Goal: Task Accomplishment & Management: Use online tool/utility

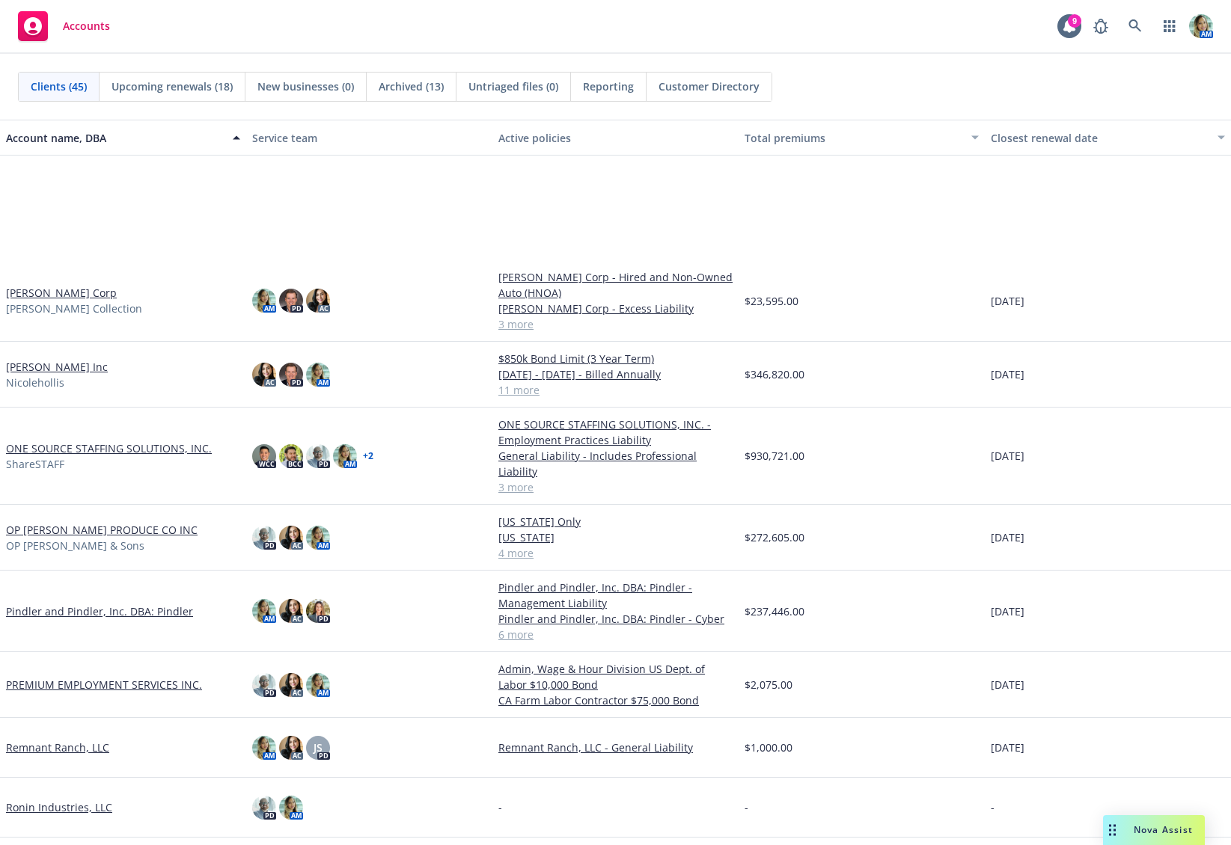
scroll to position [1496, 0]
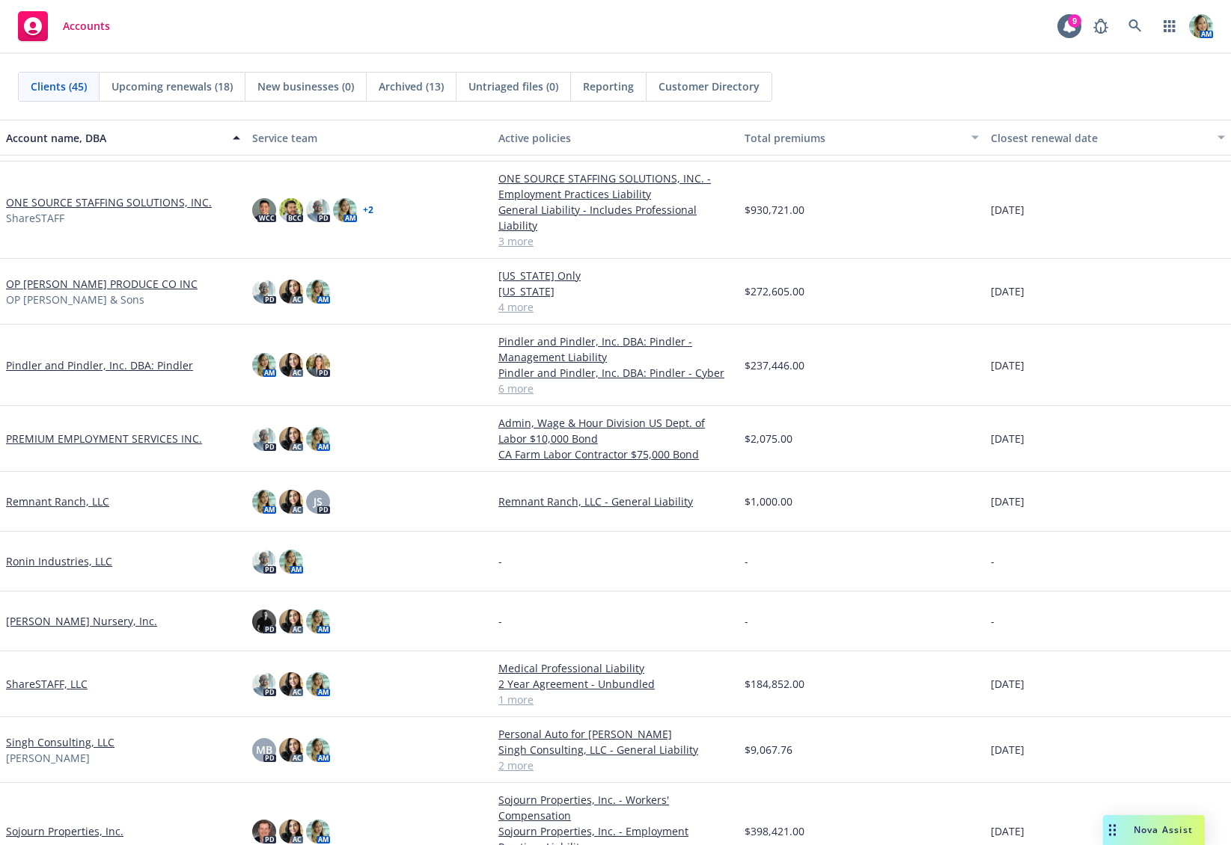
click at [59, 687] on link "ShareSTAFF, LLC" at bounding box center [47, 684] width 82 height 16
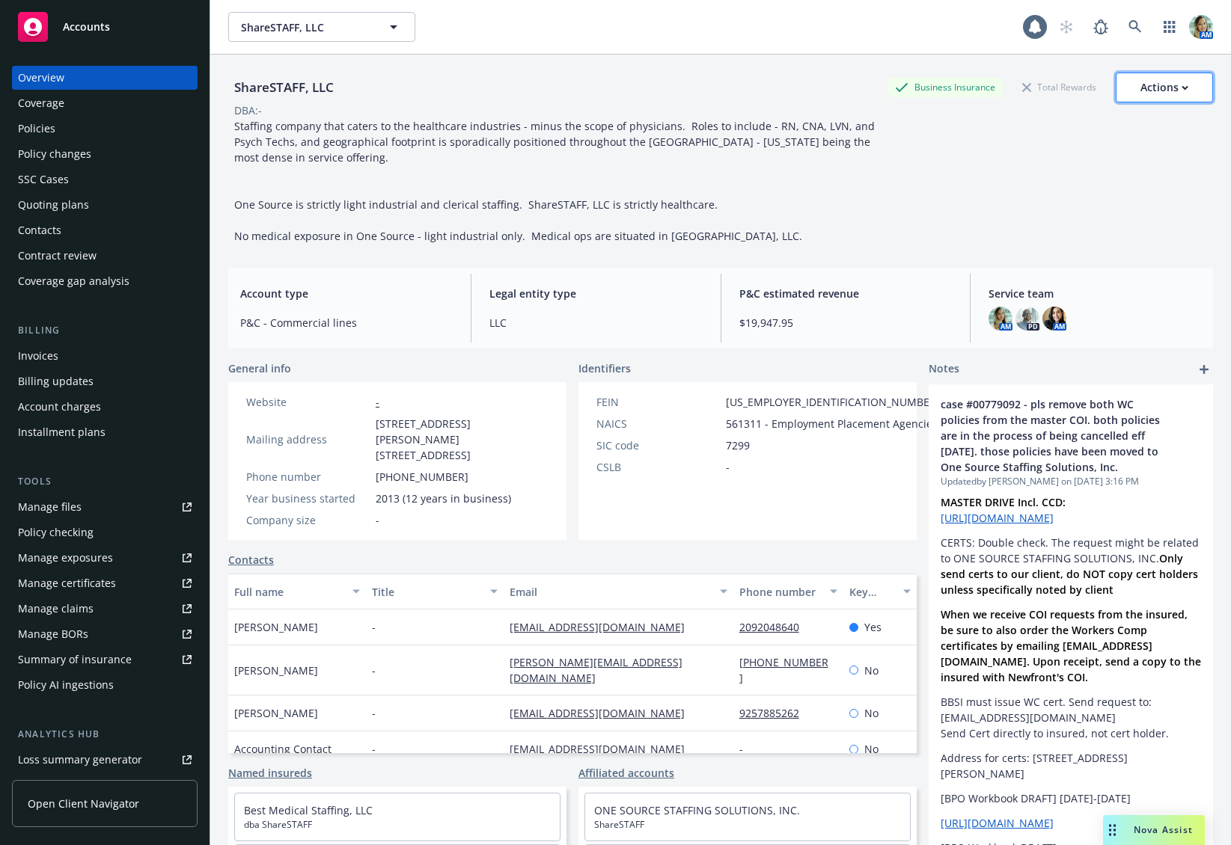
click at [1157, 88] on div "Actions" at bounding box center [1164, 87] width 48 height 28
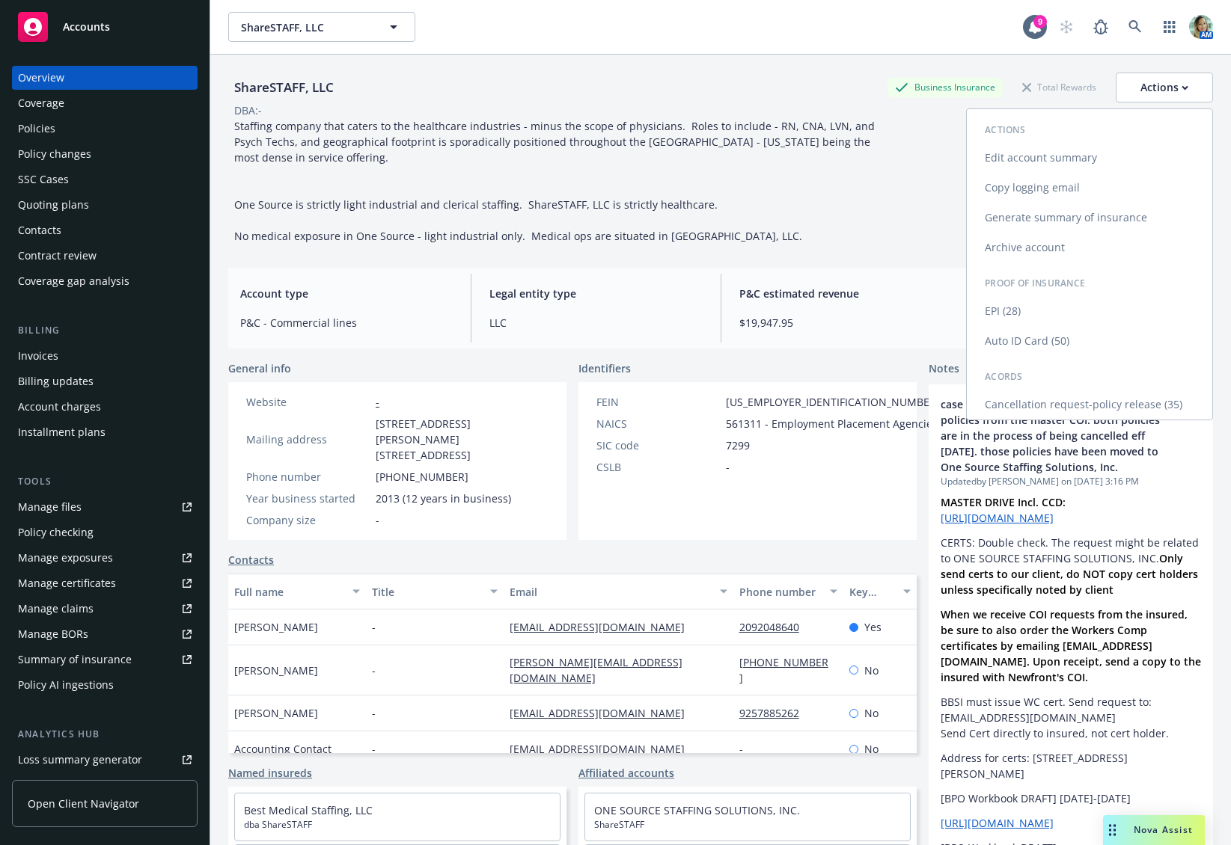
drag, startPoint x: 1061, startPoint y: 159, endPoint x: 997, endPoint y: 192, distance: 72.0
click at [1060, 159] on link "Edit account summary" at bounding box center [1089, 158] width 245 height 30
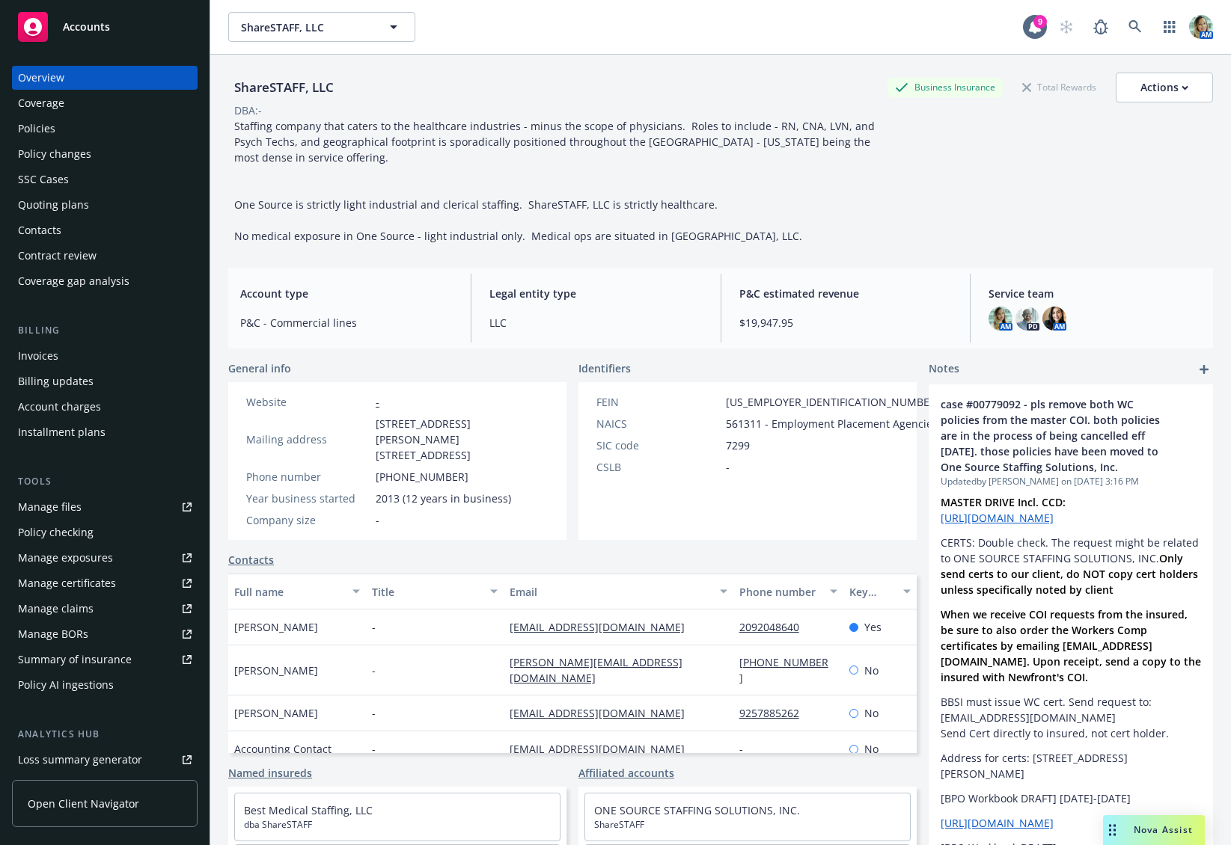
select select "US"
select select "LLC"
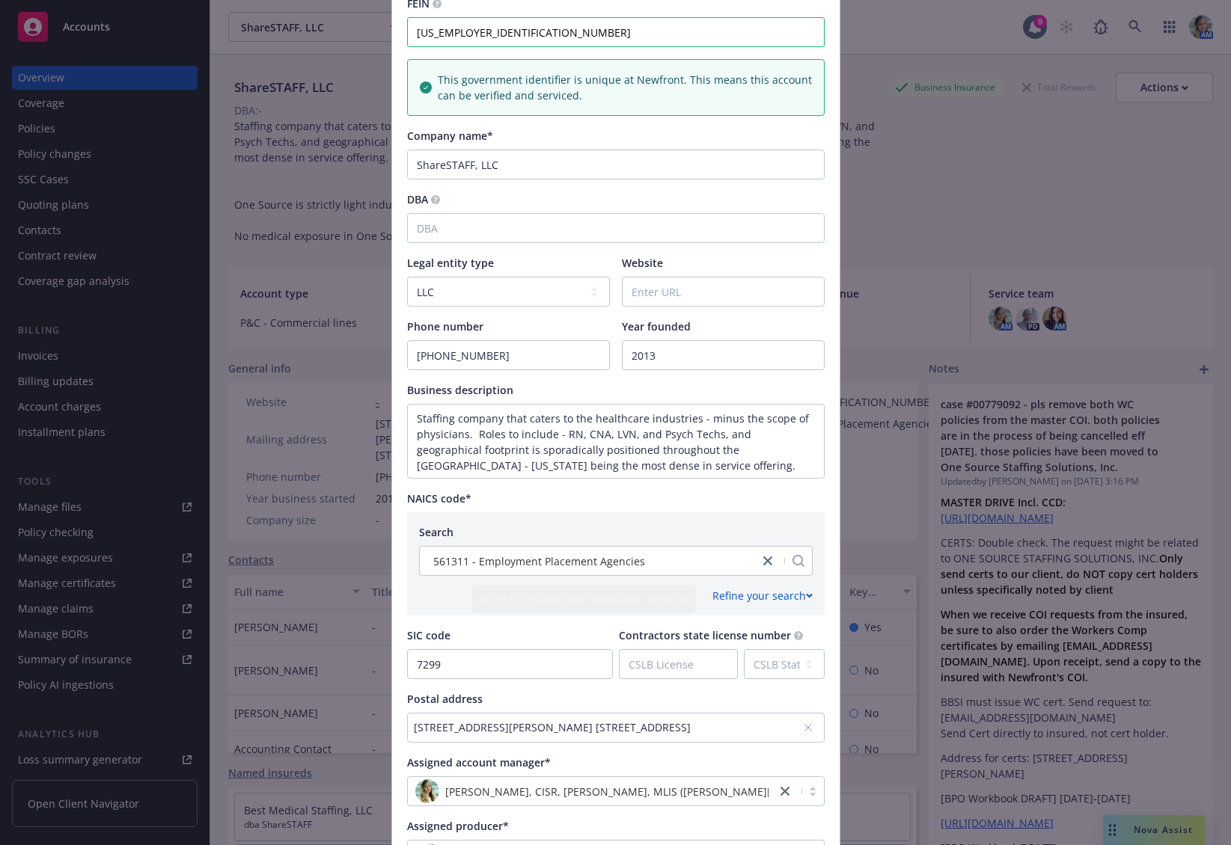
scroll to position [146, 0]
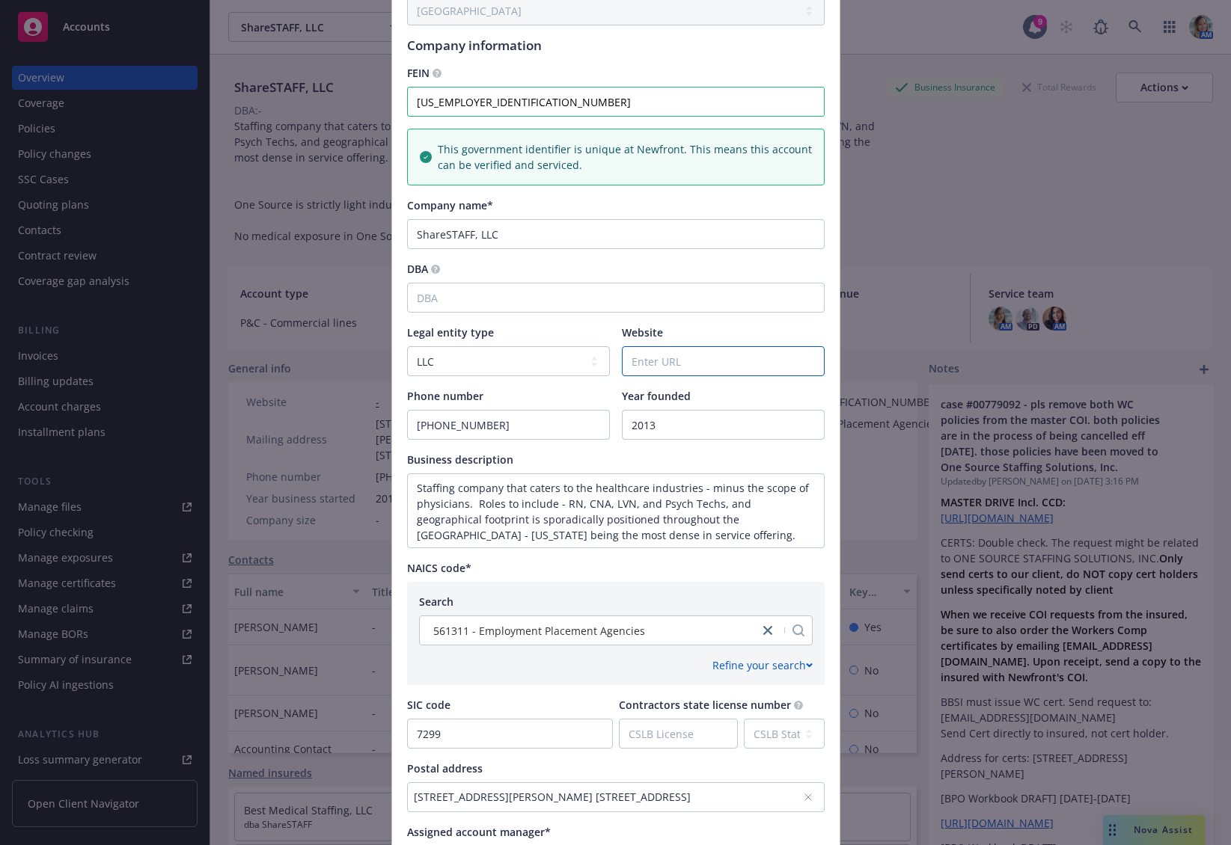
click at [710, 354] on input "Website" at bounding box center [722, 361] width 201 height 28
paste input "https://sharestaff.net/"
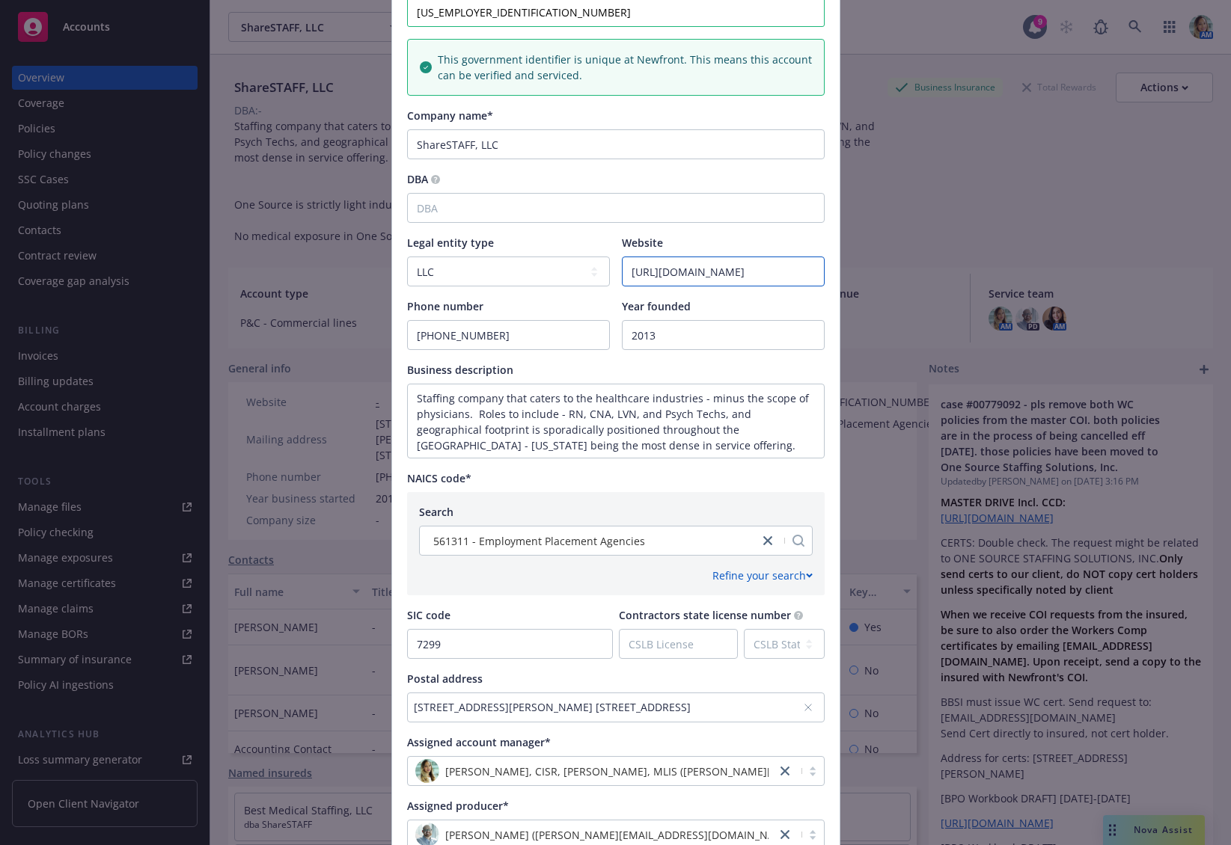
scroll to position [370, 0]
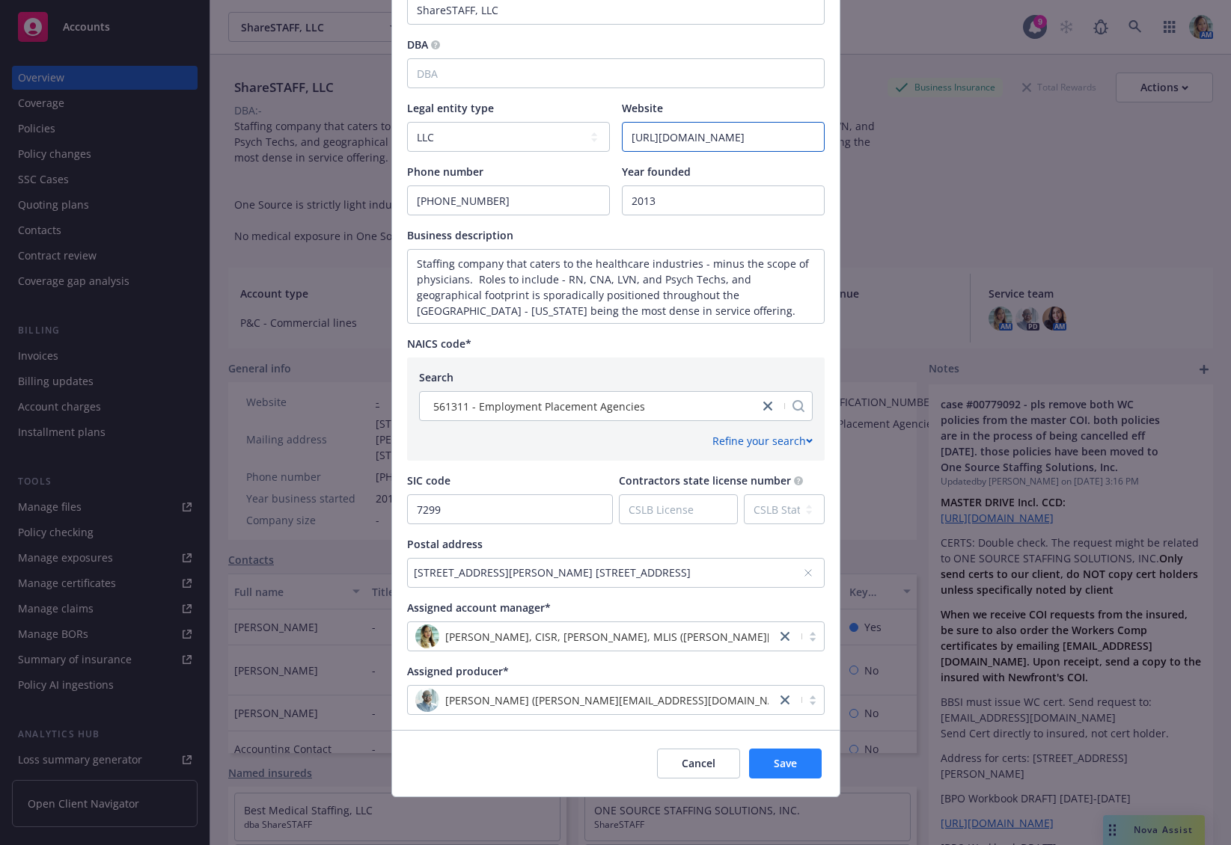
type input "https://sharestaff.net/"
click at [778, 757] on span "Save" at bounding box center [785, 763] width 23 height 14
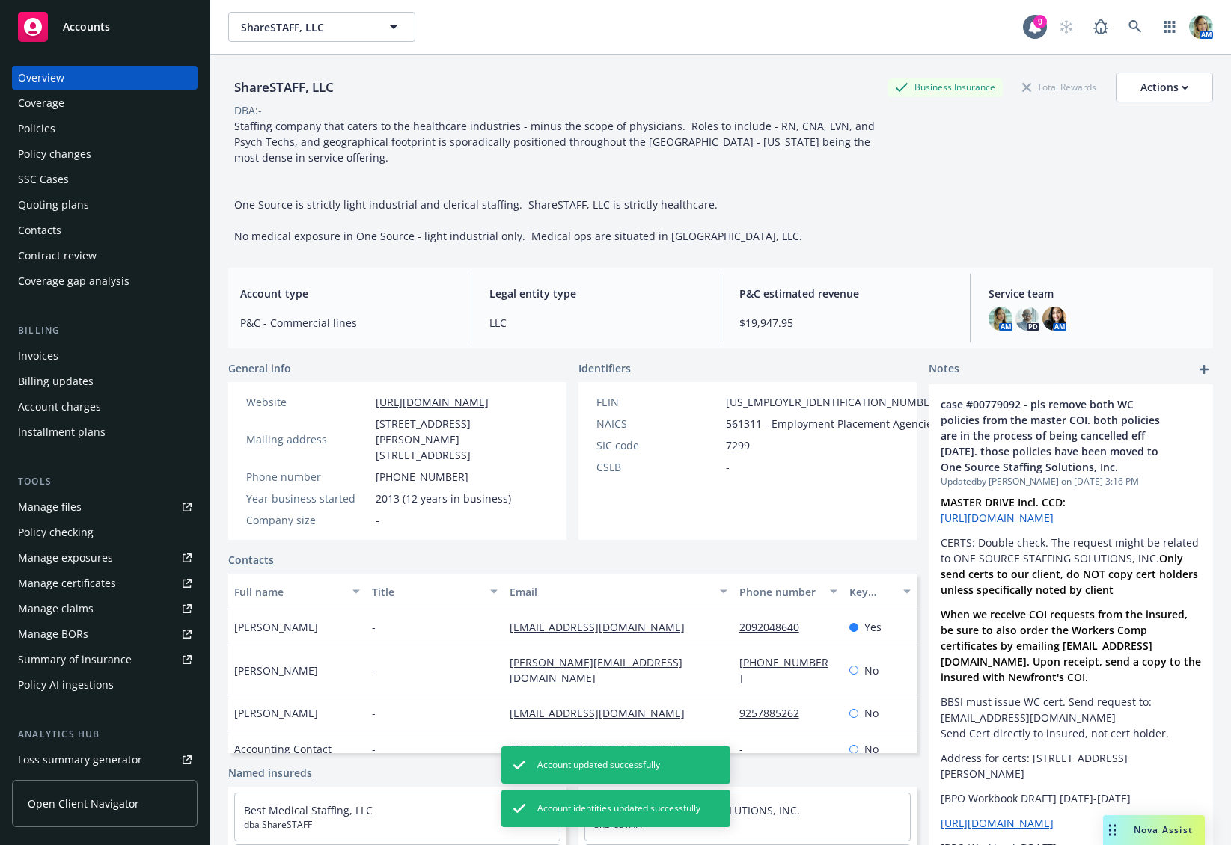
click at [46, 124] on div "Policies" at bounding box center [36, 129] width 37 height 24
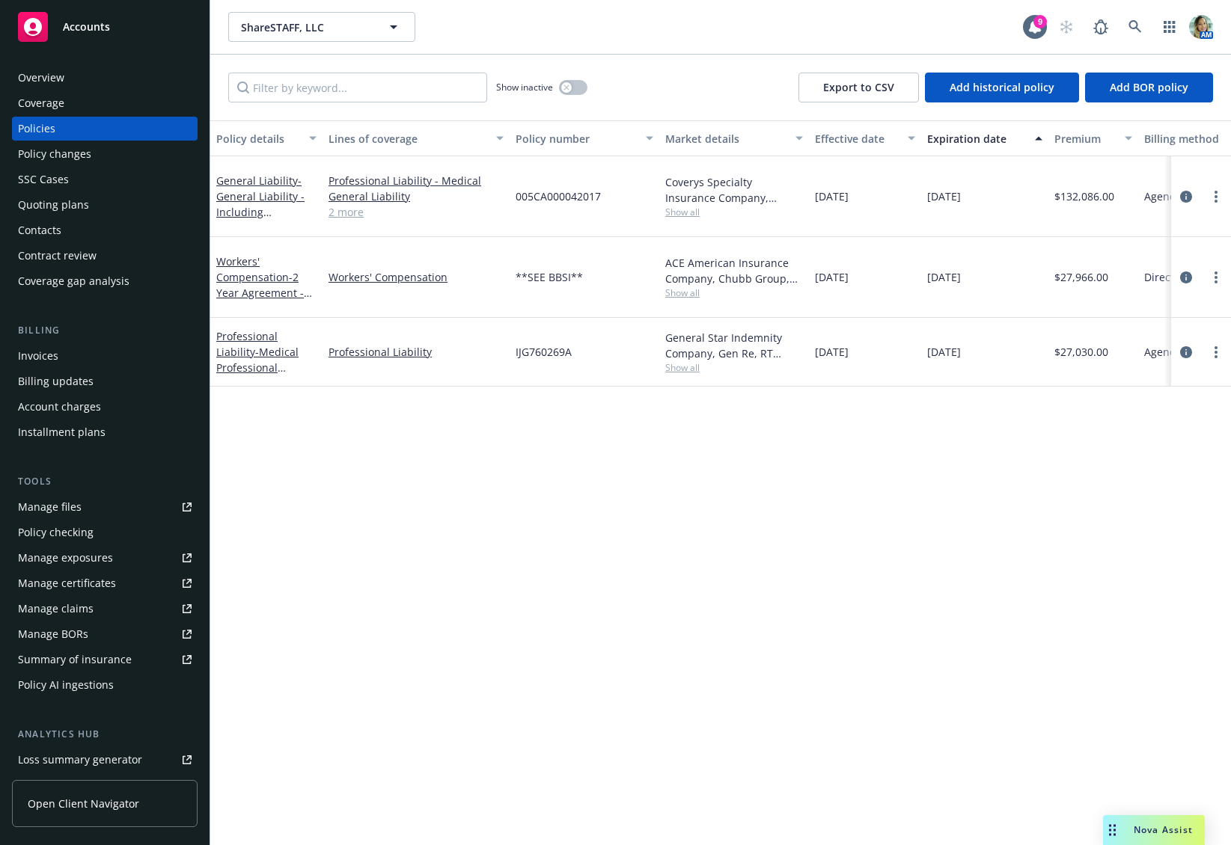
click at [97, 512] on link "Manage files" at bounding box center [105, 507] width 186 height 24
click at [1155, 824] on span "Nova Assist" at bounding box center [1162, 830] width 59 height 13
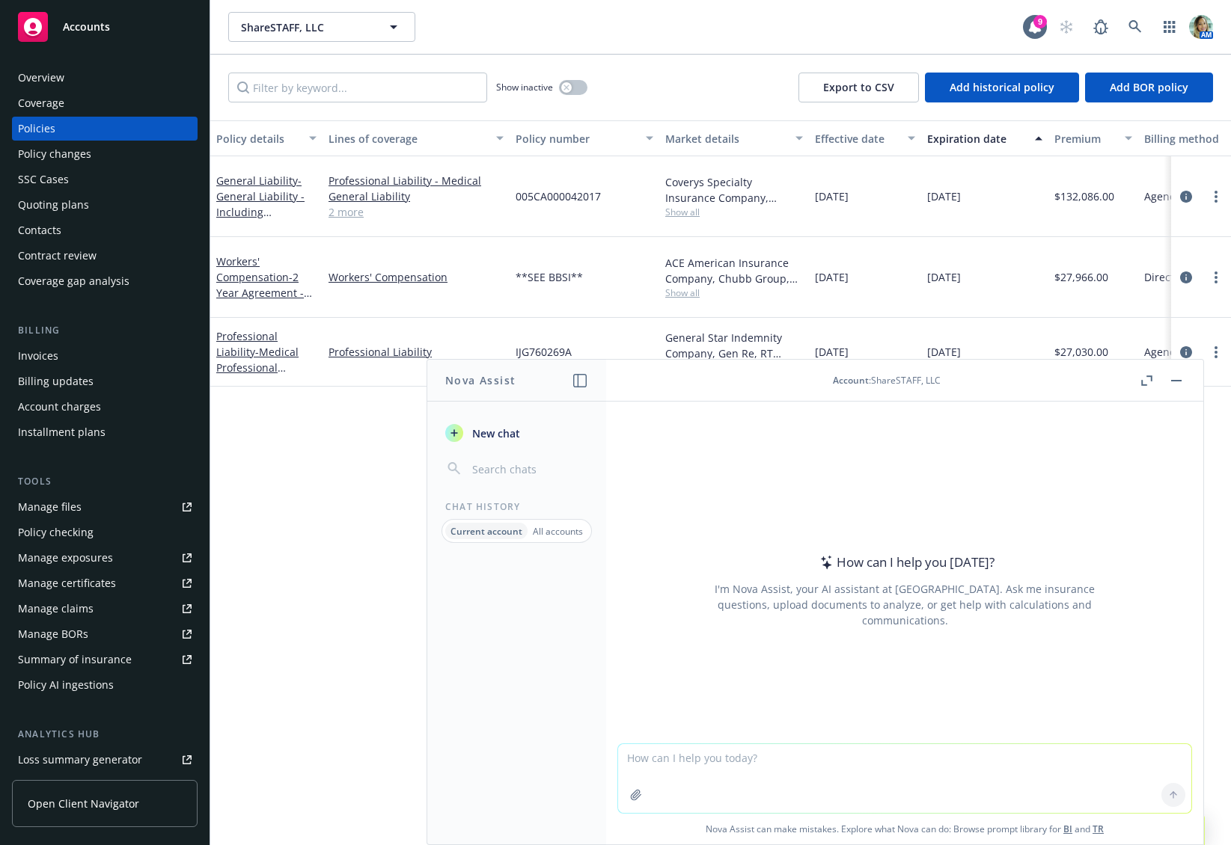
click at [778, 762] on textarea at bounding box center [904, 778] width 573 height 69
type textarea "what is sharestaff llc correctional exposures"
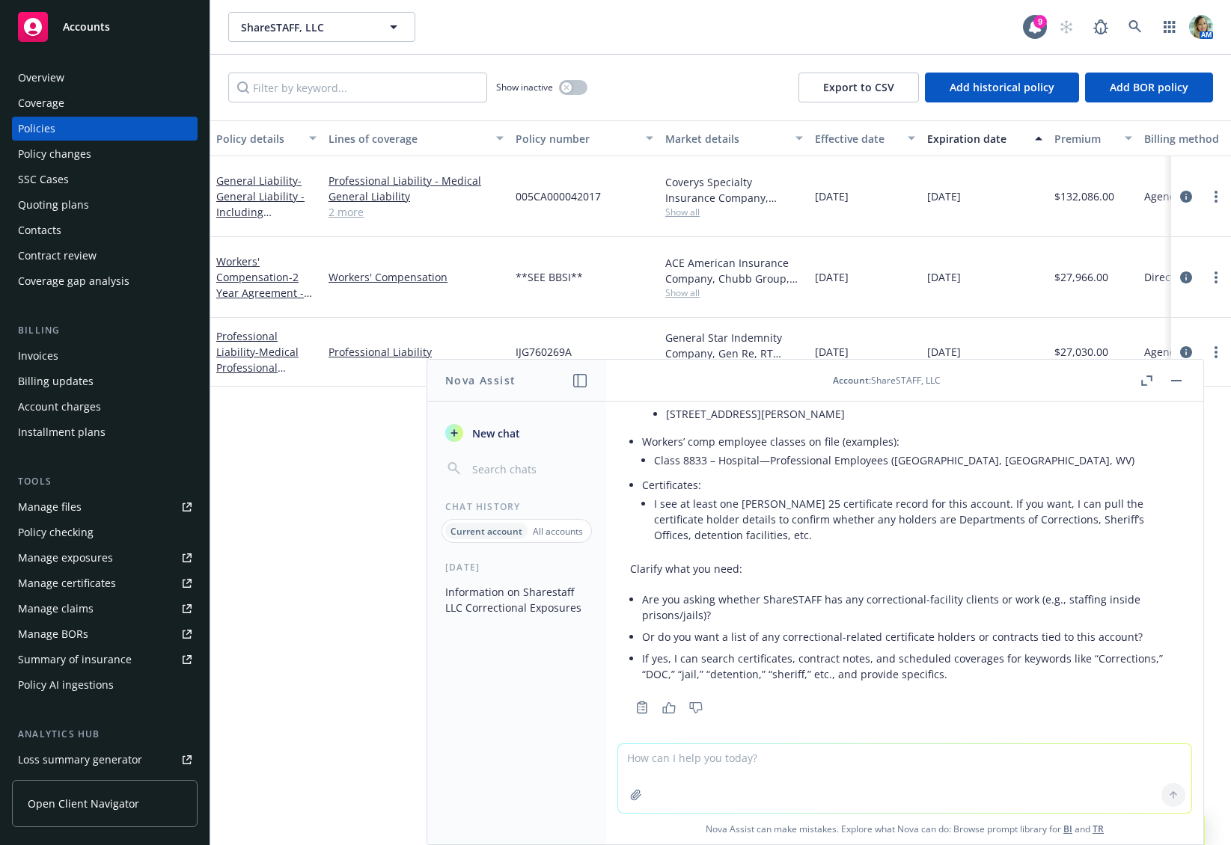
scroll to position [293, 0]
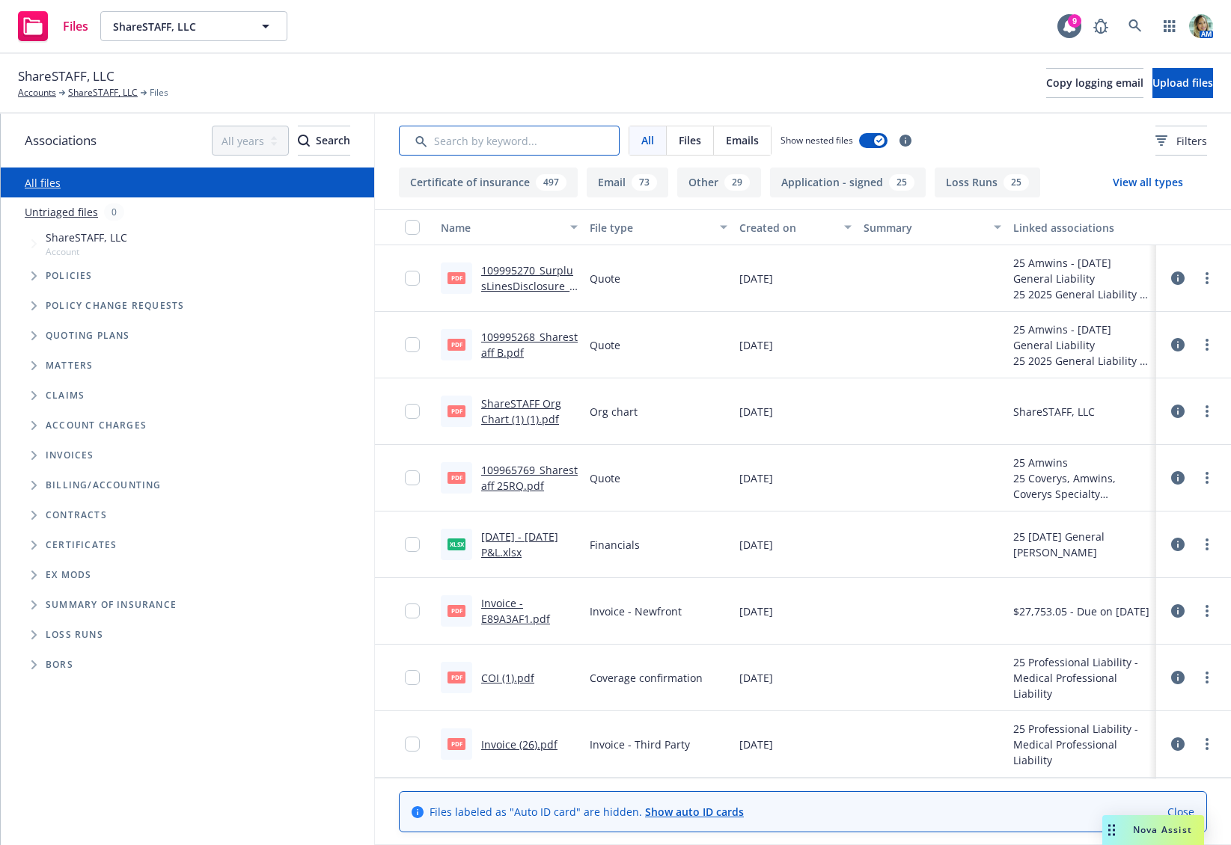
click at [542, 140] on input "Search by keyword..." at bounding box center [509, 141] width 221 height 30
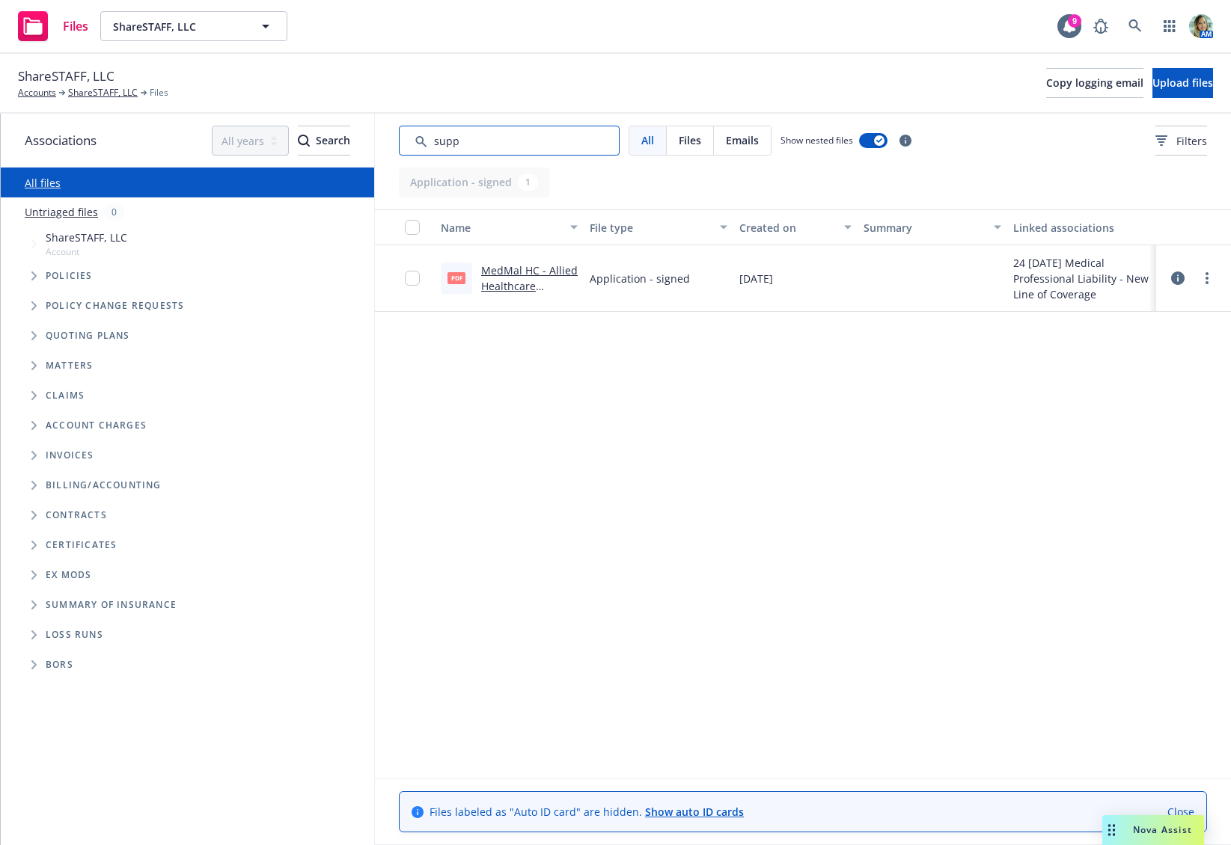
type input "supp"
click at [517, 272] on link "MedMal HC - Allied Healthcare Professionals Supplemental Application (1) (002).…" at bounding box center [529, 309] width 97 height 93
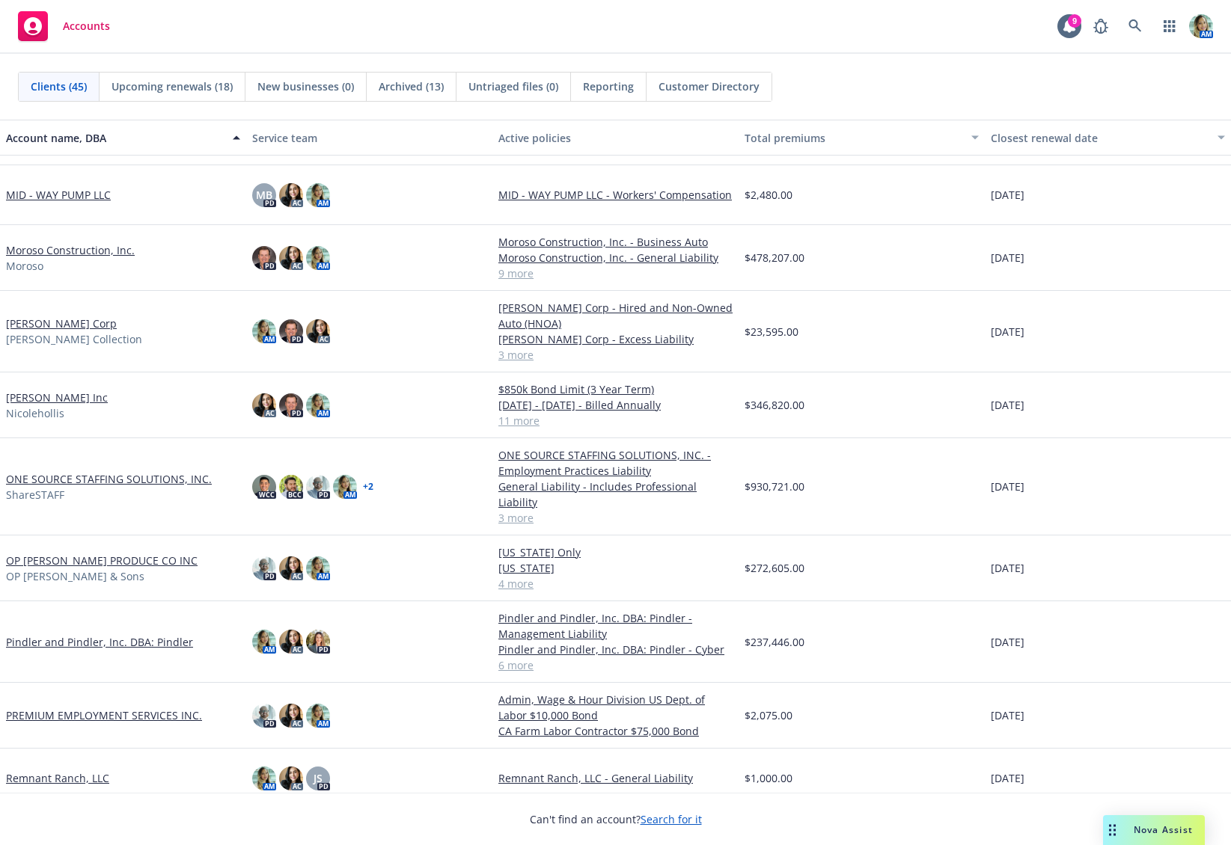
scroll to position [1272, 0]
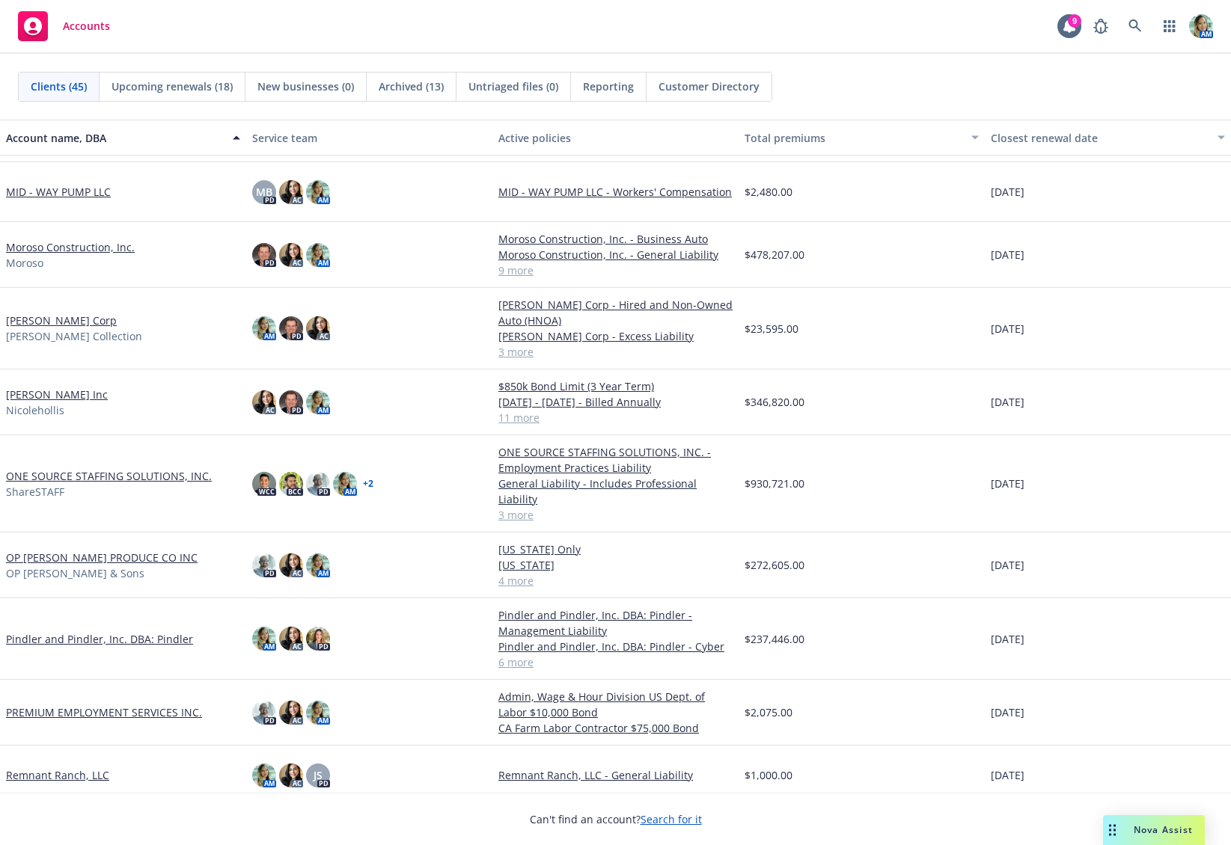
click at [81, 248] on link "Moroso Construction, Inc." at bounding box center [70, 247] width 129 height 16
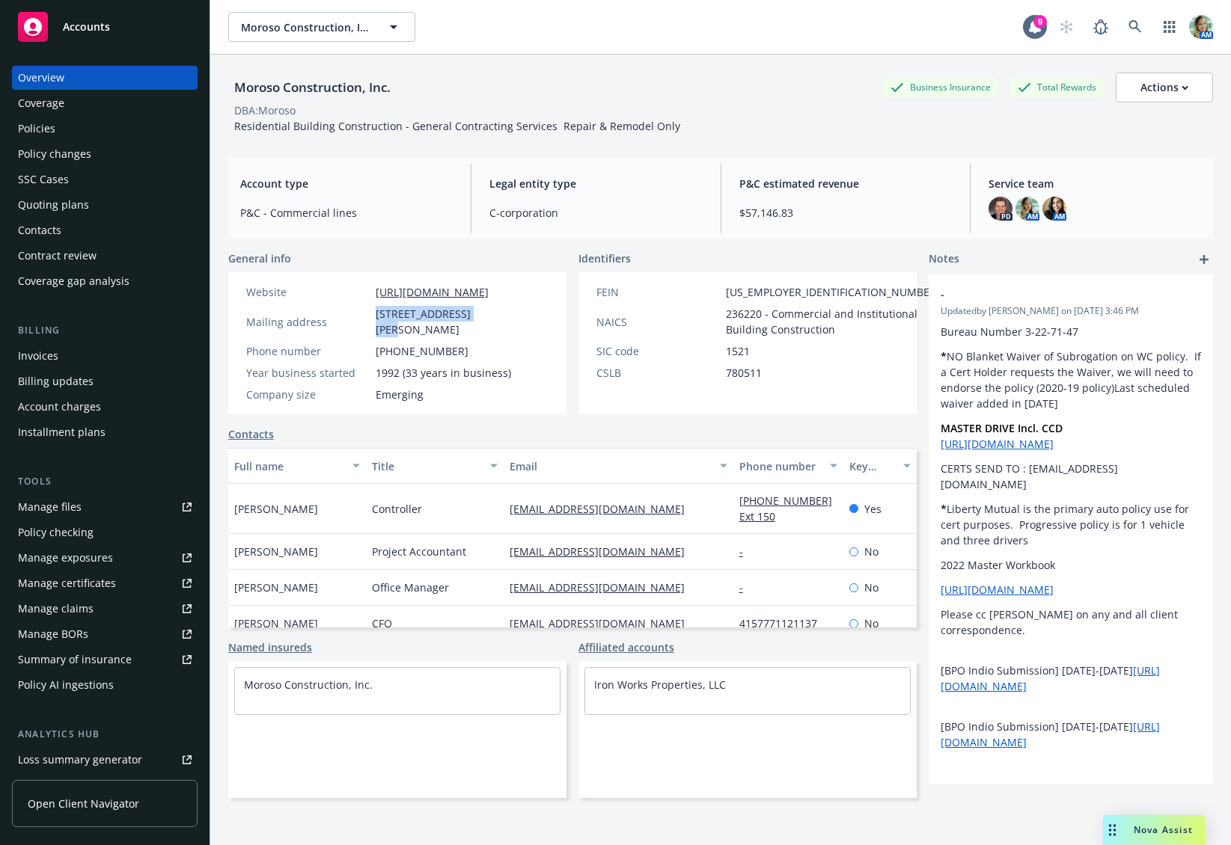
drag, startPoint x: 375, startPoint y: 314, endPoint x: 476, endPoint y: 319, distance: 101.1
click at [476, 319] on div "Mailing address 1184 Harrison Street, San Francisco, CA, 94103" at bounding box center [397, 321] width 314 height 31
copy span "1184 Harrison Street"
click at [62, 512] on div "Manage files" at bounding box center [50, 507] width 64 height 24
drag, startPoint x: 389, startPoint y: 337, endPoint x: 382, endPoint y: 320, distance: 17.8
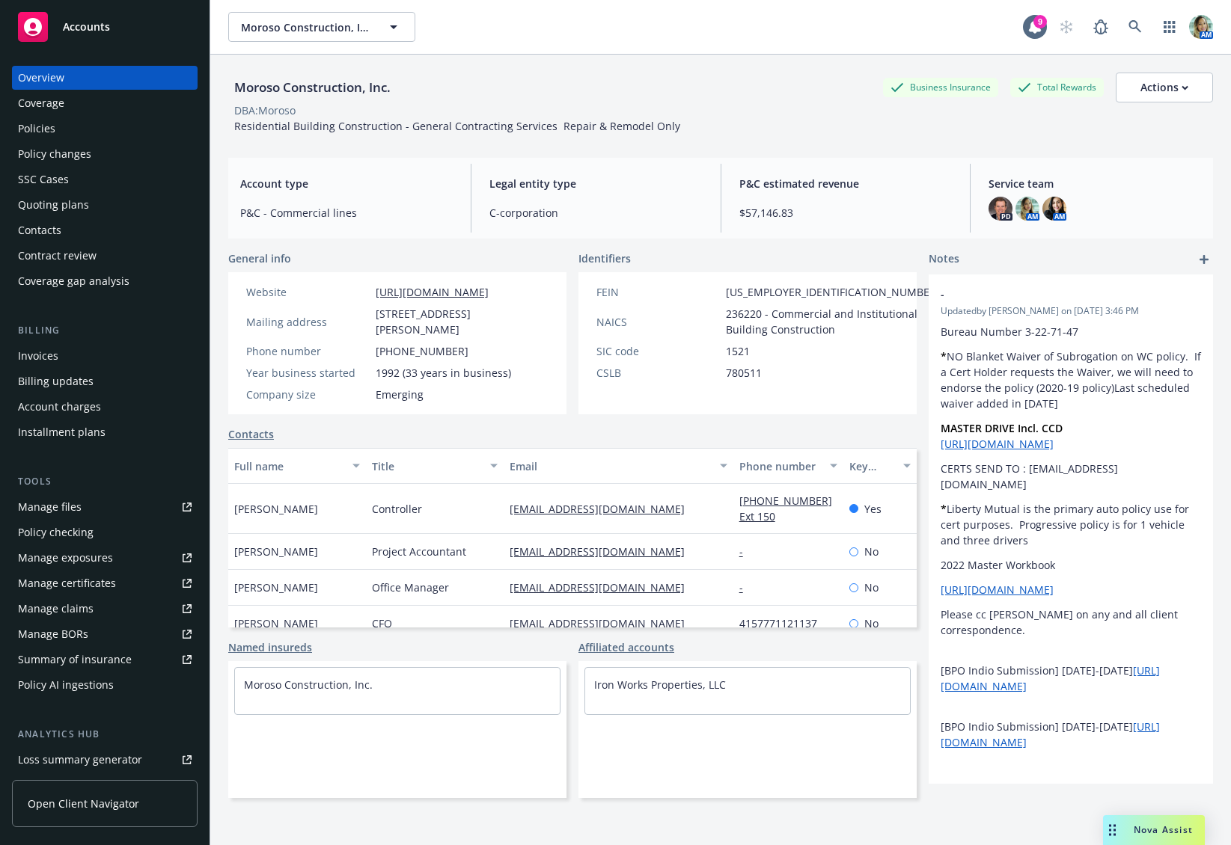
click at [390, 334] on span "[STREET_ADDRESS][PERSON_NAME]" at bounding box center [462, 321] width 173 height 31
drag, startPoint x: 477, startPoint y: 313, endPoint x: 370, endPoint y: 319, distance: 106.4
click at [373, 317] on div "Mailing address 1184 Harrison Street, San Francisco, CA, 94103" at bounding box center [397, 321] width 314 height 31
copy span "1184 Harrison Street"
click at [51, 509] on div "Manage files" at bounding box center [50, 507] width 64 height 24
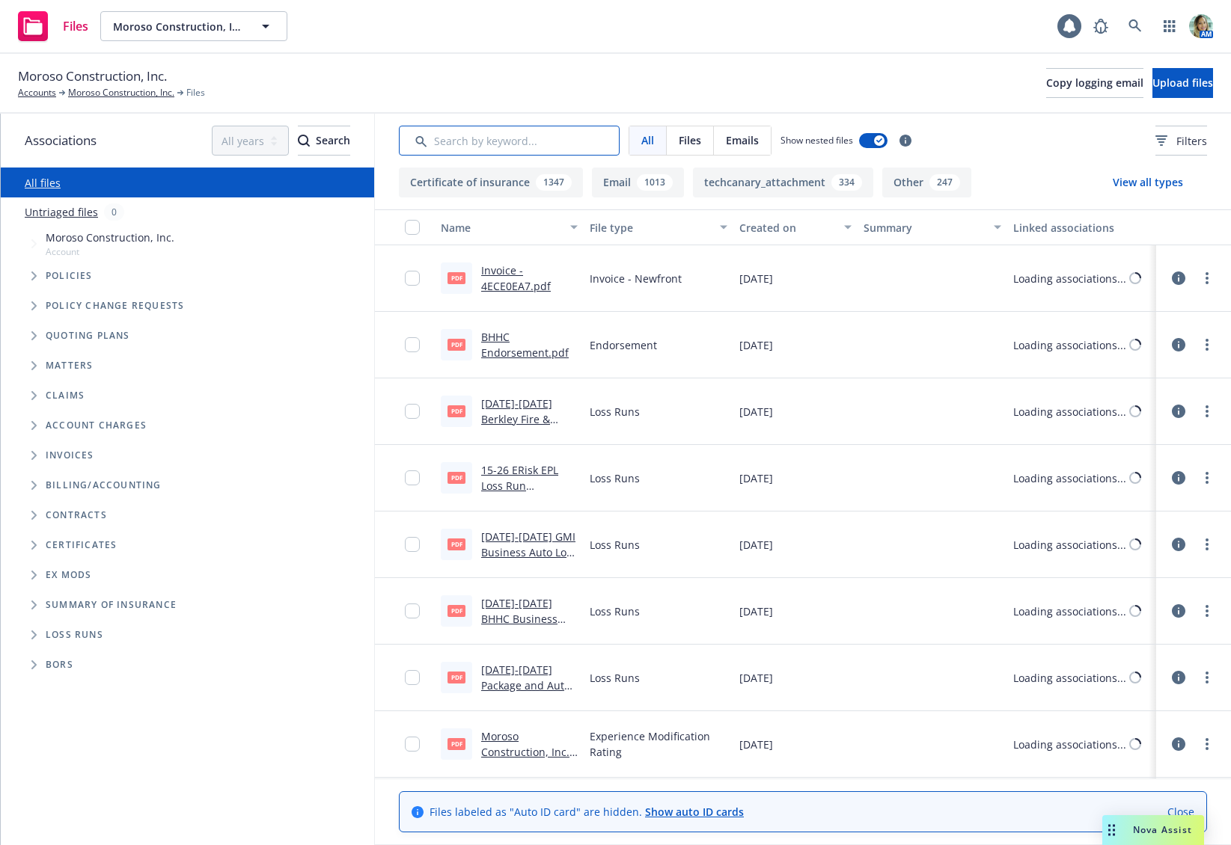
click at [441, 141] on input "Search by keyword..." at bounding box center [509, 141] width 221 height 30
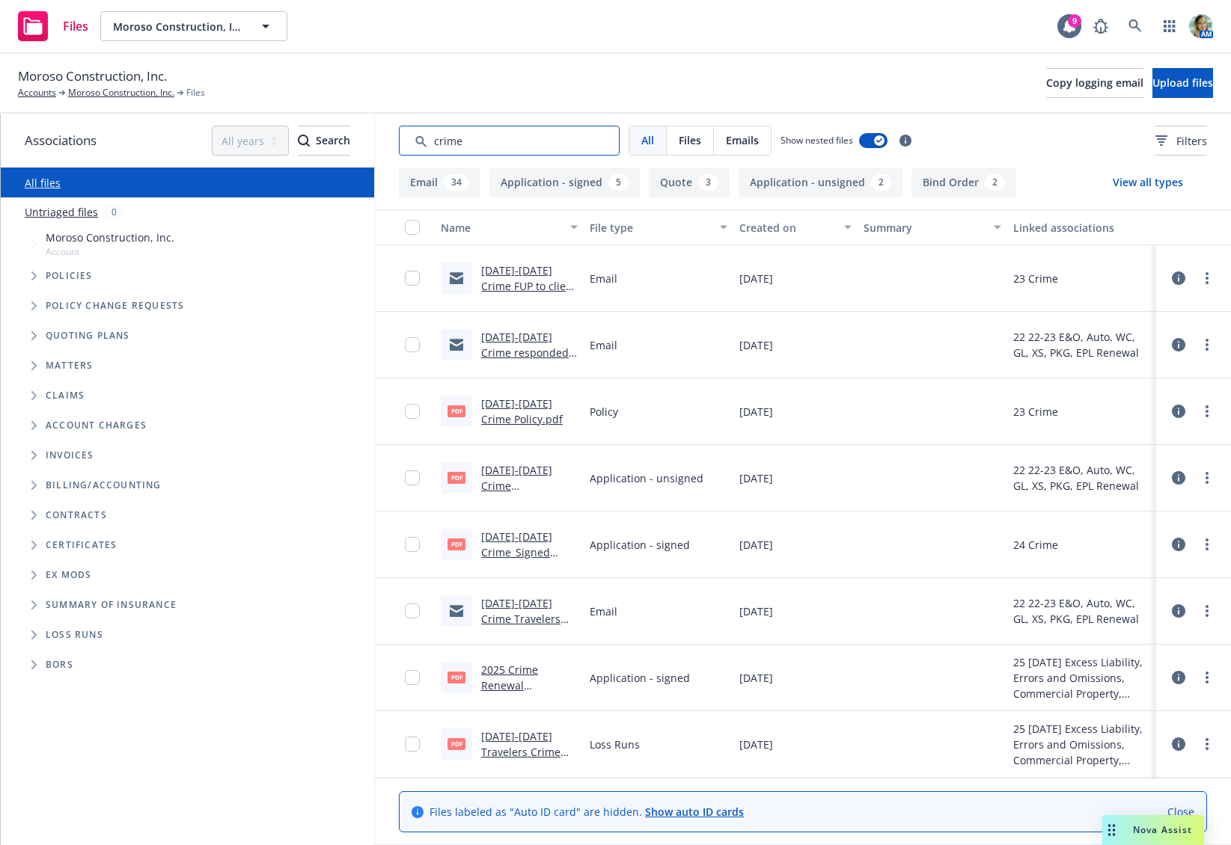
type input "crime"
click at [556, 184] on button "Application - signed 5" at bounding box center [564, 183] width 150 height 30
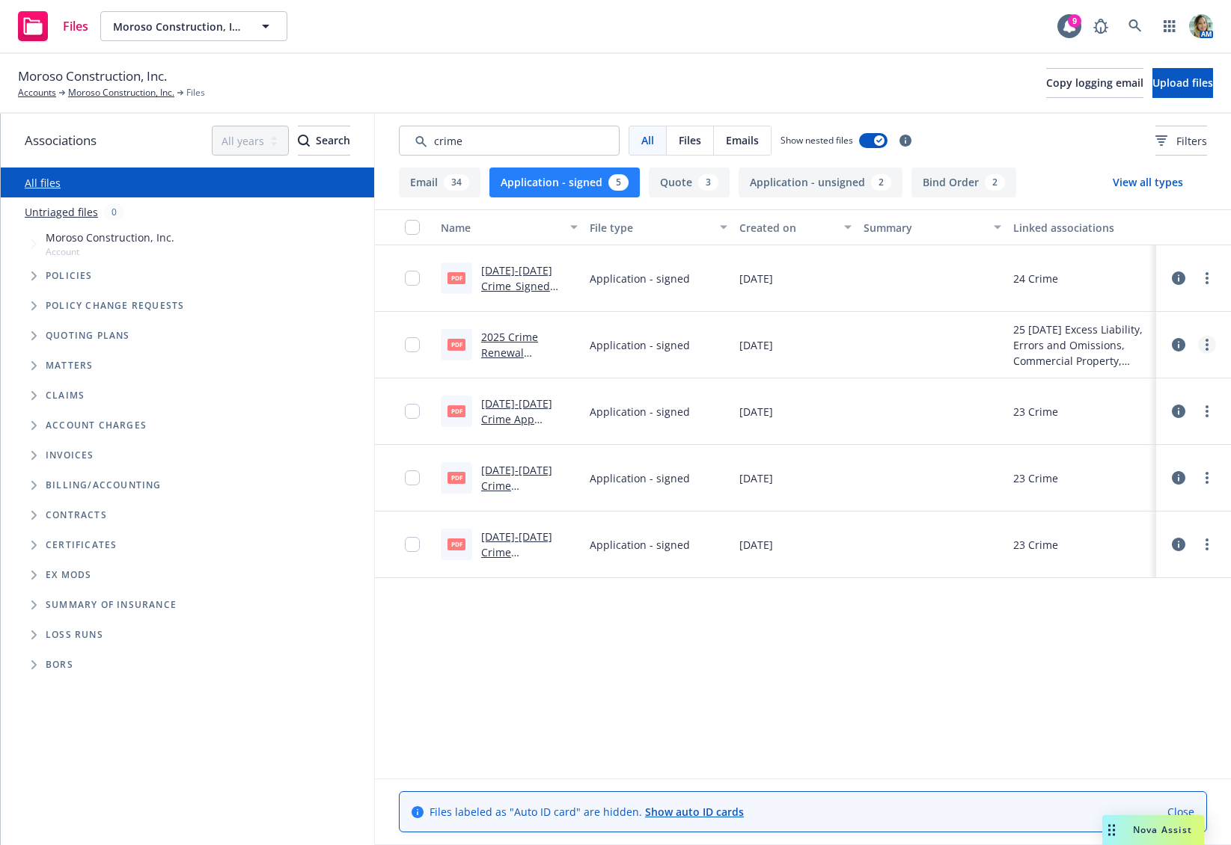
click at [1207, 349] on circle "more" at bounding box center [1206, 349] width 3 height 3
click at [1126, 407] on link "Download" at bounding box center [1140, 406] width 149 height 30
click at [141, 94] on link "Moroso Construction, Inc." at bounding box center [121, 92] width 106 height 13
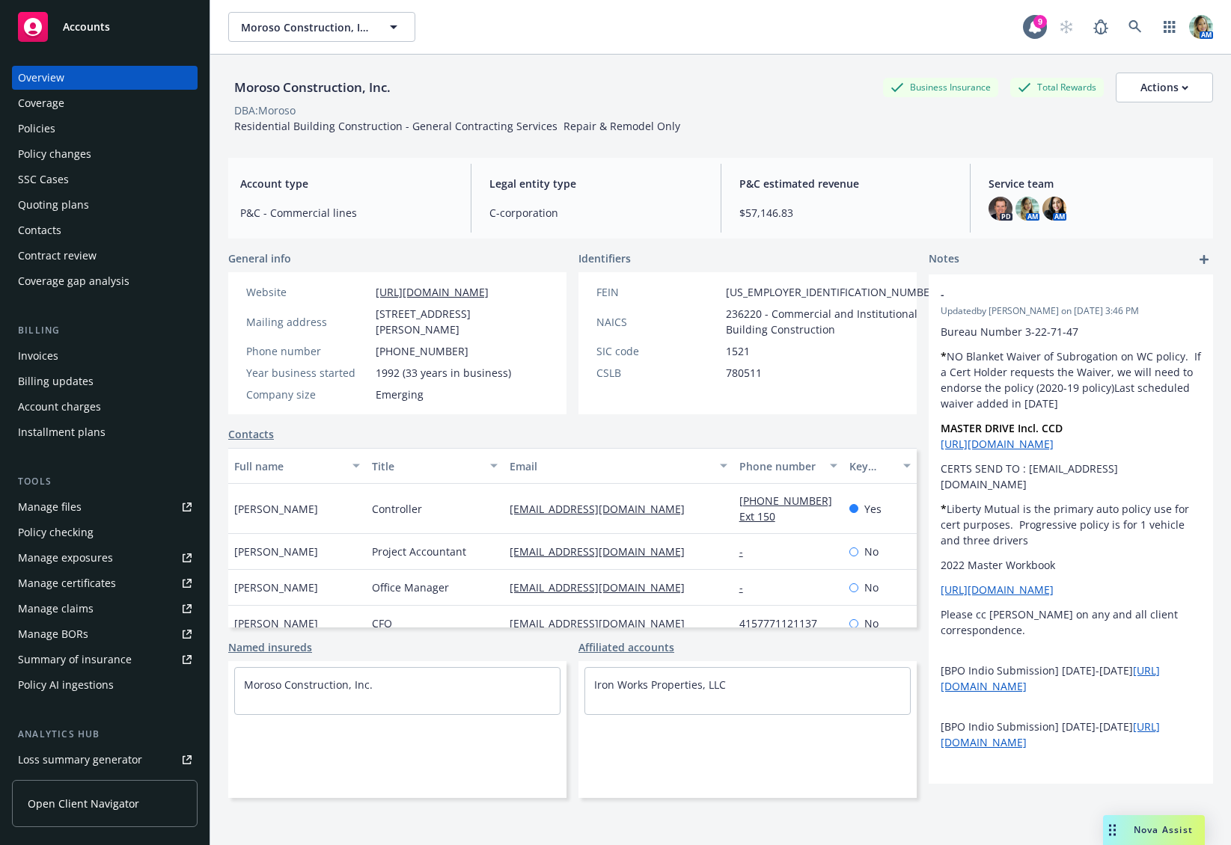
click at [419, 290] on link "[URL][DOMAIN_NAME]" at bounding box center [432, 292] width 113 height 14
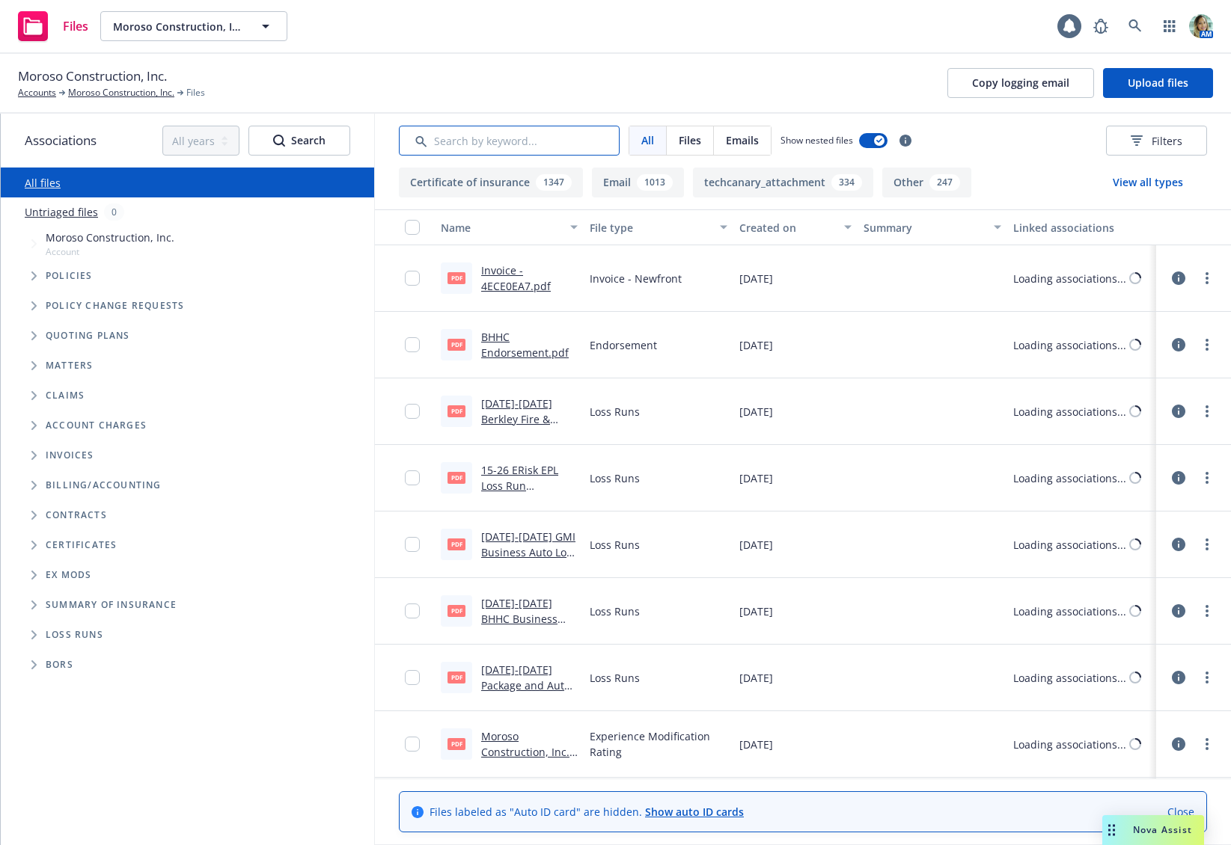
click at [496, 141] on input "Search by keyword..." at bounding box center [509, 141] width 221 height 30
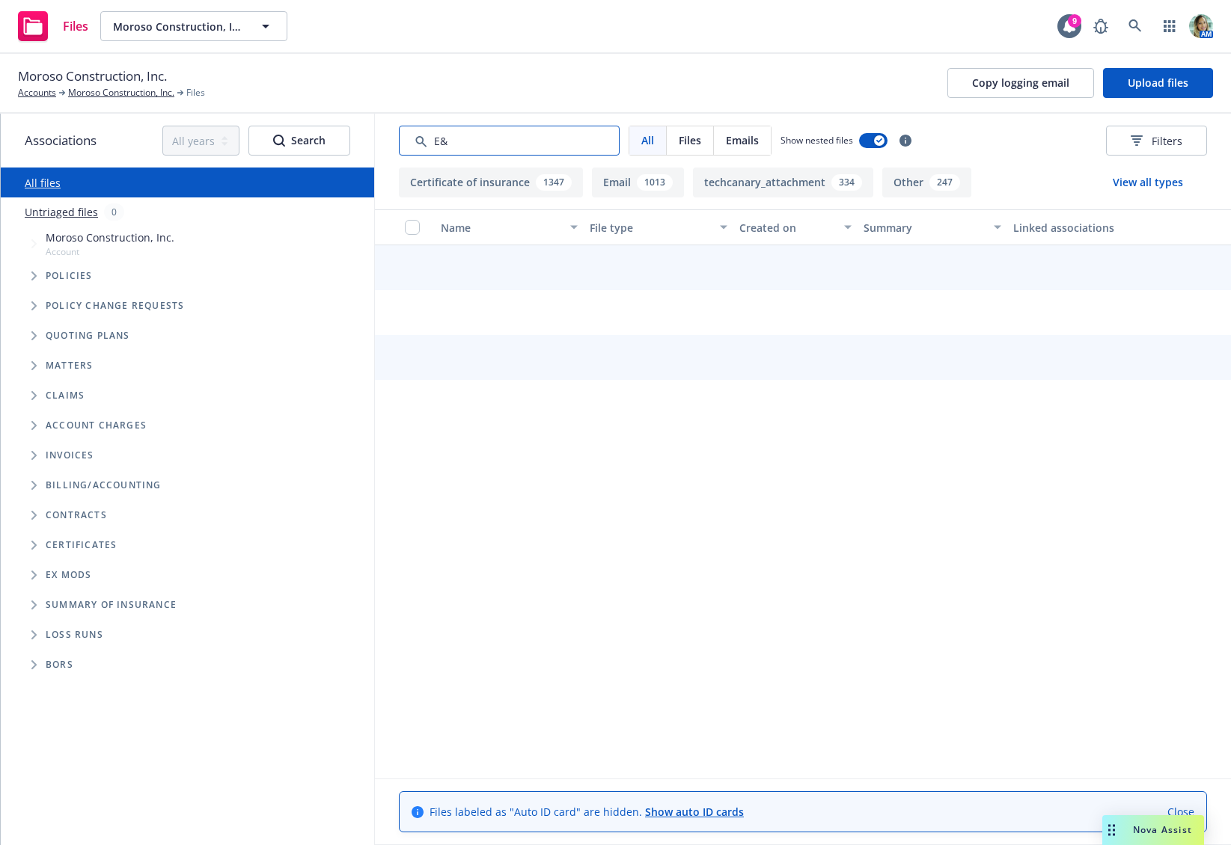
type input "E&O"
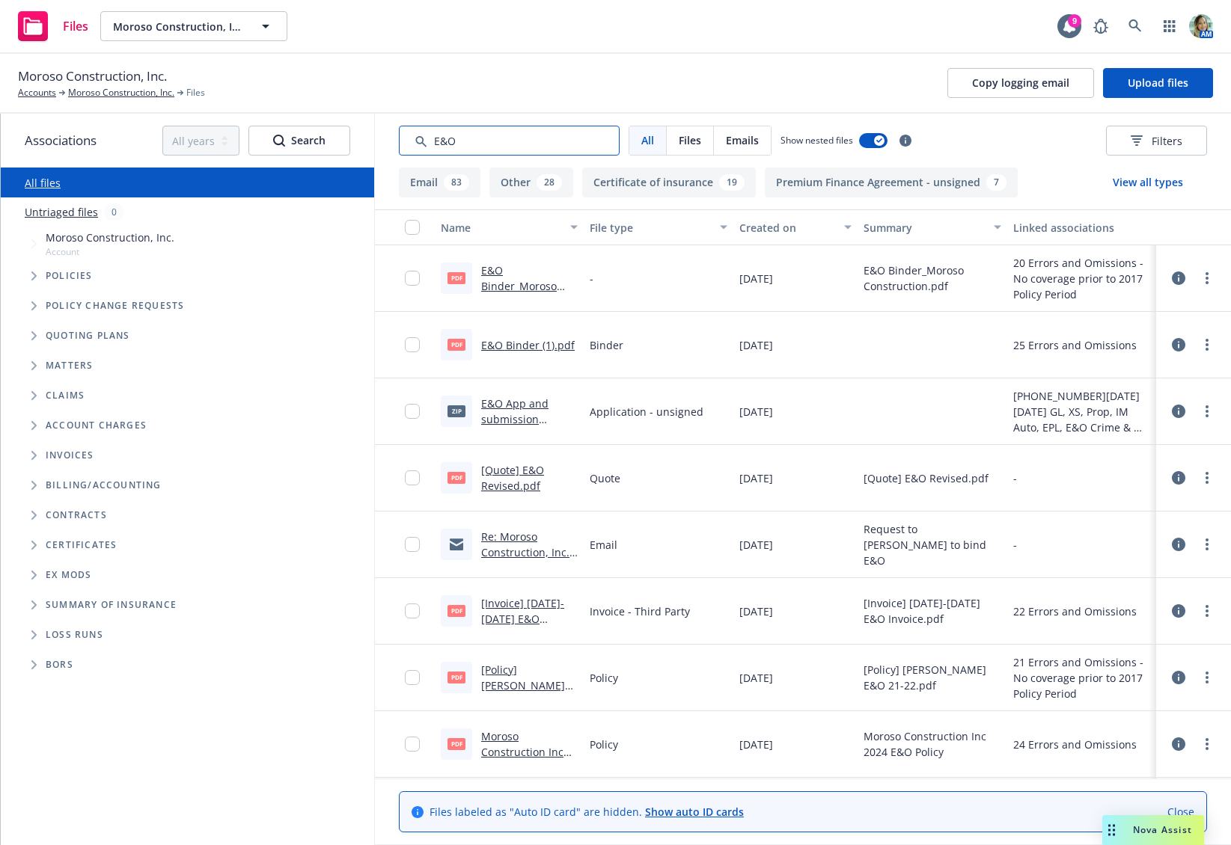
drag, startPoint x: 441, startPoint y: 138, endPoint x: 383, endPoint y: 148, distance: 59.3
click at [354, 136] on div "Associations All years 2027 2026 2025 2024 2023 2022 2021 2020 2019 2018 2017 2…" at bounding box center [616, 480] width 1230 height 732
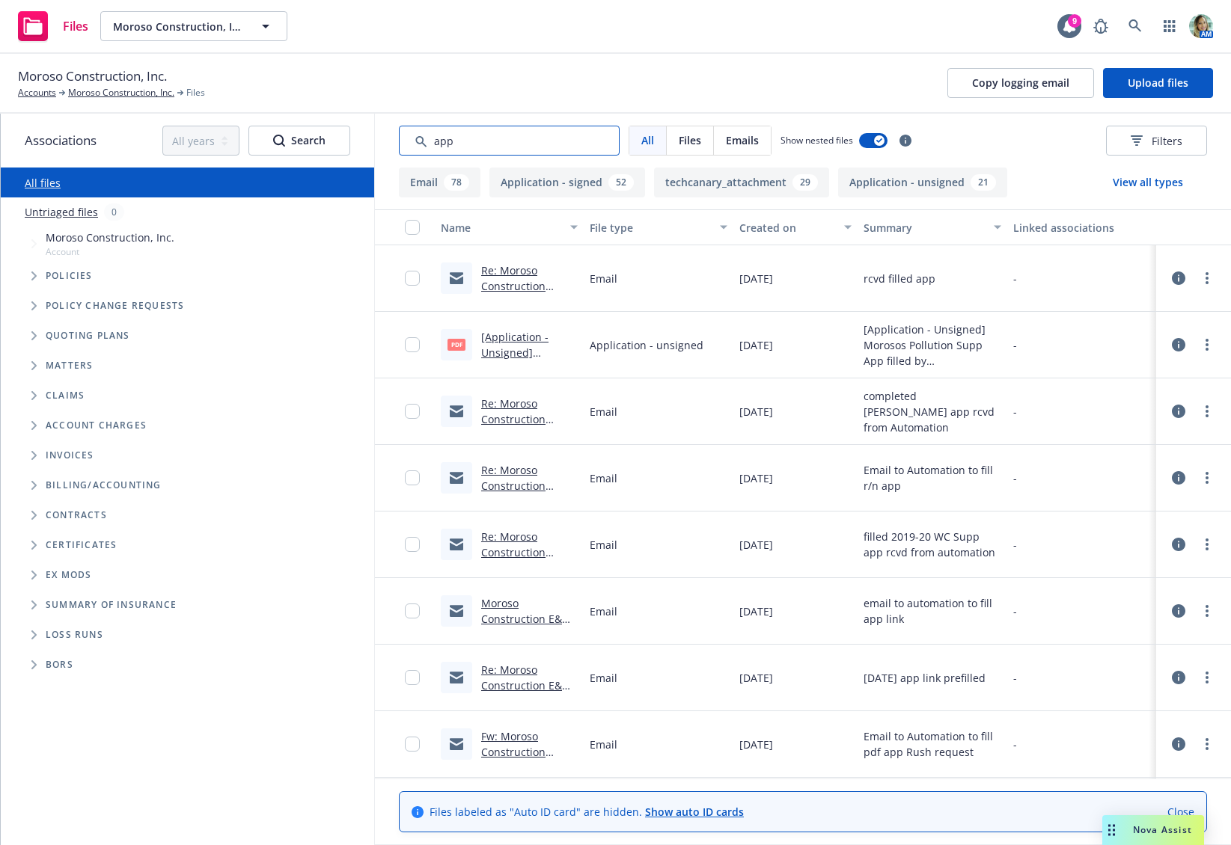
type input "app"
click at [570, 179] on button "Application - signed 52" at bounding box center [567, 183] width 156 height 30
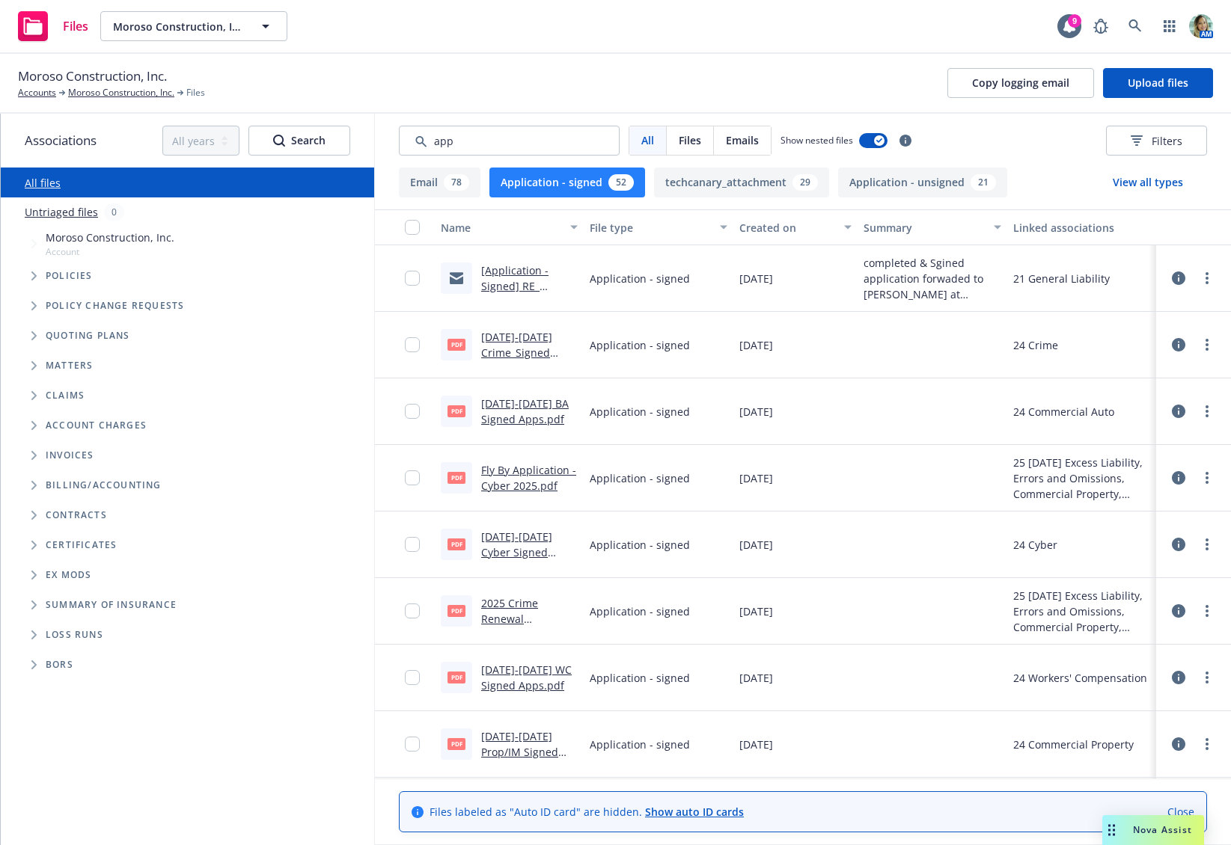
click at [775, 229] on div "Created on" at bounding box center [787, 228] width 96 height 16
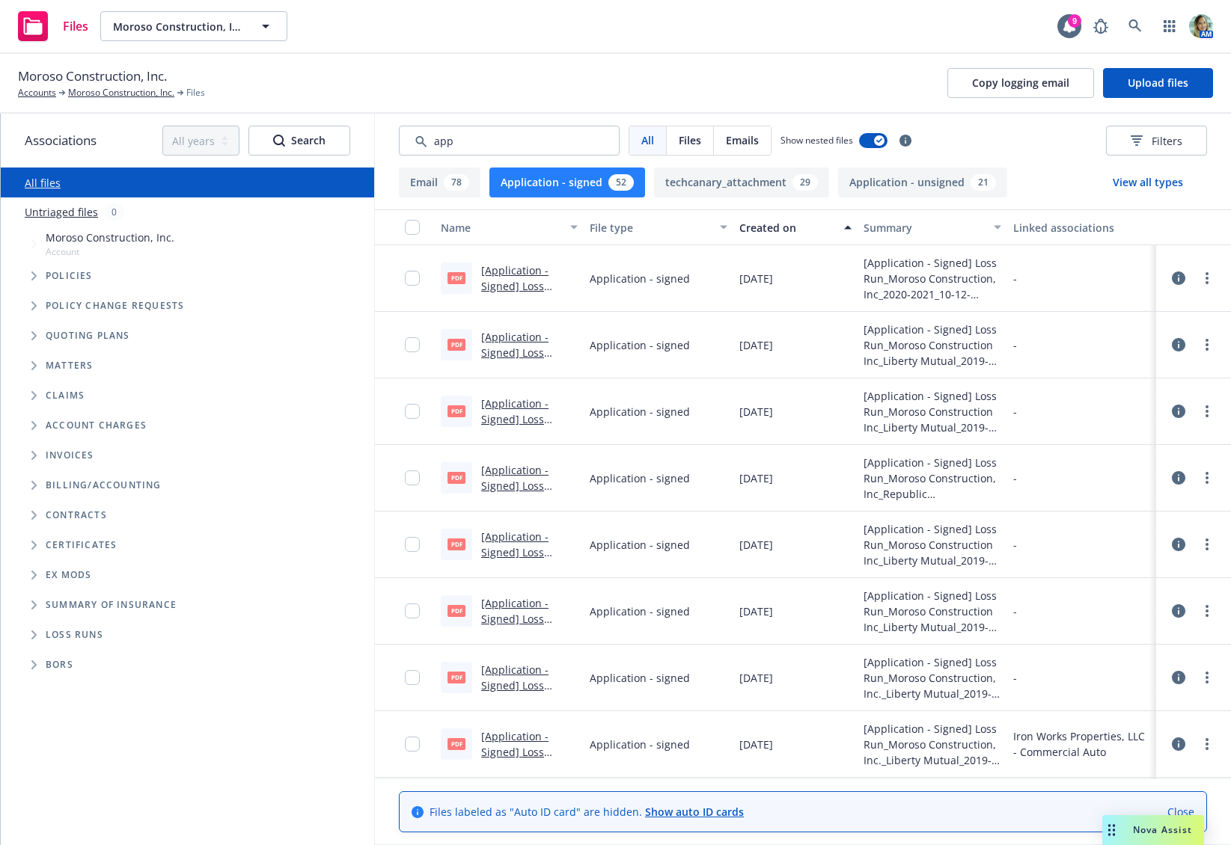
click at [775, 229] on div "Created on" at bounding box center [787, 228] width 96 height 16
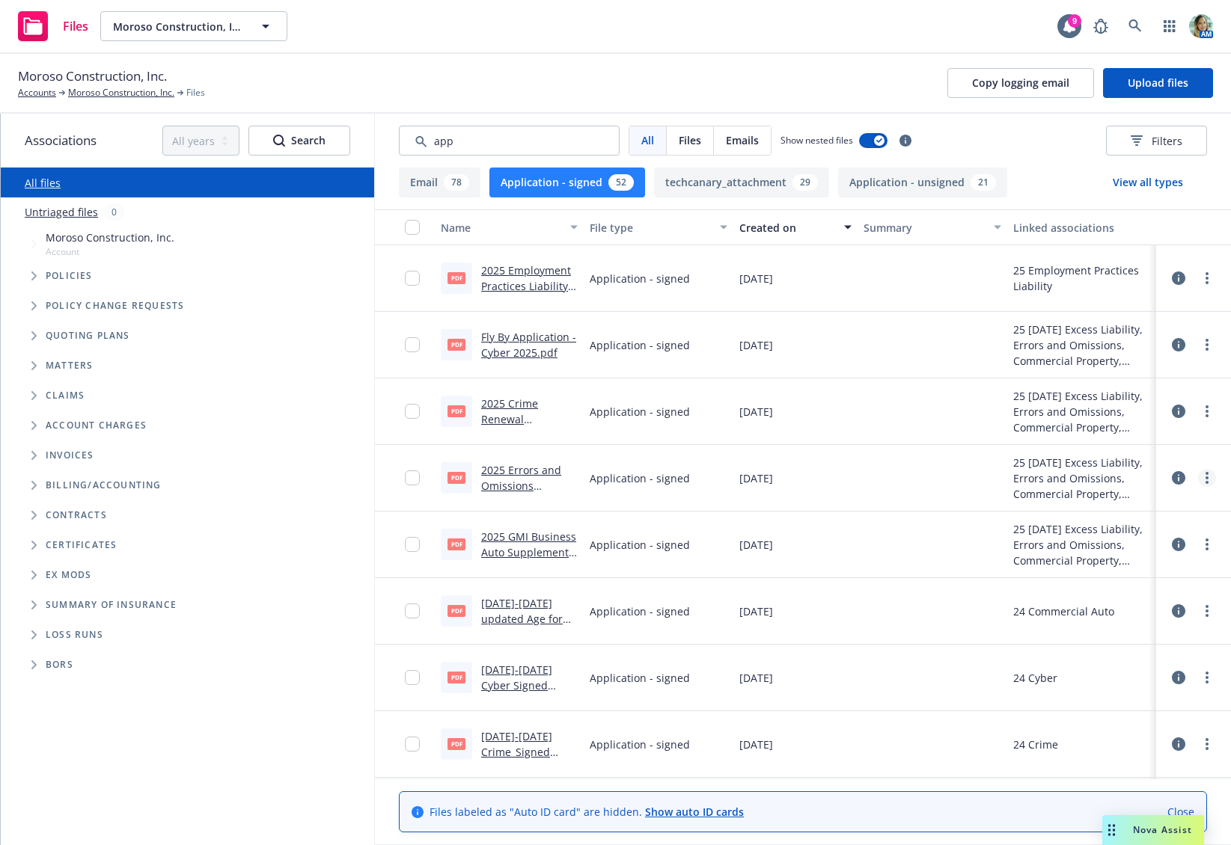
click at [1201, 479] on link "more" at bounding box center [1207, 478] width 18 height 18
click at [1136, 537] on link "Download" at bounding box center [1129, 539] width 149 height 30
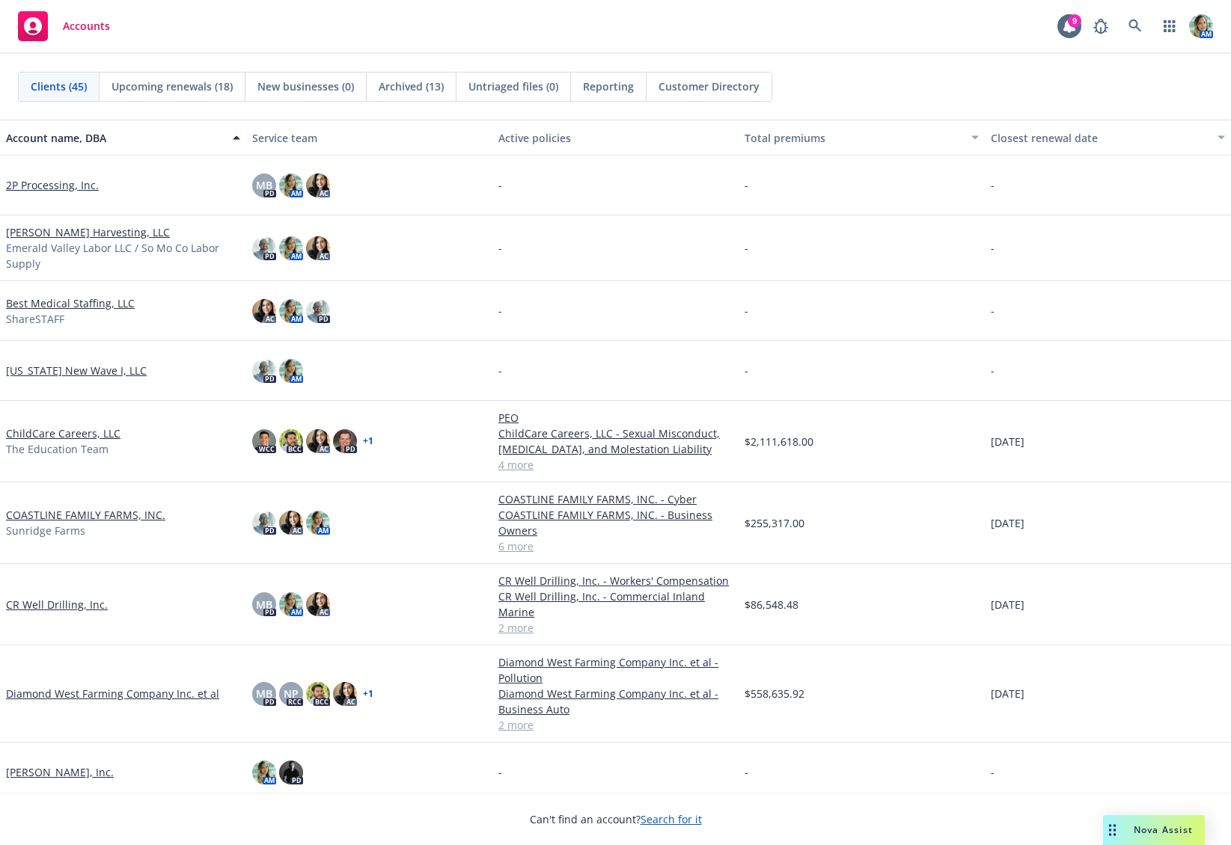
click at [87, 511] on link "COASTLINE FAMILY FARMS, INC." at bounding box center [85, 515] width 159 height 16
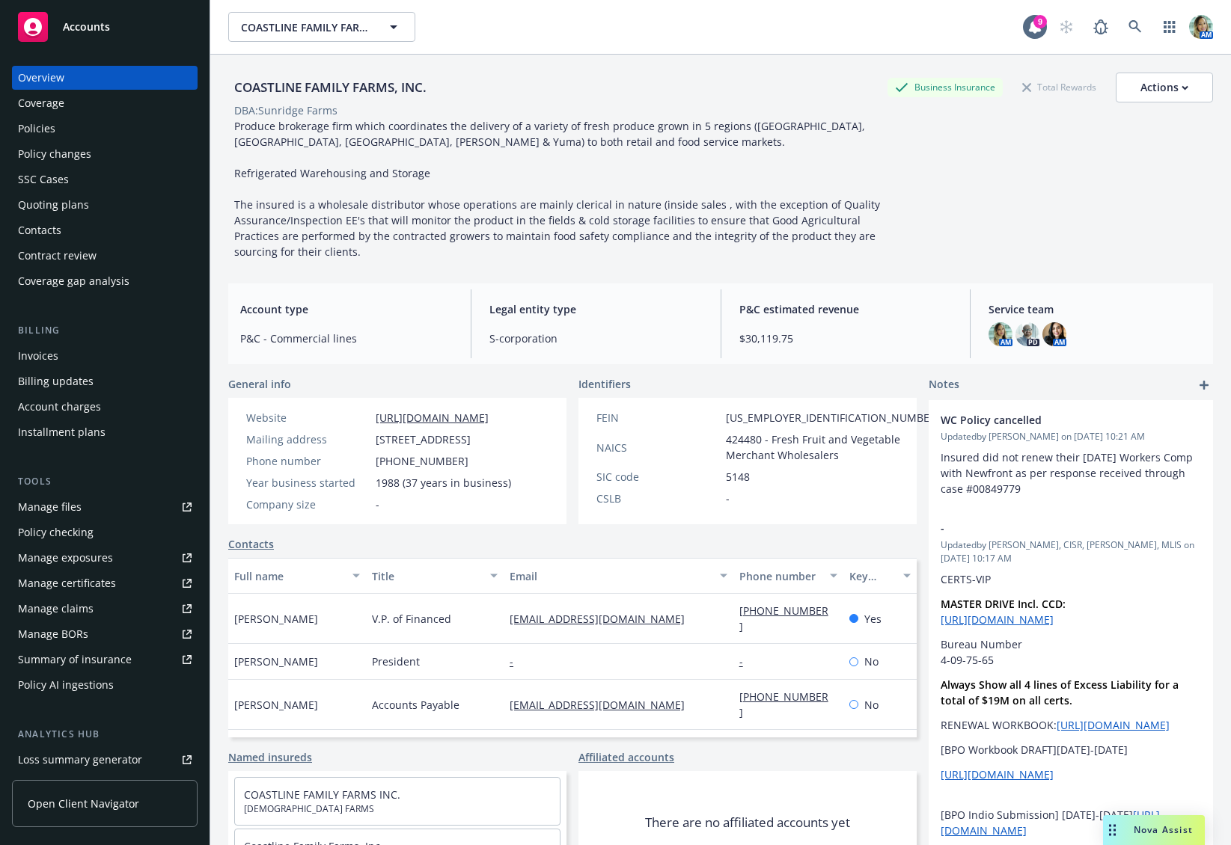
click at [76, 210] on div "Quoting plans" at bounding box center [53, 205] width 71 height 24
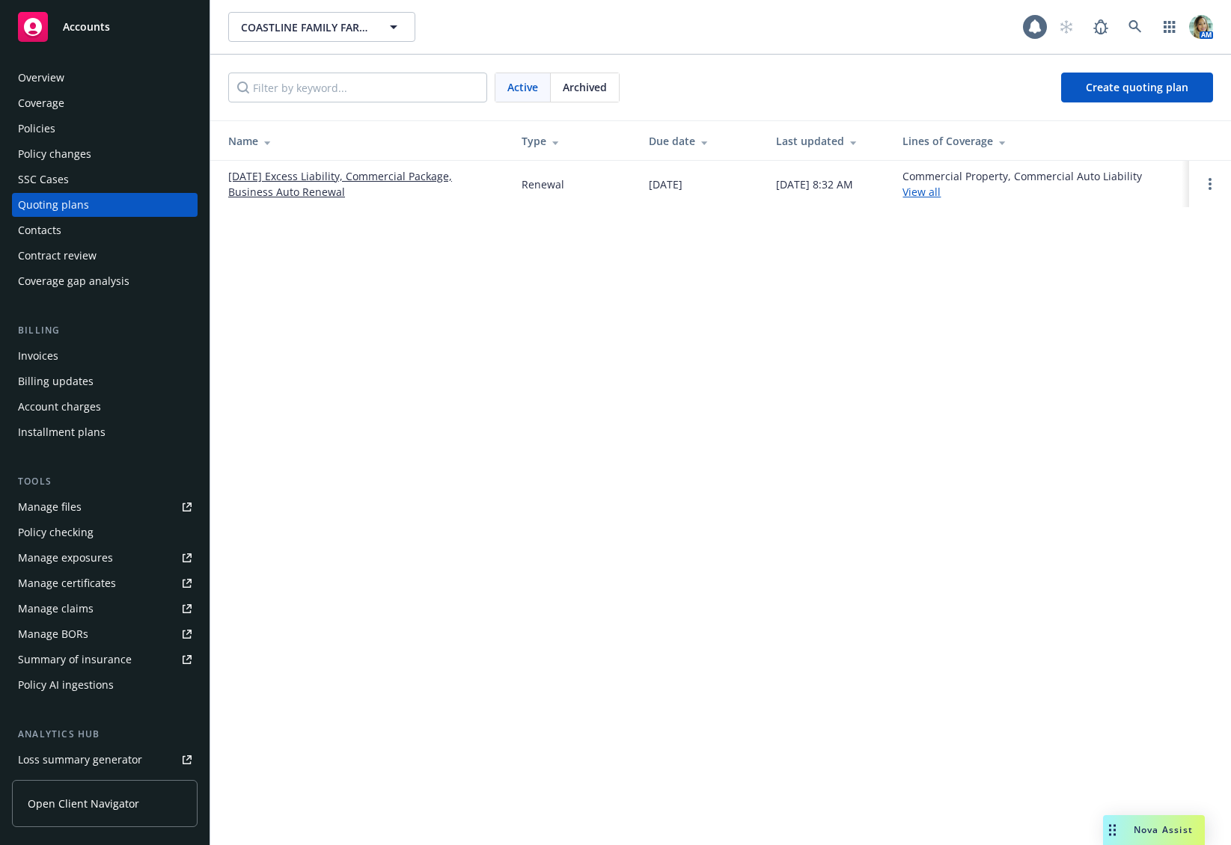
click at [262, 189] on link "[DATE] Excess Liability, Commercial Package, Business Auto Renewal" at bounding box center [362, 183] width 269 height 31
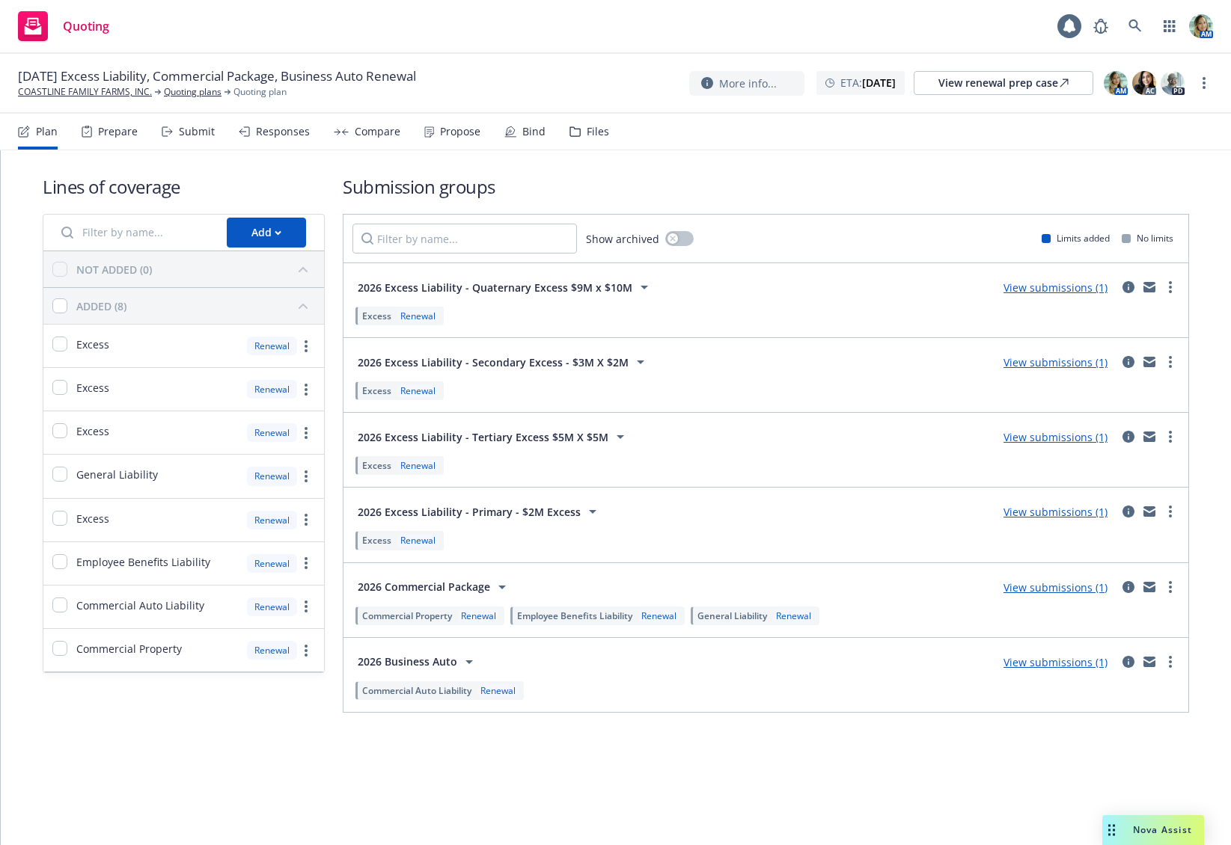
click at [594, 138] on div "Files" at bounding box center [598, 132] width 22 height 12
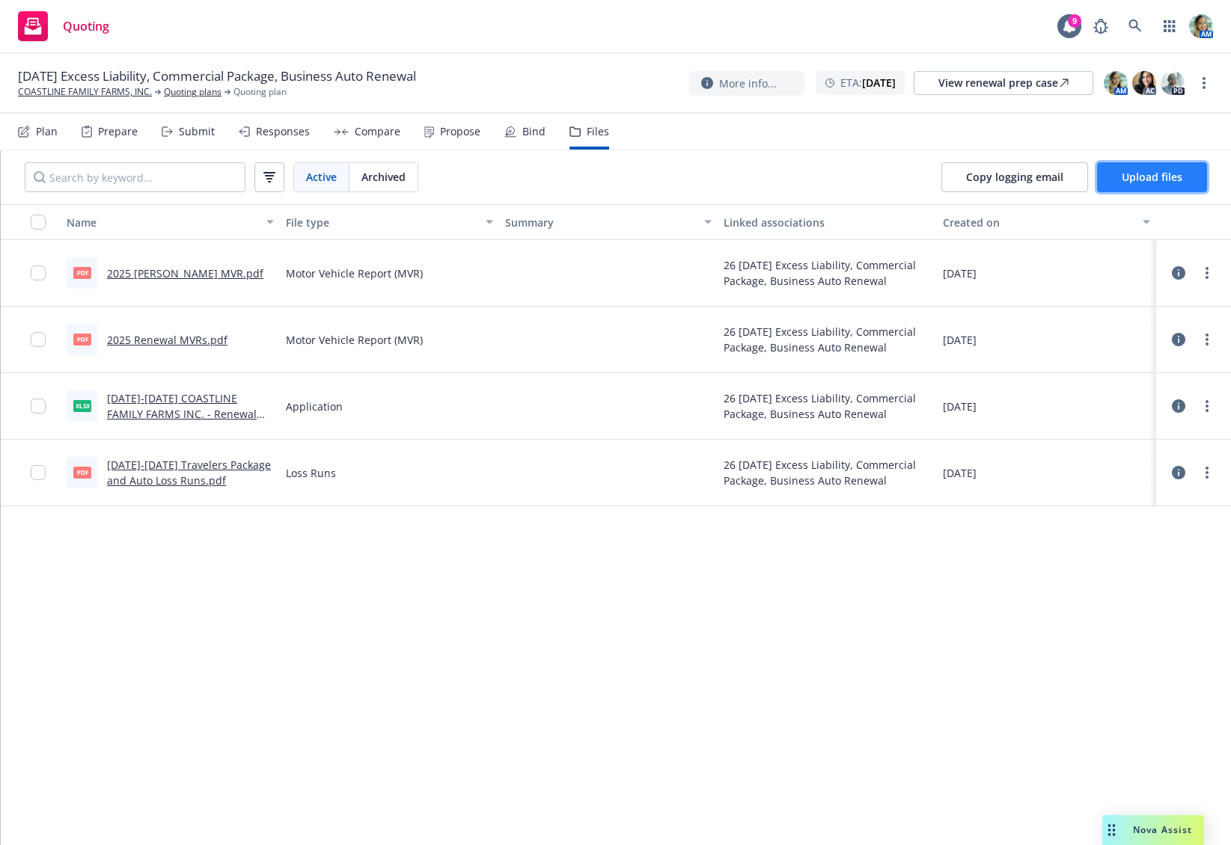
click at [1124, 171] on span "Upload files" at bounding box center [1151, 177] width 61 height 14
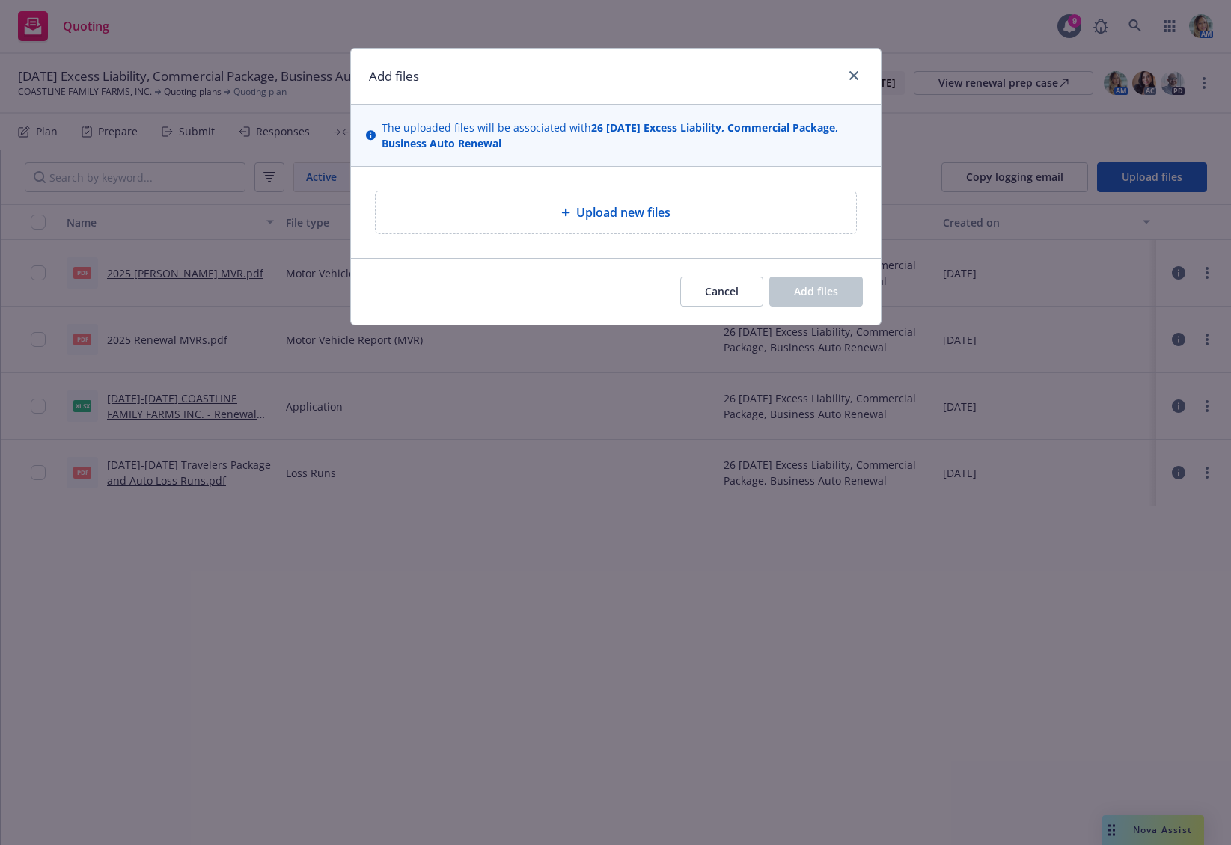
click at [762, 219] on div "Upload new files" at bounding box center [616, 212] width 456 height 18
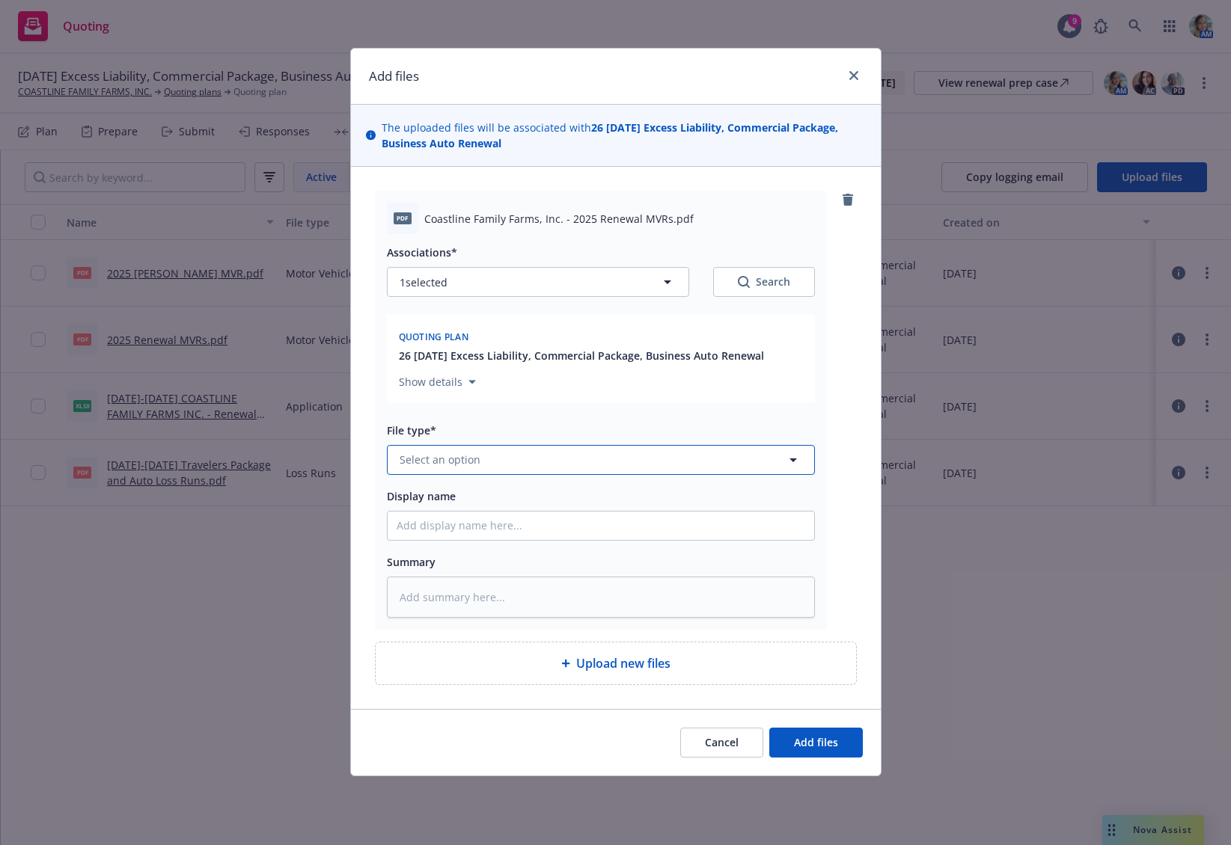
click at [563, 462] on button "Select an option" at bounding box center [601, 460] width 428 height 30
type input "mvr"
click at [563, 426] on div "Motor Vehicle Report (MVR)" at bounding box center [601, 419] width 408 height 22
click at [810, 730] on button "Add files" at bounding box center [816, 743] width 94 height 30
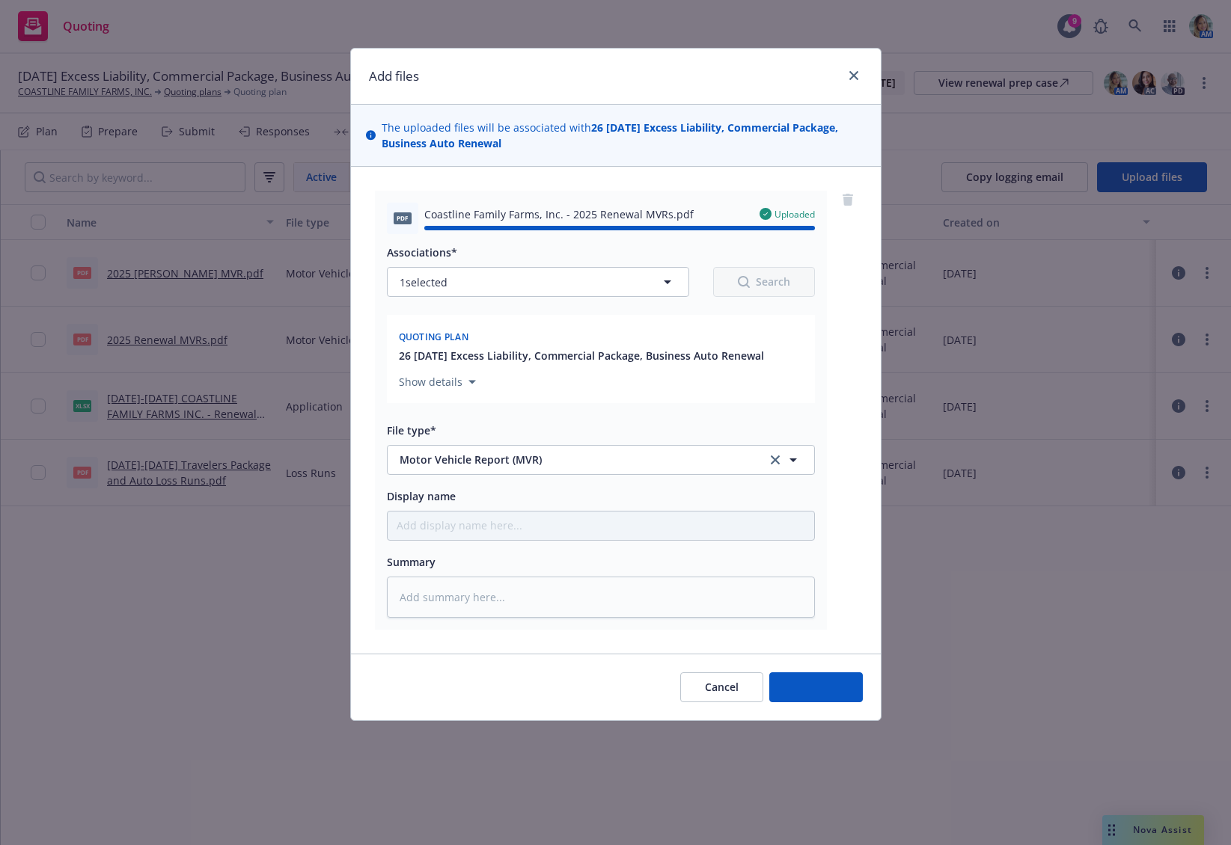
type textarea "x"
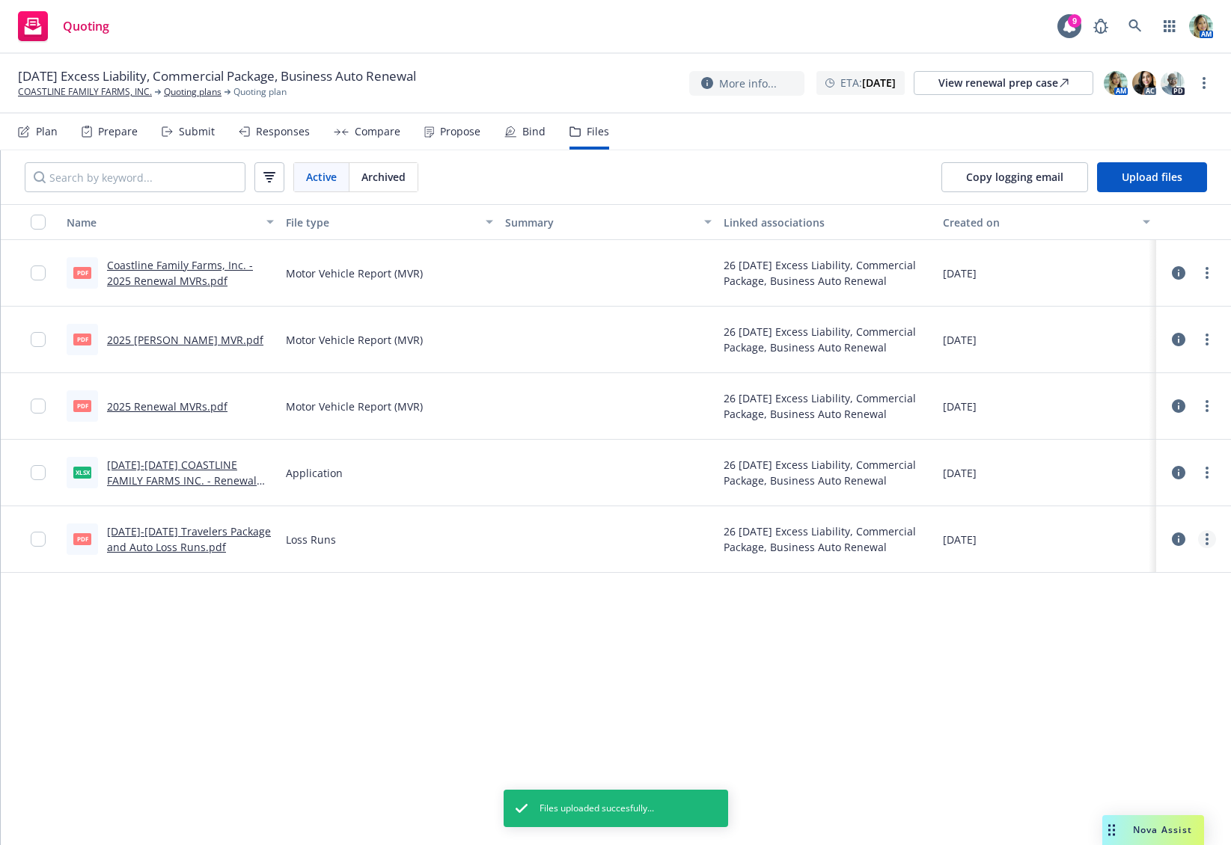
click at [1202, 544] on link "more" at bounding box center [1207, 539] width 18 height 18
click at [1149, 596] on link "Download" at bounding box center [1140, 600] width 149 height 30
click at [128, 87] on link "COASTLINE FAMILY FARMS, INC." at bounding box center [85, 91] width 134 height 13
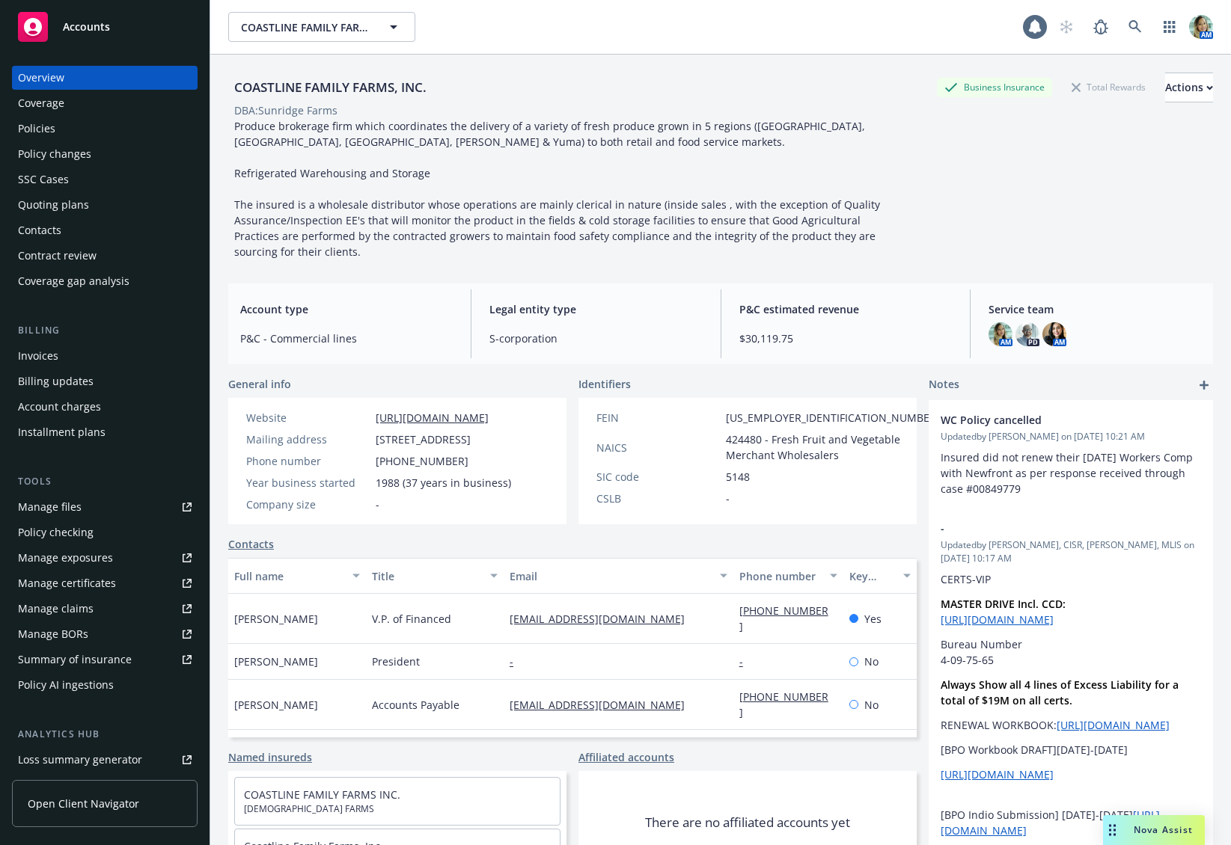
click at [52, 135] on div "Policies" at bounding box center [36, 129] width 37 height 24
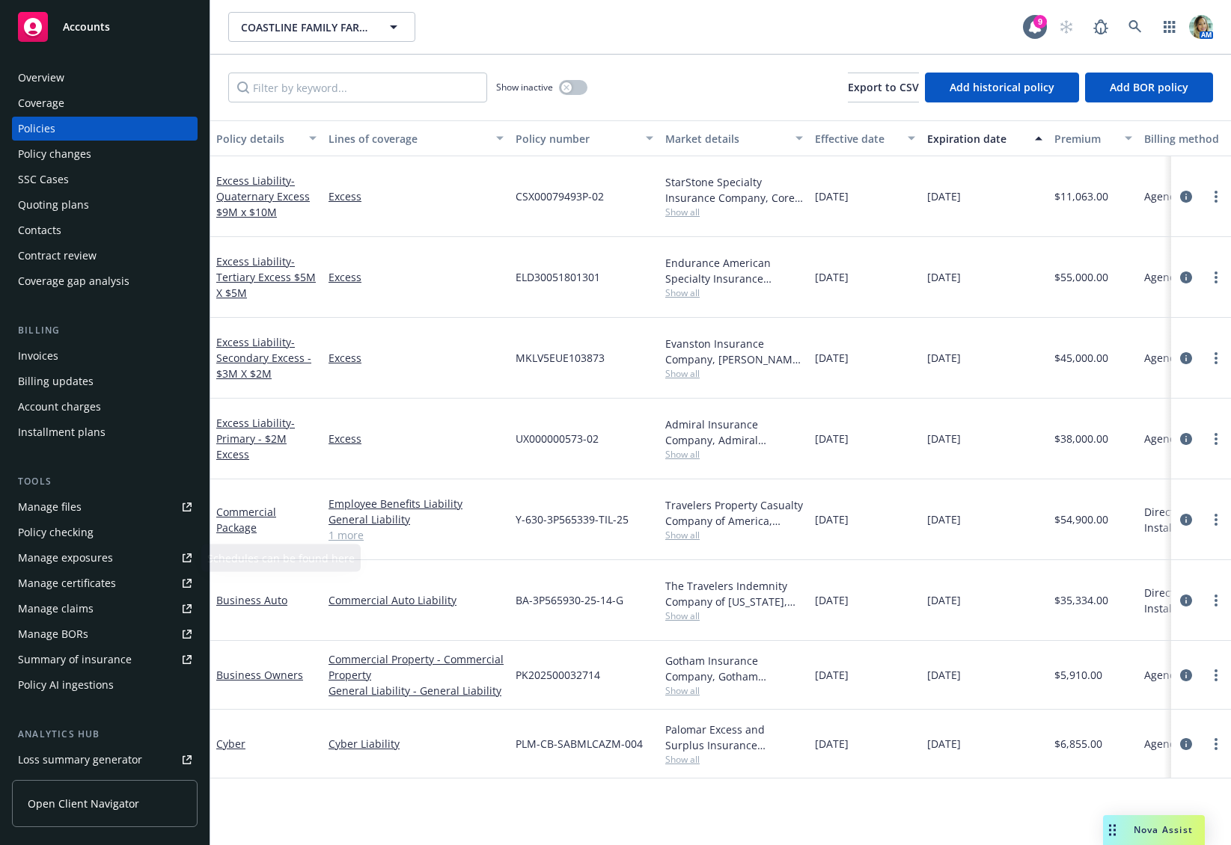
click at [77, 507] on div "Manage files" at bounding box center [50, 507] width 64 height 24
click at [96, 552] on div "Manage exposures" at bounding box center [65, 558] width 95 height 24
click at [46, 198] on div "Quoting plans" at bounding box center [53, 205] width 71 height 24
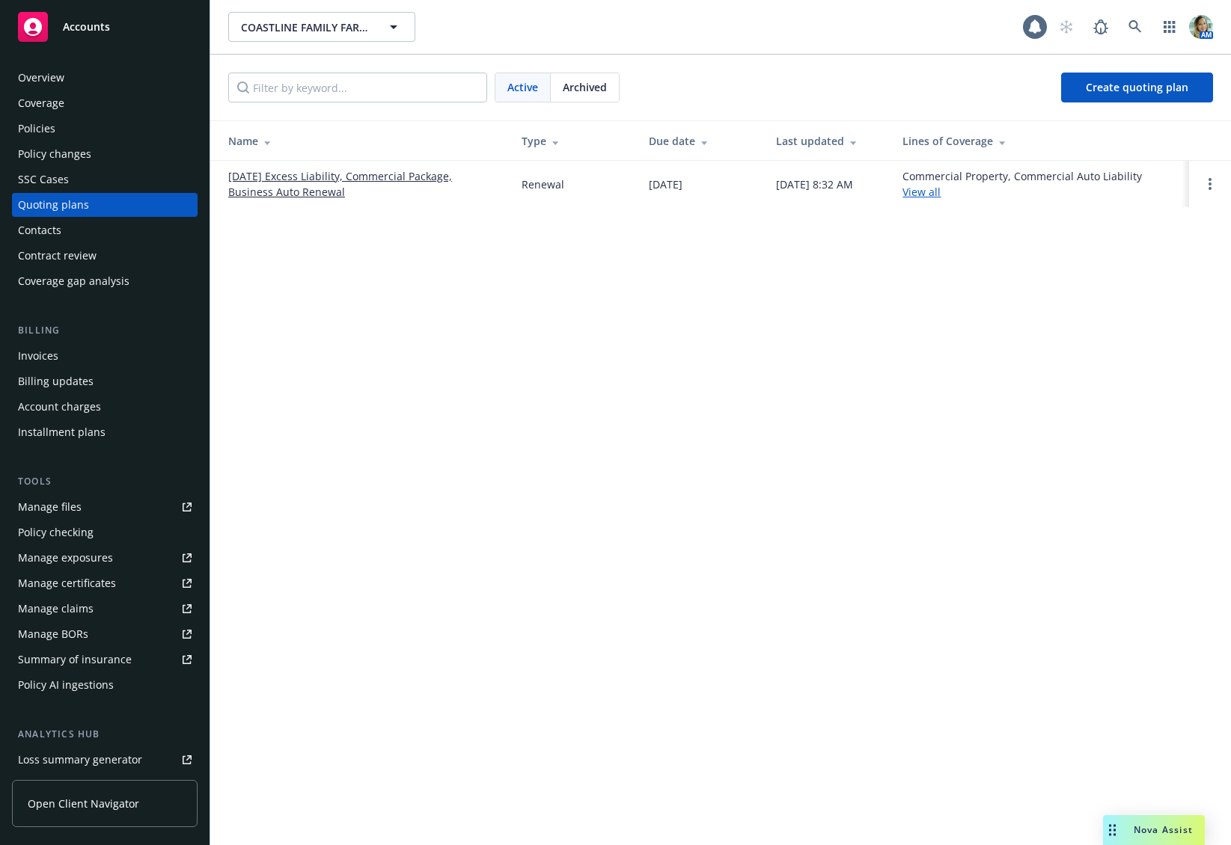
click at [293, 185] on link "01/20/26 Excess Liability, Commercial Package, Business Auto Renewal" at bounding box center [362, 183] width 269 height 31
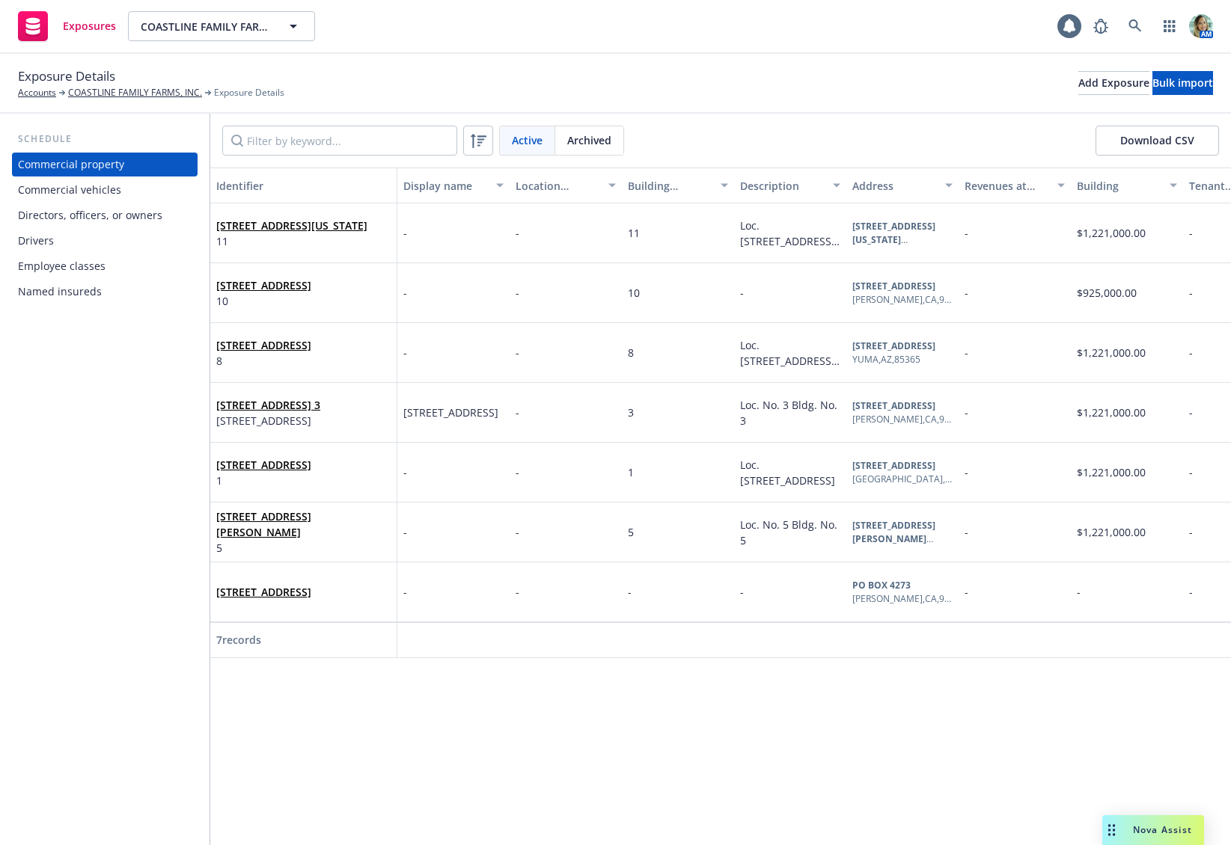
click at [105, 189] on div "Commercial vehicles" at bounding box center [69, 190] width 103 height 24
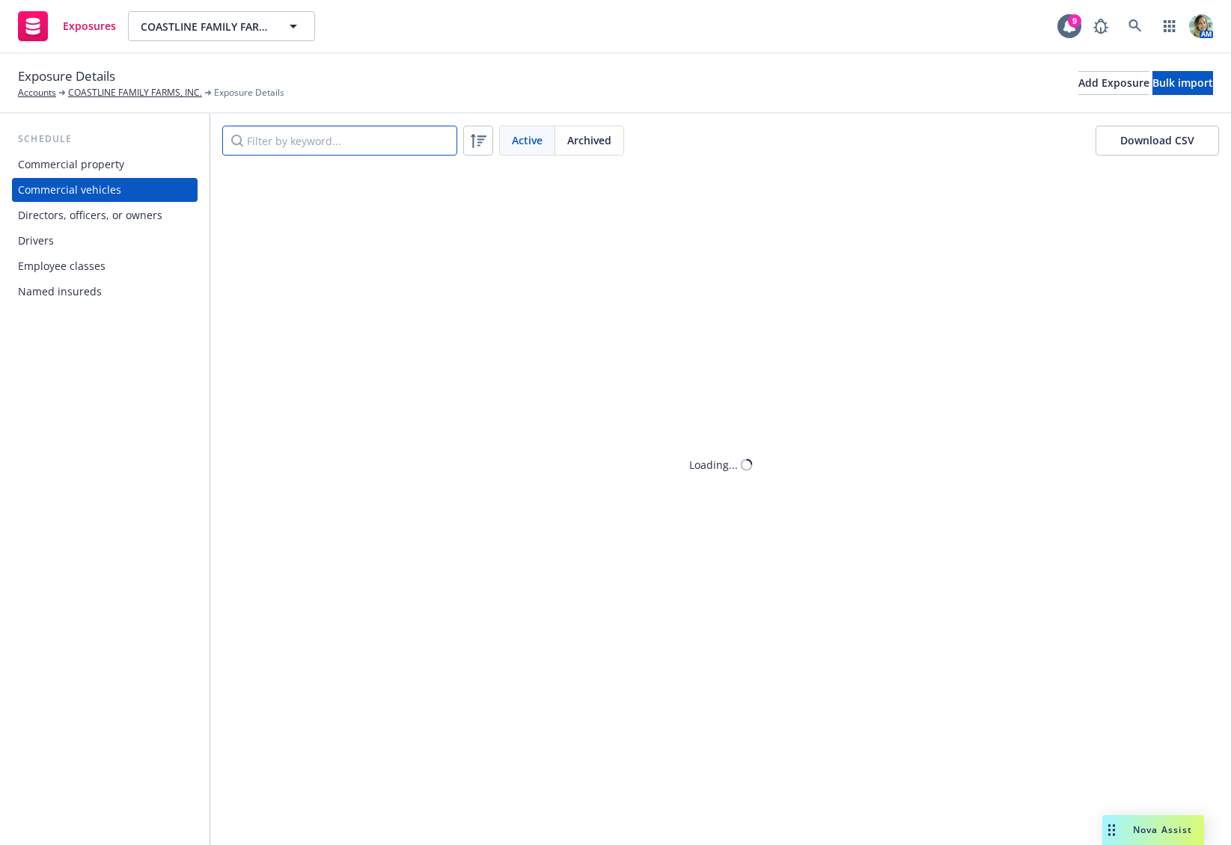
click at [269, 145] on input "Filter by keyword..." at bounding box center [339, 141] width 235 height 30
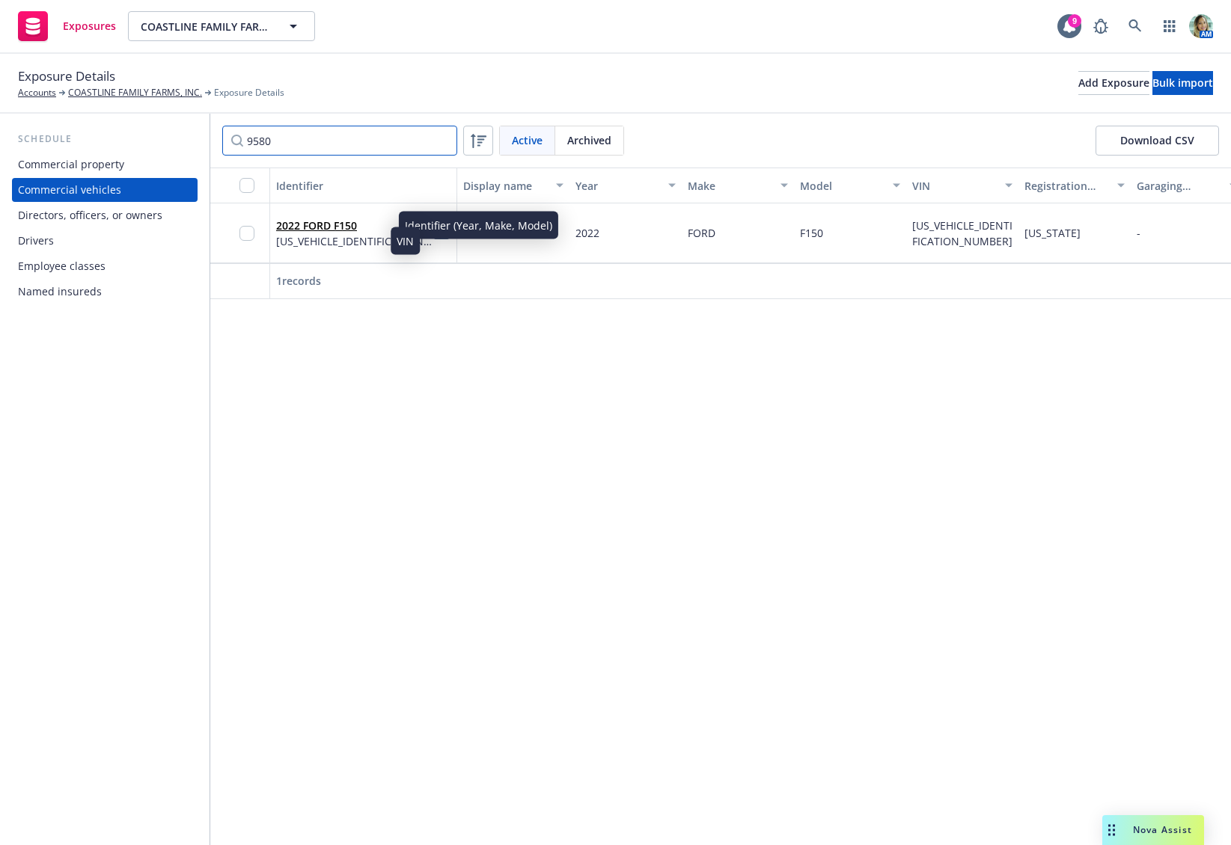
type input "9580"
click at [322, 233] on span "[US_VEHICLE_IDENTIFICATION_NUMBER]" at bounding box center [354, 241] width 156 height 16
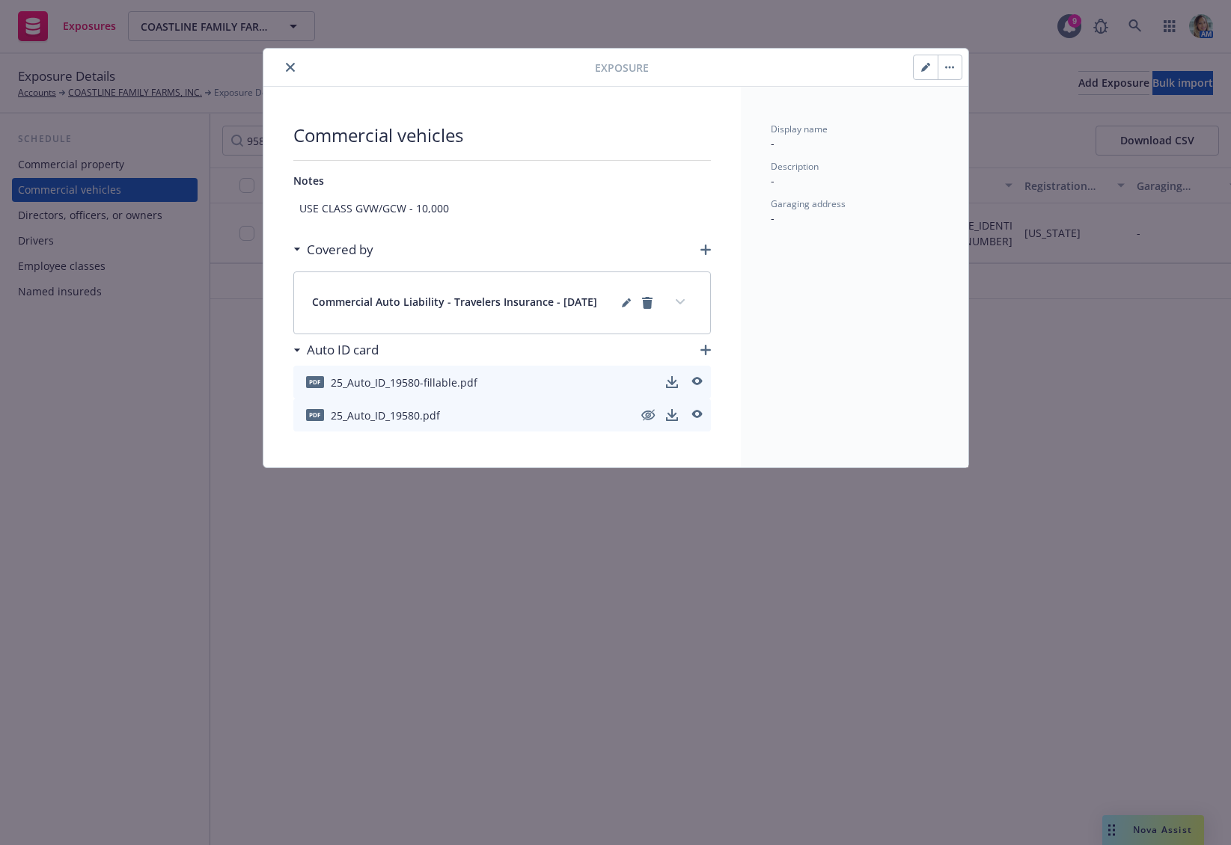
drag, startPoint x: 919, startPoint y: 64, endPoint x: 909, endPoint y: 116, distance: 52.7
click at [920, 64] on button "button" at bounding box center [925, 67] width 24 height 24
select select "CA"
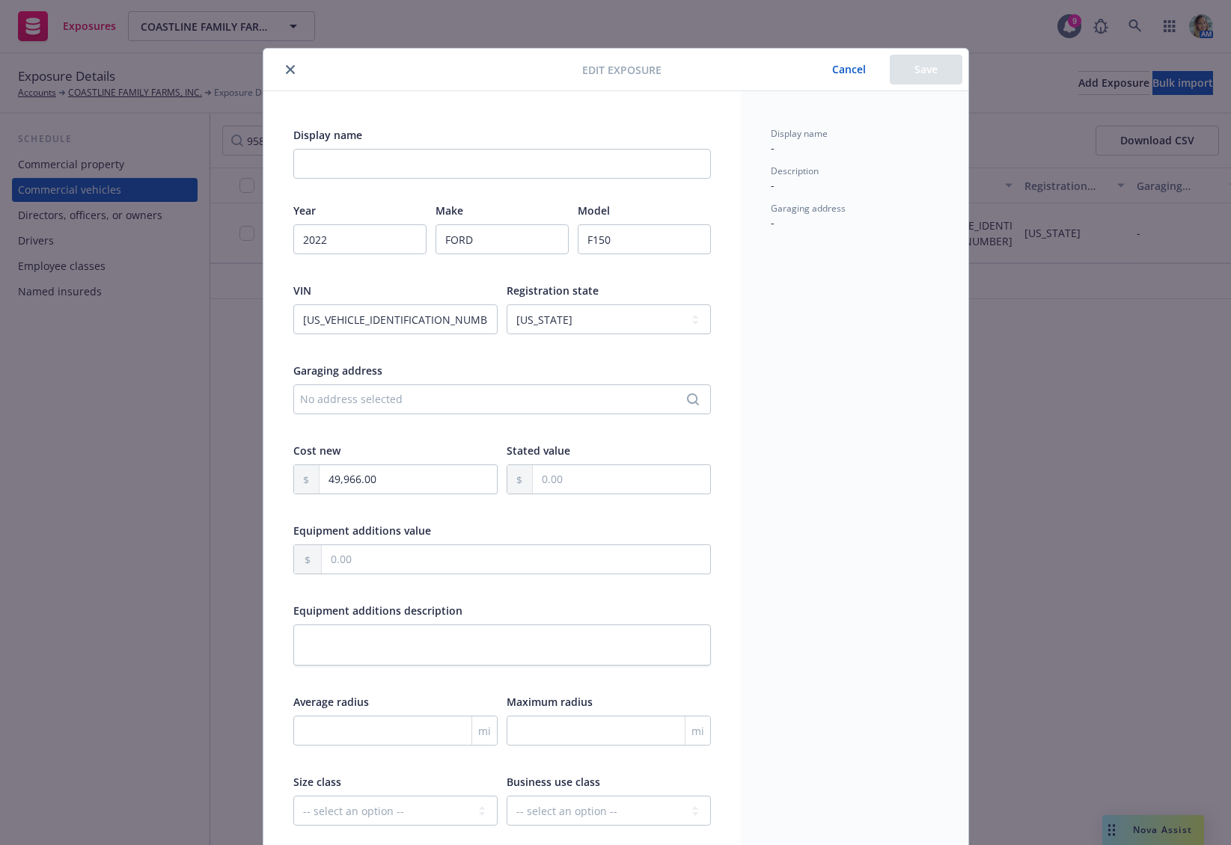
click at [289, 71] on button "close" at bounding box center [290, 70] width 18 height 18
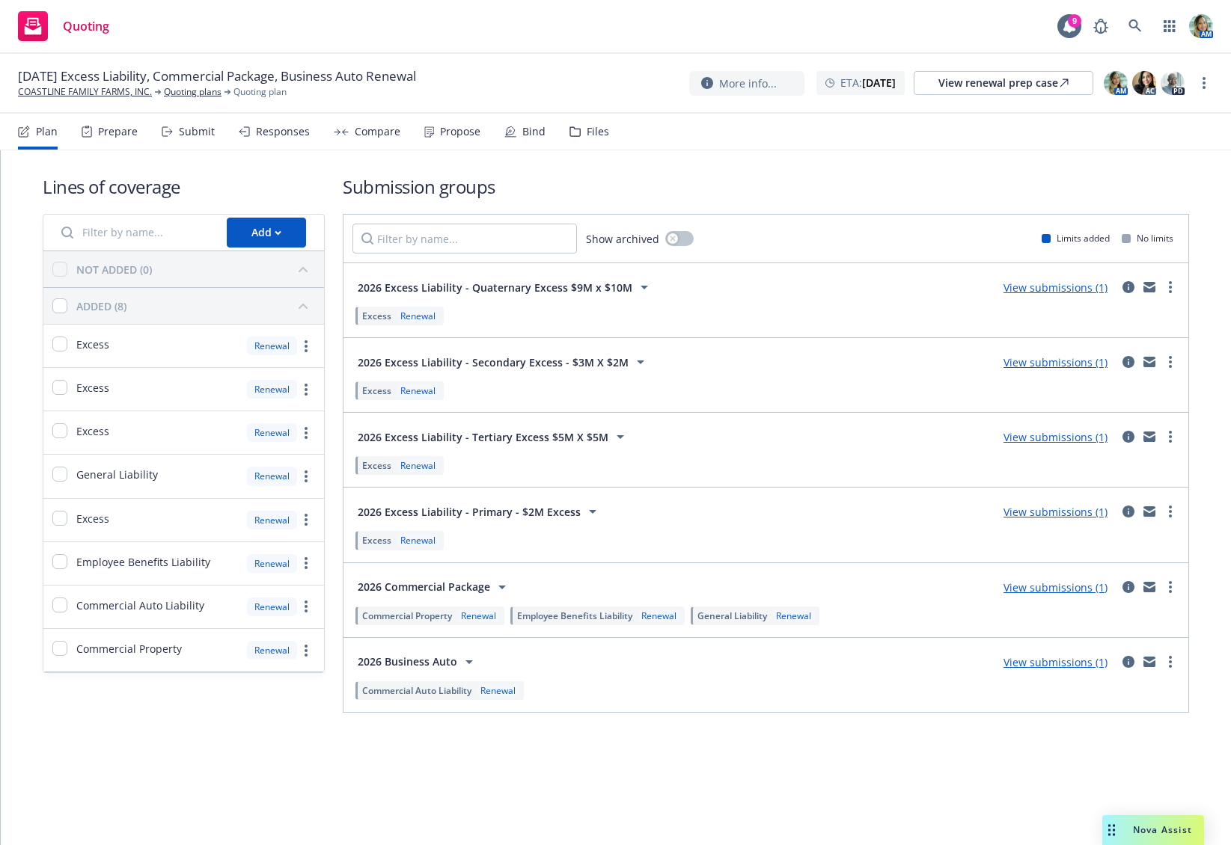
click at [1018, 587] on link "View submissions (1)" at bounding box center [1055, 588] width 104 height 14
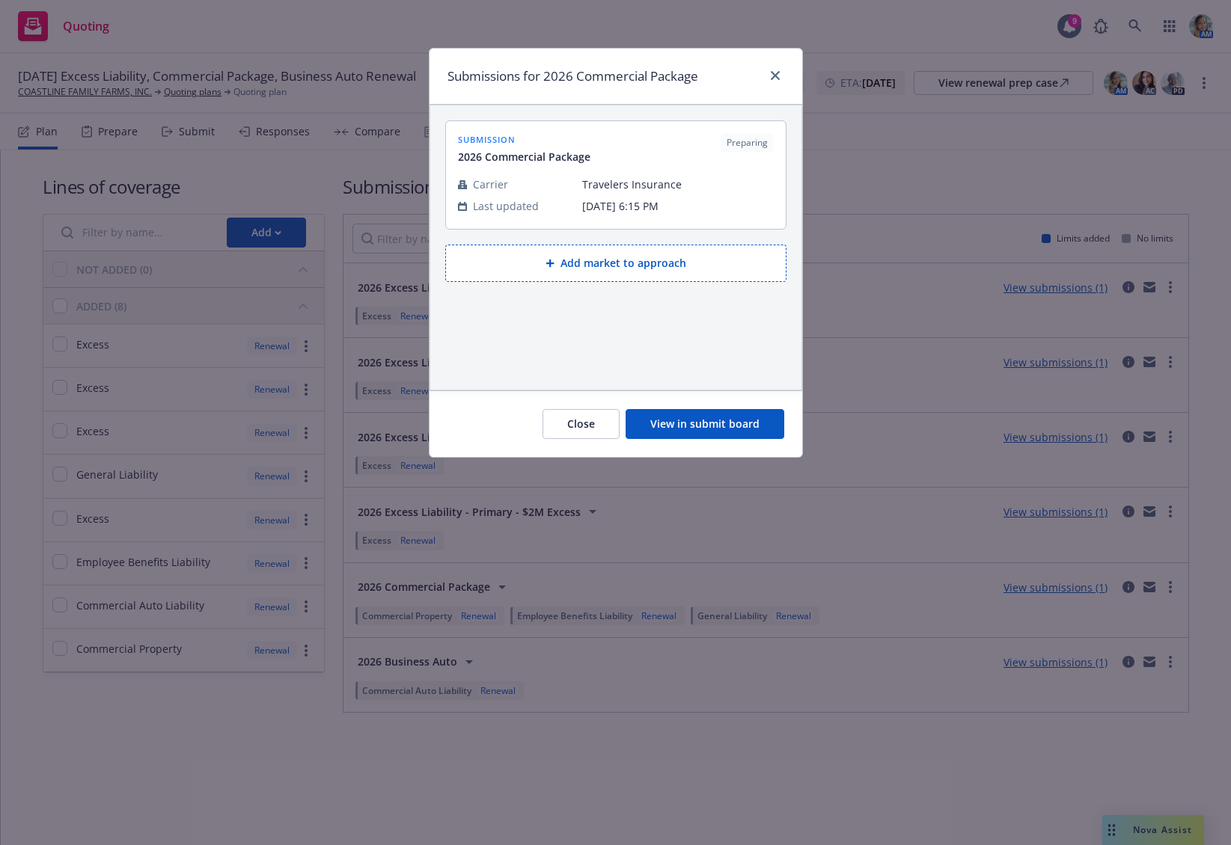
click at [705, 432] on button "View in submit board" at bounding box center [704, 424] width 159 height 30
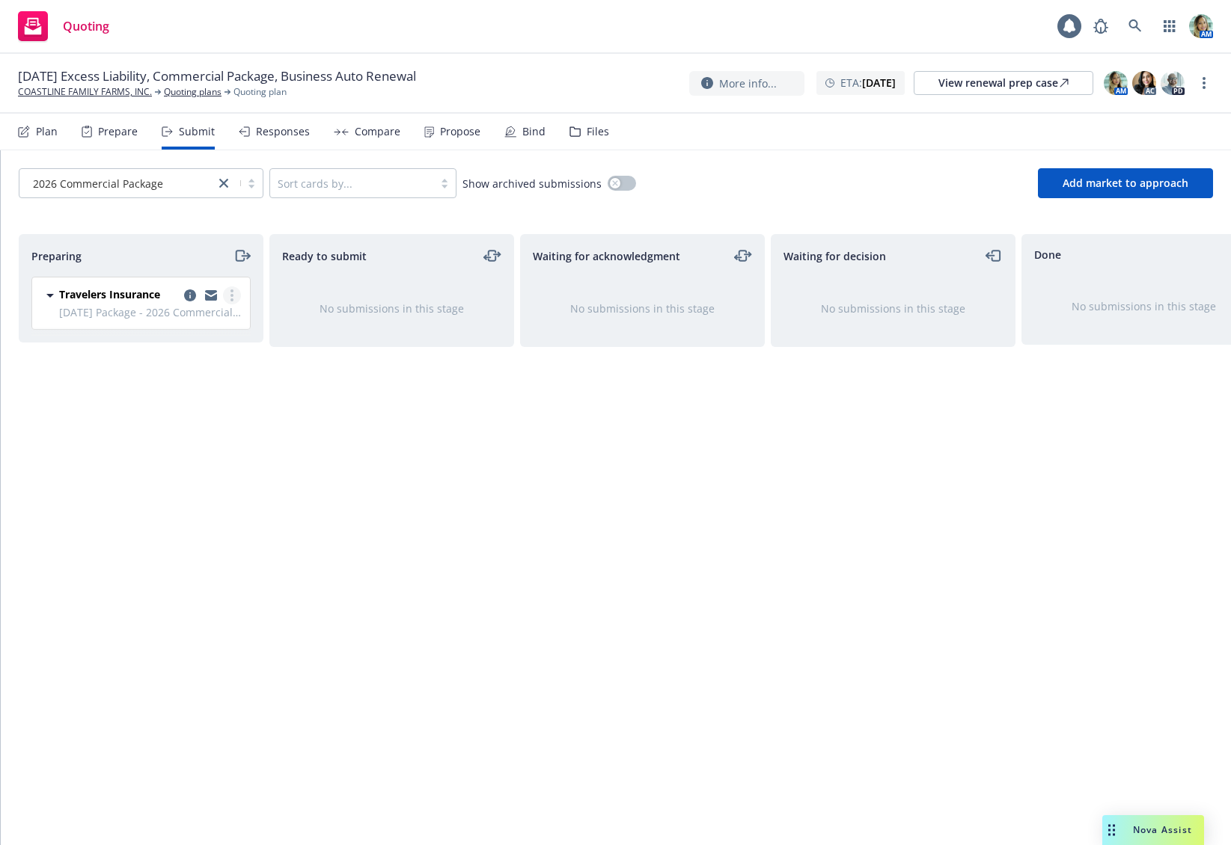
click at [231, 299] on icon "more" at bounding box center [231, 296] width 3 height 12
click at [186, 360] on span "Log acknowledgement" at bounding box center [164, 356] width 147 height 14
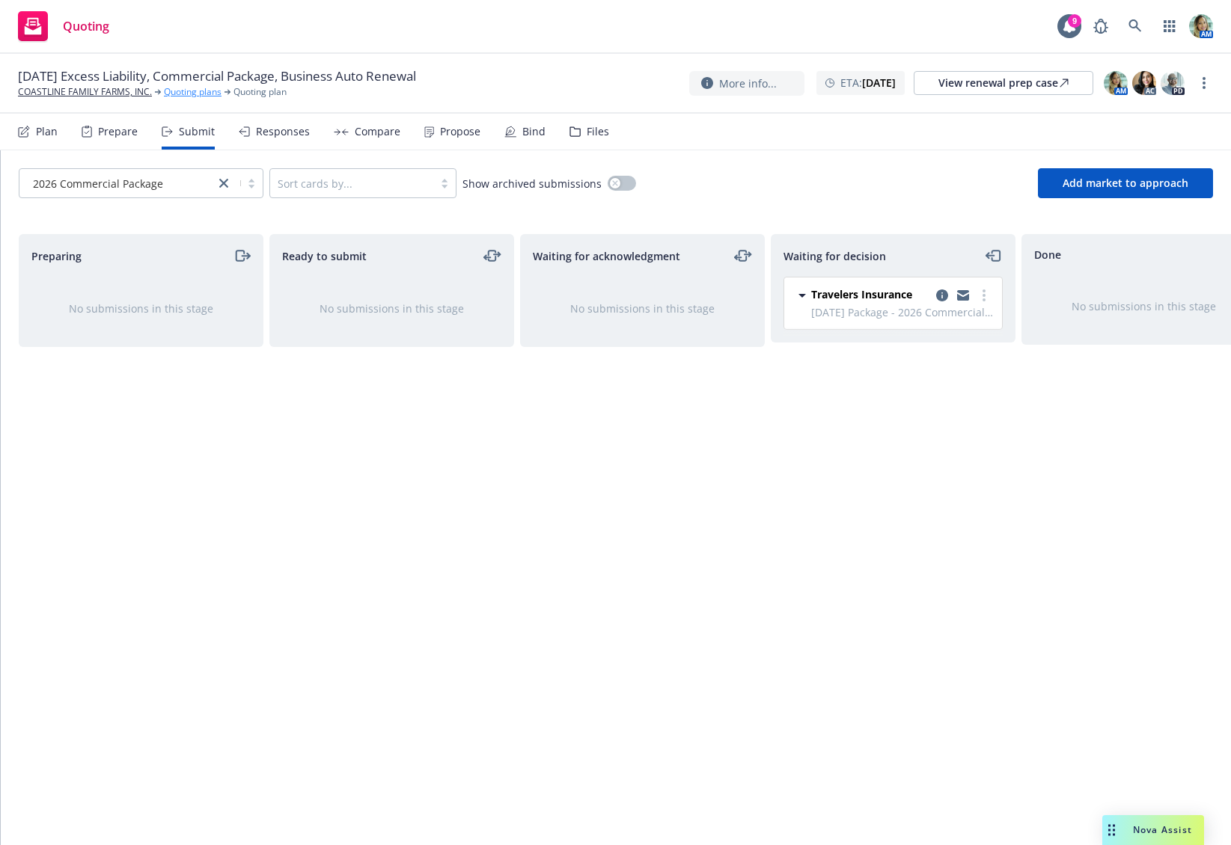
click at [204, 94] on link "Quoting plans" at bounding box center [193, 91] width 58 height 13
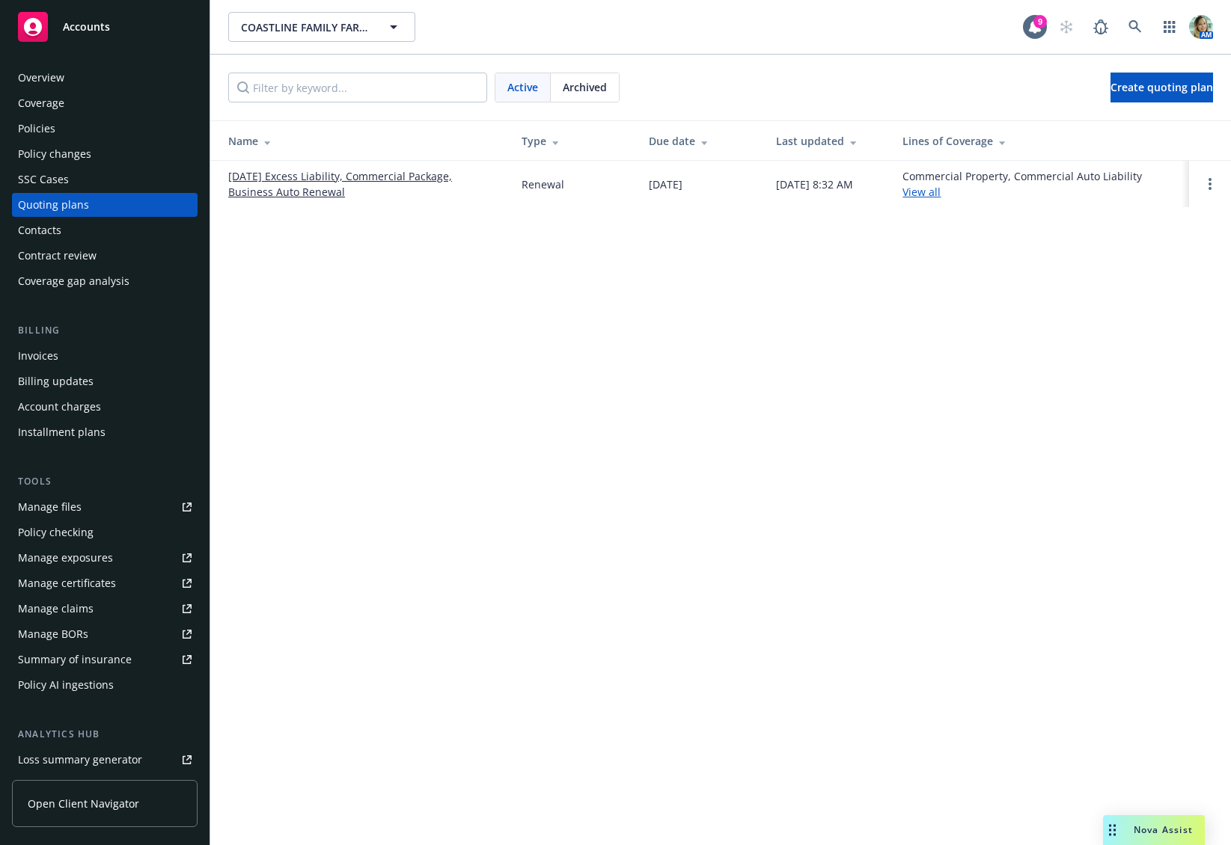
click at [427, 181] on link "[DATE] Excess Liability, Commercial Package, Business Auto Renewal" at bounding box center [362, 183] width 269 height 31
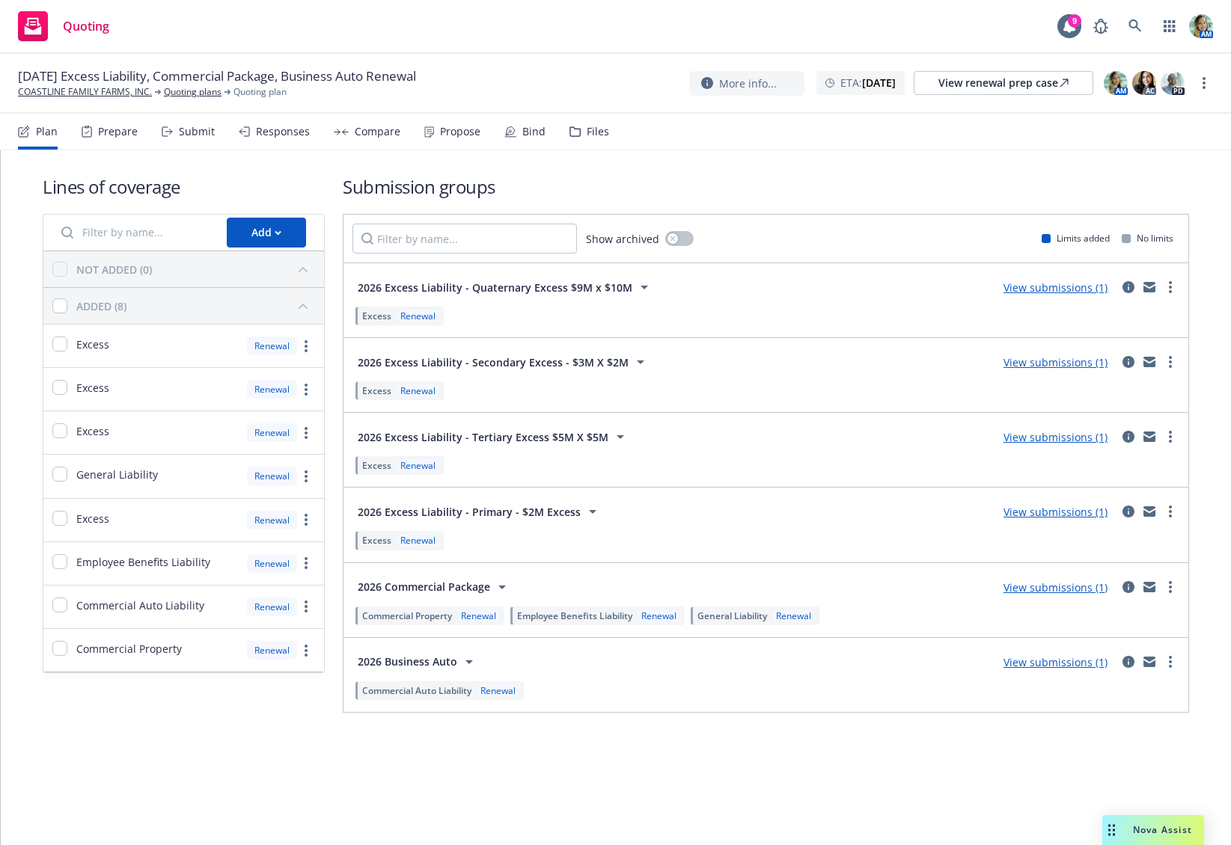
click at [1097, 665] on link "View submissions (1)" at bounding box center [1055, 662] width 104 height 14
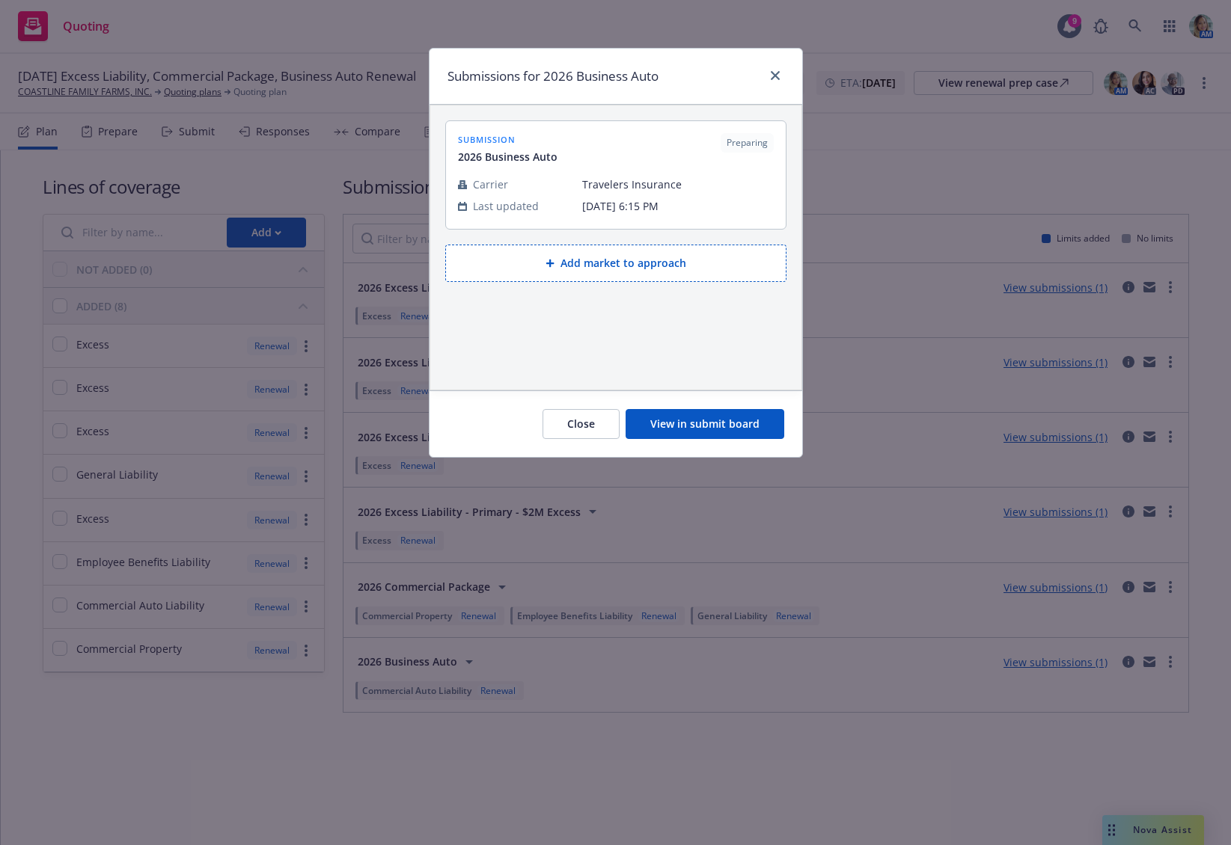
click at [729, 429] on button "View in submit board" at bounding box center [704, 424] width 159 height 30
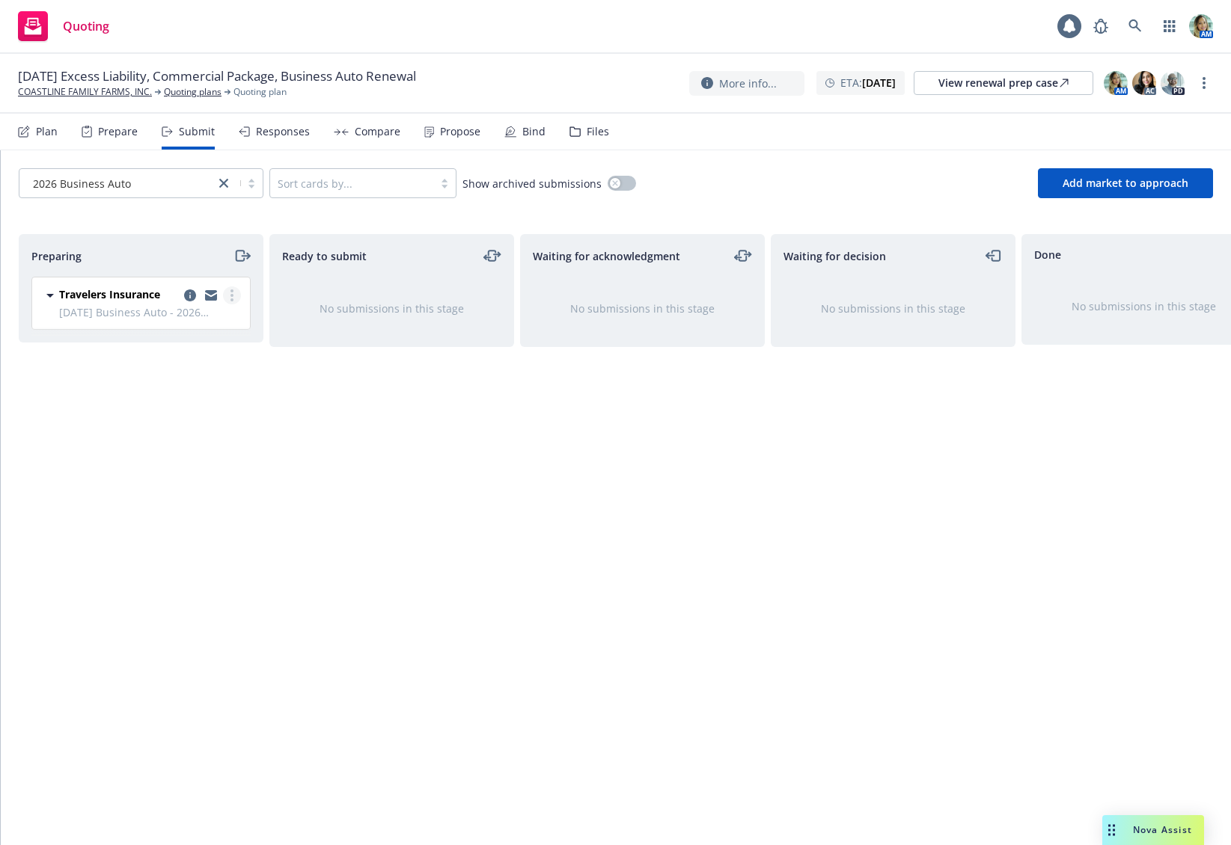
click at [230, 299] on link "more" at bounding box center [232, 296] width 18 height 18
click at [191, 361] on span "Log acknowledgement" at bounding box center [164, 356] width 147 height 14
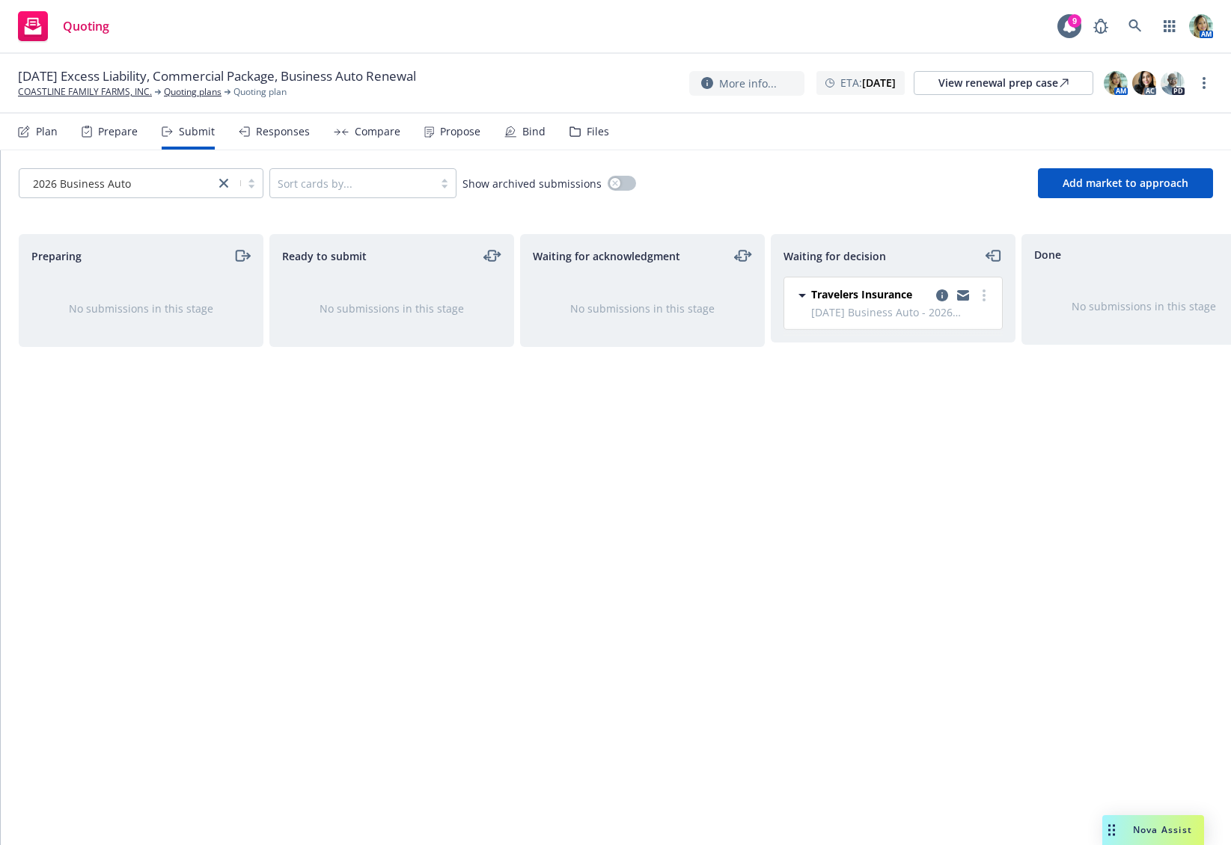
click at [809, 473] on div "Waiting for decision Travelers Insurance 1/20/26 Business Auto - 2026 Business …" at bounding box center [893, 524] width 245 height 580
click at [106, 95] on link "COASTLINE FAMILY FARMS, INC." at bounding box center [85, 91] width 134 height 13
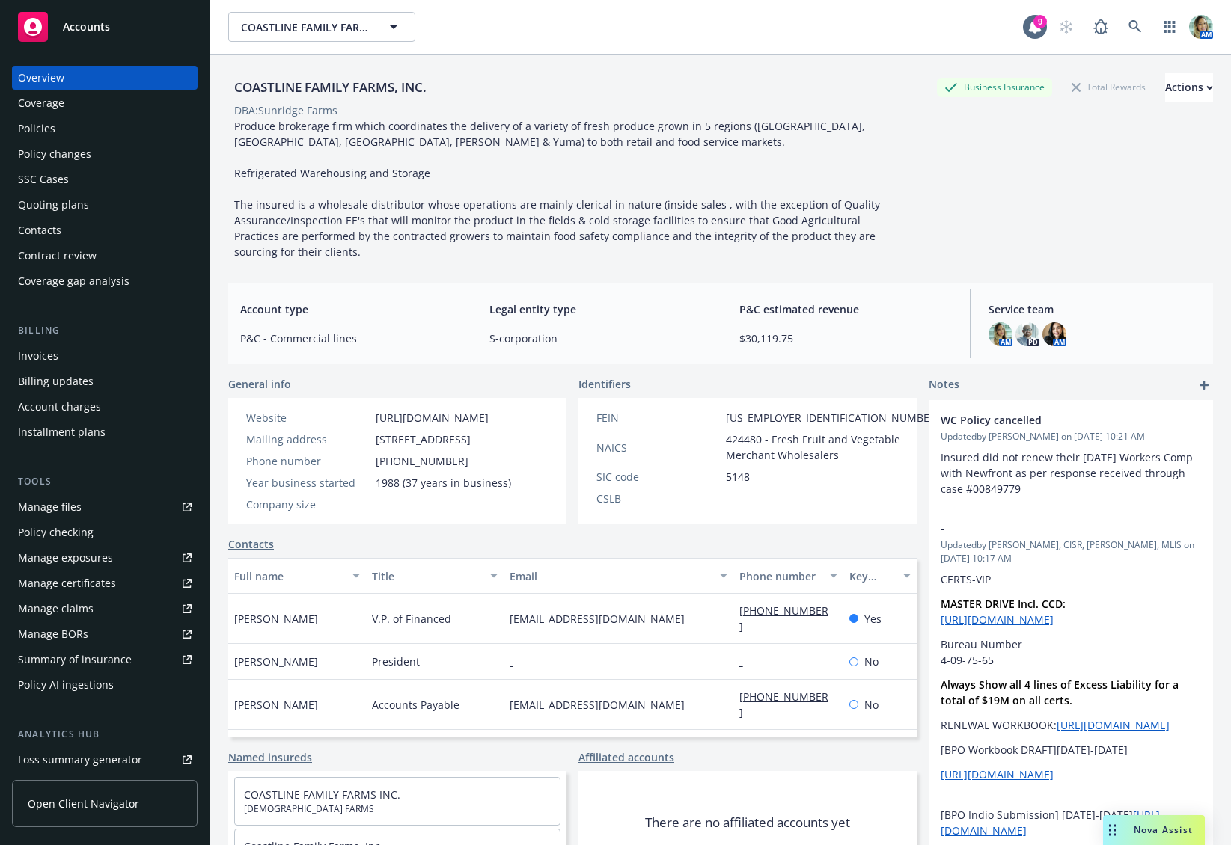
click at [94, 120] on div "Policies" at bounding box center [105, 129] width 174 height 24
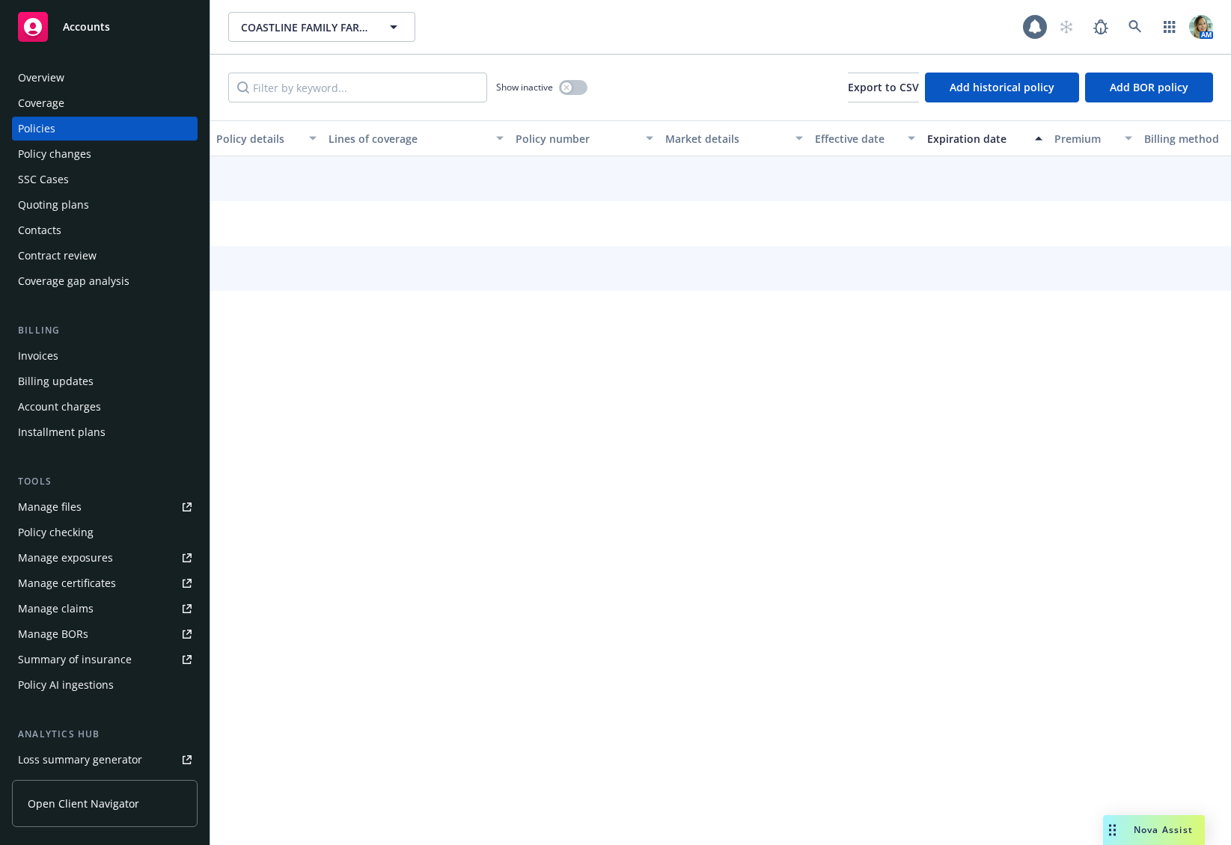
click at [94, 123] on div "Policies" at bounding box center [105, 129] width 174 height 24
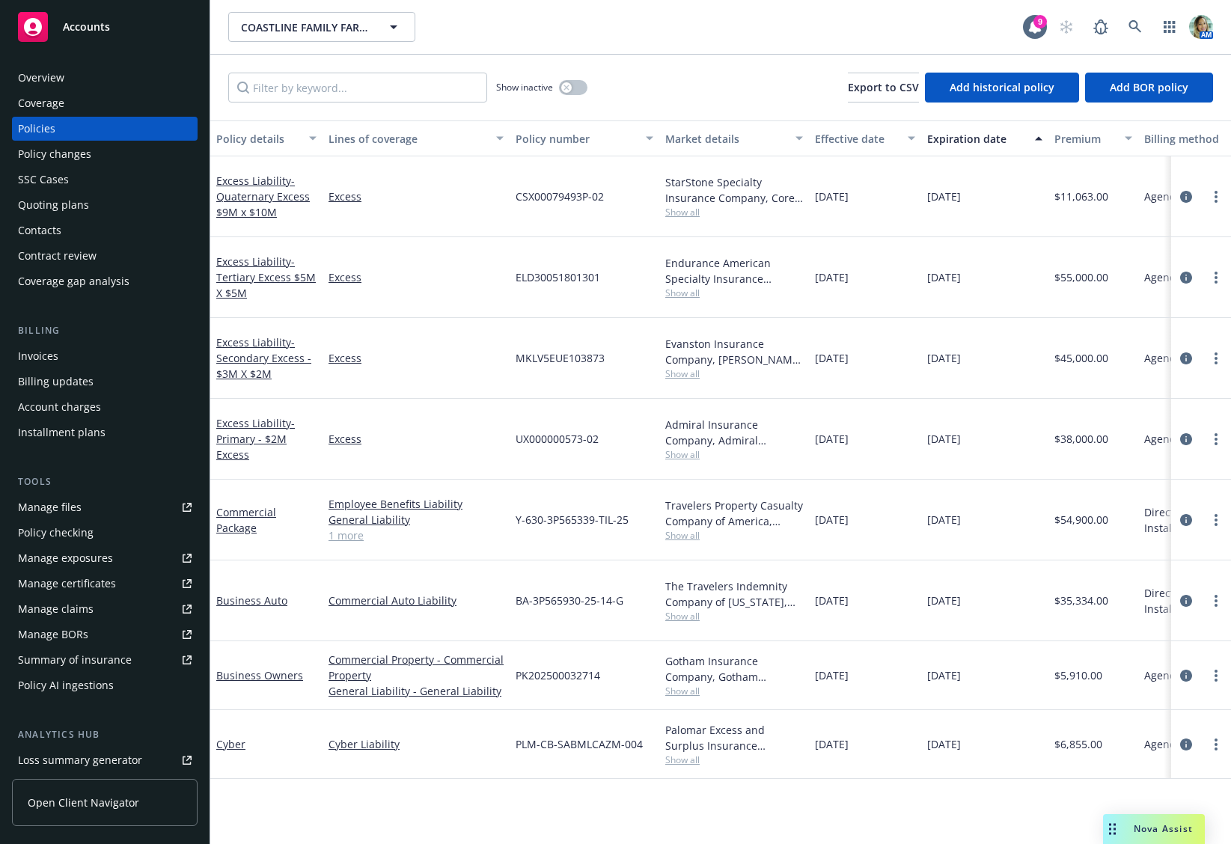
click at [88, 85] on div "Overview" at bounding box center [105, 78] width 174 height 24
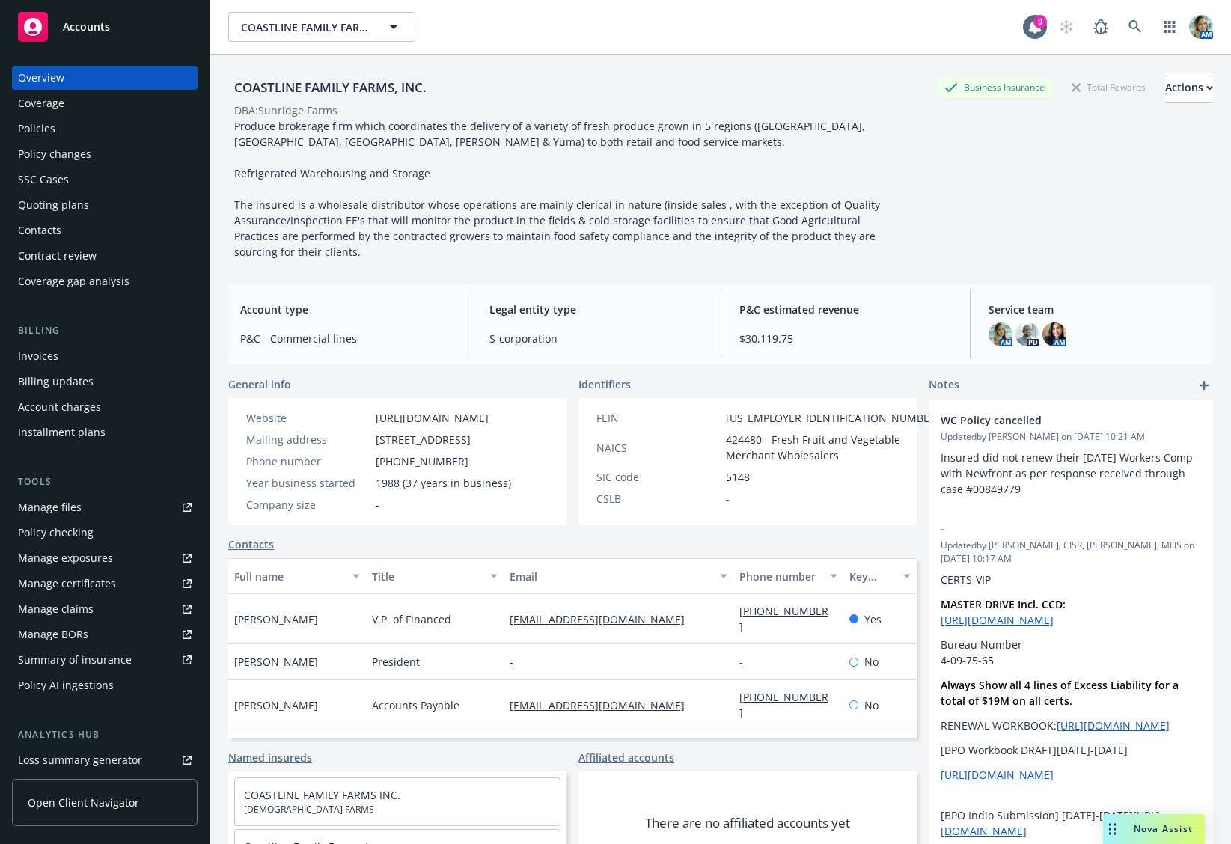
click at [82, 133] on div "Policies" at bounding box center [105, 129] width 174 height 24
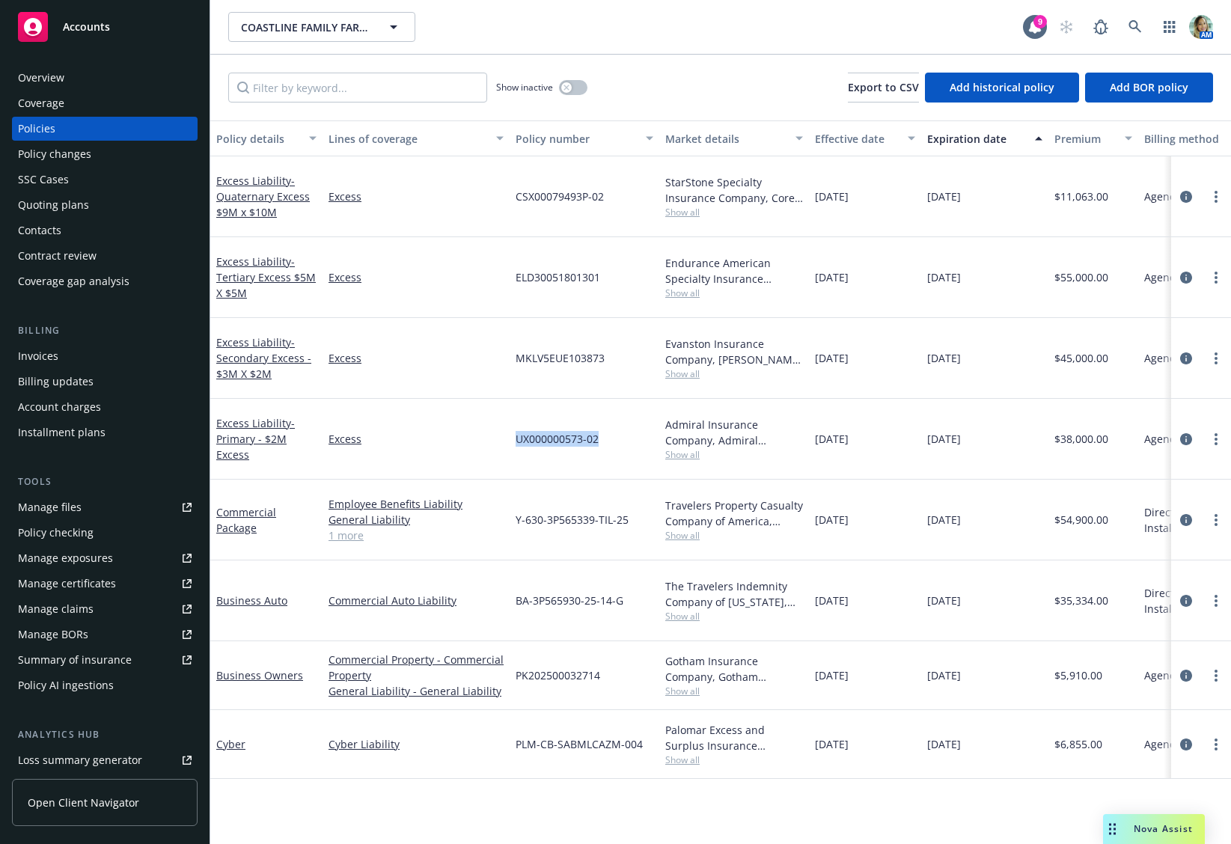
drag, startPoint x: 512, startPoint y: 439, endPoint x: 610, endPoint y: 438, distance: 98.8
click at [610, 438] on div "UX000000573-02" at bounding box center [584, 439] width 150 height 81
copy span "UX000000573-02"
drag, startPoint x: 64, startPoint y: 202, endPoint x: 79, endPoint y: 201, distance: 14.2
click at [64, 202] on div "Quoting plans" at bounding box center [53, 205] width 71 height 24
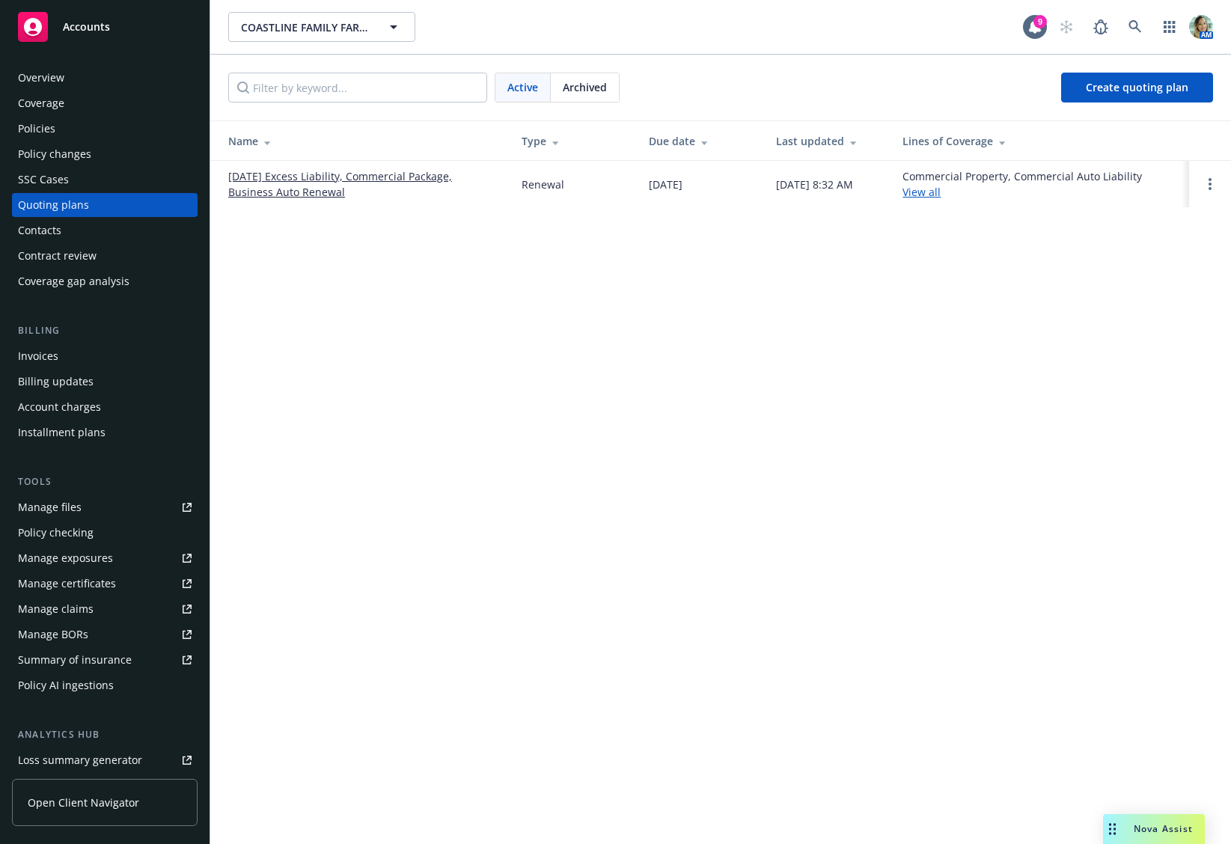
click at [345, 182] on link "[DATE] Excess Liability, Commercial Package, Business Auto Renewal" at bounding box center [362, 183] width 269 height 31
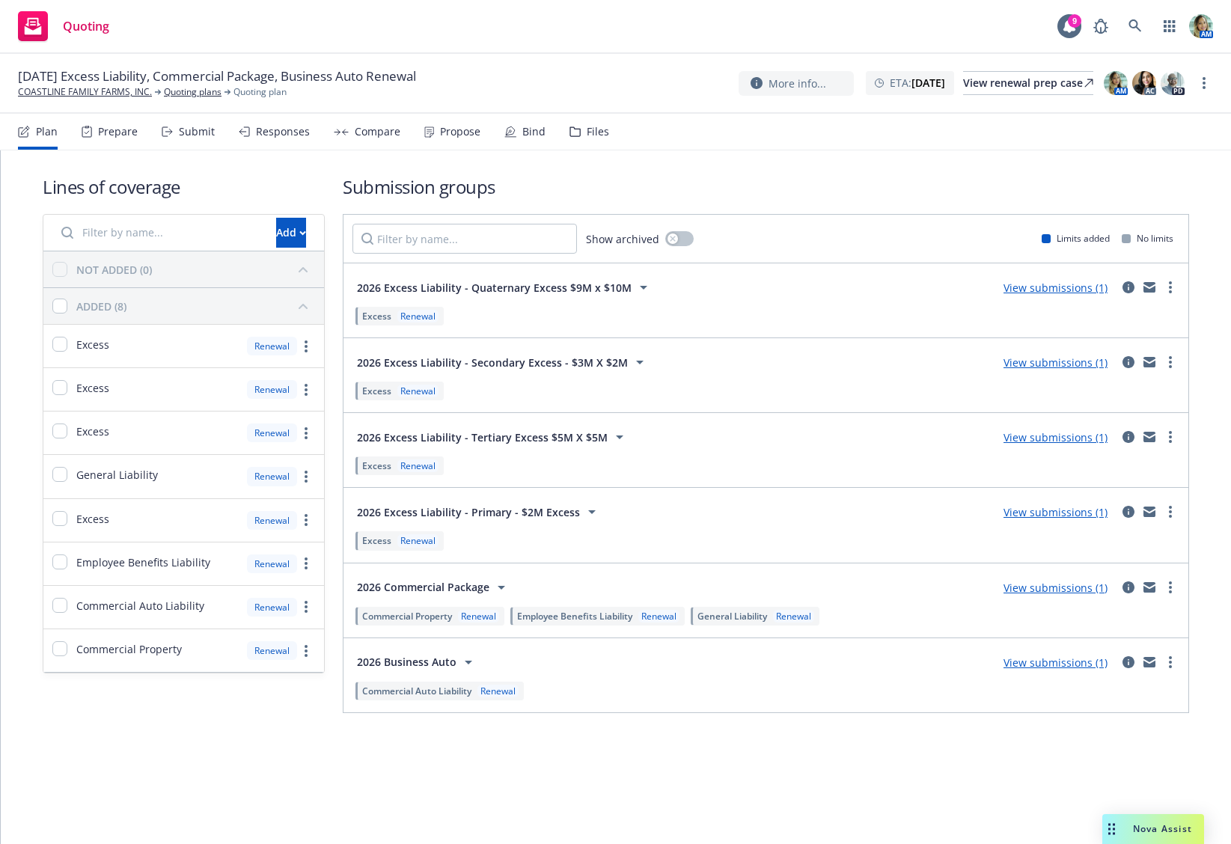
click at [1029, 590] on link "View submissions (1)" at bounding box center [1055, 588] width 104 height 14
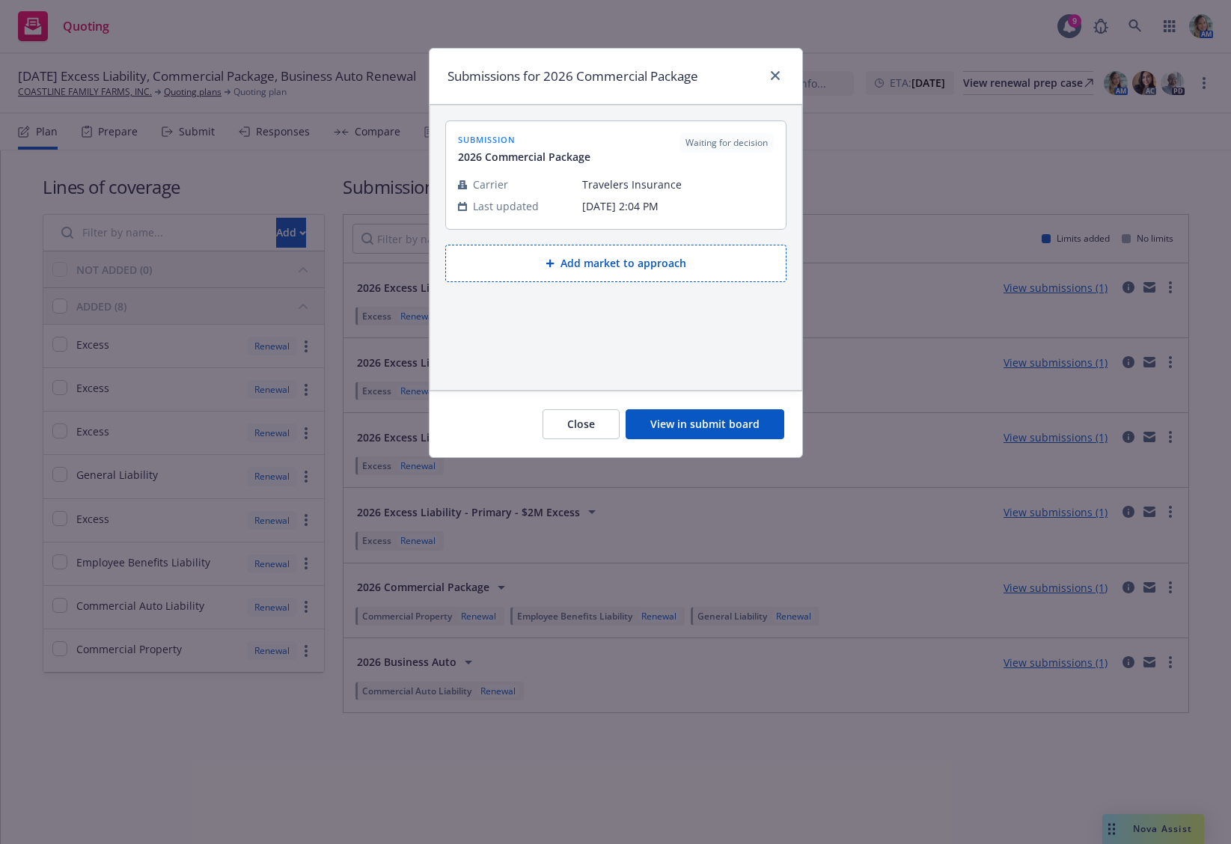
click at [747, 427] on button "View in submit board" at bounding box center [704, 424] width 159 height 30
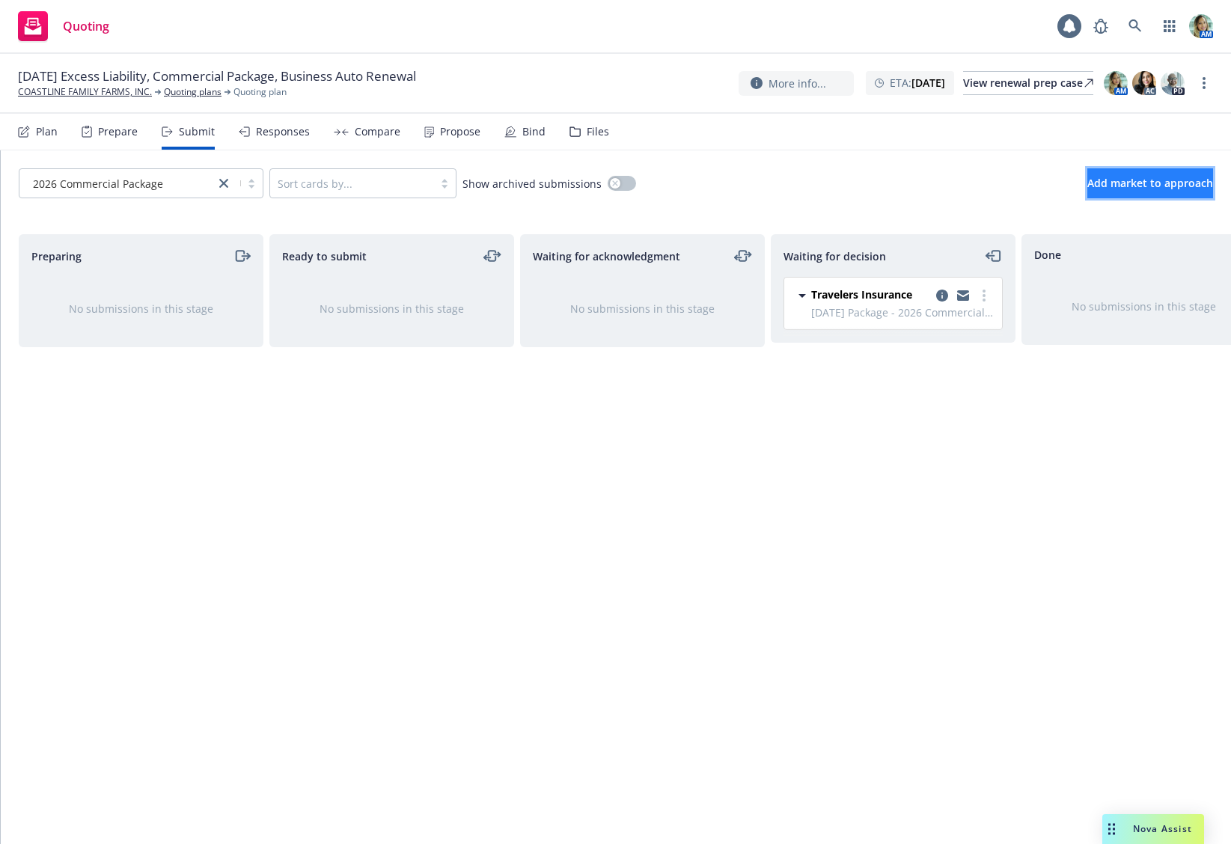
click at [1089, 194] on button "Add market to approach" at bounding box center [1150, 183] width 126 height 30
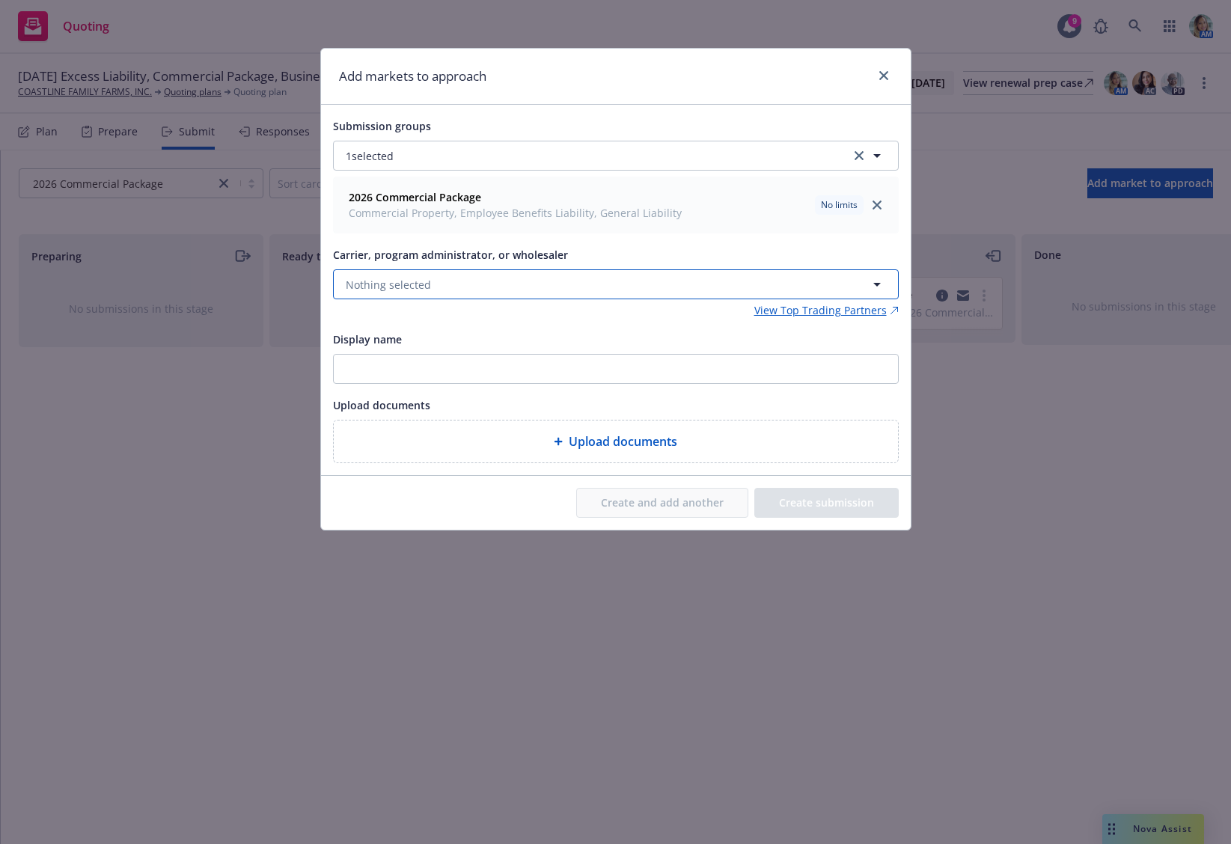
click at [432, 282] on button "Nothing selected" at bounding box center [616, 284] width 566 height 30
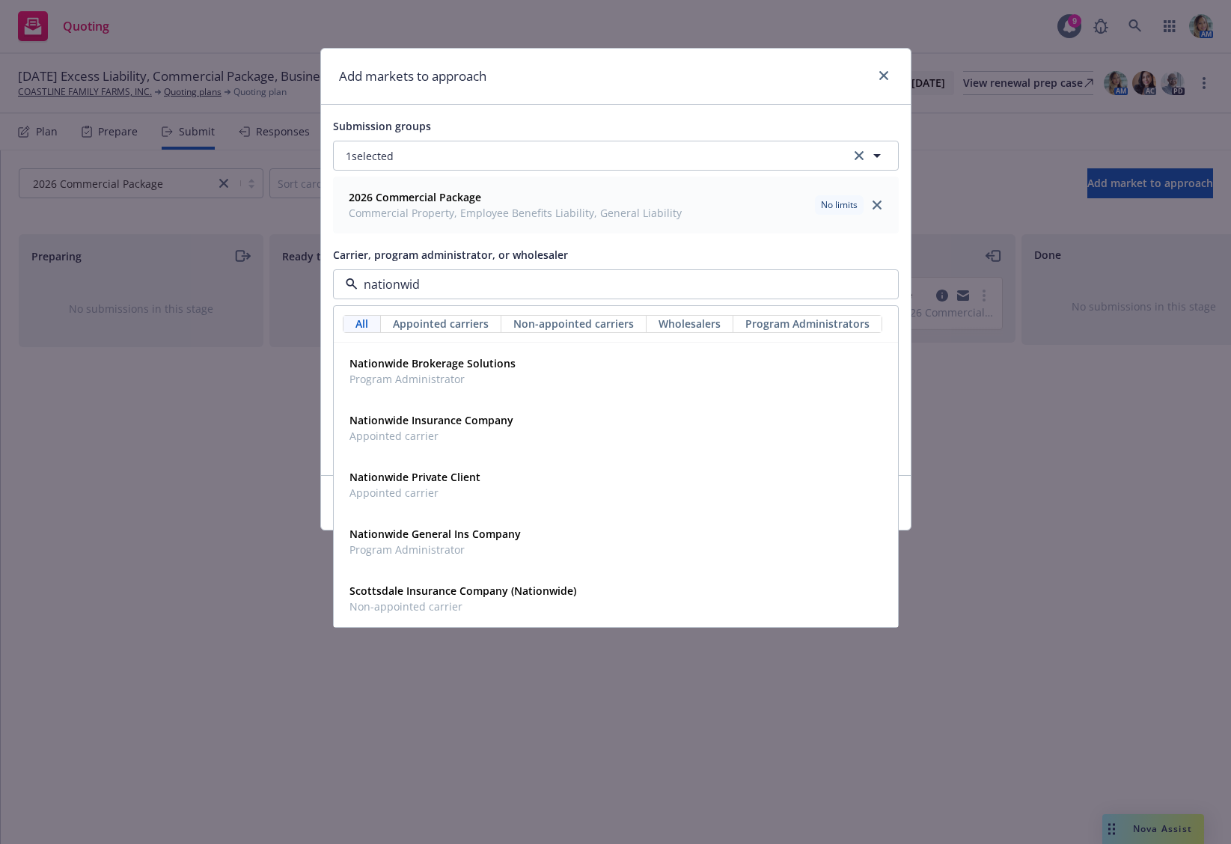
type input "nationwidw"
click at [444, 423] on strong "Nationwide Insurance Company" at bounding box center [431, 420] width 164 height 14
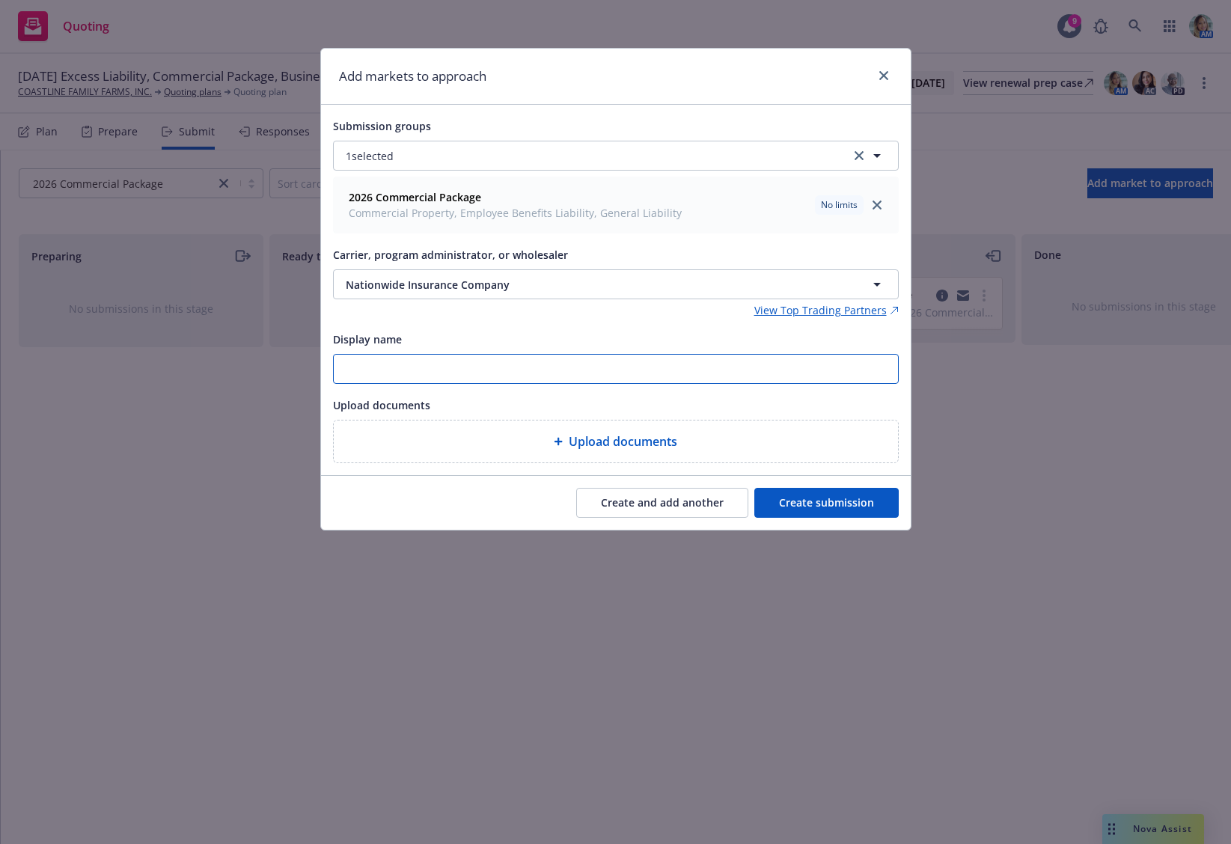
click at [432, 375] on input "Display name" at bounding box center [616, 369] width 564 height 28
type input "1/20/26 Package, Auto"
click at [794, 499] on button "Create submission" at bounding box center [826, 503] width 144 height 30
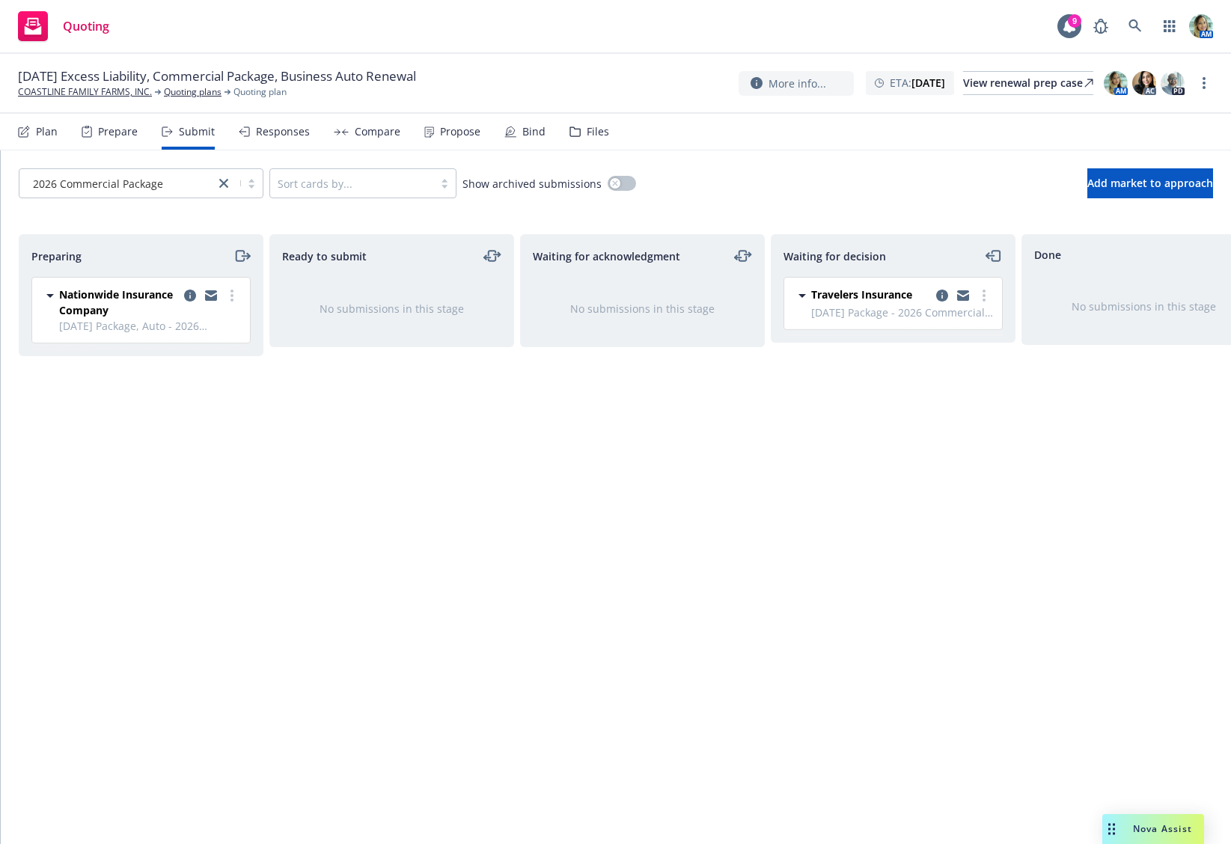
click at [675, 475] on div "Waiting for acknowledgment No submissions in this stage" at bounding box center [642, 523] width 245 height 578
click at [227, 292] on link "more" at bounding box center [232, 296] width 18 height 18
click at [178, 358] on span "Log acknowledgement" at bounding box center [164, 356] width 147 height 14
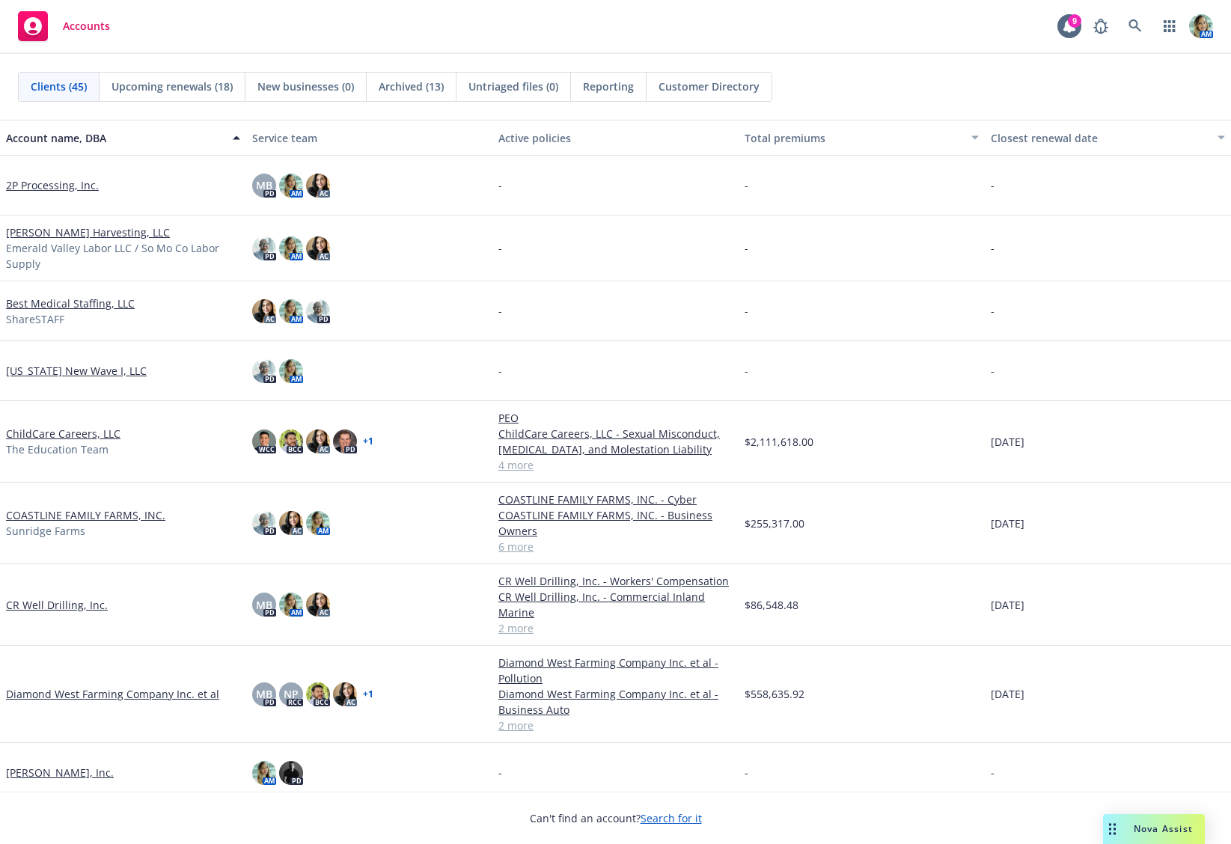
click at [123, 518] on link "COASTLINE FAMILY FARMS, INC." at bounding box center [85, 515] width 159 height 16
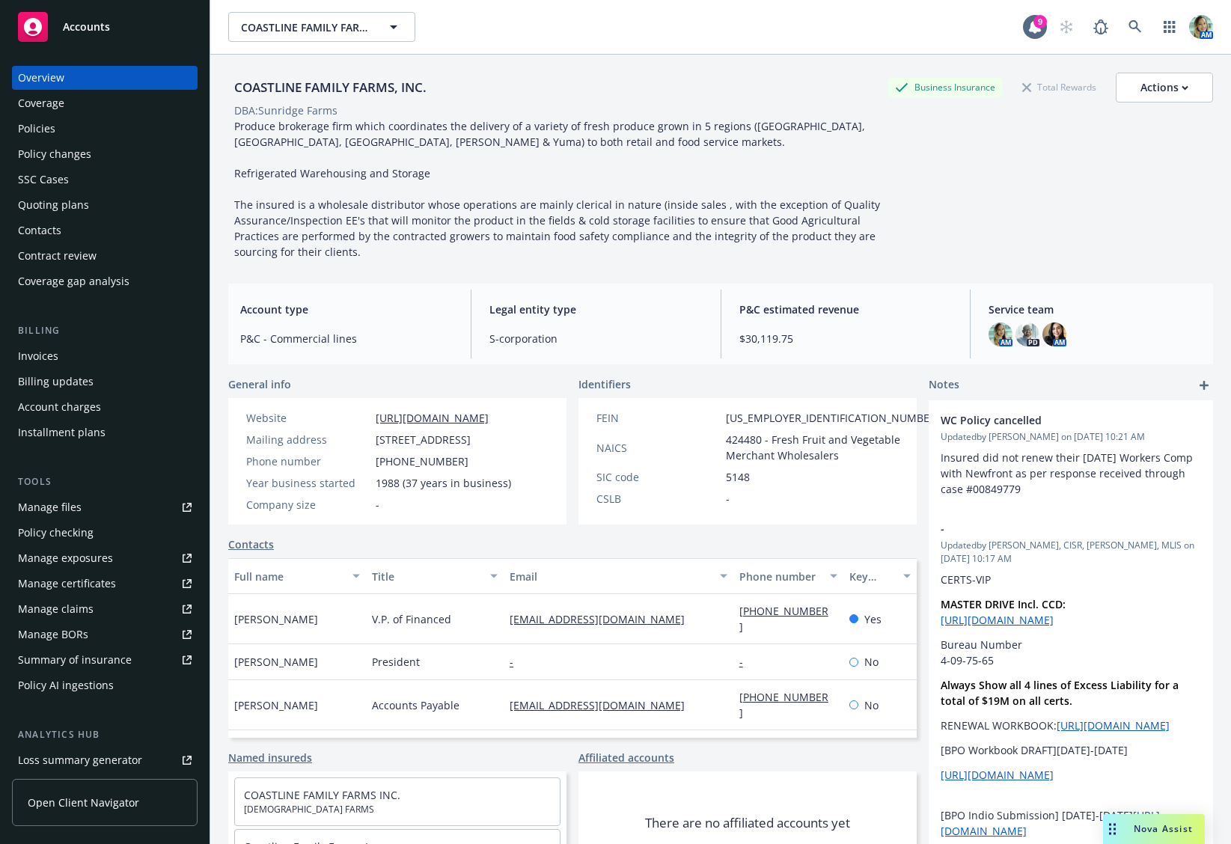
drag, startPoint x: 548, startPoint y: 419, endPoint x: 347, endPoint y: 416, distance: 201.3
click at [354, 412] on div "Website [URL][DOMAIN_NAME] Mailing address [STREET_ADDRESS] Phone number [PHONE…" at bounding box center [378, 461] width 301 height 126
copy div "[URL][DOMAIN_NAME]"
click at [58, 131] on div "Policies" at bounding box center [105, 129] width 174 height 24
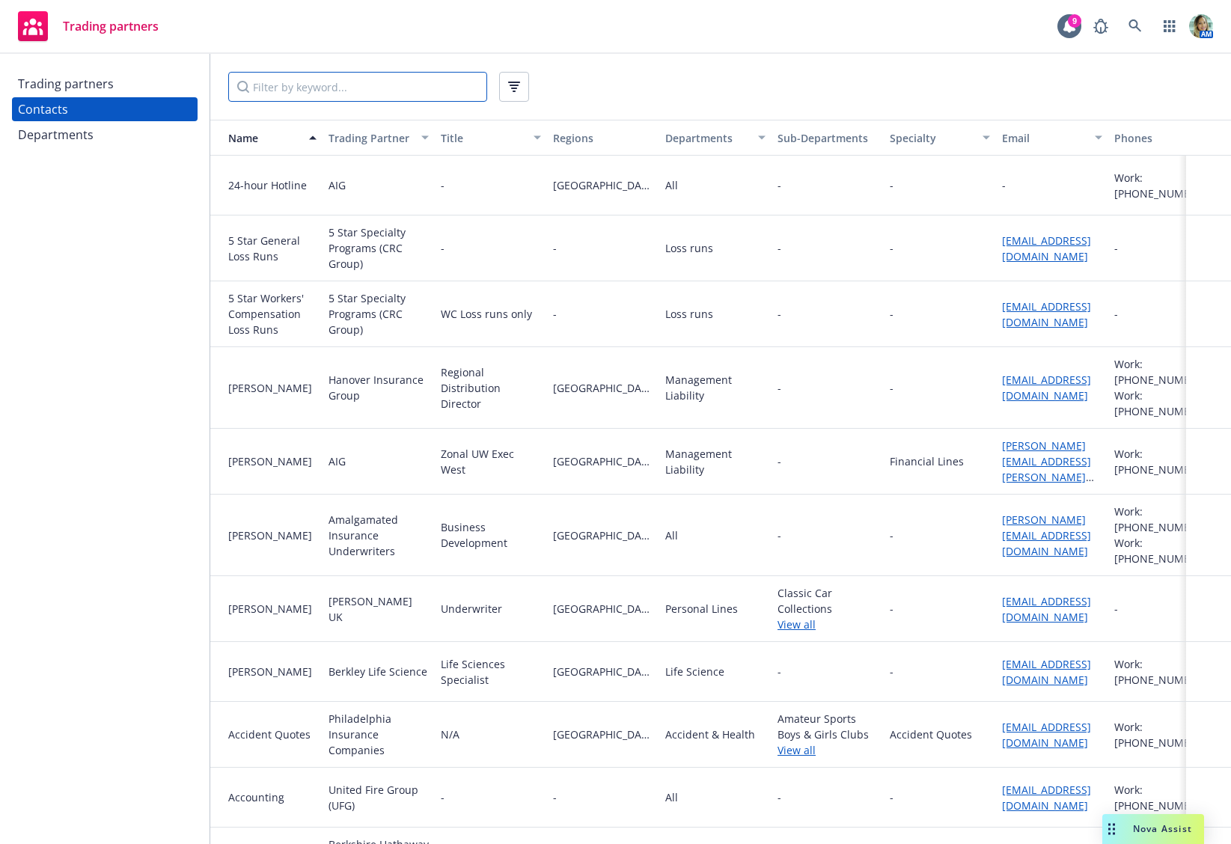
click at [386, 85] on input "Filter by keyword..." at bounding box center [357, 87] width 259 height 30
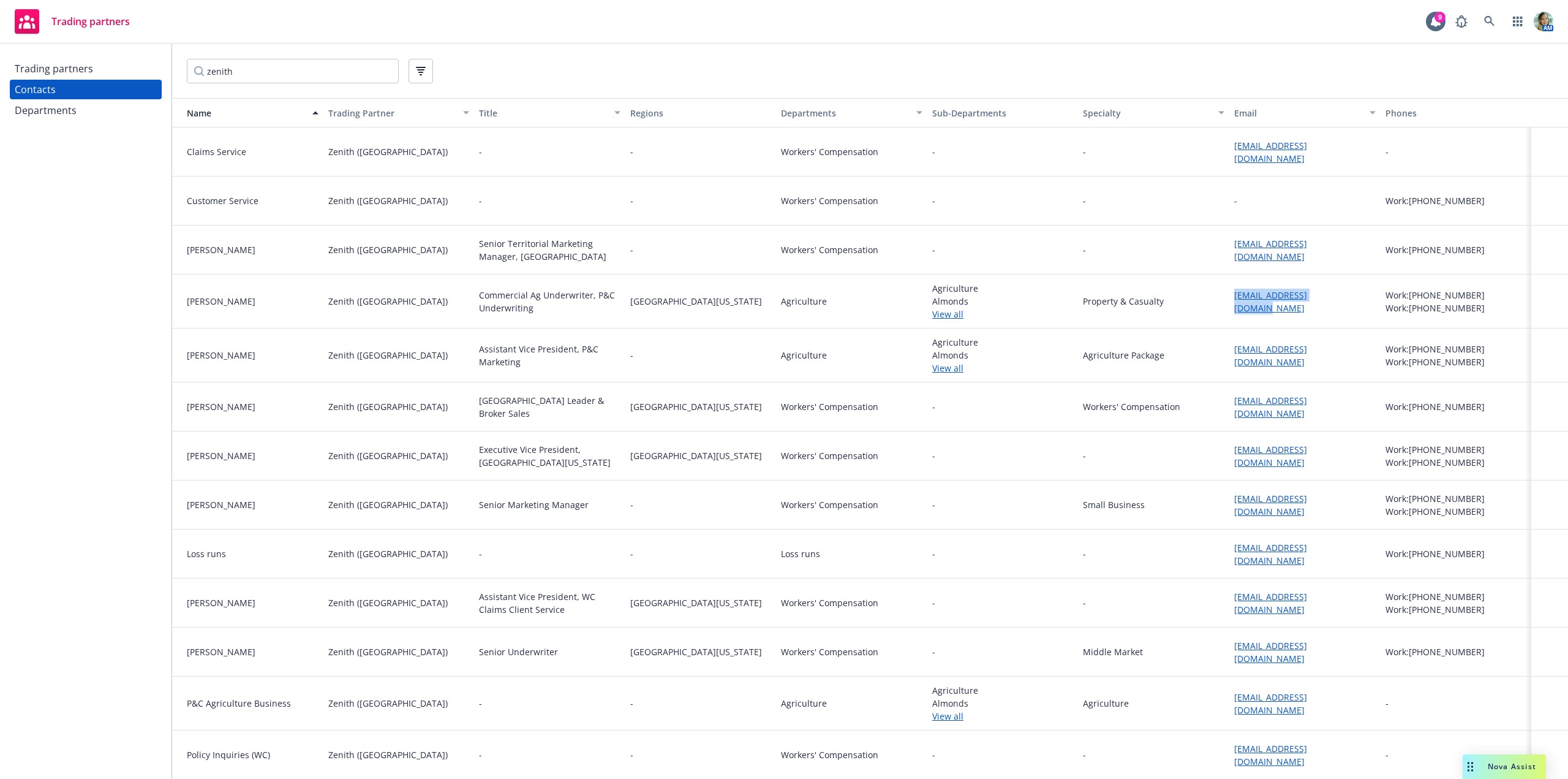
drag, startPoint x: 1214, startPoint y: 303, endPoint x: 1337, endPoint y: 304, distance: 123.0
click at [1007, 304] on div "Jeremy Schmidt Zenith (Fairfax) Commercial Ag Underwriter, P&C Underwriting Nor…" at bounding box center [870, 301] width 1396 height 54
copy div "jschmidt@thezenith.com"
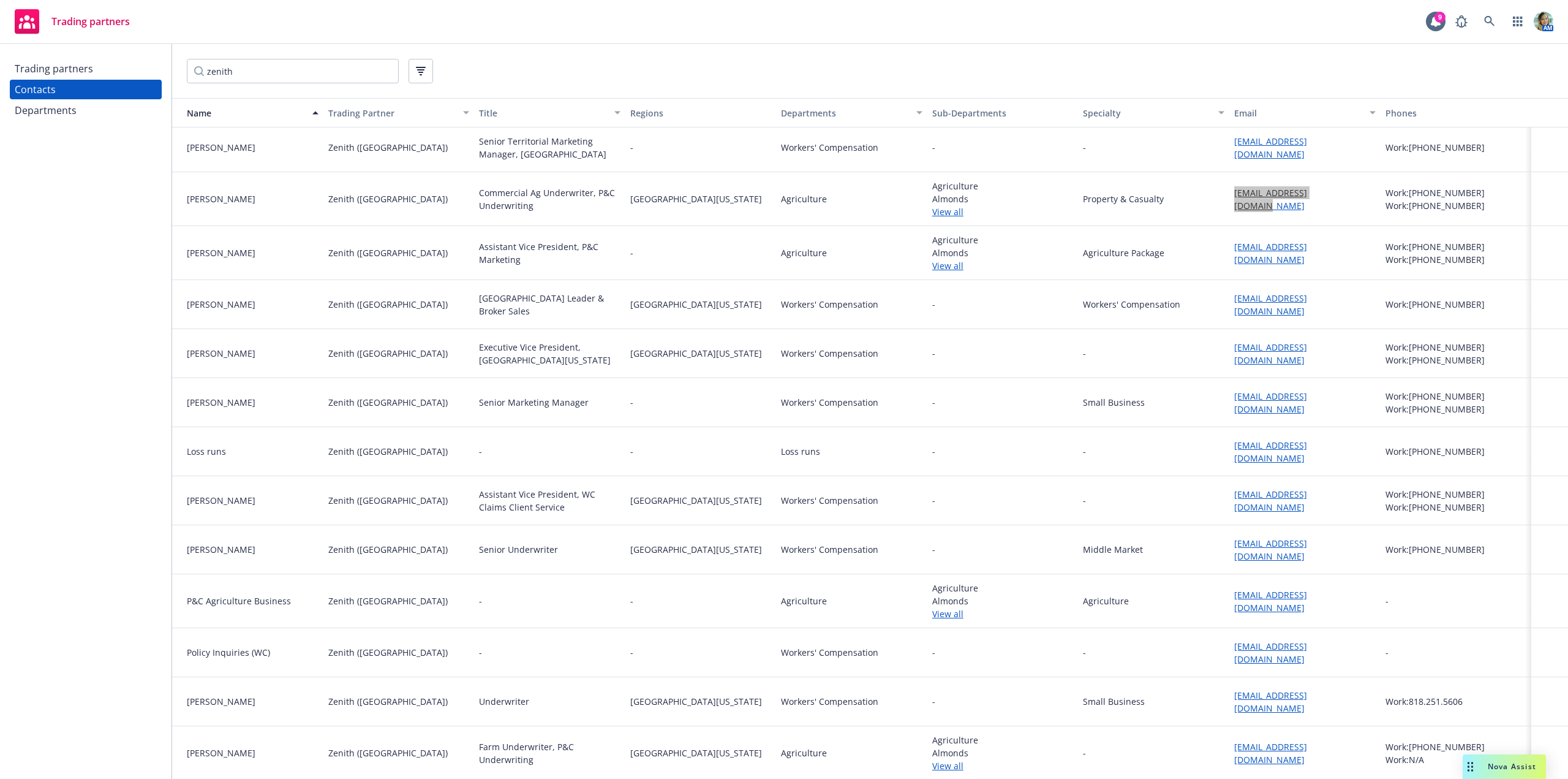
scroll to position [103, 0]
drag, startPoint x: 1227, startPoint y: 760, endPoint x: 1331, endPoint y: 758, distance: 104.0
click at [1007, 691] on div "Zach Proctor Zenith (Fairfax) Farm Underwriter, P&C Underwriting Northern Calif…" at bounding box center [870, 752] width 1396 height 54
copy div "zproctor@thezenith.com"
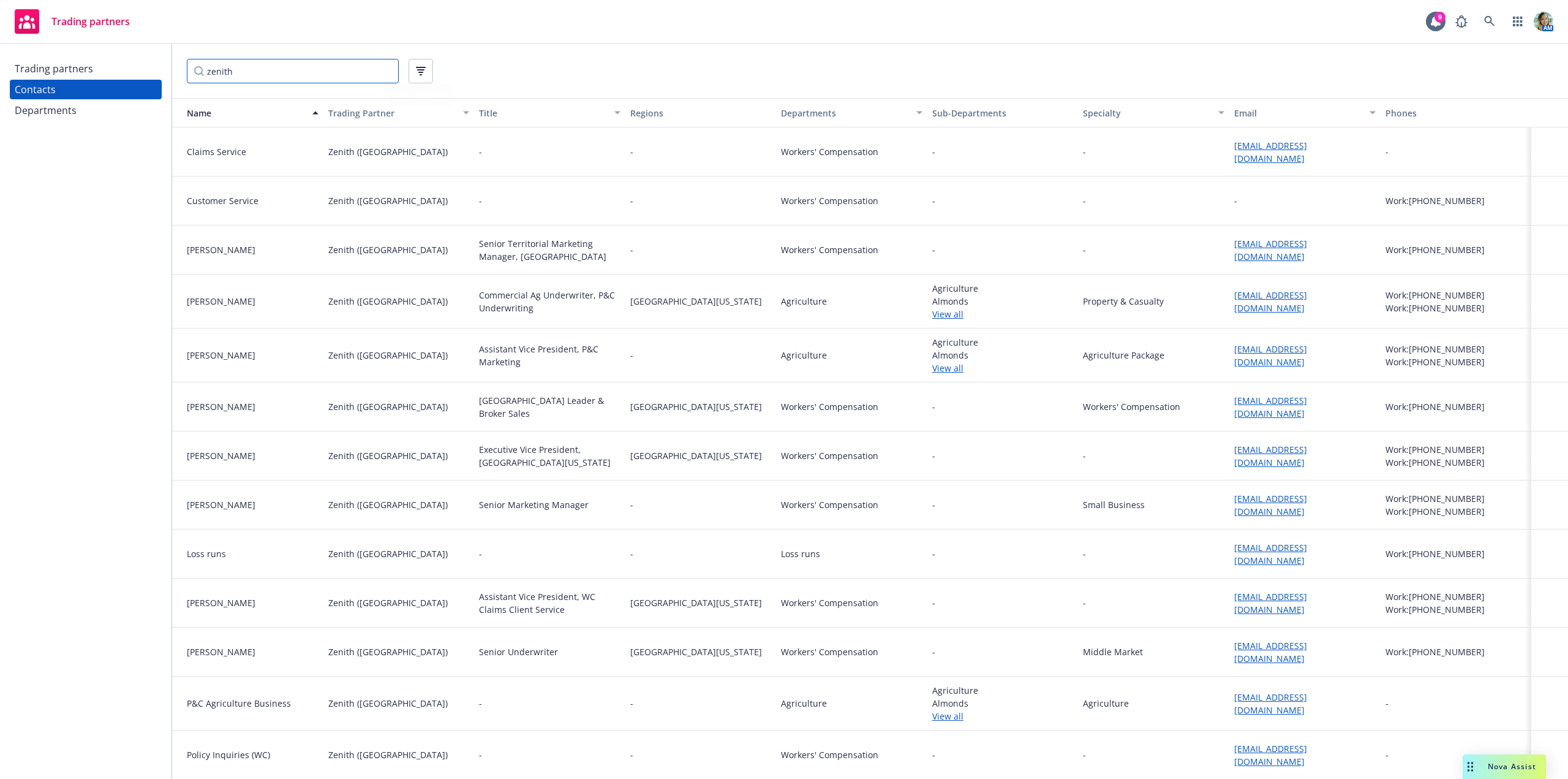
drag, startPoint x: 318, startPoint y: 73, endPoint x: 201, endPoint y: 72, distance: 117.0
click at [202, 71] on input "zenith" at bounding box center [292, 71] width 212 height 25
paste input "PMA"
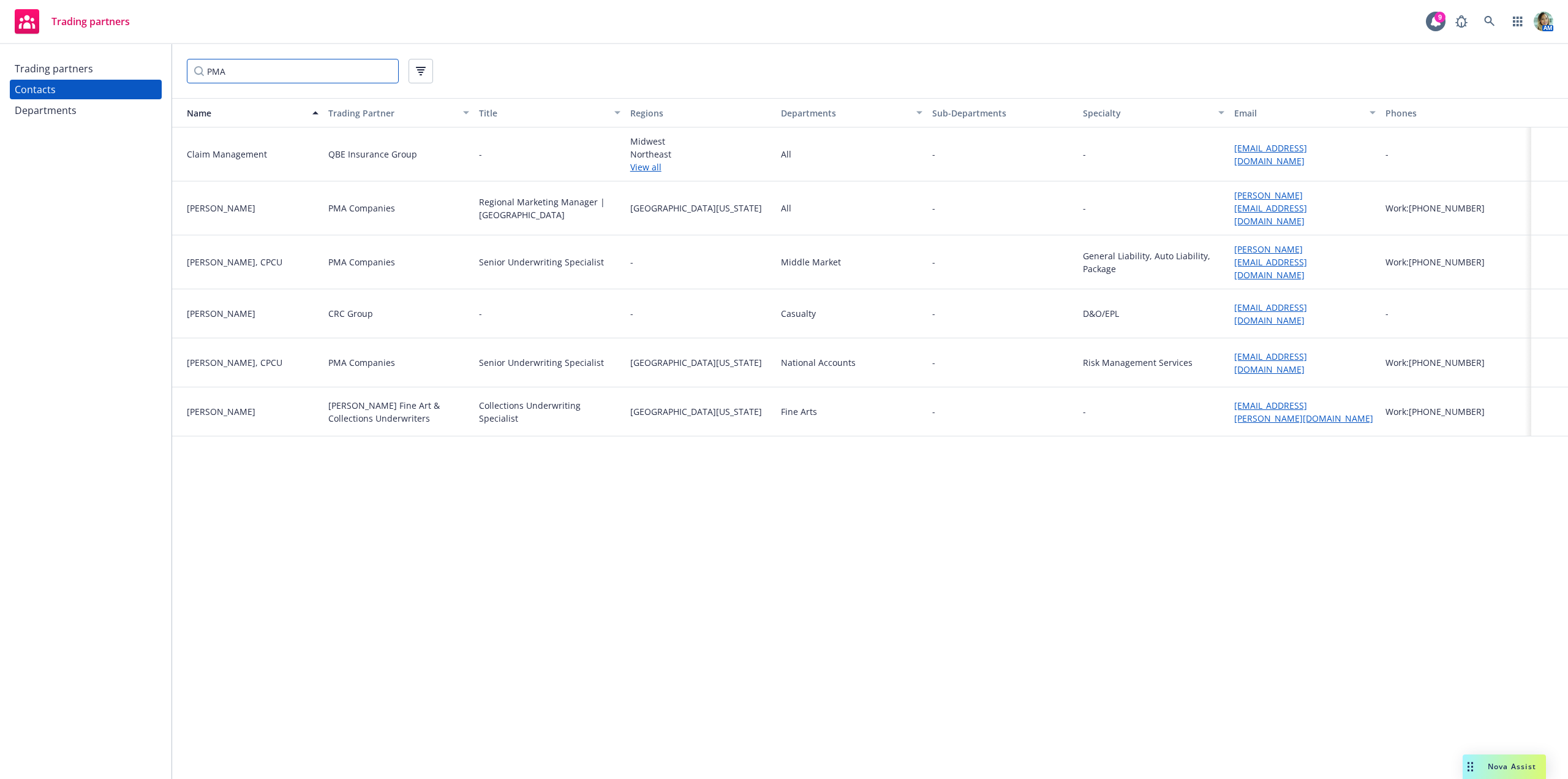
click at [232, 71] on input "PMA" at bounding box center [292, 71] width 212 height 25
drag, startPoint x: 212, startPoint y: 72, endPoint x: 259, endPoint y: 70, distance: 47.0
click at [259, 70] on input "PMA" at bounding box center [292, 71] width 212 height 25
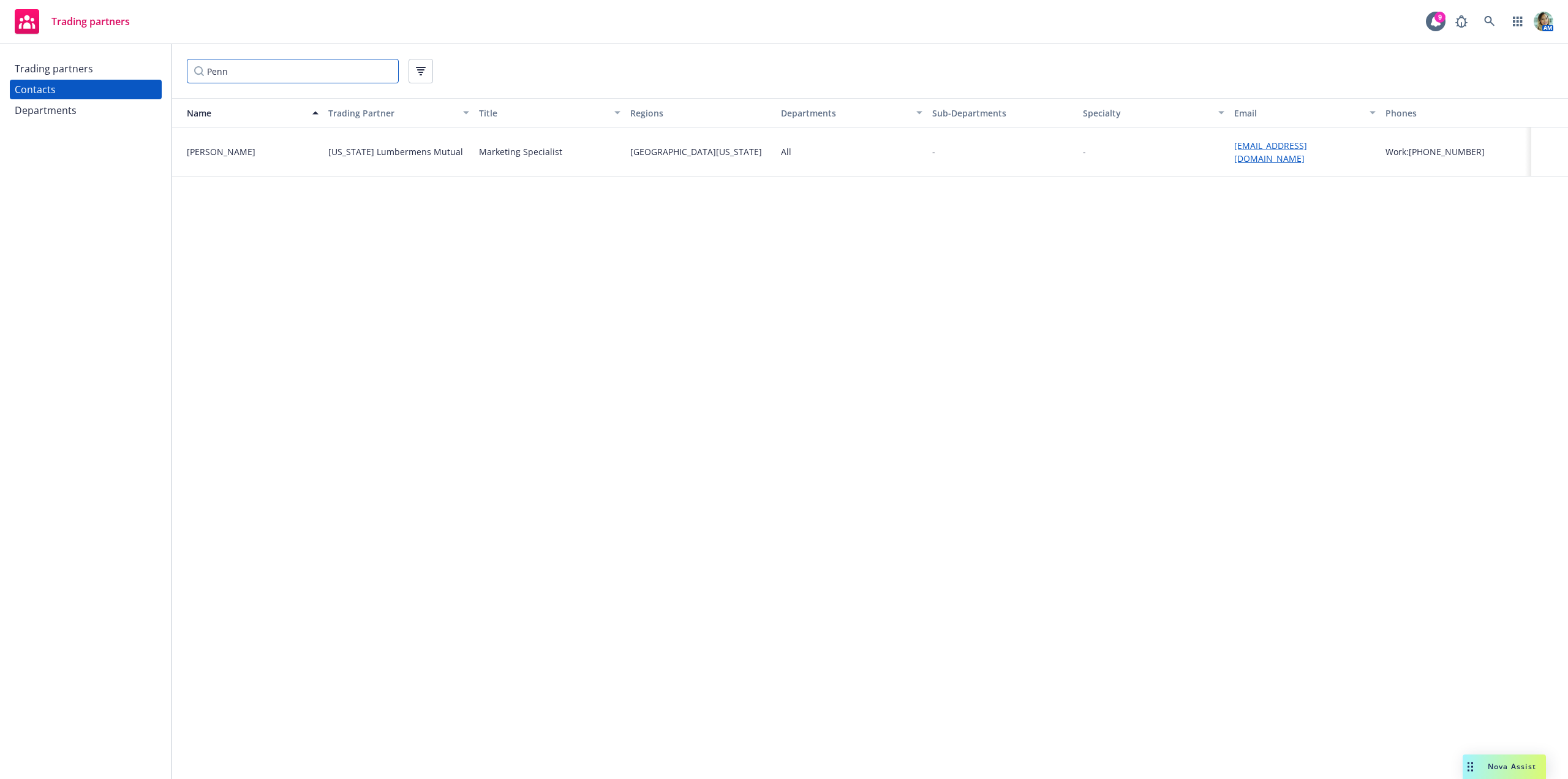
type input "Penn"
drag, startPoint x: 323, startPoint y: 153, endPoint x: 470, endPoint y: 160, distance: 147.2
click at [470, 160] on div "Pennsylvania Lumbermens Mutual" at bounding box center [399, 152] width 151 height 49
copy div "Pennsylvania Lumbermens Mutual"
click at [601, 241] on div "Name Trading Partner Title Regions Departments Sub-Departments Specialty Email …" at bounding box center [870, 438] width 1396 height 681
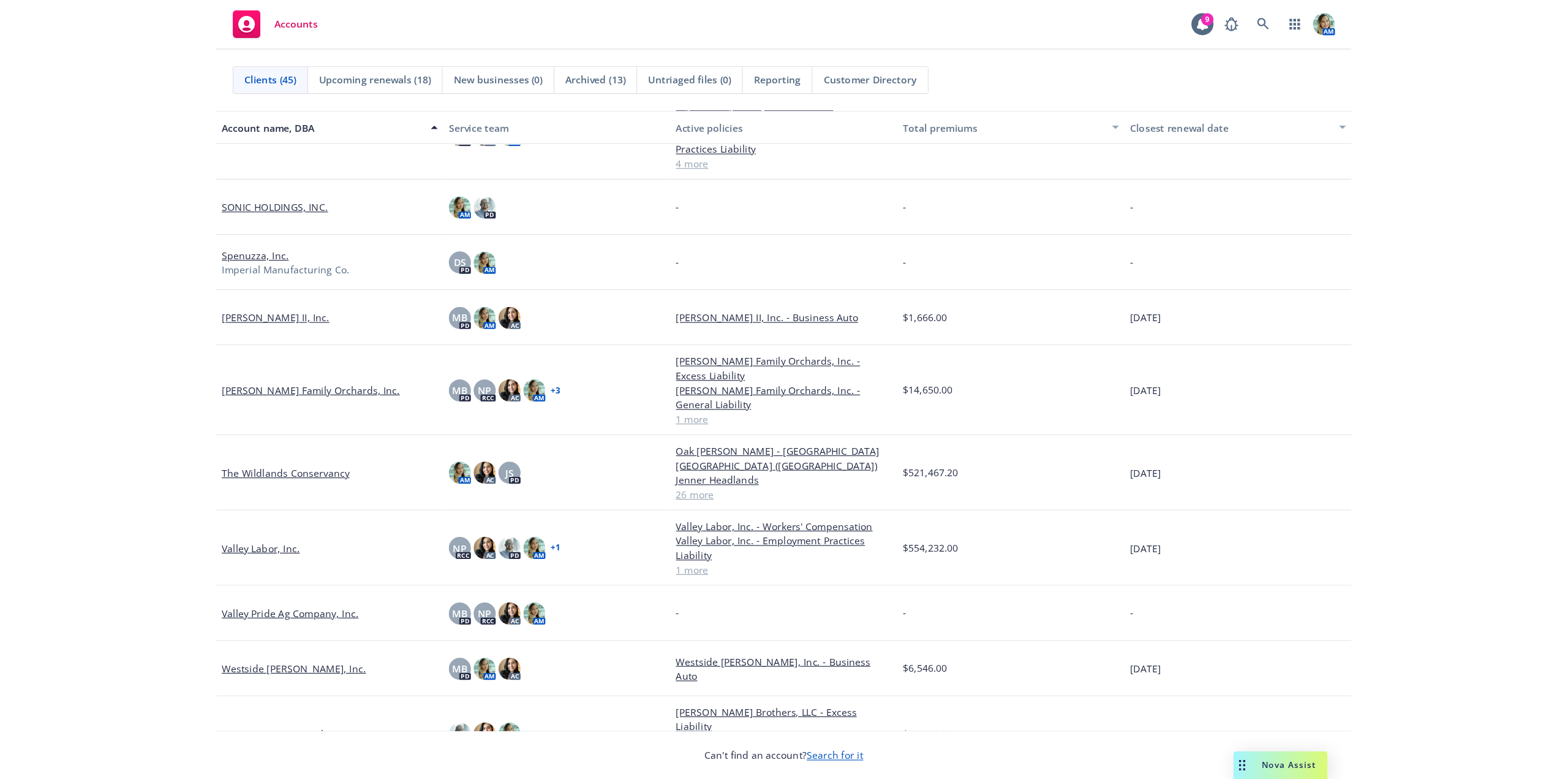
scroll to position [1761, 0]
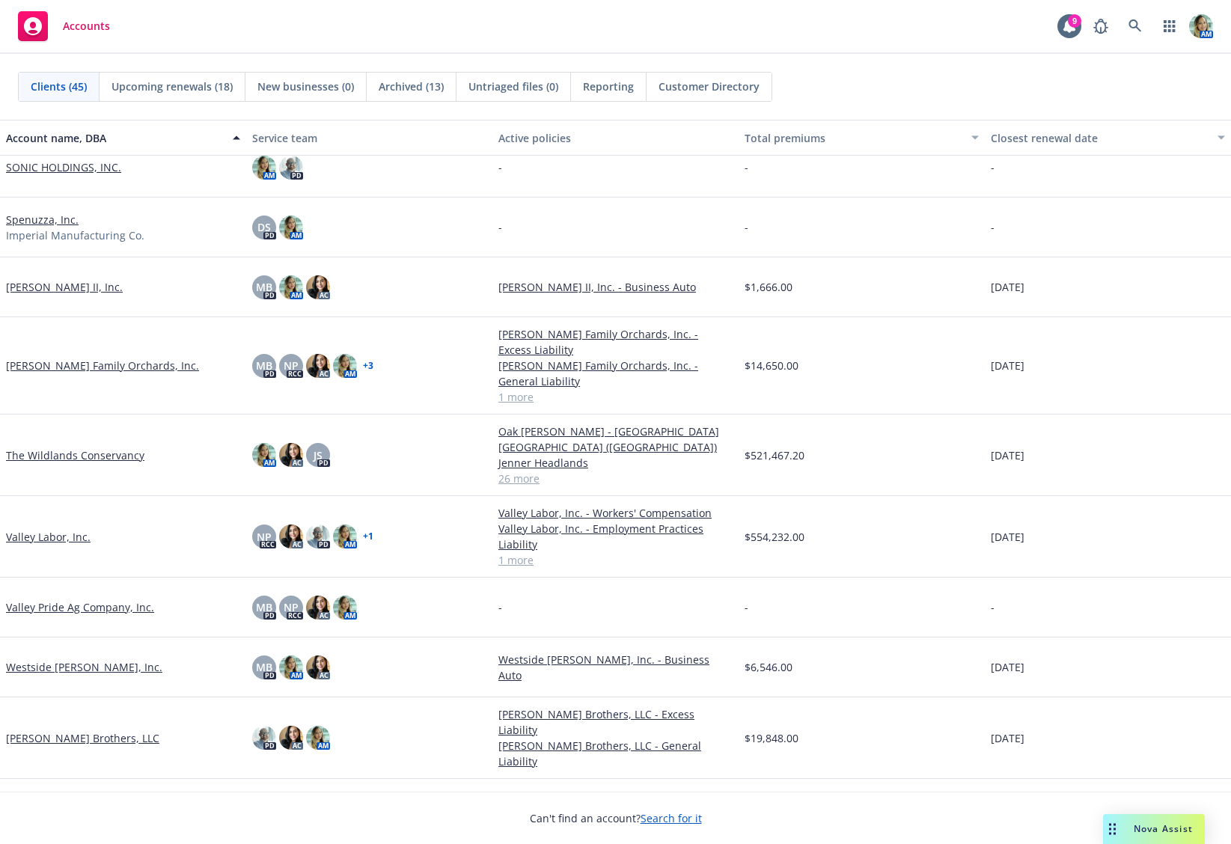
click at [111, 447] on link "The Wildlands Conservancy" at bounding box center [75, 455] width 138 height 16
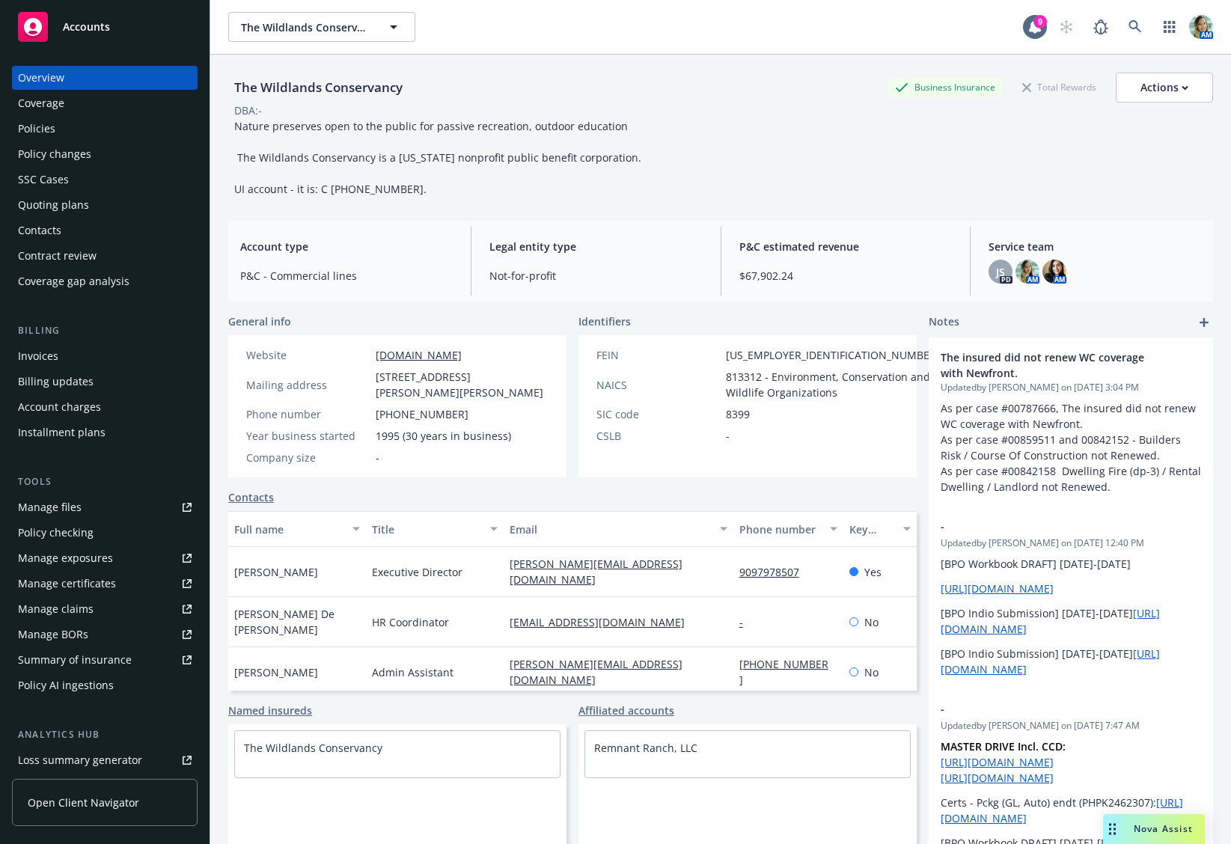
click at [56, 128] on div "Policies" at bounding box center [105, 129] width 174 height 24
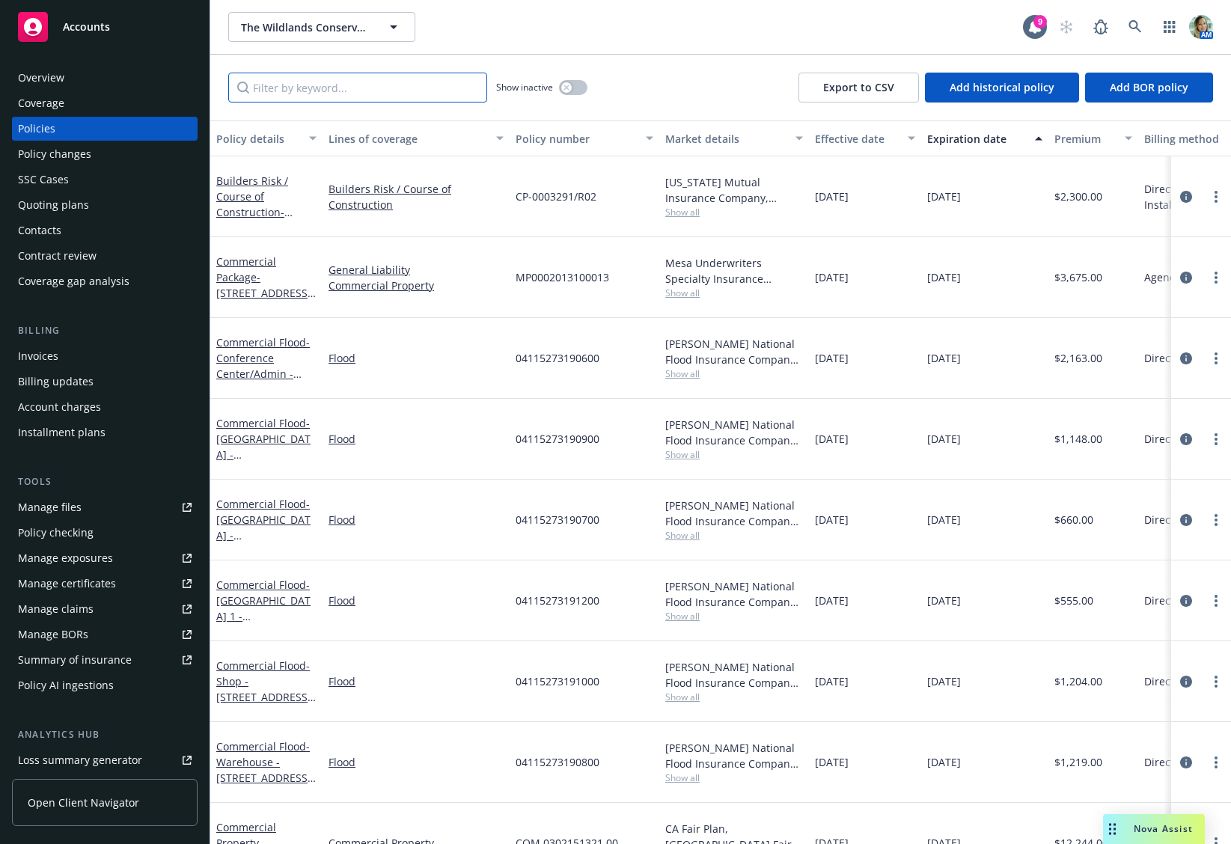
click at [373, 92] on input "Filter by keyword..." at bounding box center [357, 88] width 259 height 30
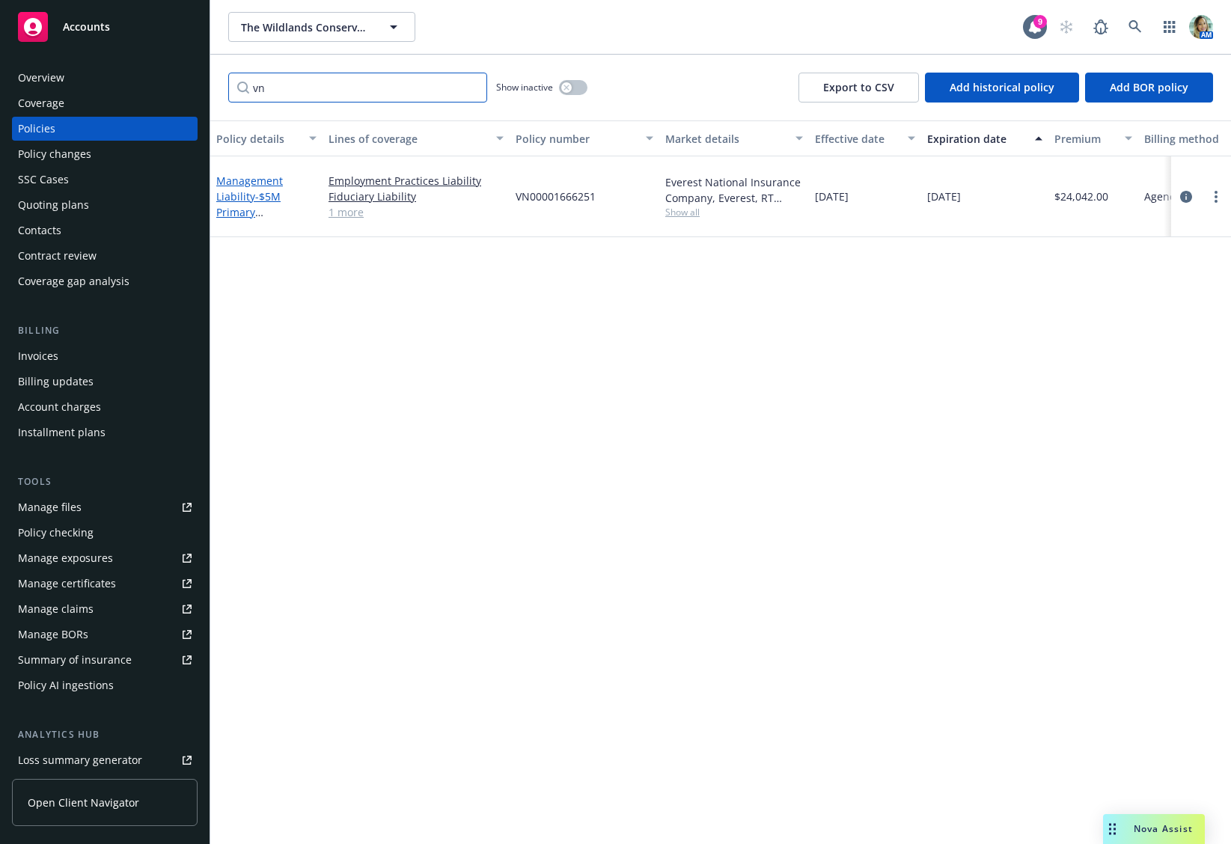
type input "vn"
click at [251, 190] on link "Management Liability - $5M Primary Management Liability" at bounding box center [249, 212] width 67 height 77
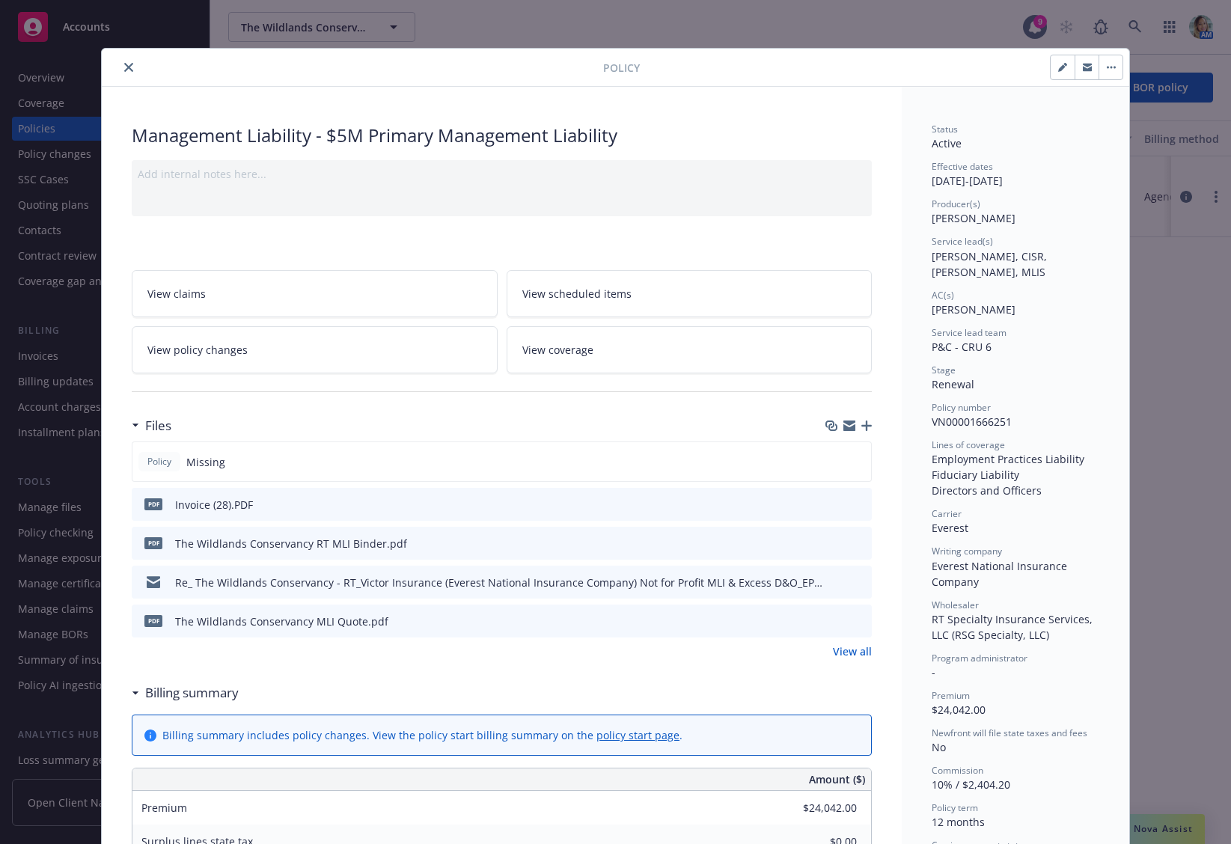
click at [861, 428] on icon "button" at bounding box center [866, 425] width 10 height 10
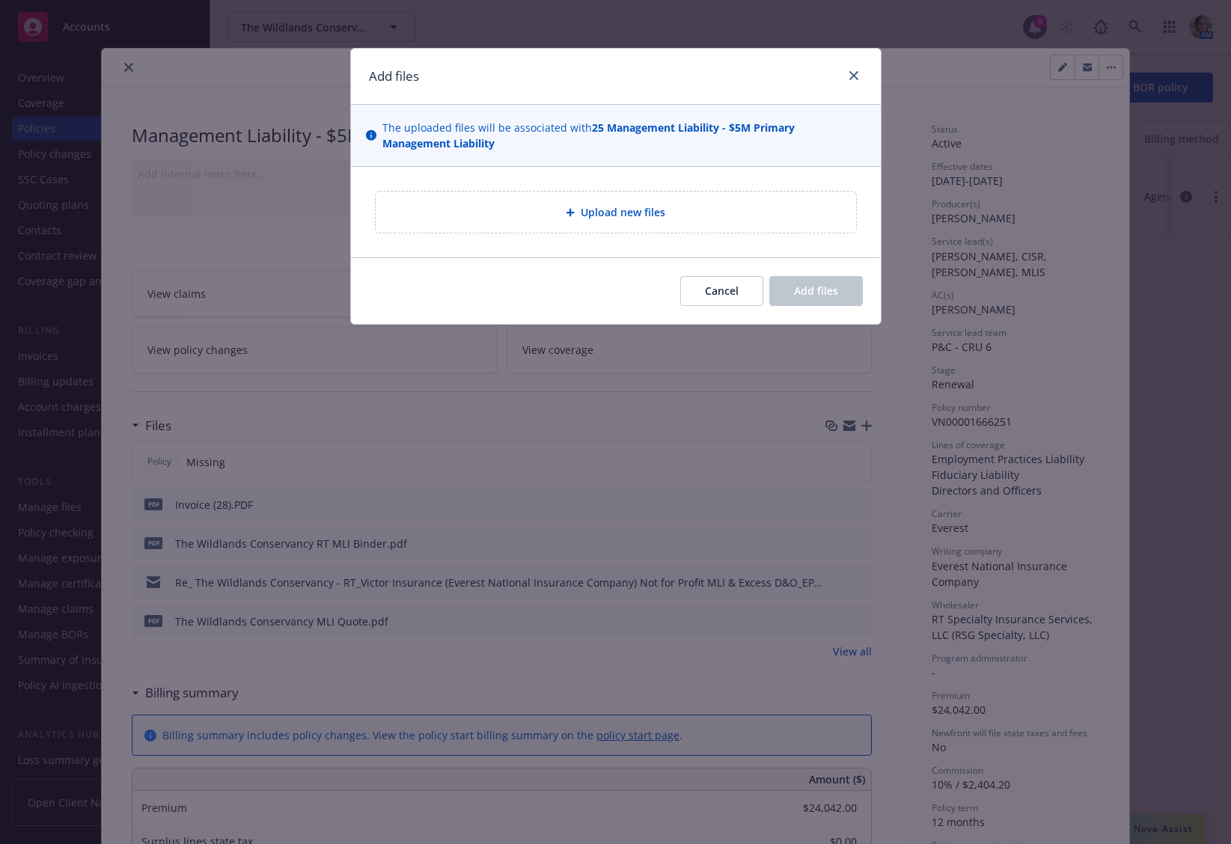
click at [683, 230] on div "Upload new files" at bounding box center [616, 212] width 480 height 41
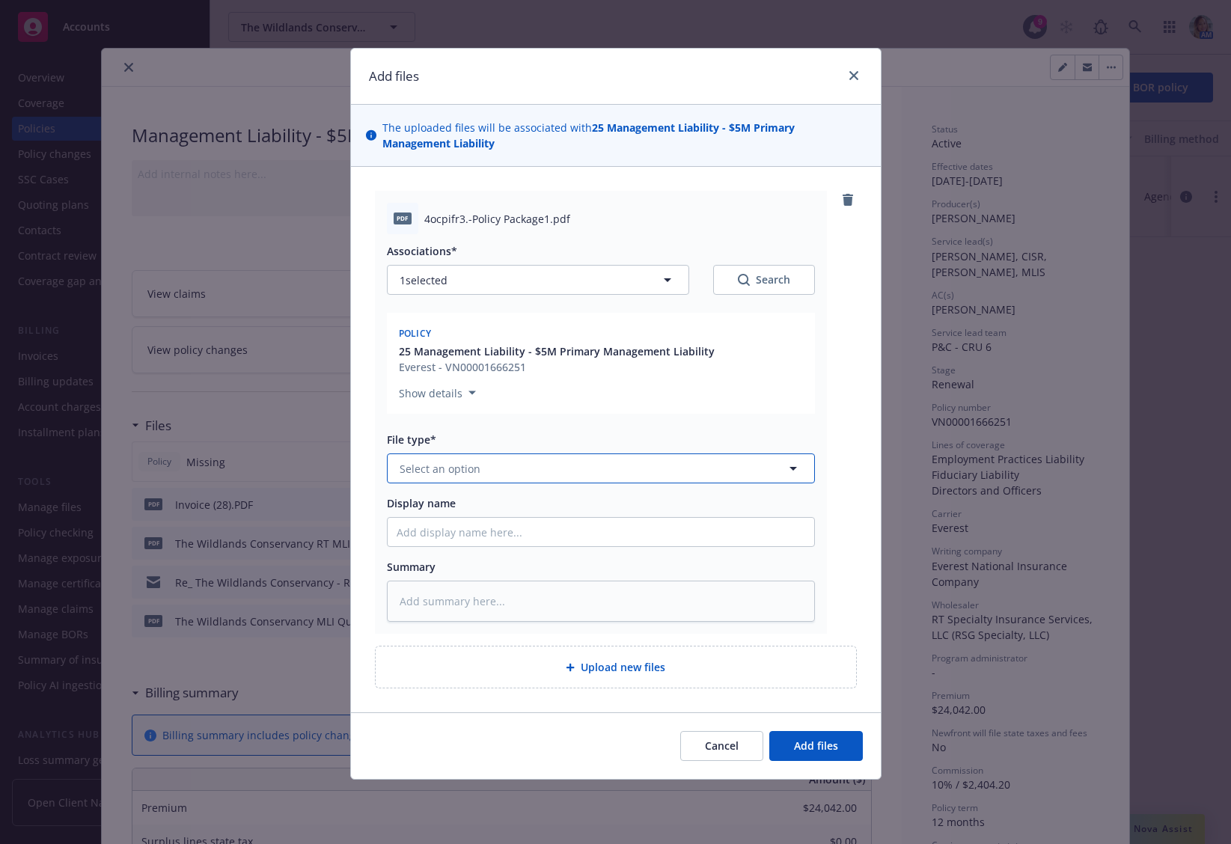
click at [453, 465] on span "Select an option" at bounding box center [440, 469] width 81 height 16
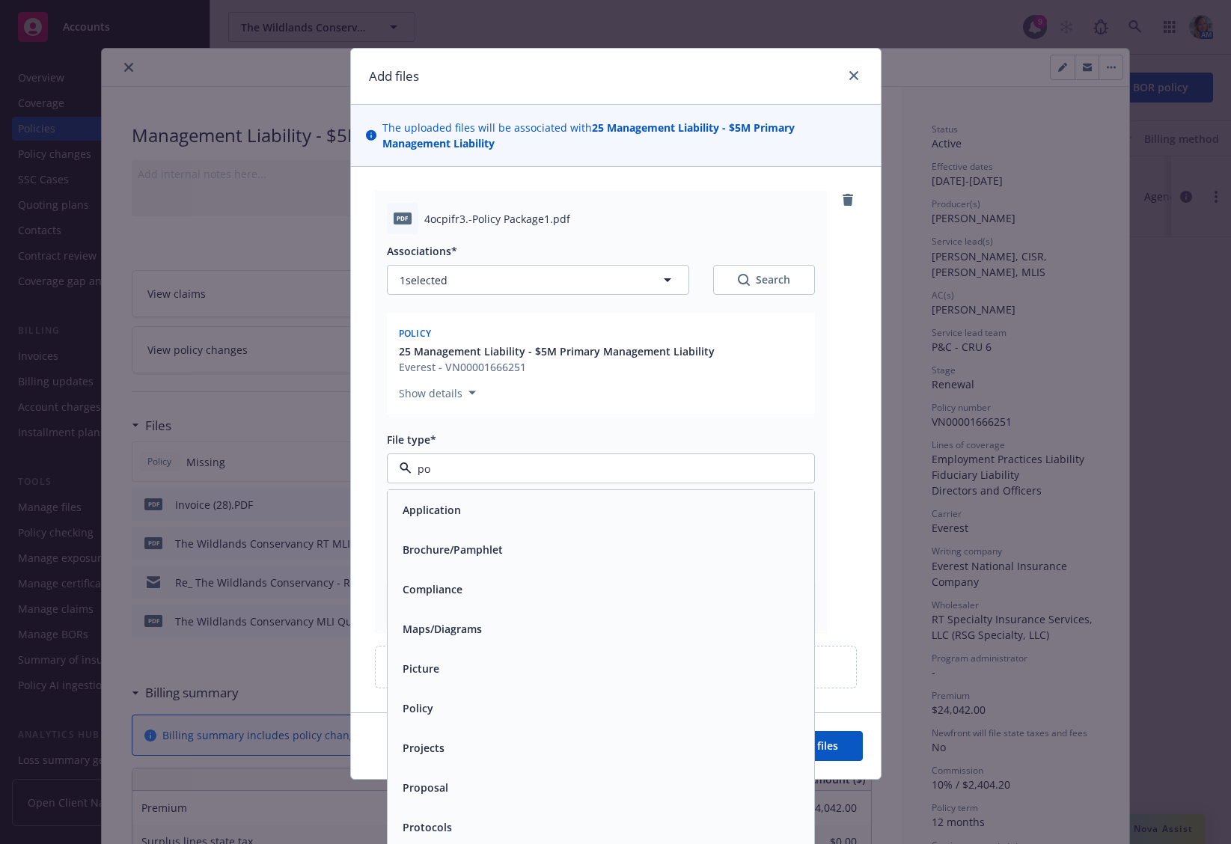
type input "pol"
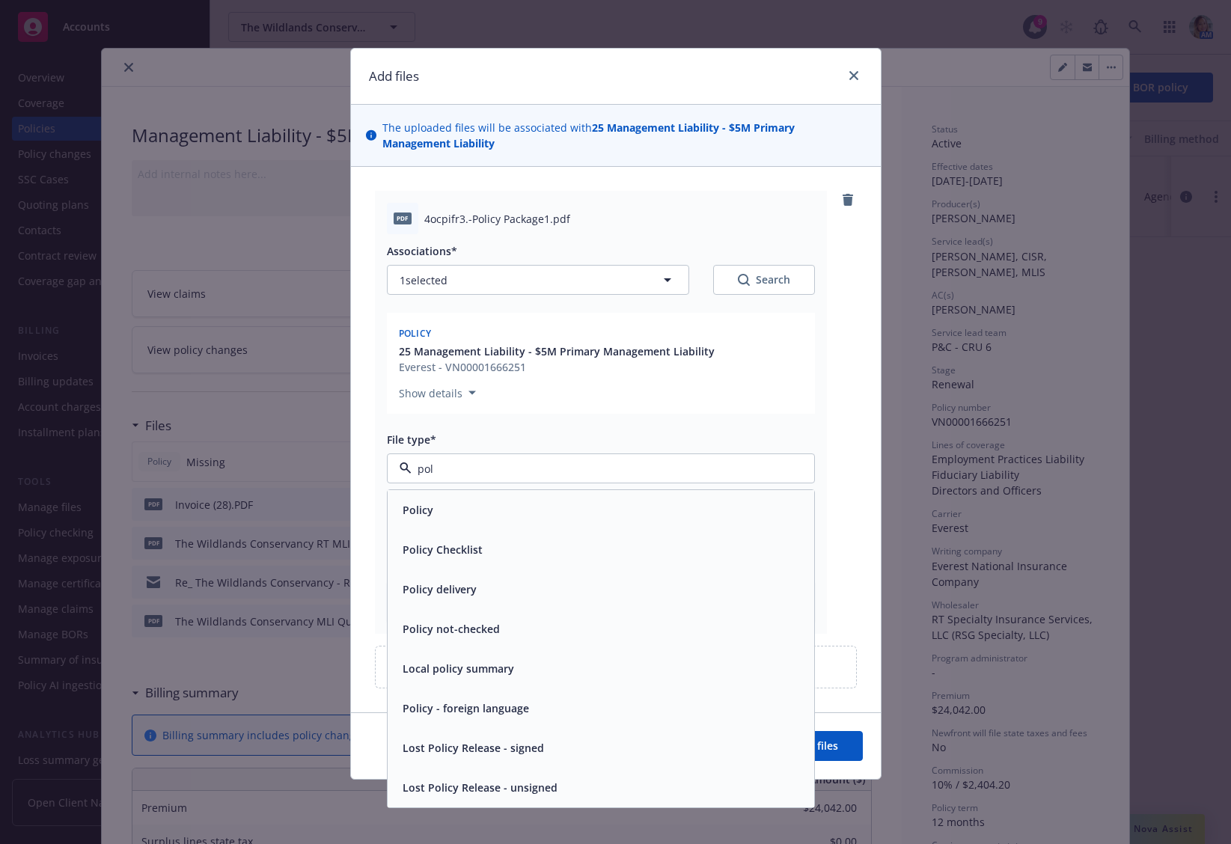
click at [498, 512] on div "Policy" at bounding box center [601, 510] width 408 height 22
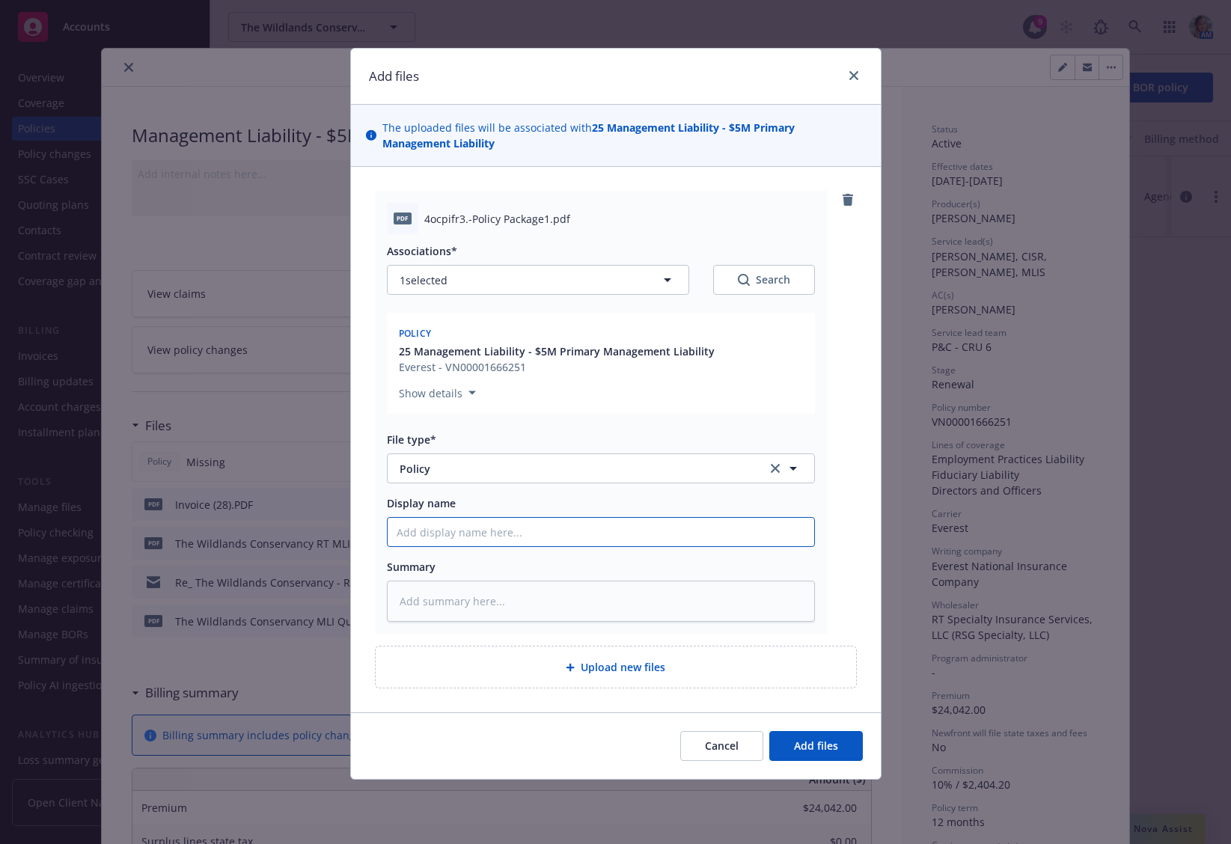
click at [490, 530] on input "Display name" at bounding box center [601, 532] width 426 height 28
type textarea "x"
type input "2"
type textarea "x"
type input "20"
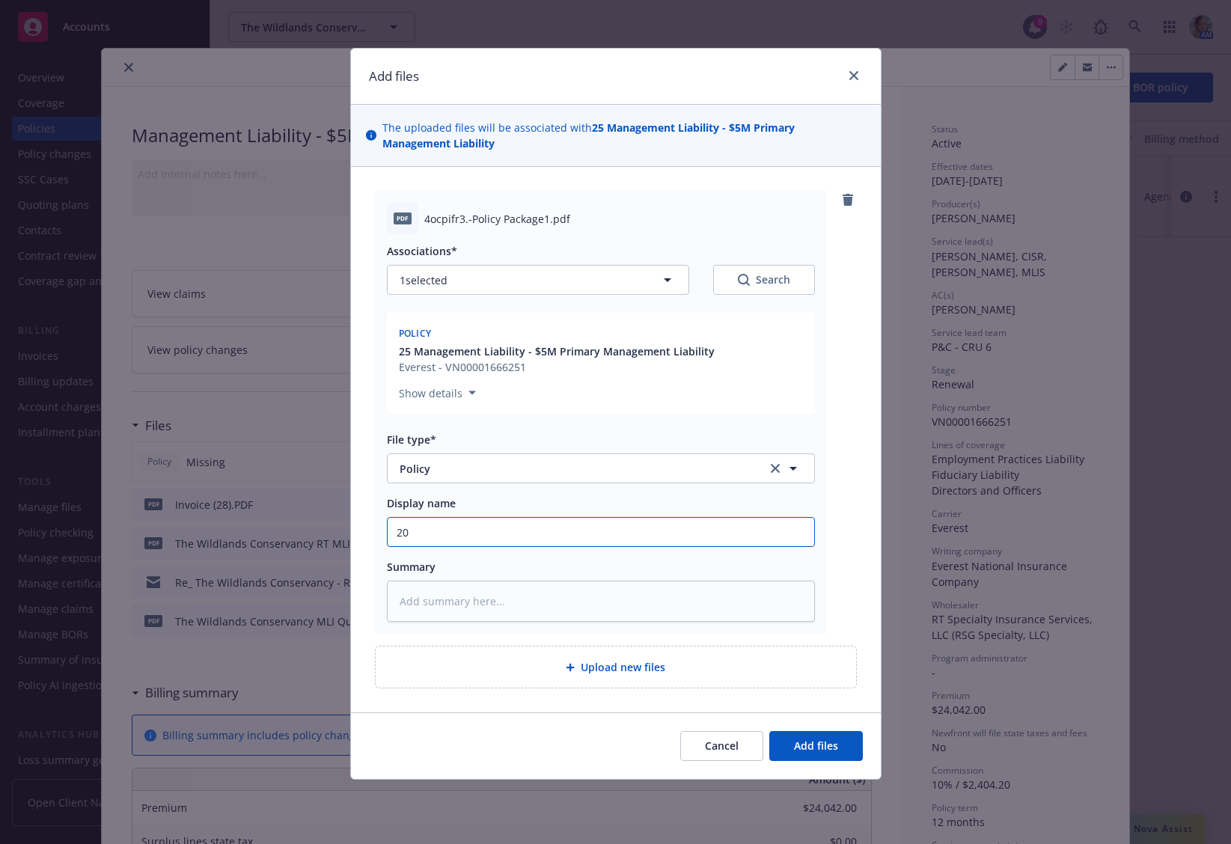
type textarea "x"
type input "202"
type textarea "x"
type input "202"
type textarea "x"
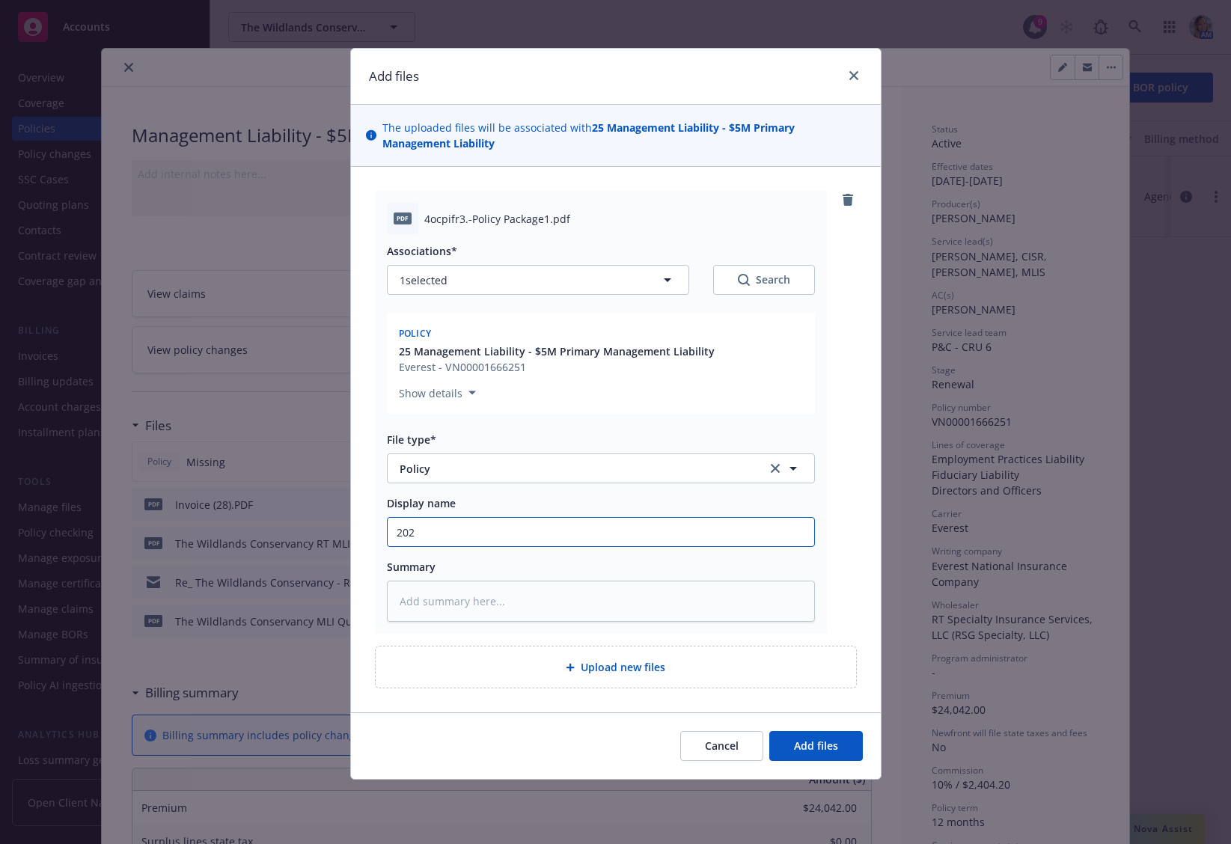
type input "202"
type textarea "x"
type input "2026"
type textarea "x"
type input "2026"
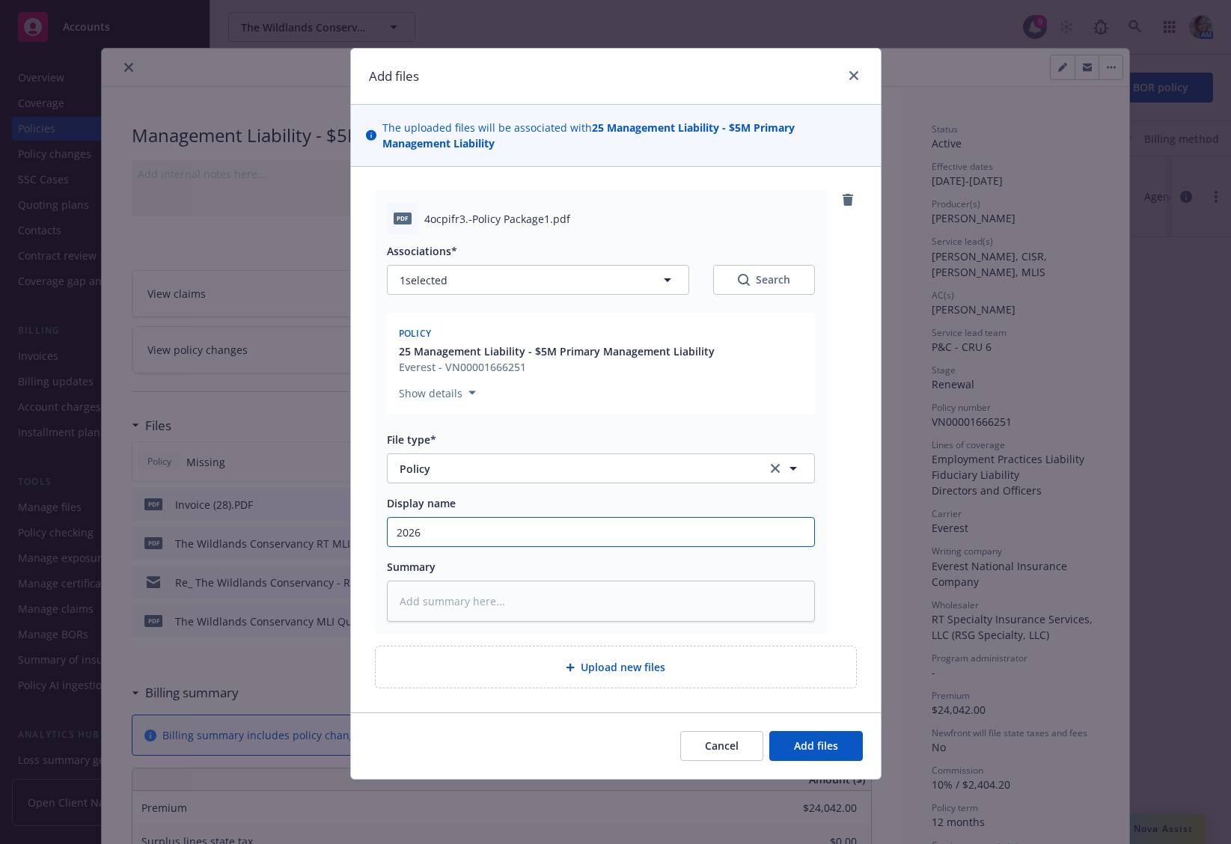
type textarea "x"
type input "2026 E"
type textarea "x"
type input "2026 Ev"
type textarea "x"
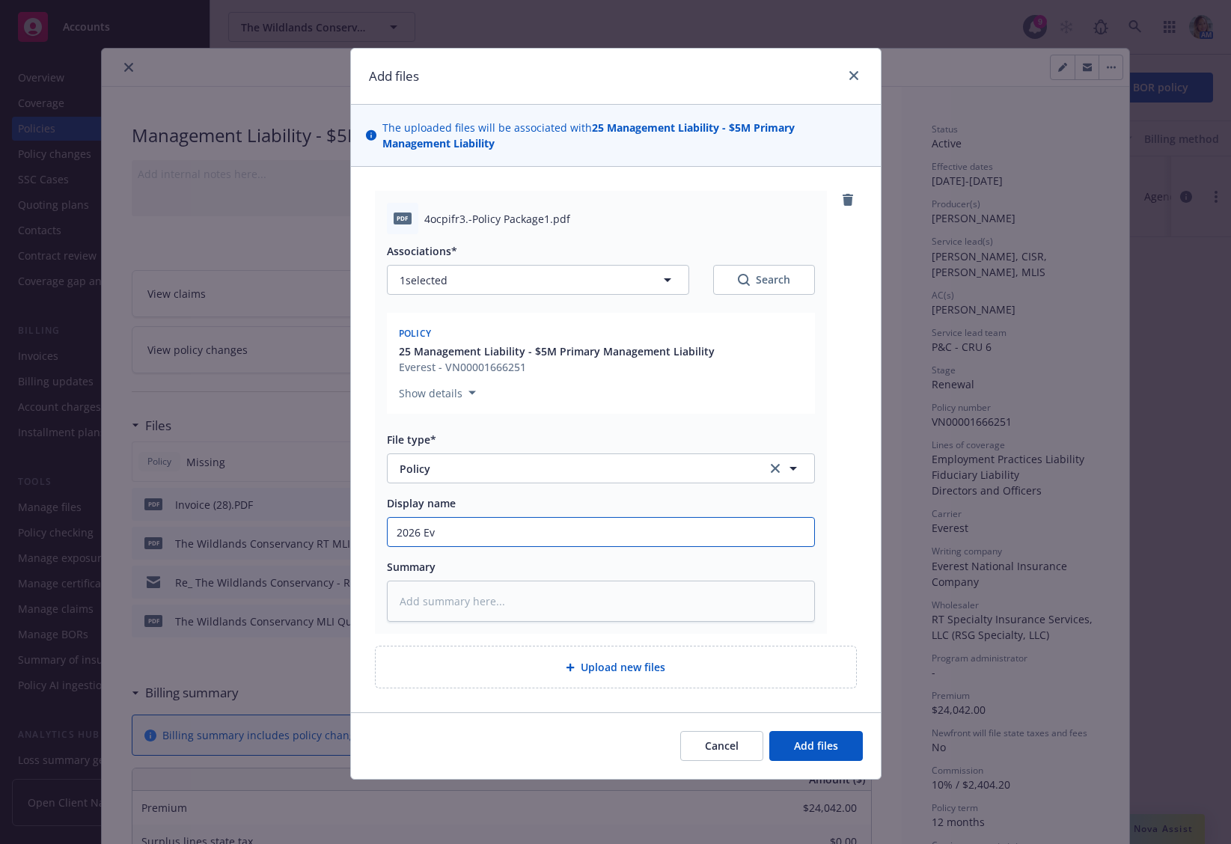
type input "2026 Eve"
type textarea "x"
type input "2026 Ever"
type textarea "x"
type input "2026 Evere"
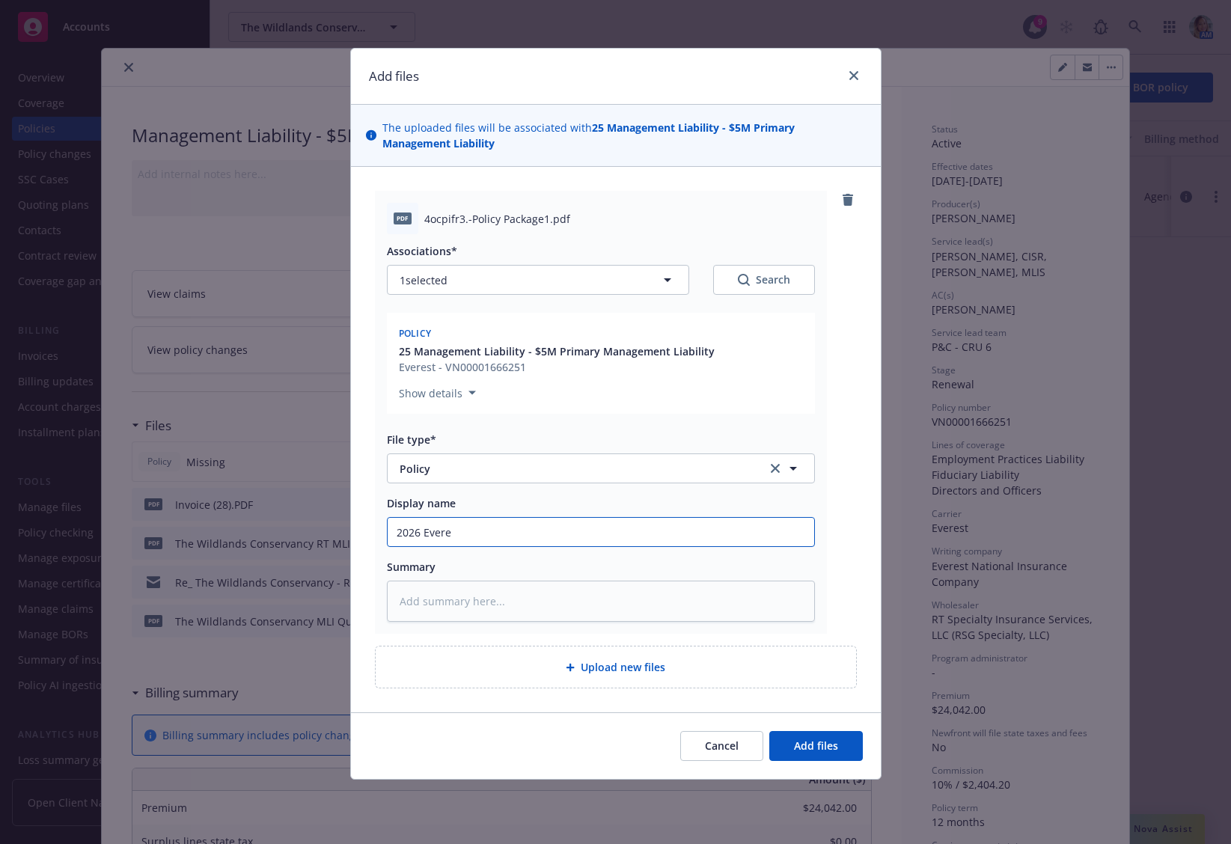
type textarea "x"
type input "2026 Everest"
type textarea "x"
type input "2026 Everest"
type textarea "x"
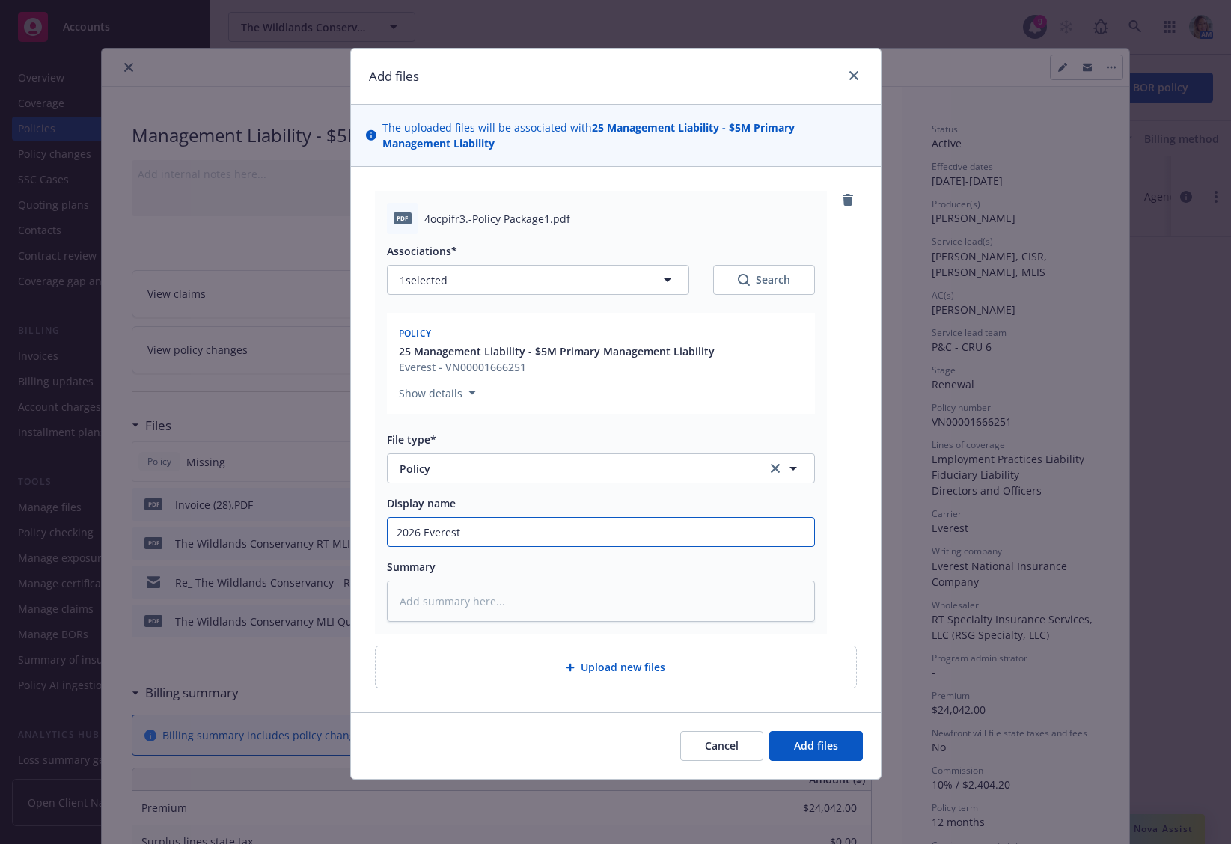
type input "2026 Everest M"
type textarea "x"
type input "2026 Everest Ma"
type textarea "x"
type input "2026 Everest Man"
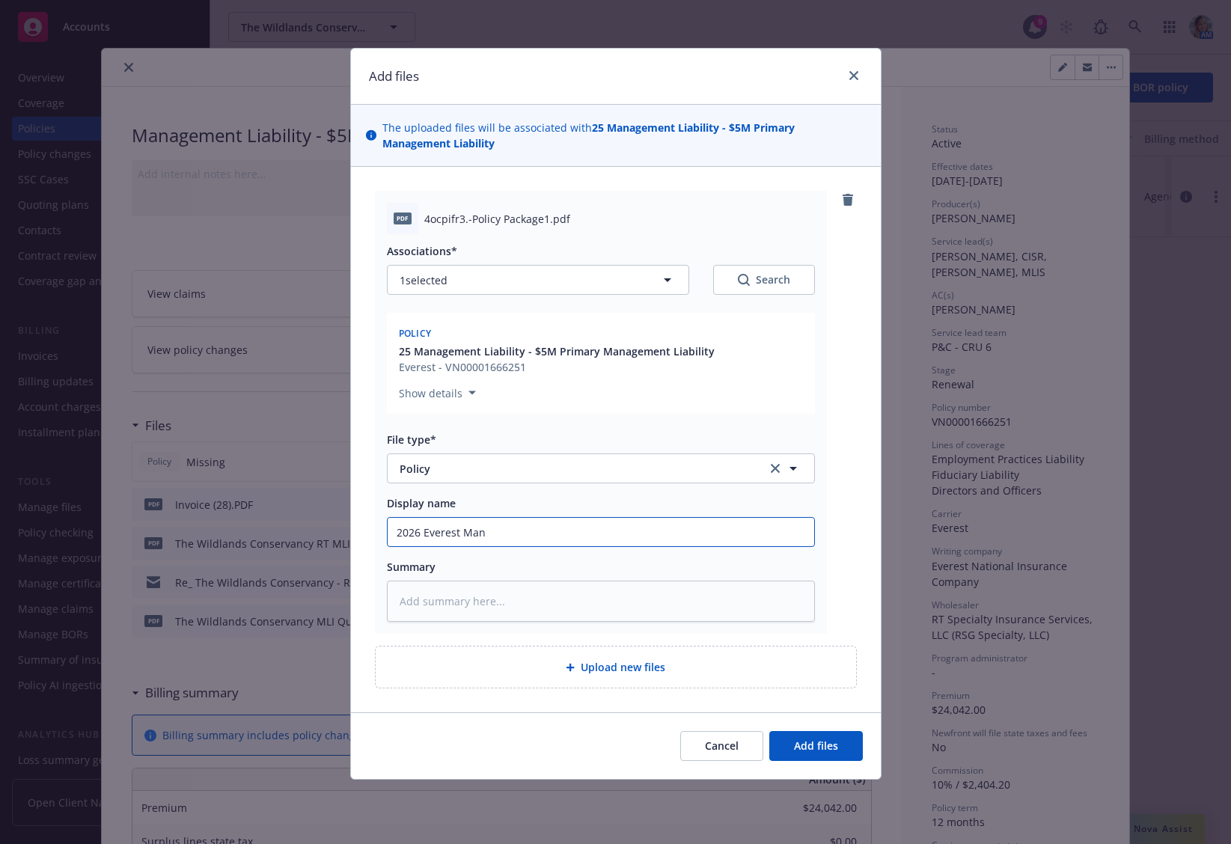
type textarea "x"
type input "2026 Everest Manag"
type textarea "x"
type input "2026 Everest Manage"
type textarea "x"
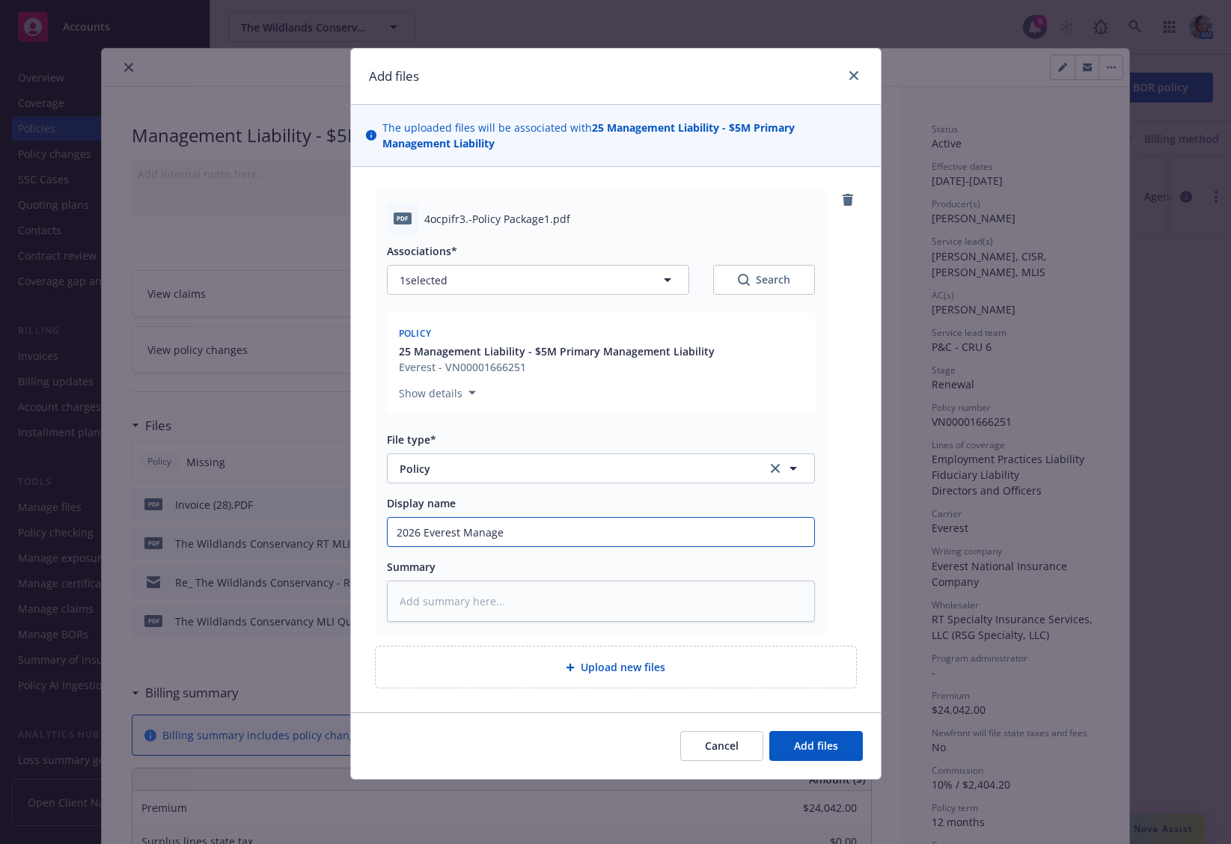
type input "2026 Everest Managem"
type textarea "x"
type input "2026 Everest Managemen"
type textarea "x"
type input "2026 Everest Management"
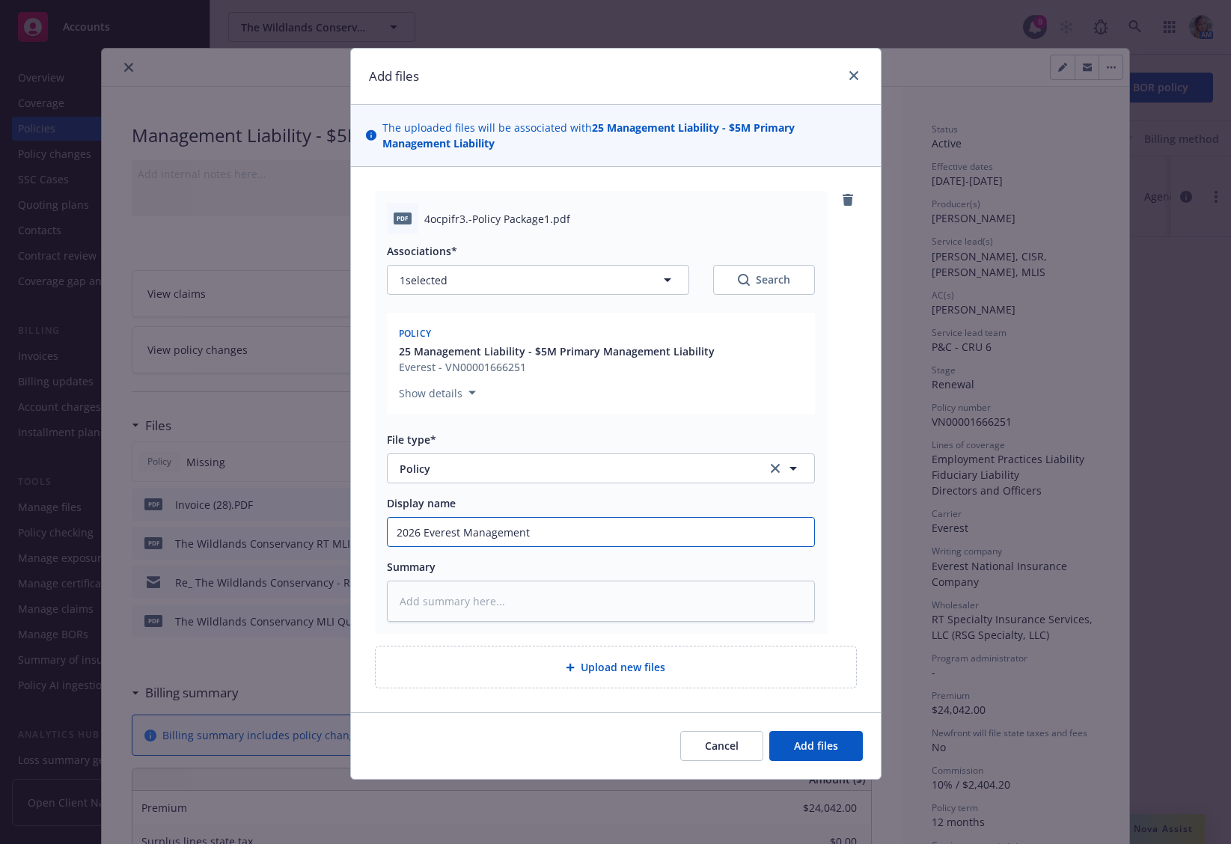
type textarea "x"
type input "2026 Everest Management"
type textarea "x"
type input "2026 Everest Management P"
type textarea "x"
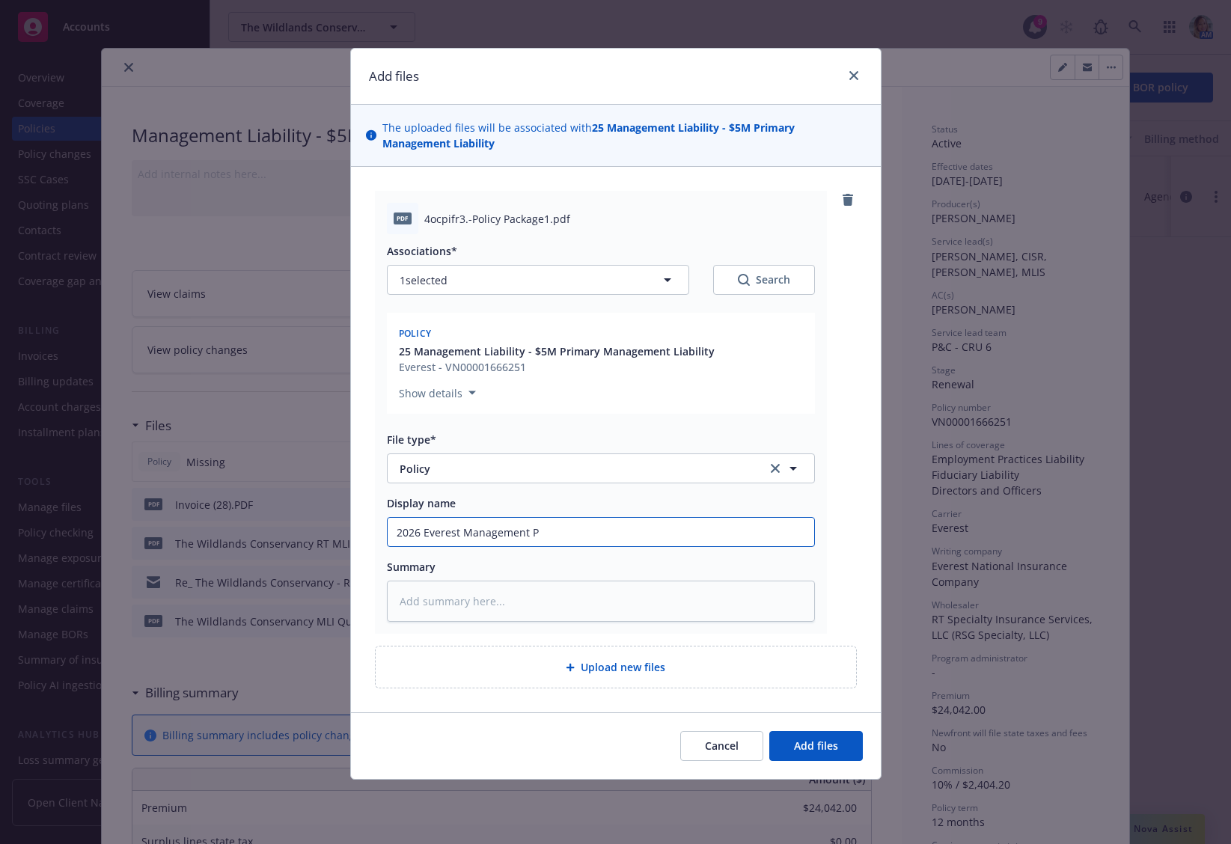
type input "2026 Everest Management Po"
type textarea "x"
type input "2026 Everest Management Pol"
type textarea "x"
type input "2026 Everest Management Polli"
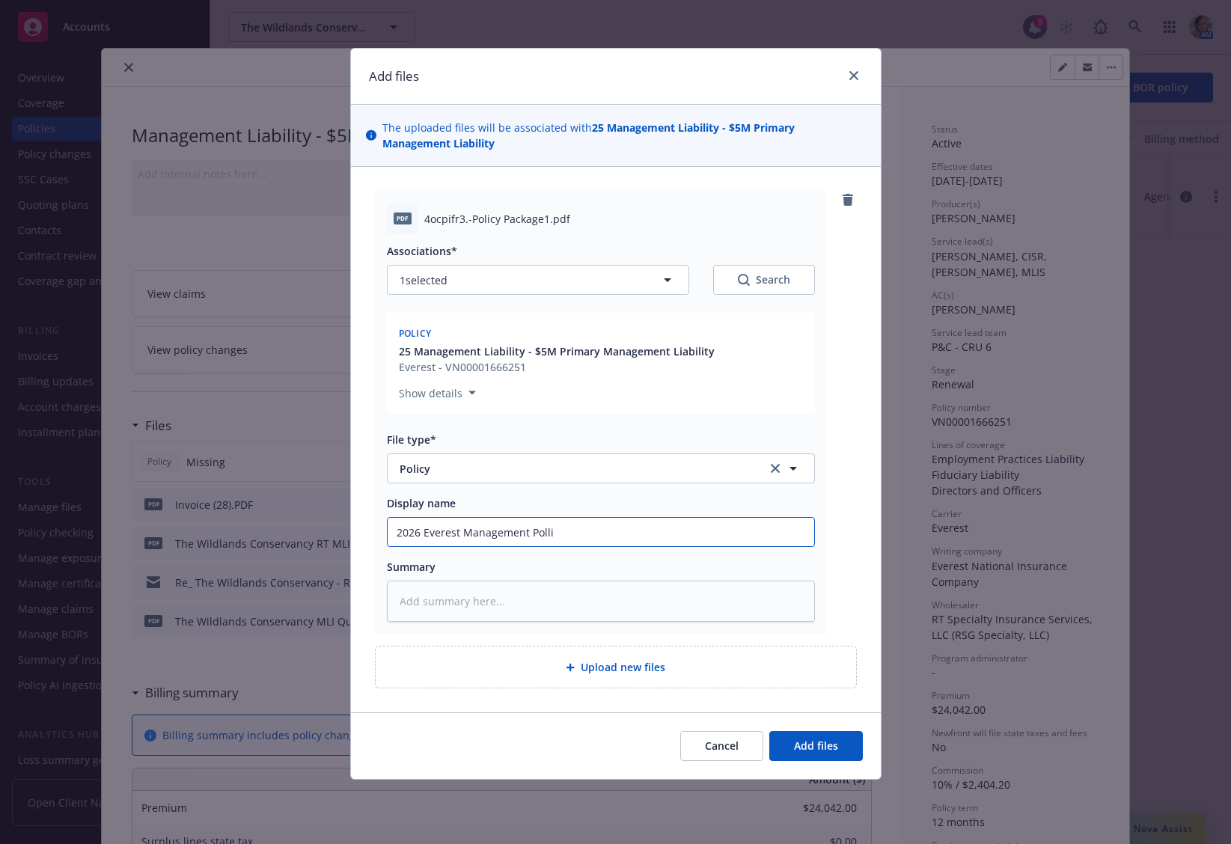
type textarea "x"
type input "2026 Everest Management Pollicy"
type textarea "x"
type input "2026 Everest Management Pollic"
type textarea "x"
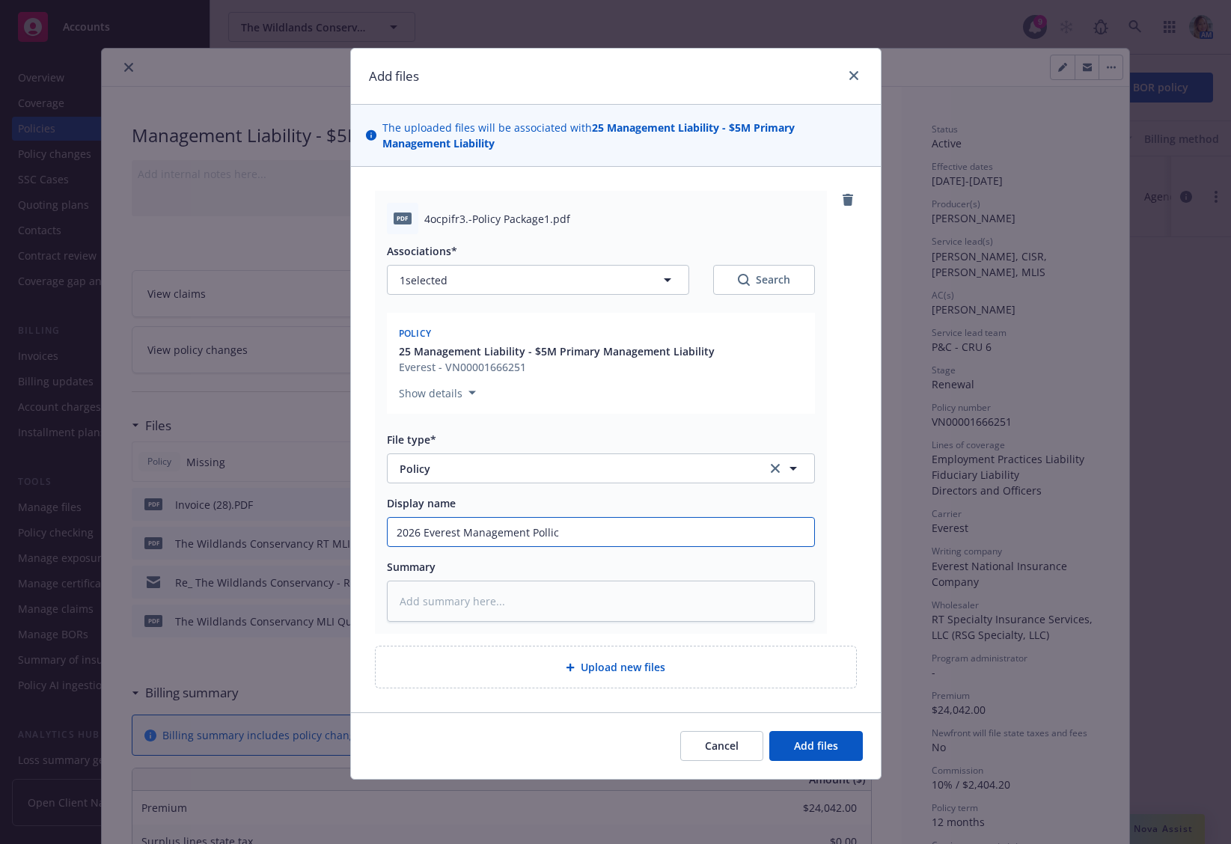
type input "2026 Everest Management Polli"
type textarea "x"
type input "2026 Everest Management Poll"
type textarea "x"
type input "2026 Everest Management Pol"
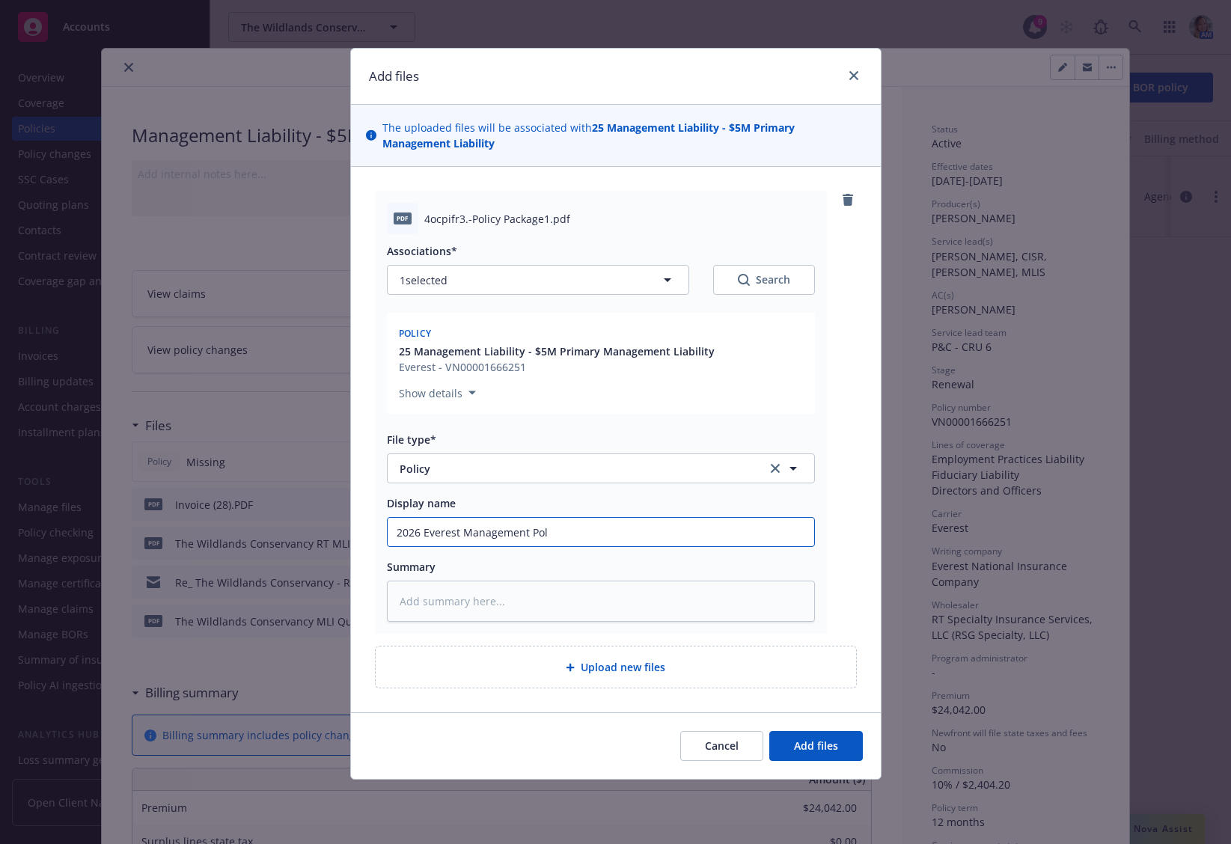
type textarea "x"
type input "2026 Everest Management Poli"
type textarea "x"
type input "2026 Everest Management Polic"
type textarea "x"
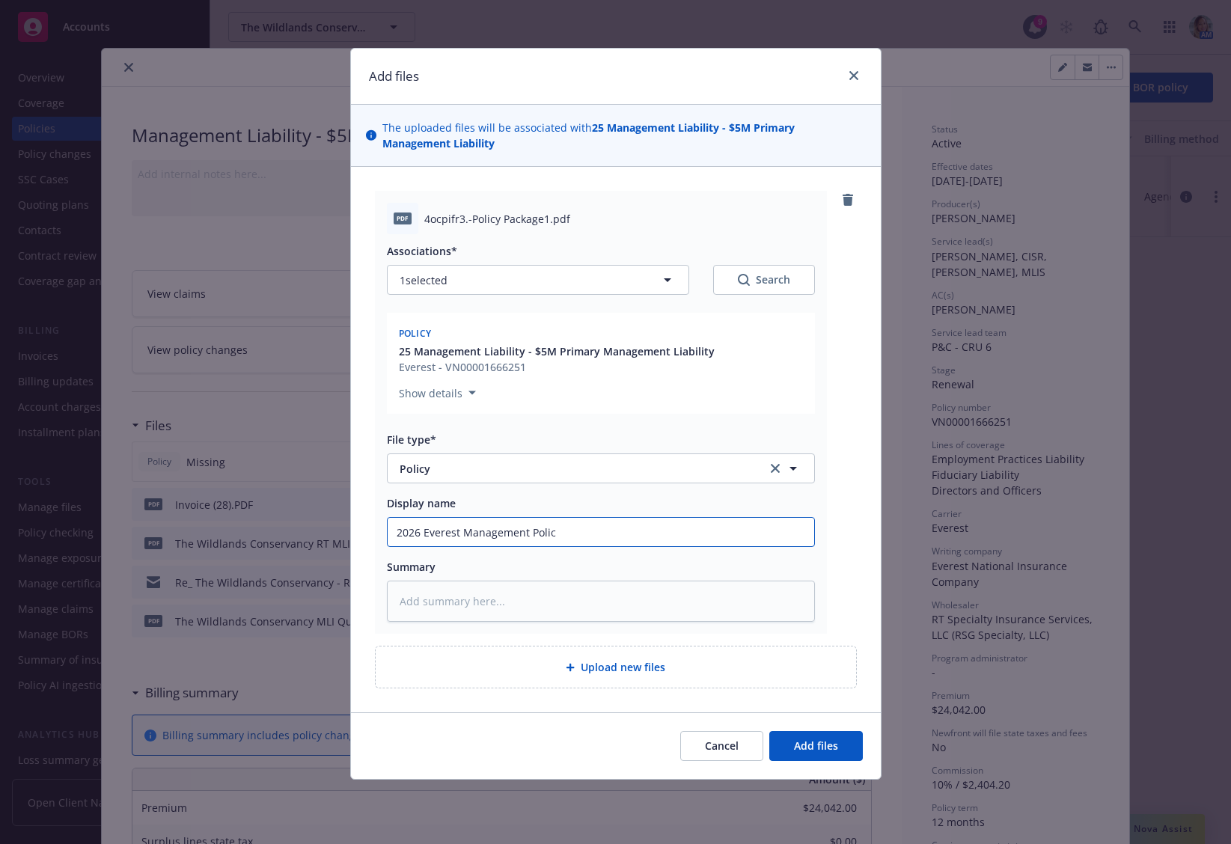
type input "2026 Everest Management Policy"
click at [418, 530] on input "2026 Everest Management Policy" at bounding box center [601, 532] width 426 height 28
type textarea "x"
type input "2025 Everest Management Policy"
type textarea "x"
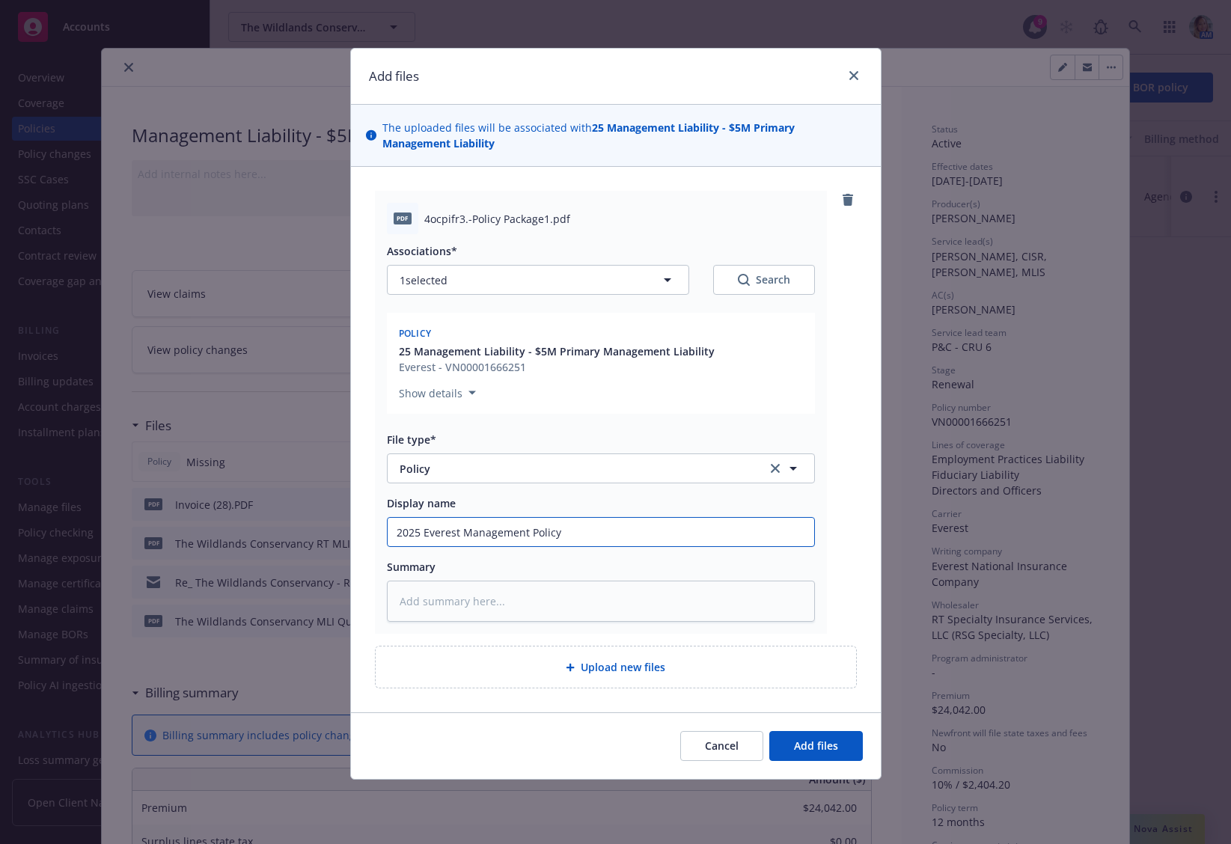
type input "2025- Everest Management Policy"
type textarea "x"
type input "2025-20 Everest Management Policy"
type textarea "x"
type input "2025-202 Everest Management Policy"
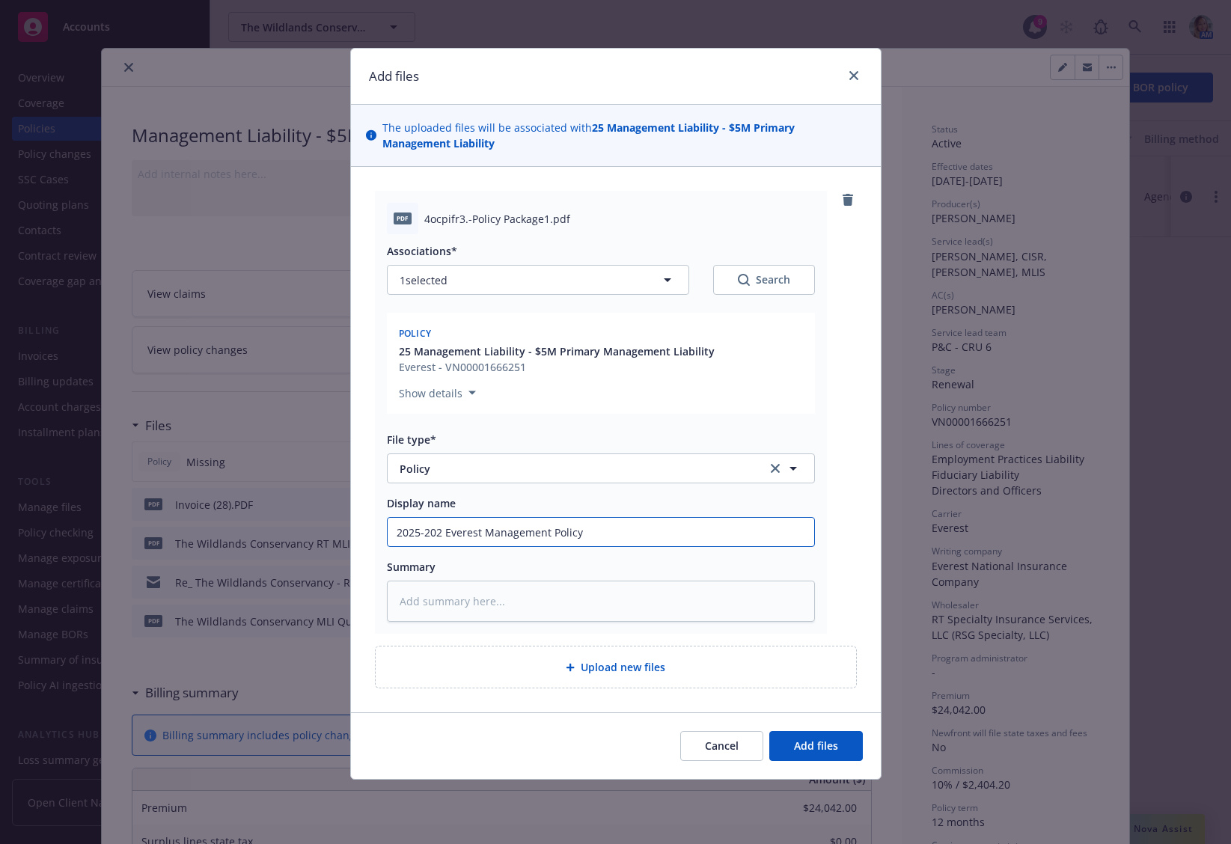
type textarea "x"
type input "2025-2026 Everest Management Policy"
click at [807, 747] on span "Add files" at bounding box center [816, 745] width 44 height 14
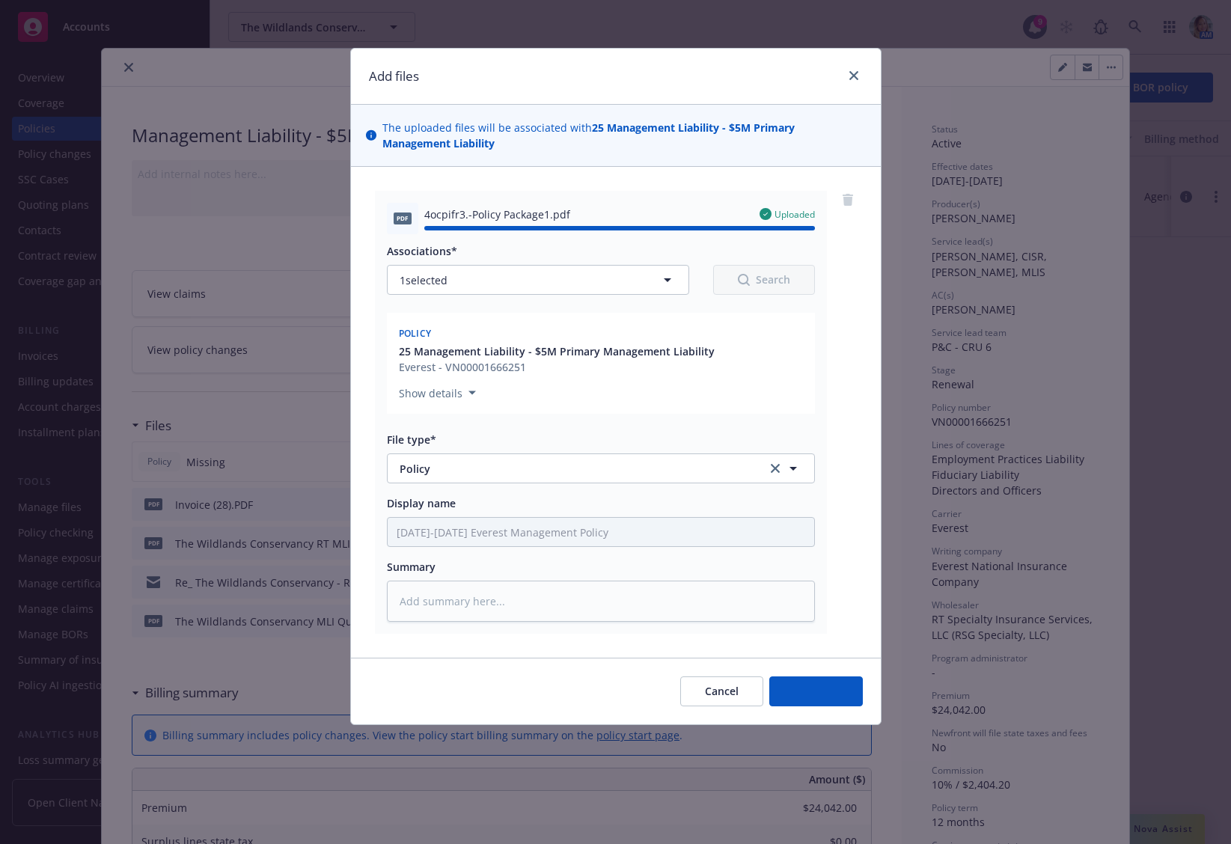
type textarea "x"
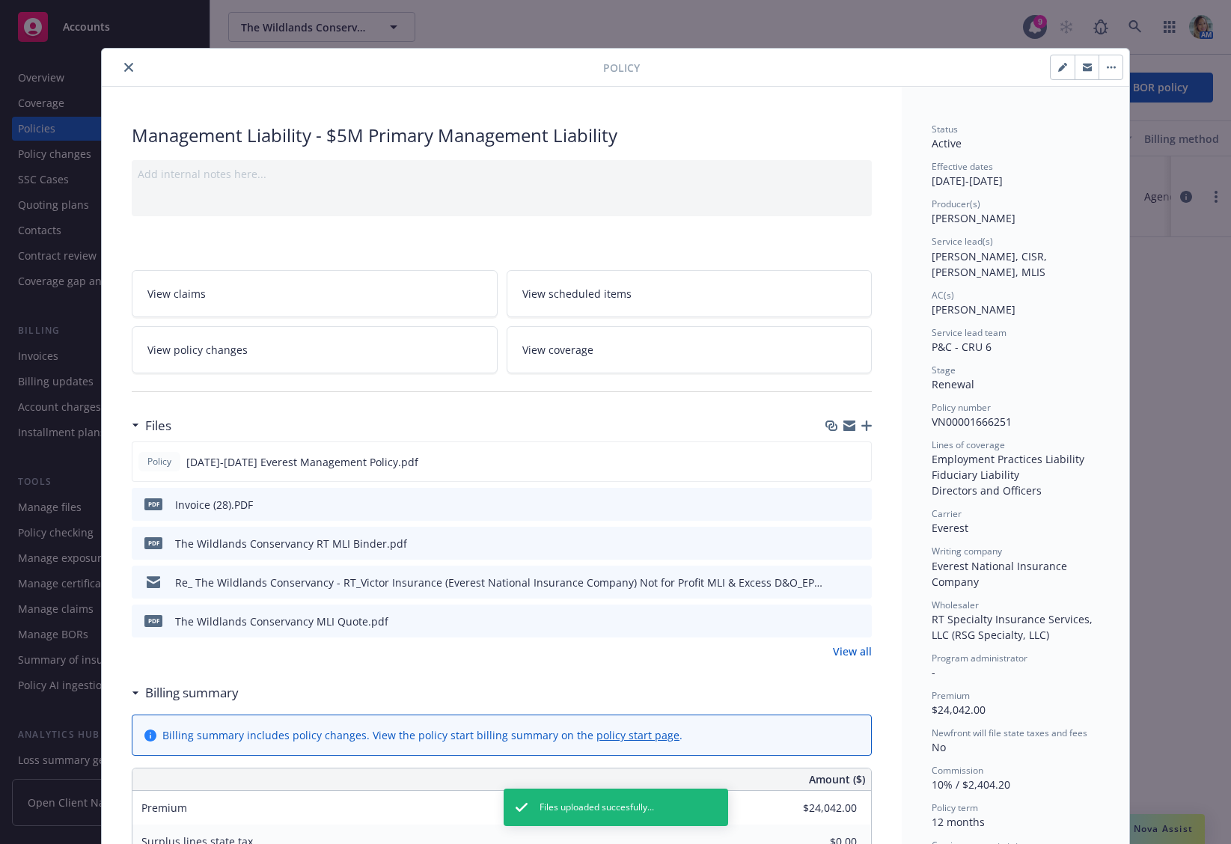
click at [127, 68] on icon "close" at bounding box center [128, 67] width 9 height 9
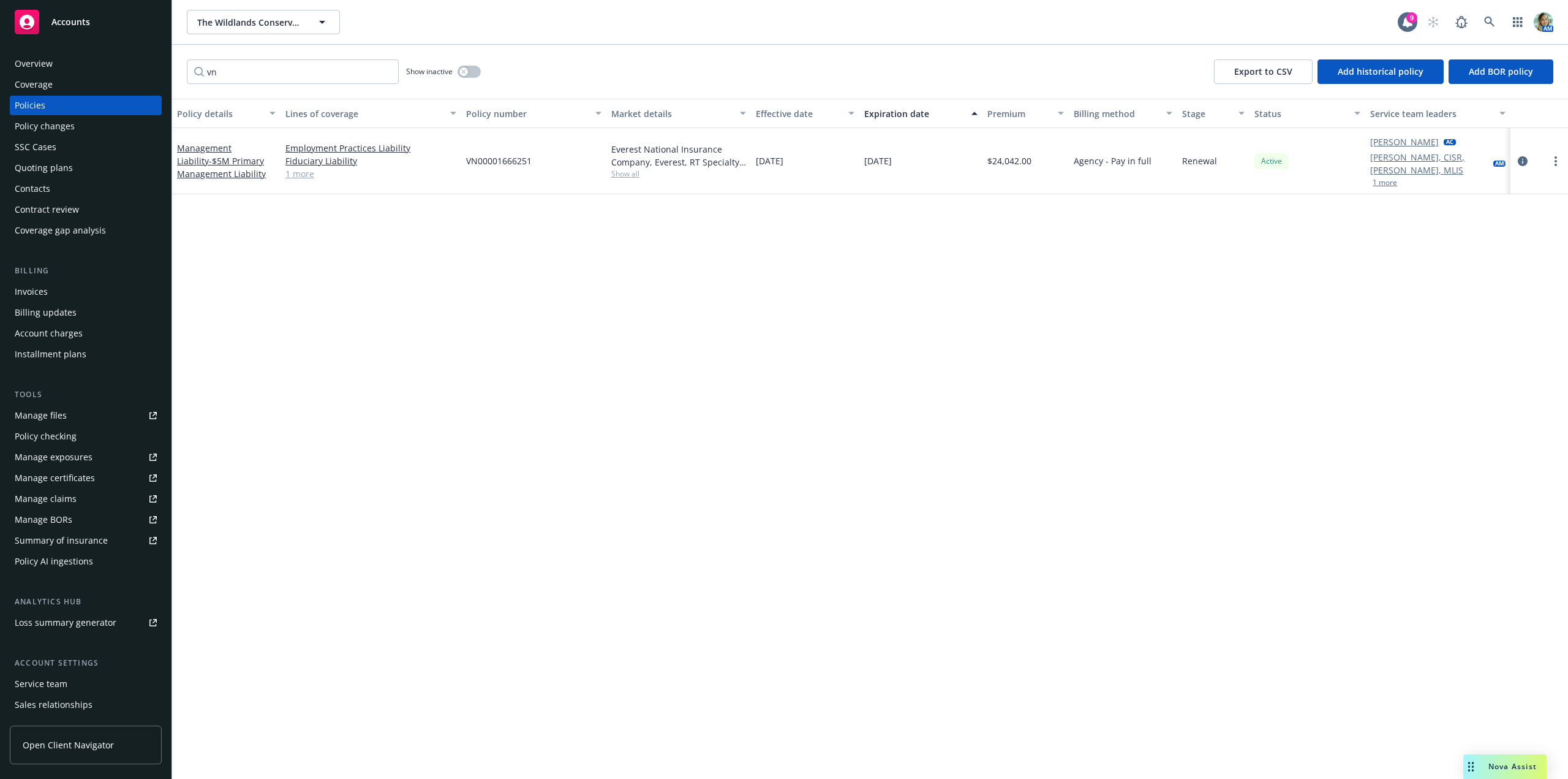
click at [67, 164] on div "Quoting plans" at bounding box center [43, 168] width 58 height 20
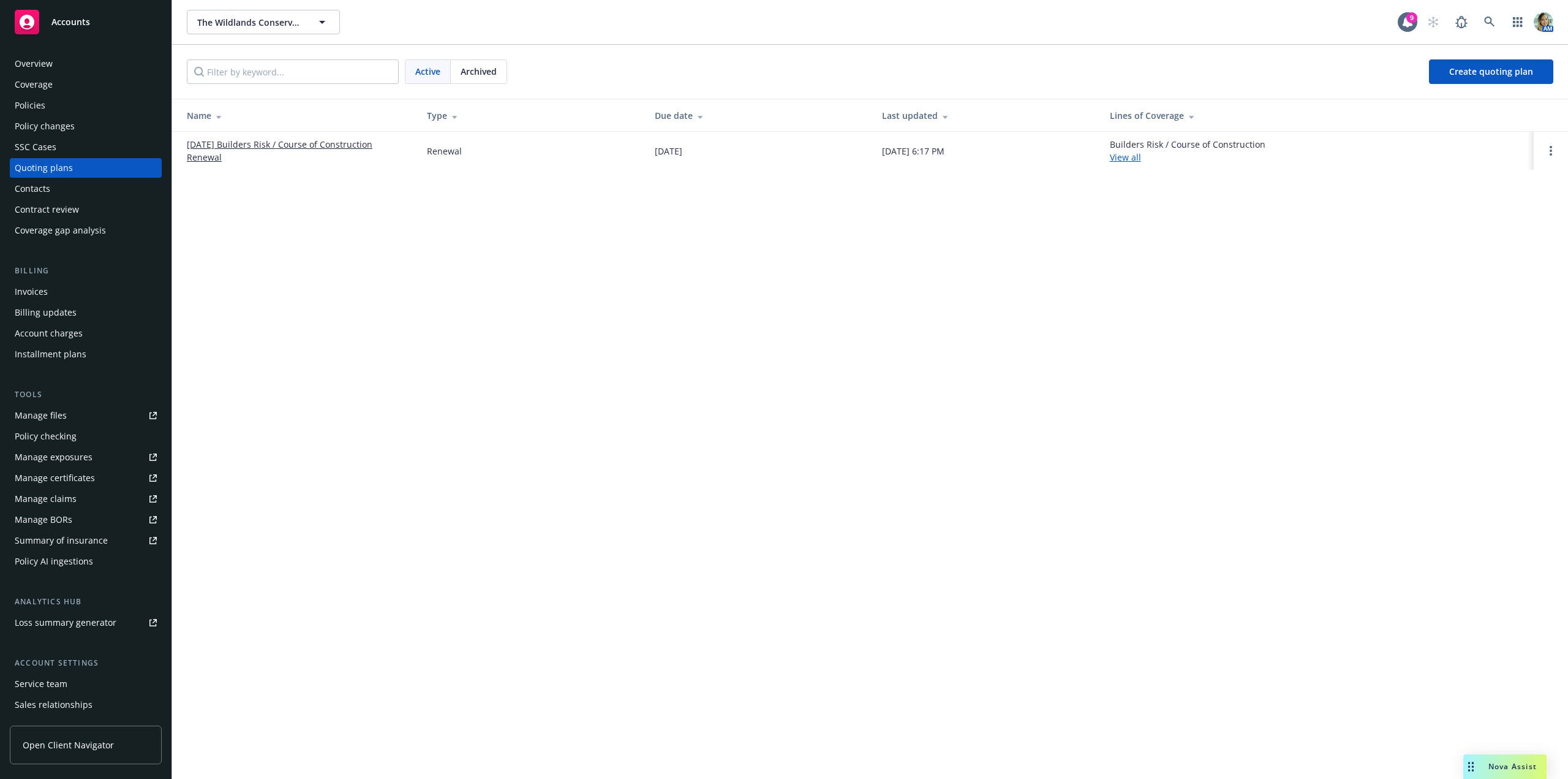
click at [262, 148] on link "12/20/25 Builders Risk / Course of Construction Renewal" at bounding box center [296, 150] width 220 height 25
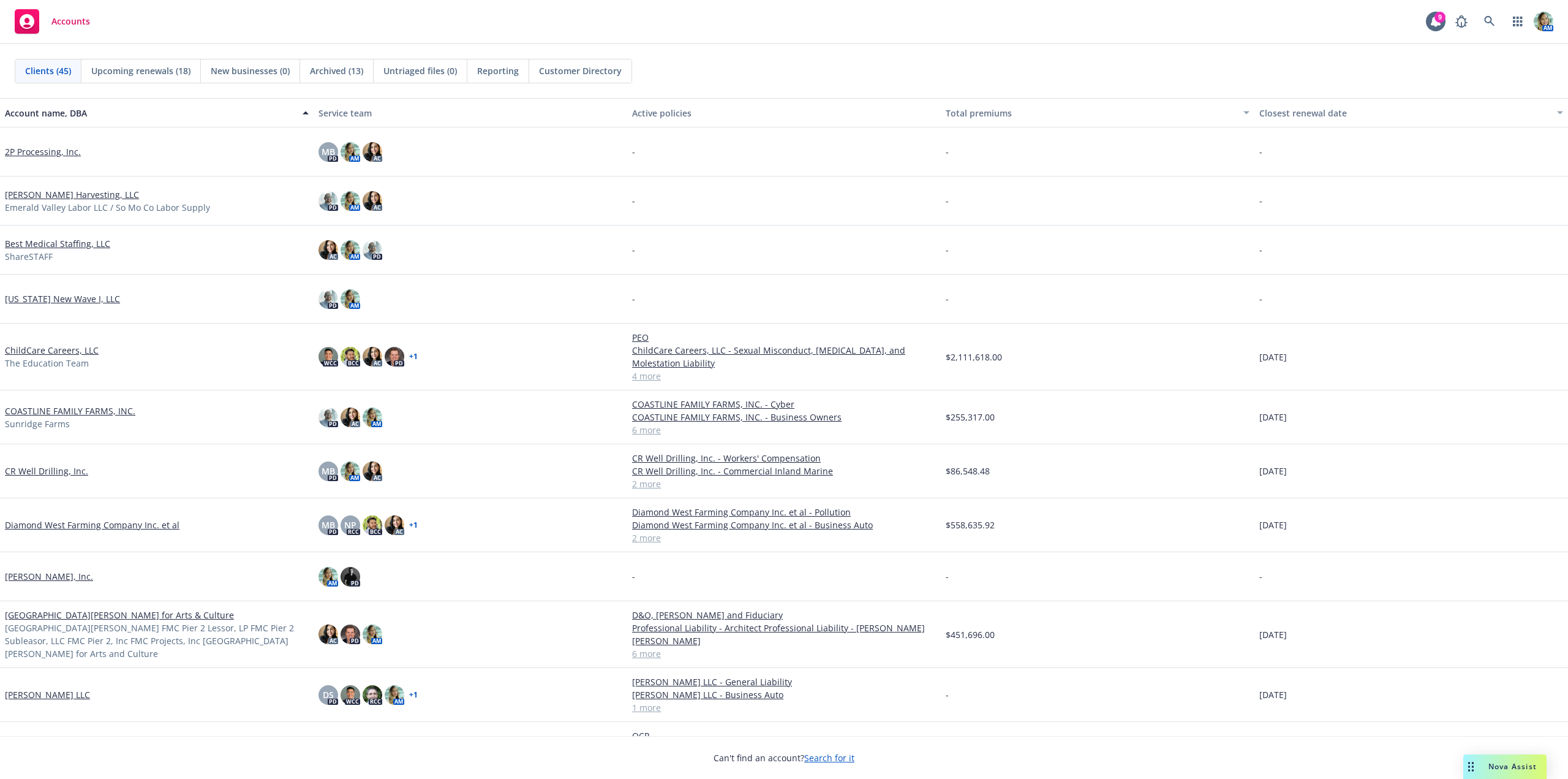
click at [100, 407] on link "COASTLINE FAMILY FARMS, INC." at bounding box center [70, 411] width 130 height 13
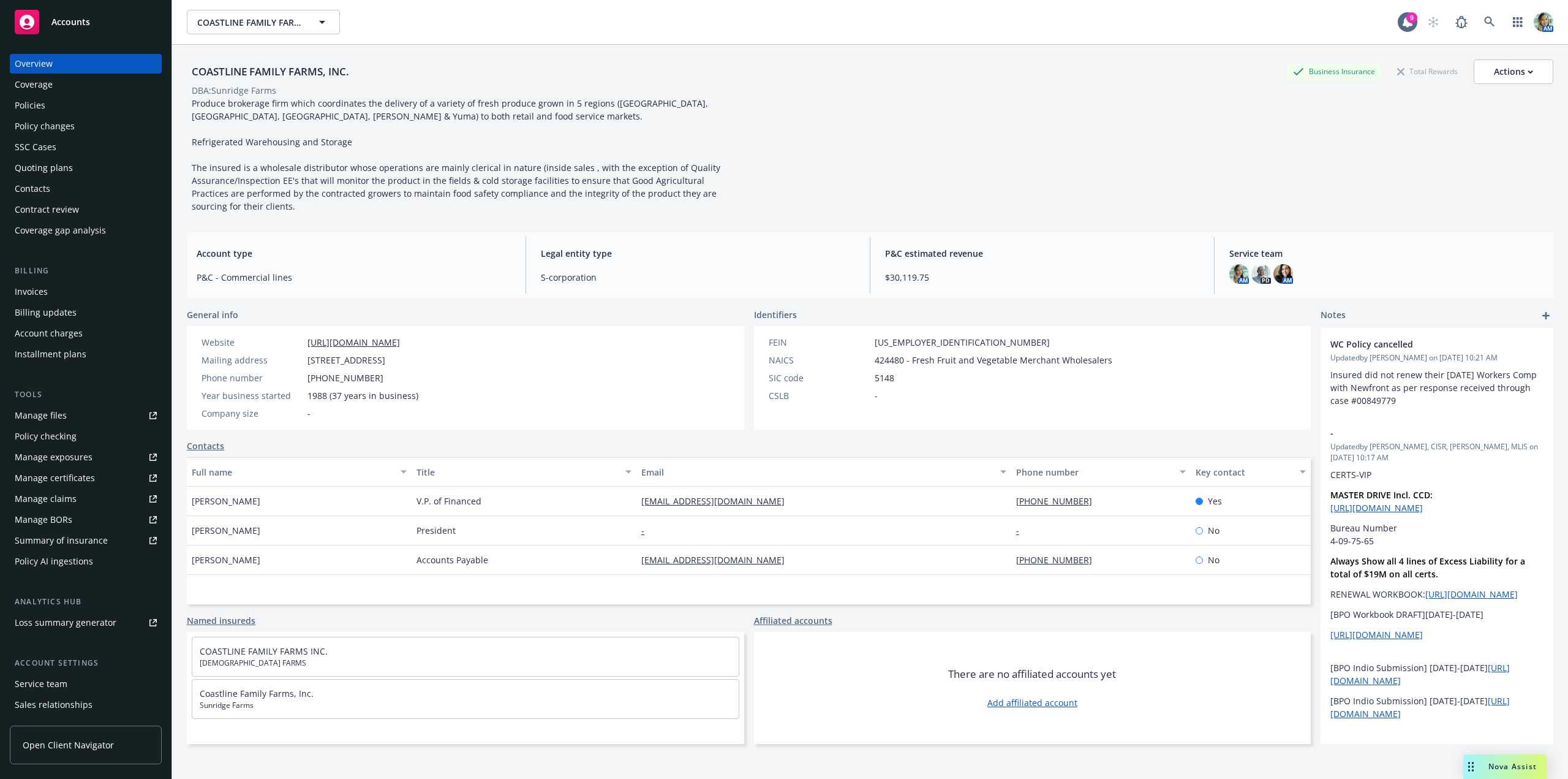
click at [48, 170] on div "Quoting plans" at bounding box center [43, 168] width 58 height 20
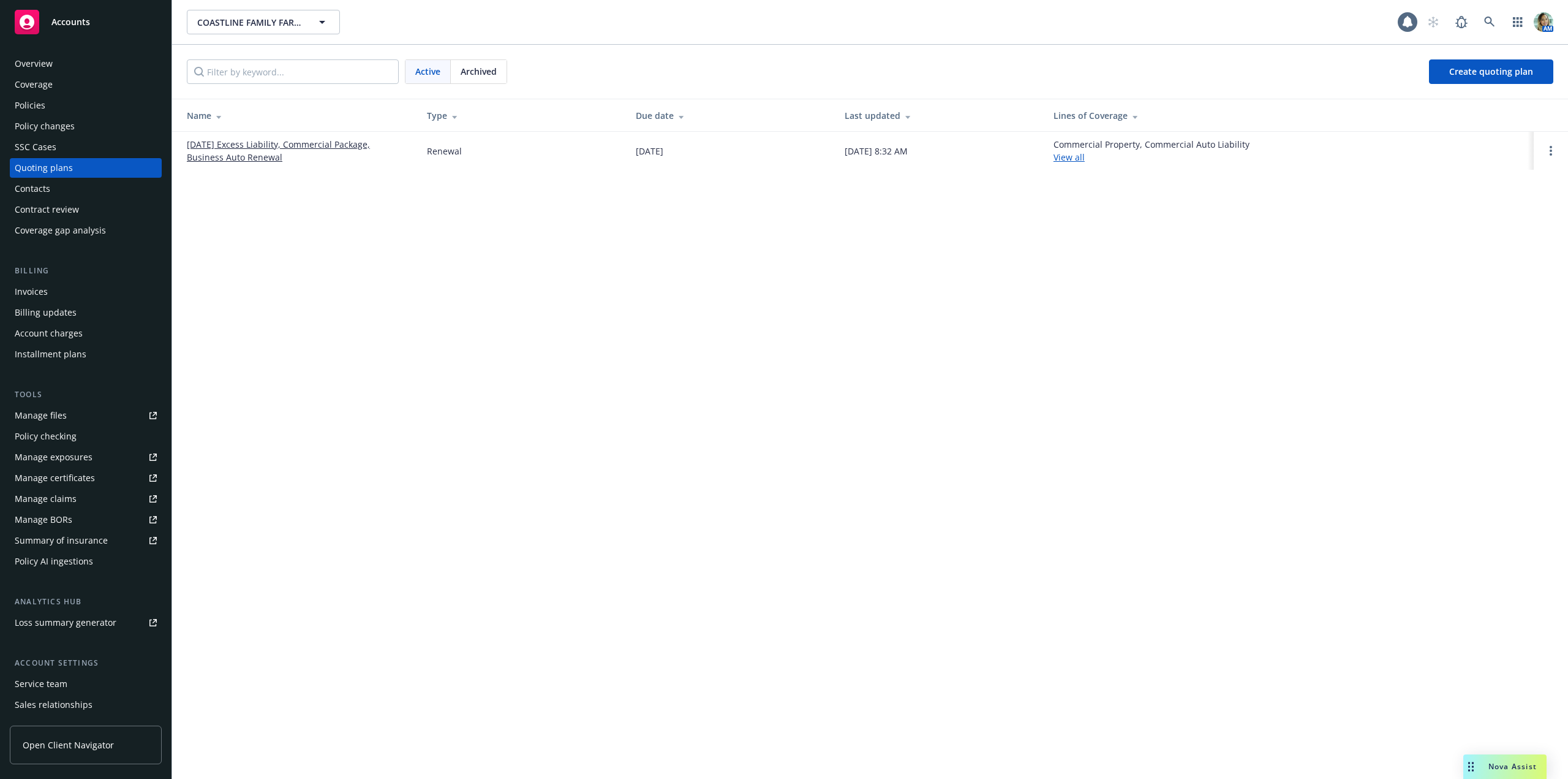
click at [214, 152] on link "[DATE] Excess Liability, Commercial Package, Business Auto Renewal" at bounding box center [296, 150] width 220 height 25
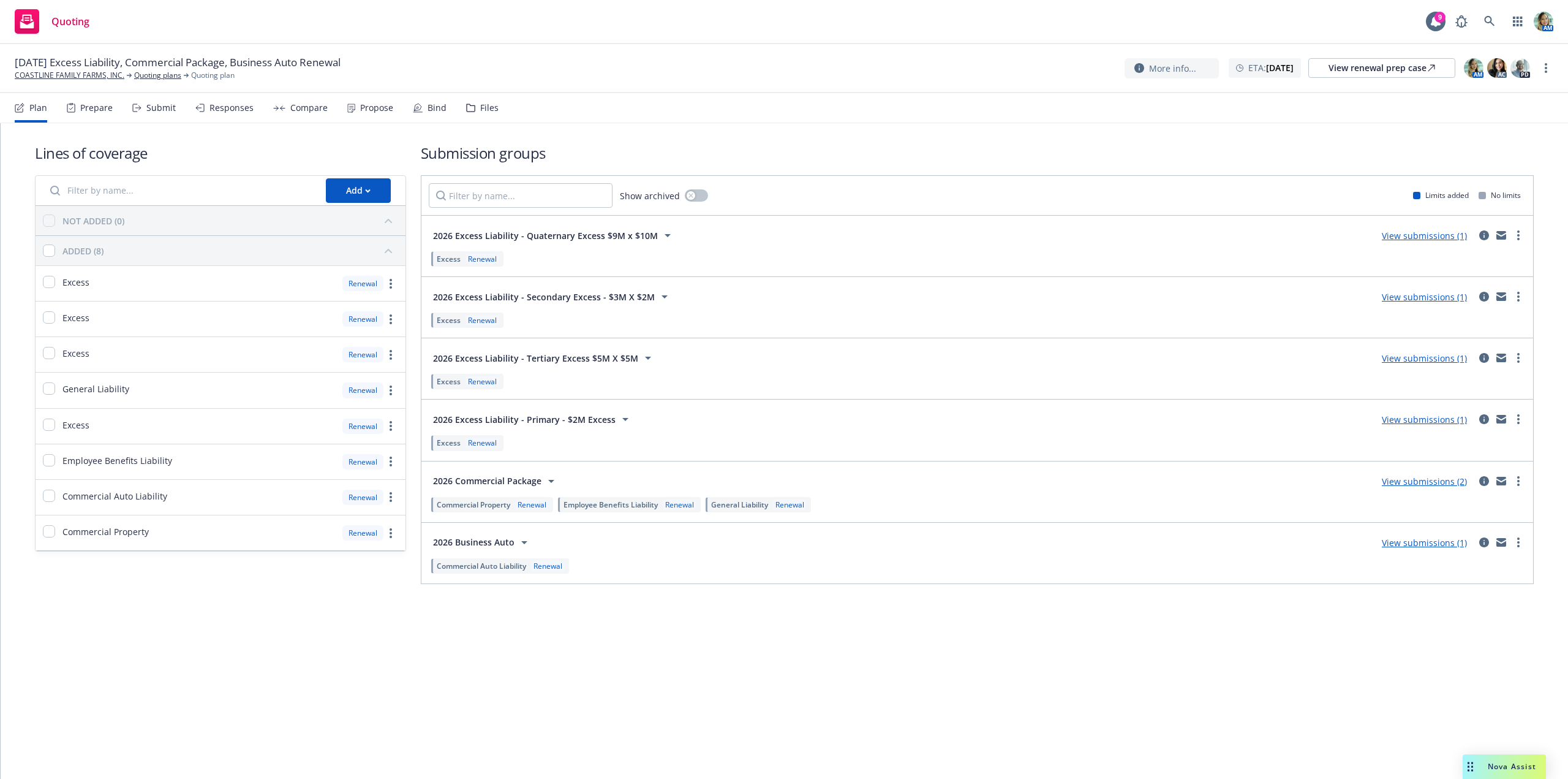
click at [1398, 481] on link "View submissions (2)" at bounding box center [1425, 482] width 85 height 11
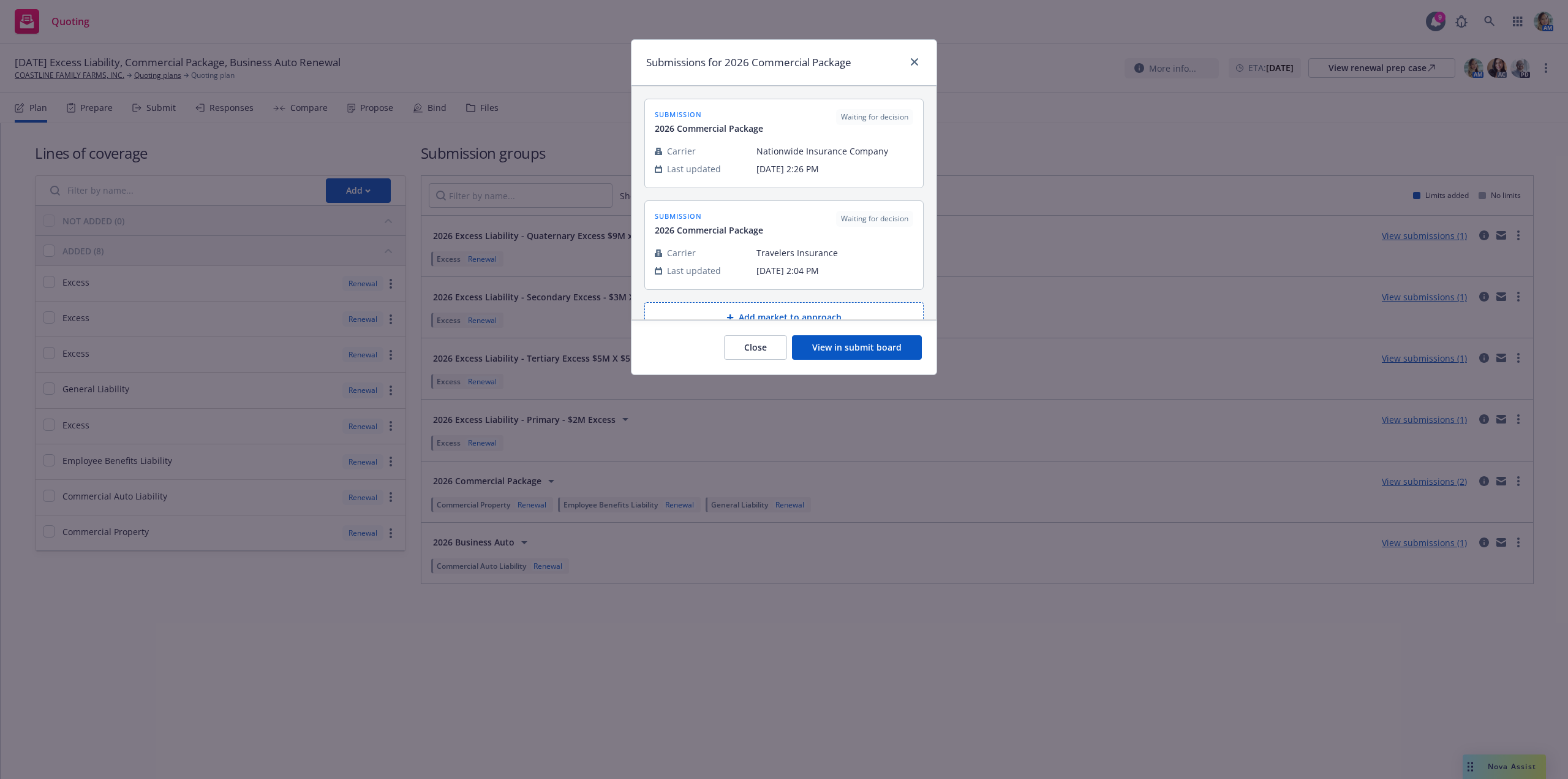
click at [827, 356] on button "View in submit board" at bounding box center [856, 347] width 130 height 25
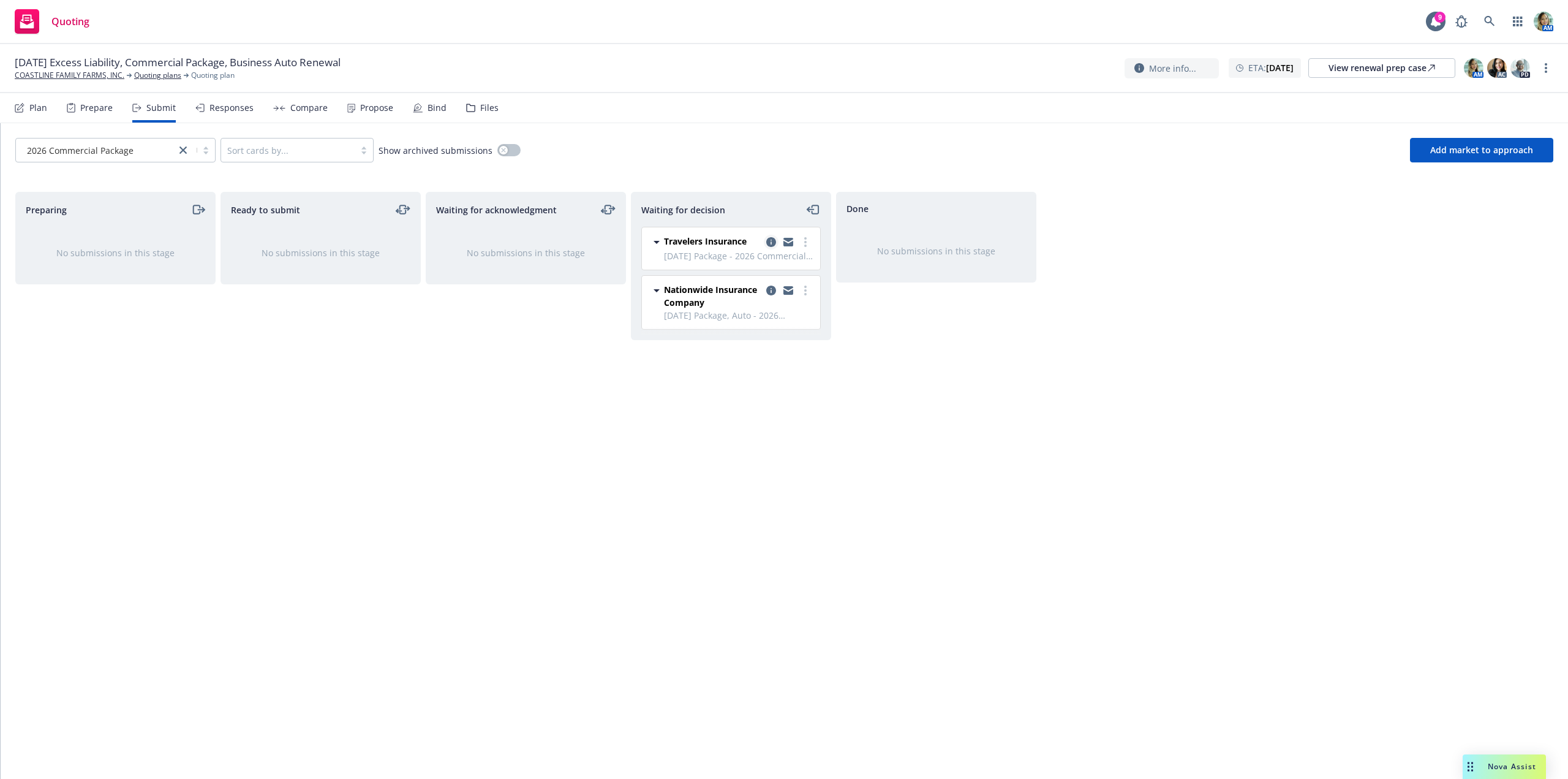
click at [771, 240] on icon "copy logging email" at bounding box center [771, 242] width 10 height 10
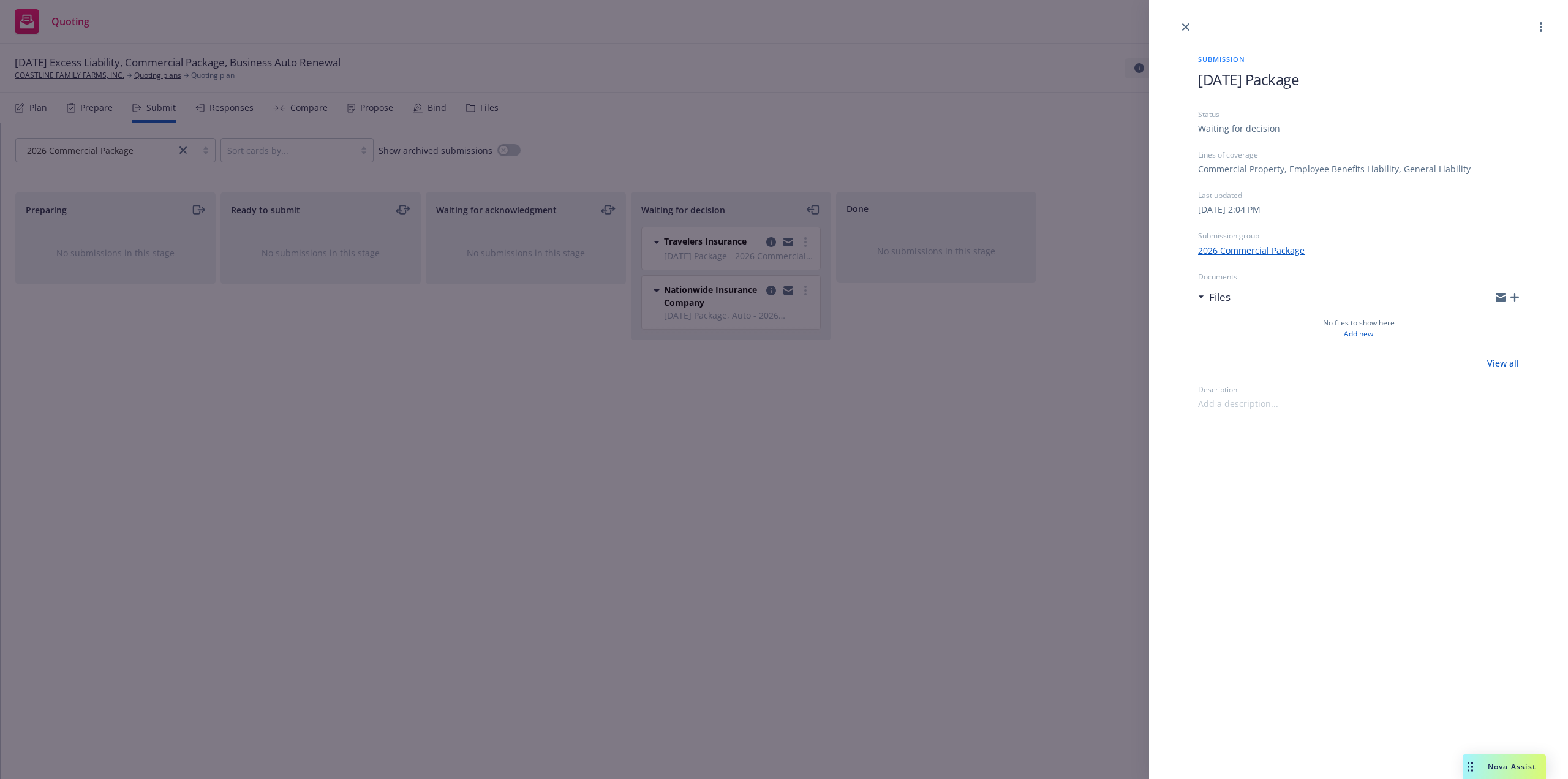
drag, startPoint x: 1319, startPoint y: 79, endPoint x: 1200, endPoint y: 93, distance: 119.8
click at [1195, 87] on div "Submission [DATE] Package Status Waiting for decision Lines of coverage Commerc…" at bounding box center [1358, 222] width 360 height 376
copy span "[DATE] Package"
click at [1186, 28] on icon "close" at bounding box center [1186, 26] width 7 height 7
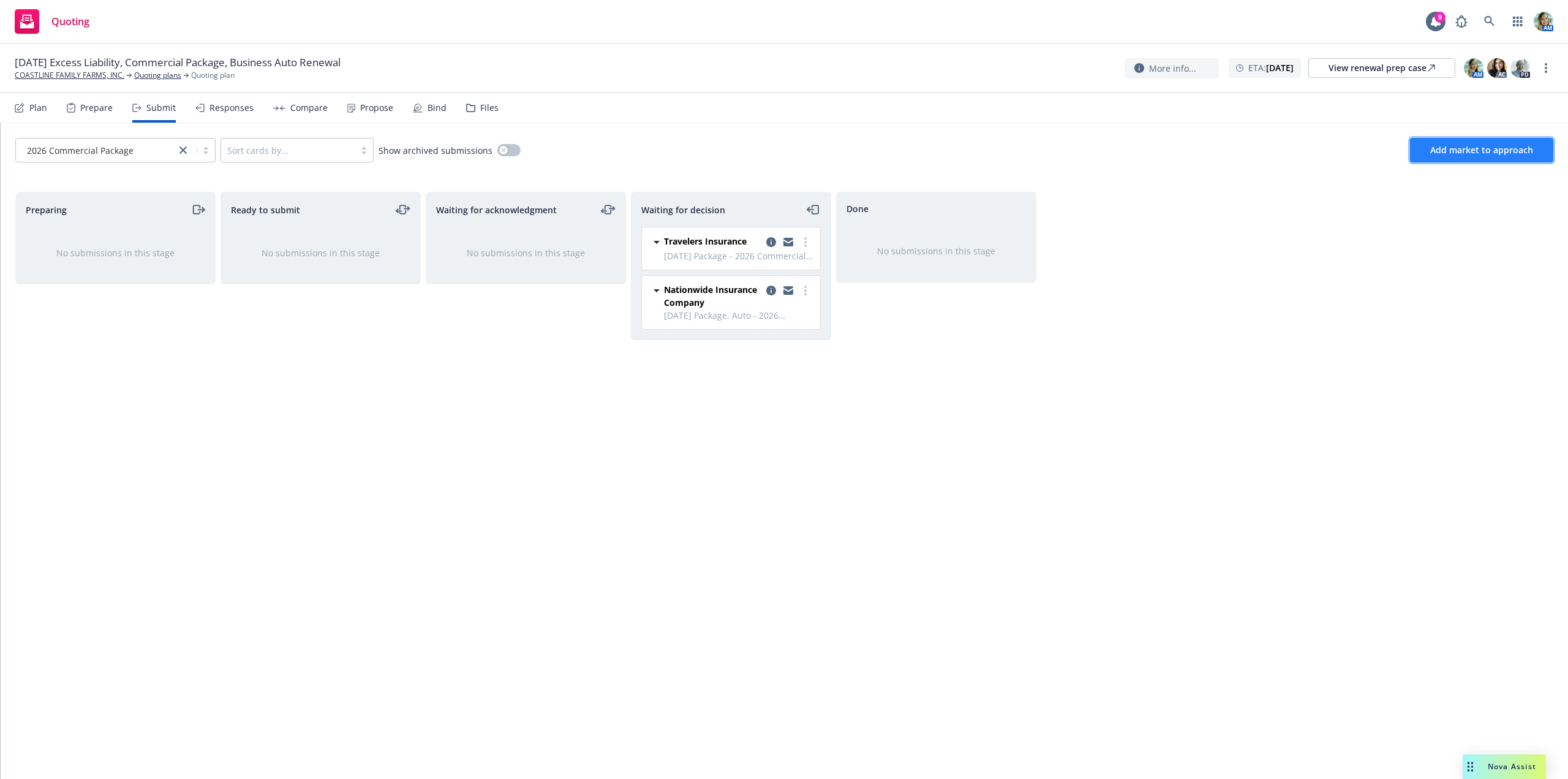
click at [1442, 147] on span "Add market to approach" at bounding box center [1482, 150] width 103 height 11
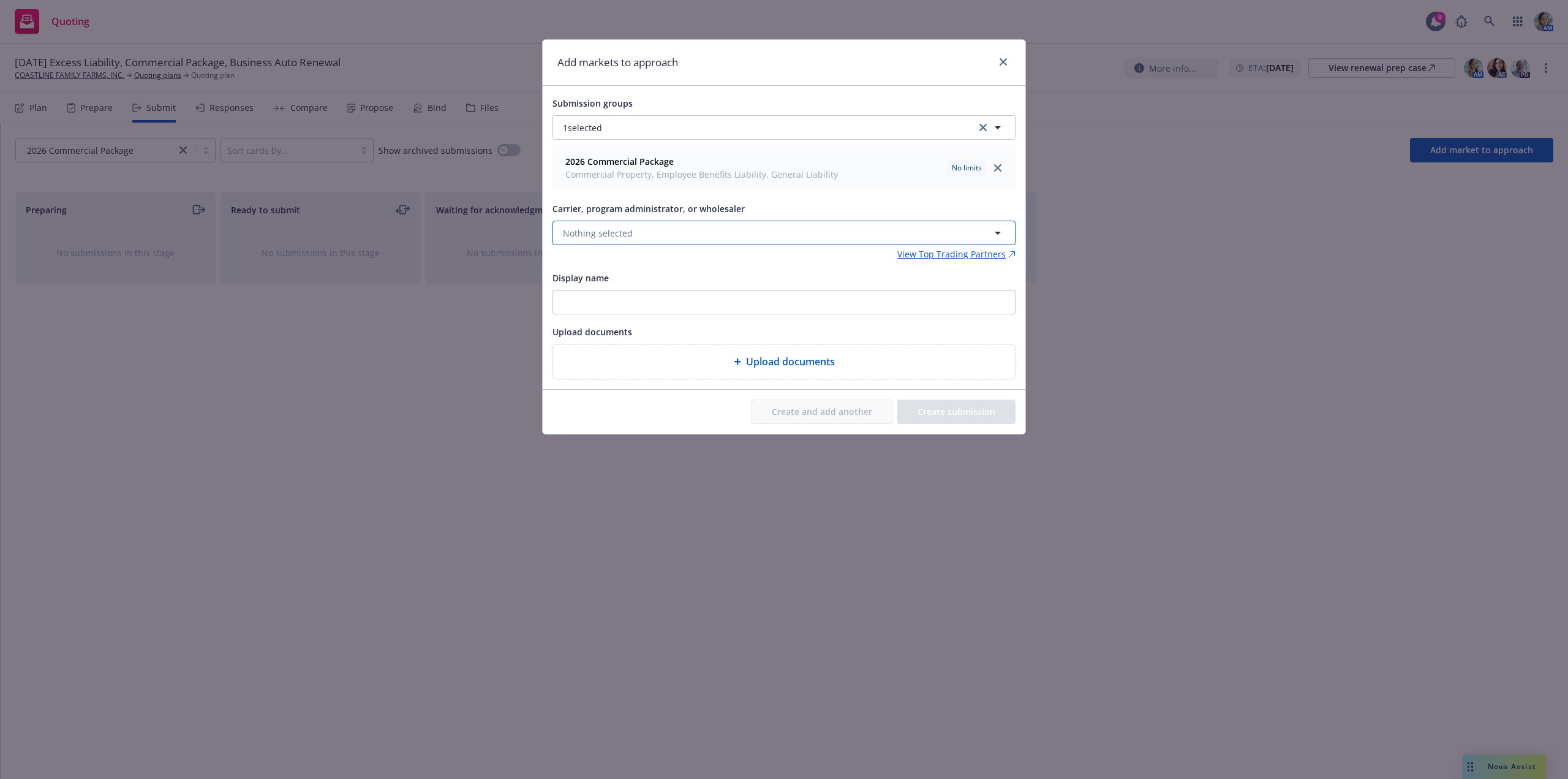
click at [617, 235] on span "Nothing selected" at bounding box center [598, 233] width 70 height 13
type input "zenith"
click at [609, 300] on strong "Zenith ([GEOGRAPHIC_DATA])" at bounding box center [626, 297] width 121 height 11
click at [739, 302] on input "Display name" at bounding box center [784, 302] width 462 height 23
paste input "[DATE] Package"
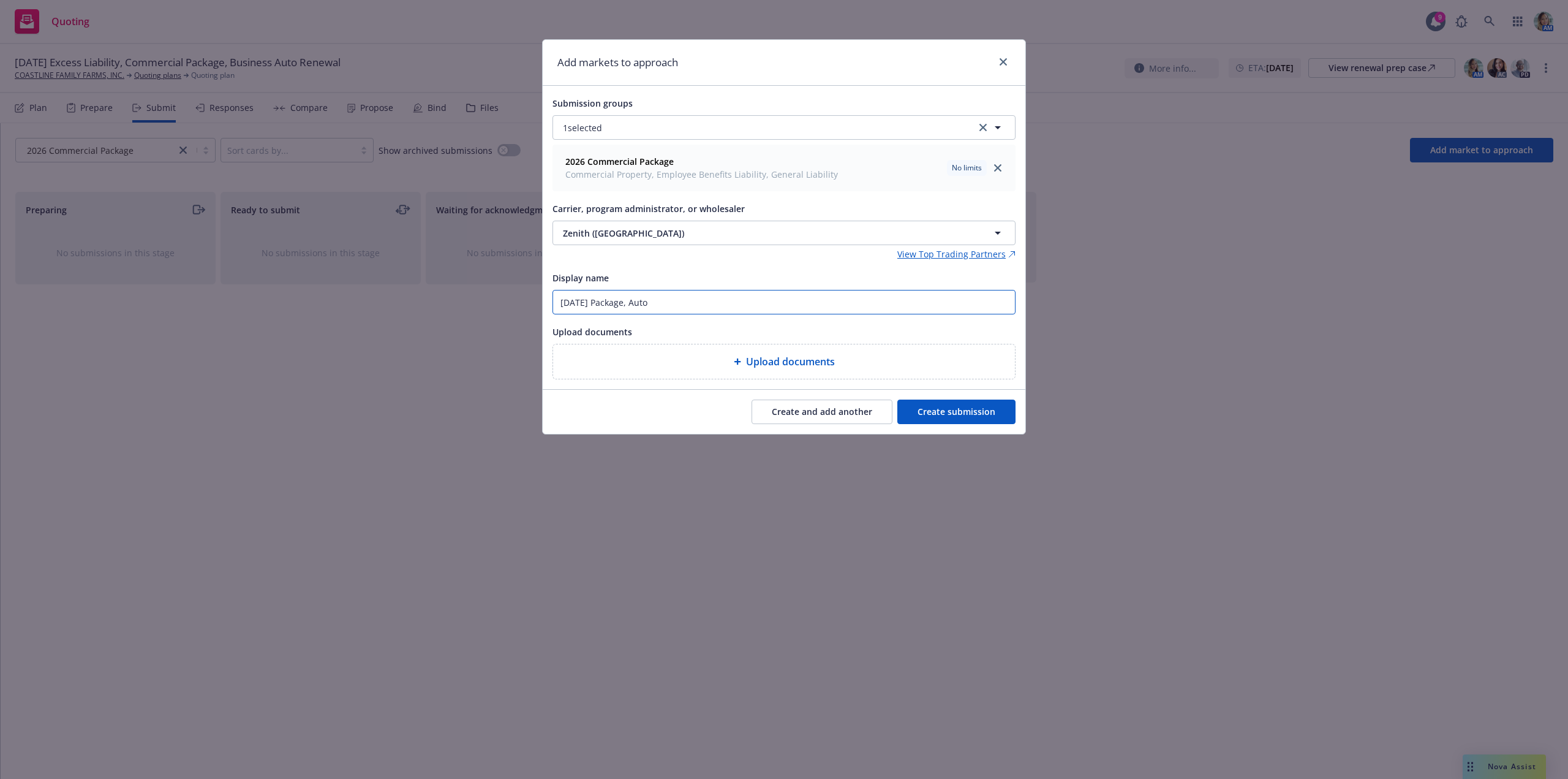
type input "[DATE] Package, Auto"
click at [927, 412] on button "Create submission" at bounding box center [956, 412] width 118 height 25
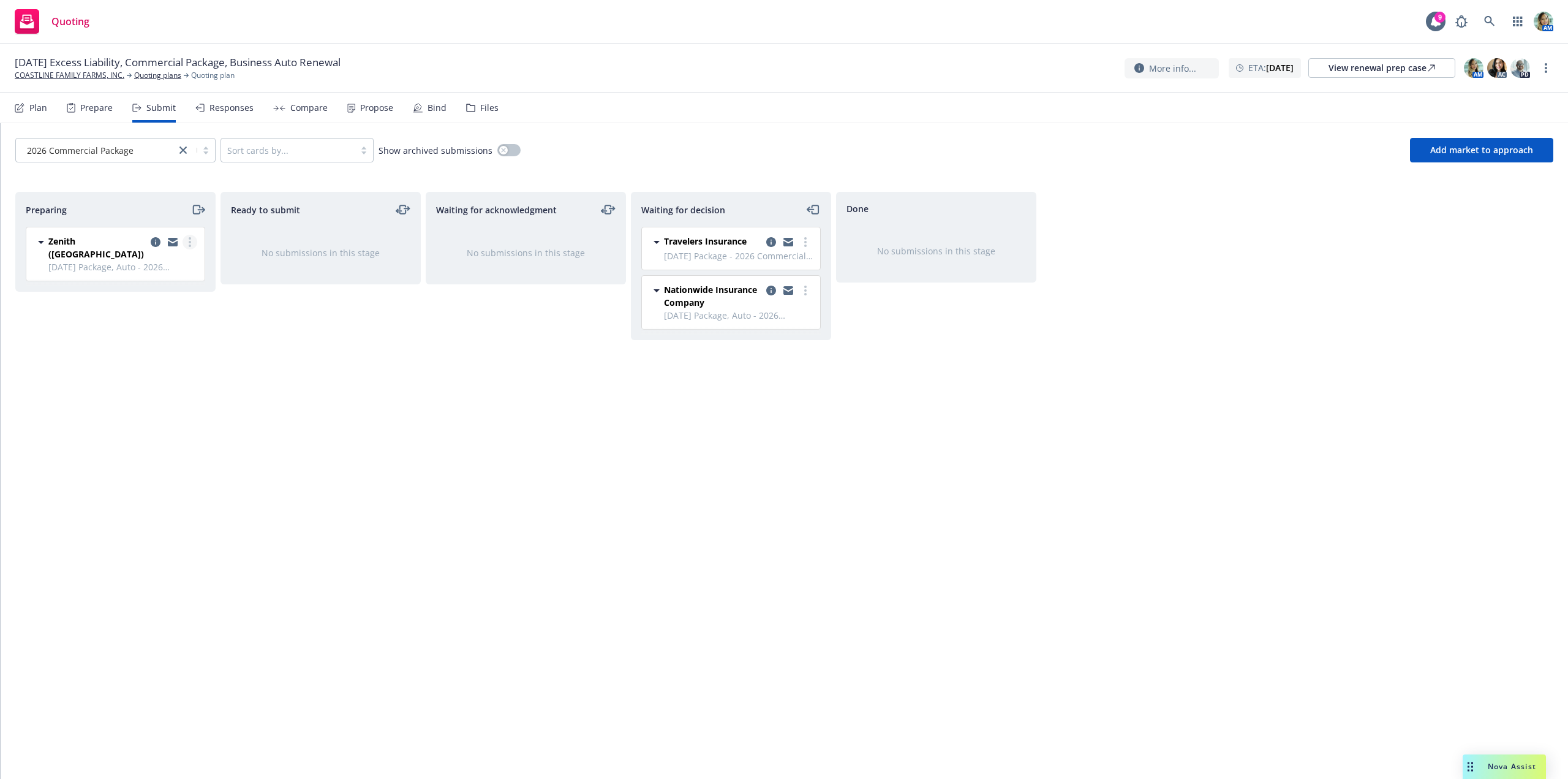
click at [183, 241] on link "more" at bounding box center [190, 242] width 15 height 15
click at [160, 289] on span "Log acknowledgement" at bounding box center [134, 292] width 120 height 11
click at [767, 352] on icon "copy logging email" at bounding box center [771, 350] width 10 height 10
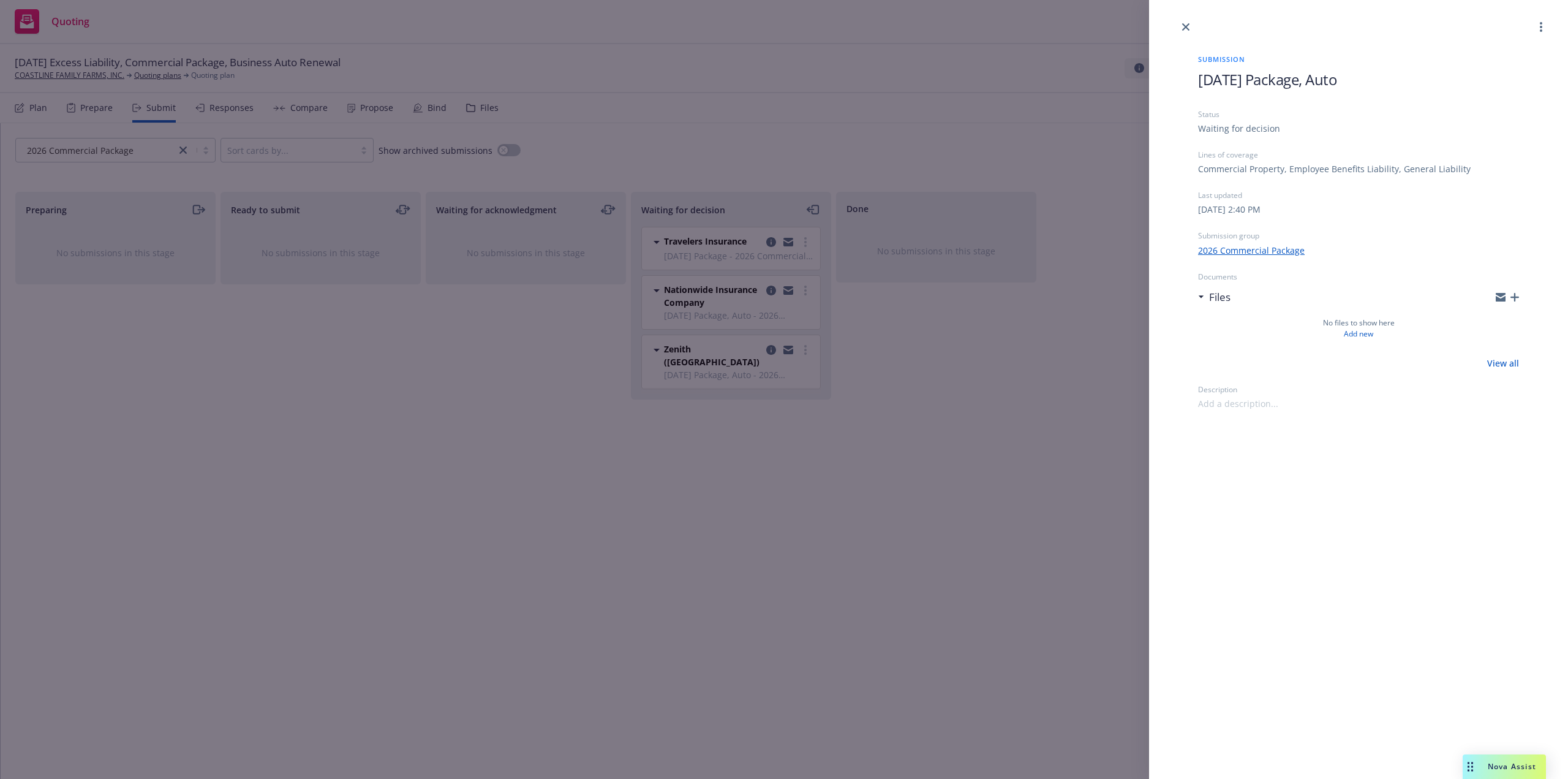
drag, startPoint x: 1331, startPoint y: 84, endPoint x: 1195, endPoint y: 88, distance: 136.1
click at [1195, 88] on div "Submission [DATE] Package, Auto Status Waiting for decision Lines of coverage C…" at bounding box center [1358, 222] width 360 height 376
copy span "[DATE] Package, Auto"
click at [1032, 386] on div "Submission [DATE] Package, Auto Status Waiting for decision Lines of coverage C…" at bounding box center [784, 389] width 1568 height 779
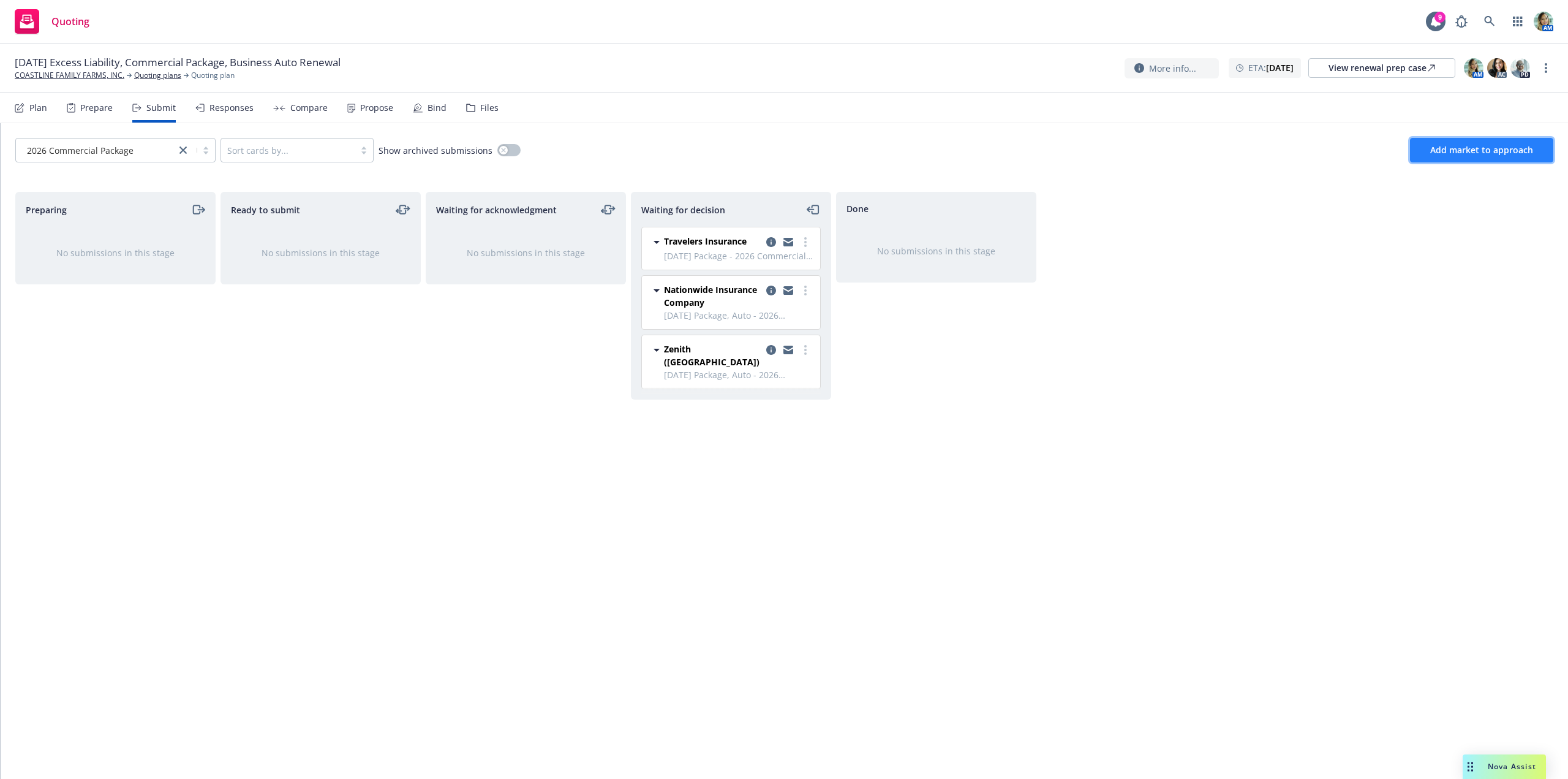
click at [1444, 147] on span "Add market to approach" at bounding box center [1482, 150] width 103 height 11
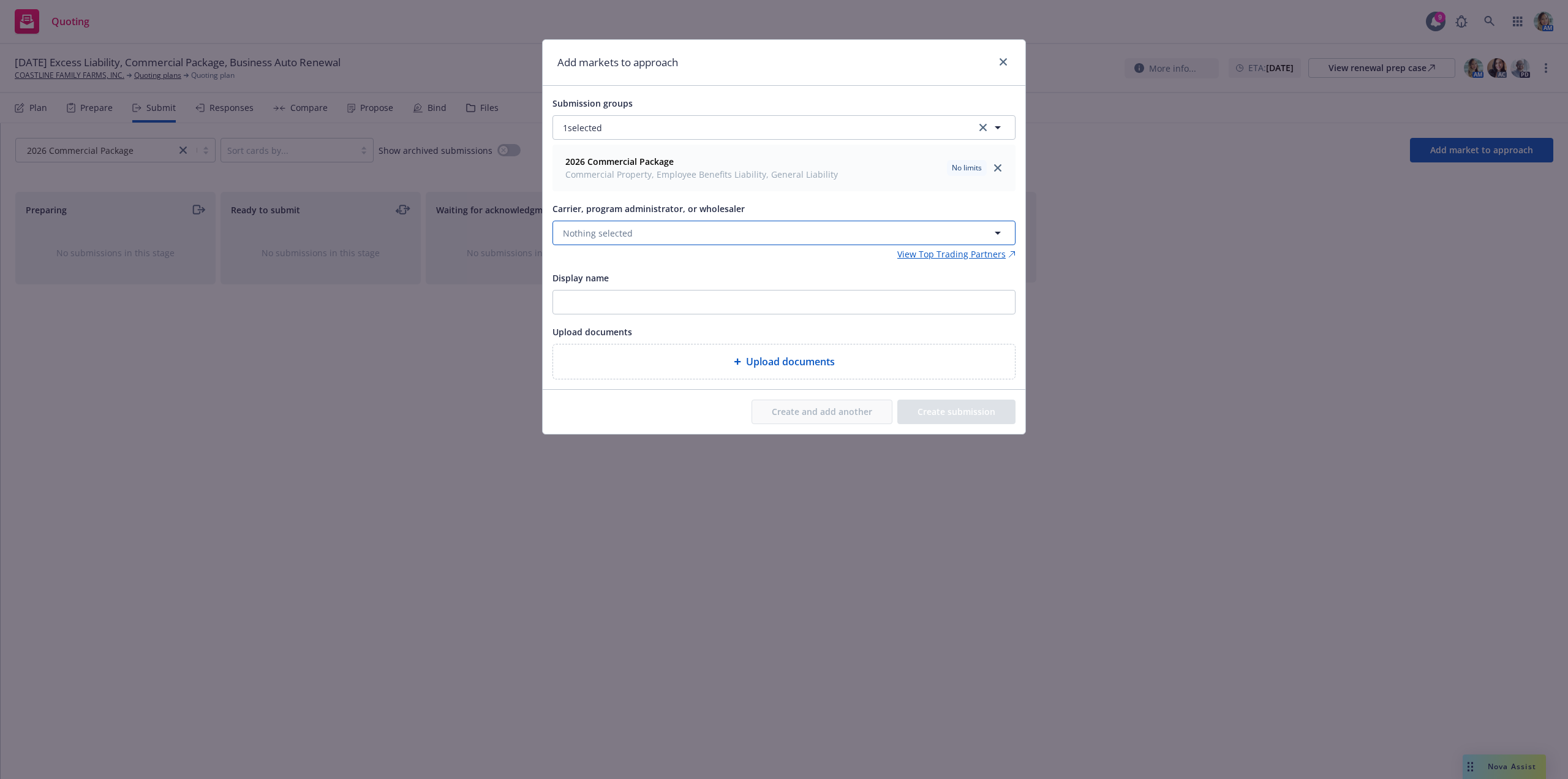
click at [619, 233] on span "Nothing selected" at bounding box center [598, 233] width 70 height 13
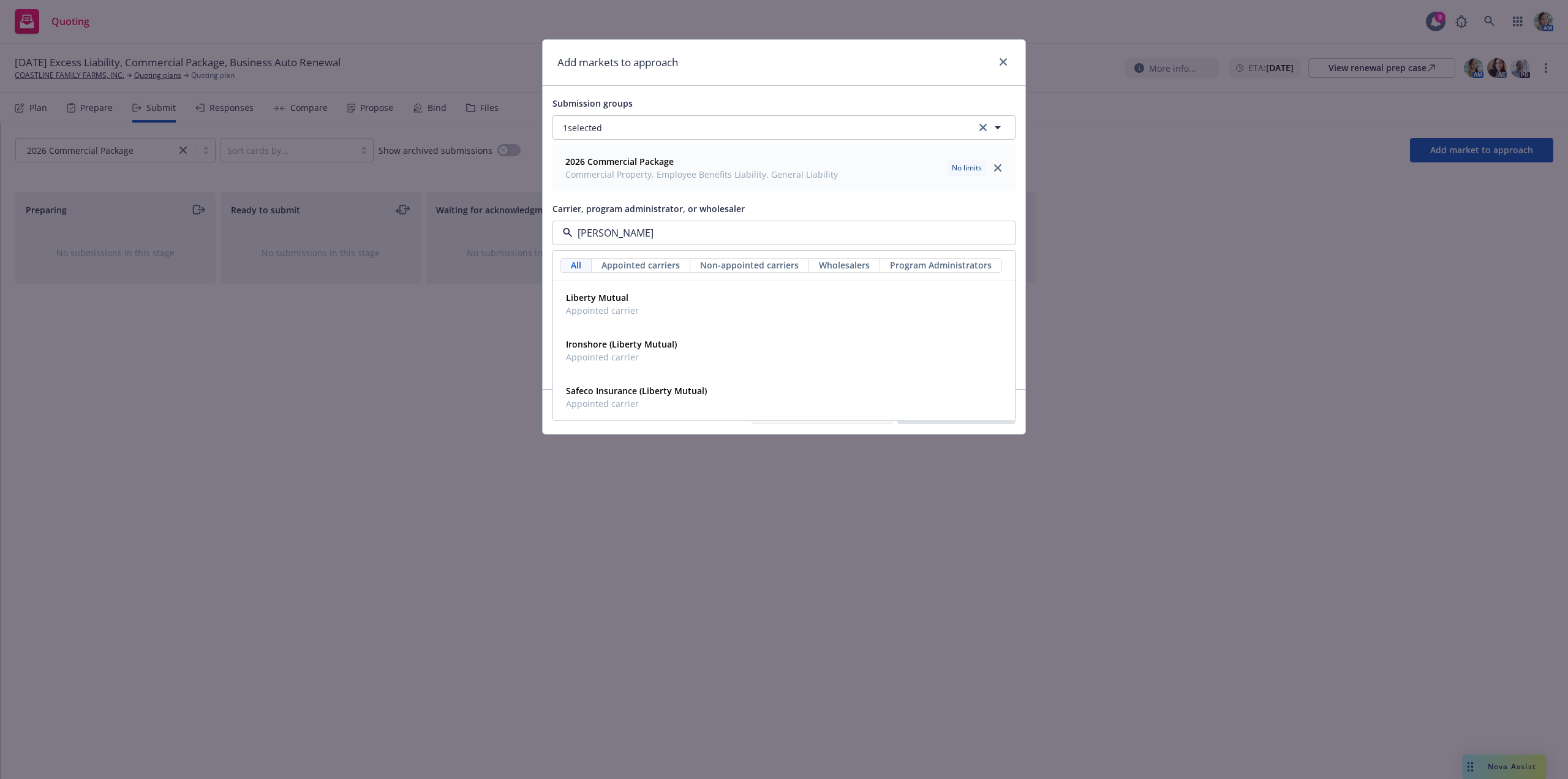
type input "liberty"
click at [628, 301] on span "Liberty Mutual" at bounding box center [602, 297] width 73 height 13
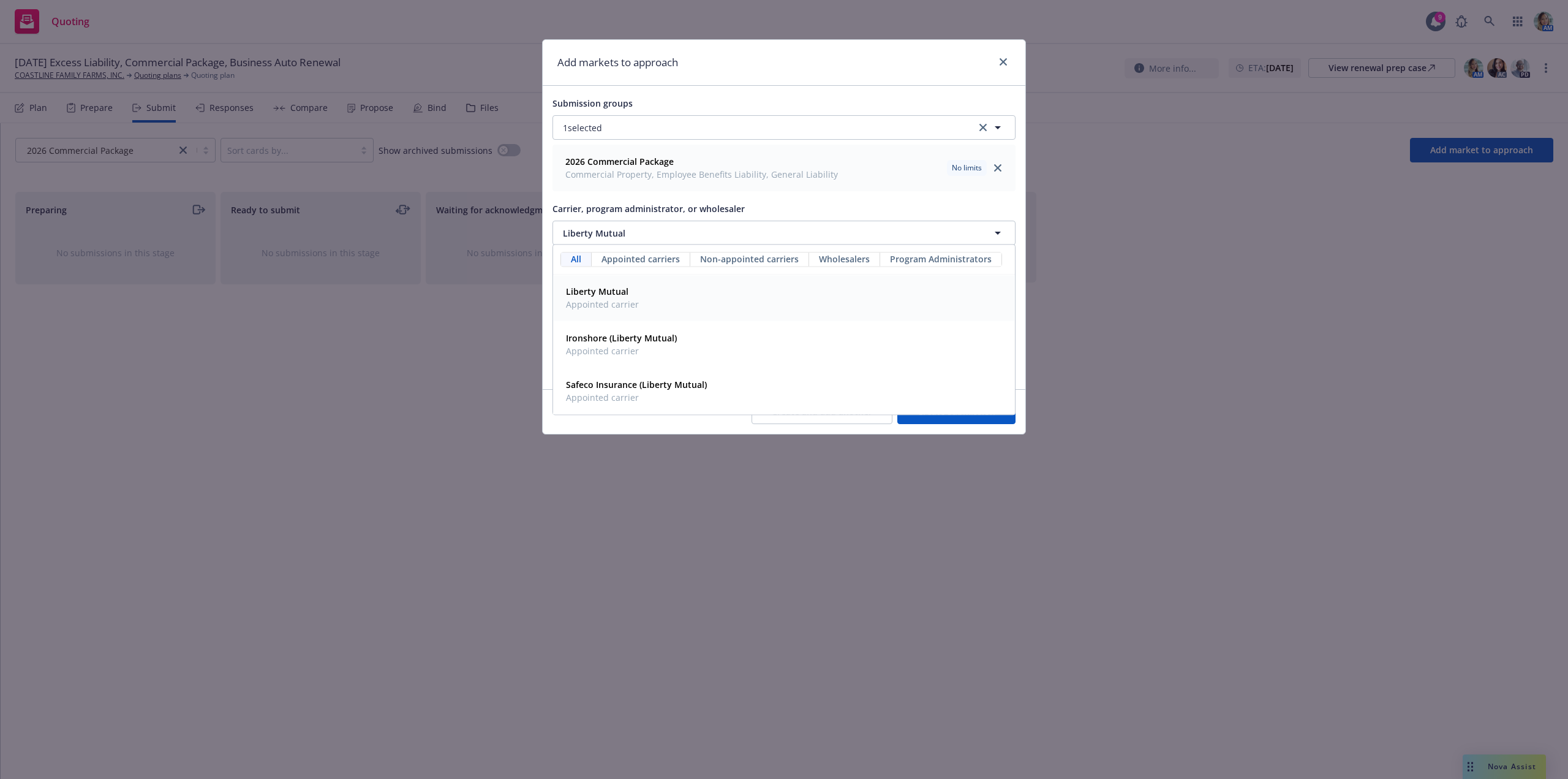
click at [626, 299] on input "Display name" at bounding box center [784, 302] width 462 height 23
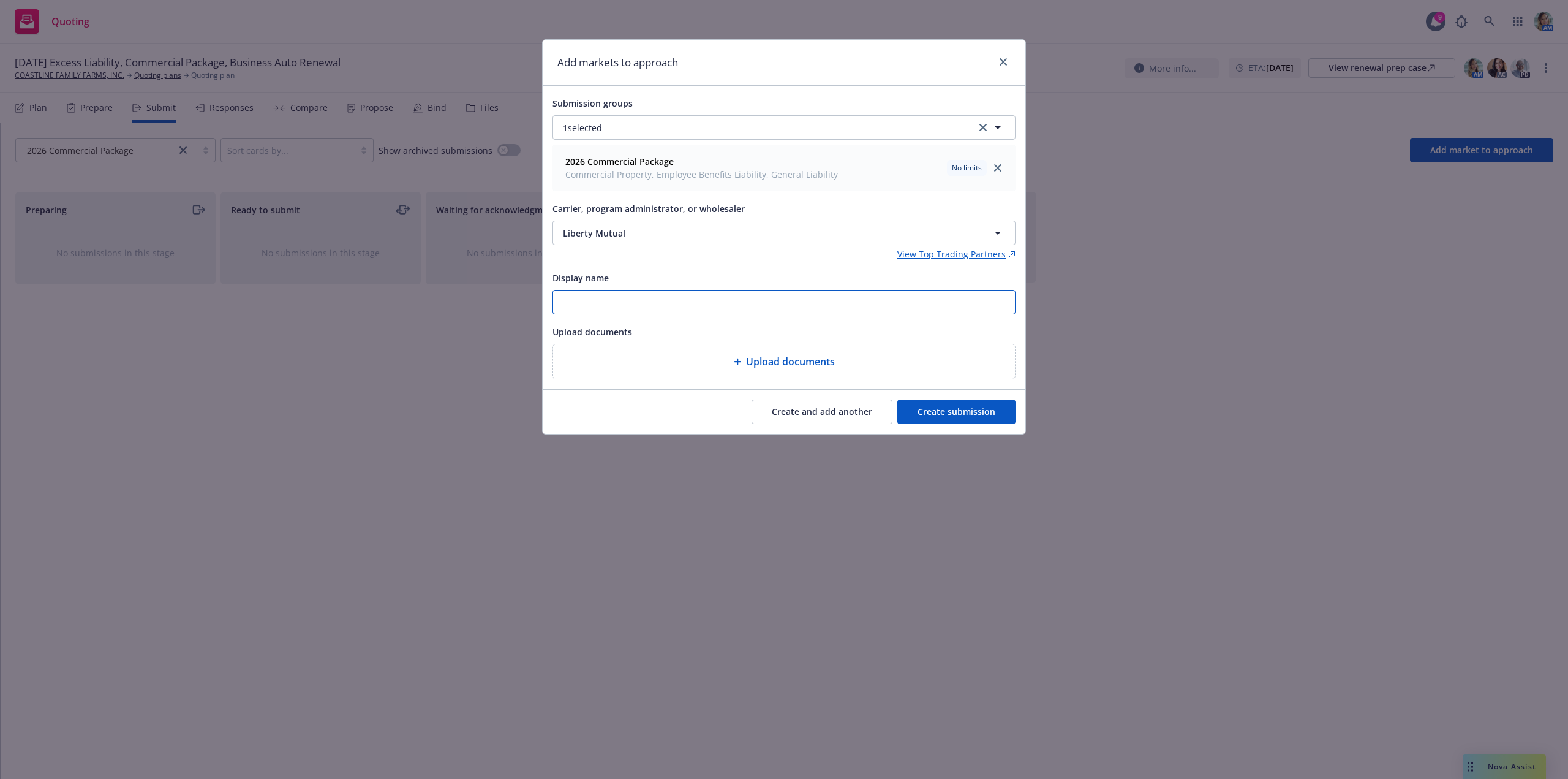
paste input "[DATE] Package, Auto"
type input "[DATE] Package, Auto"
click at [916, 401] on button "Create submission" at bounding box center [956, 412] width 118 height 25
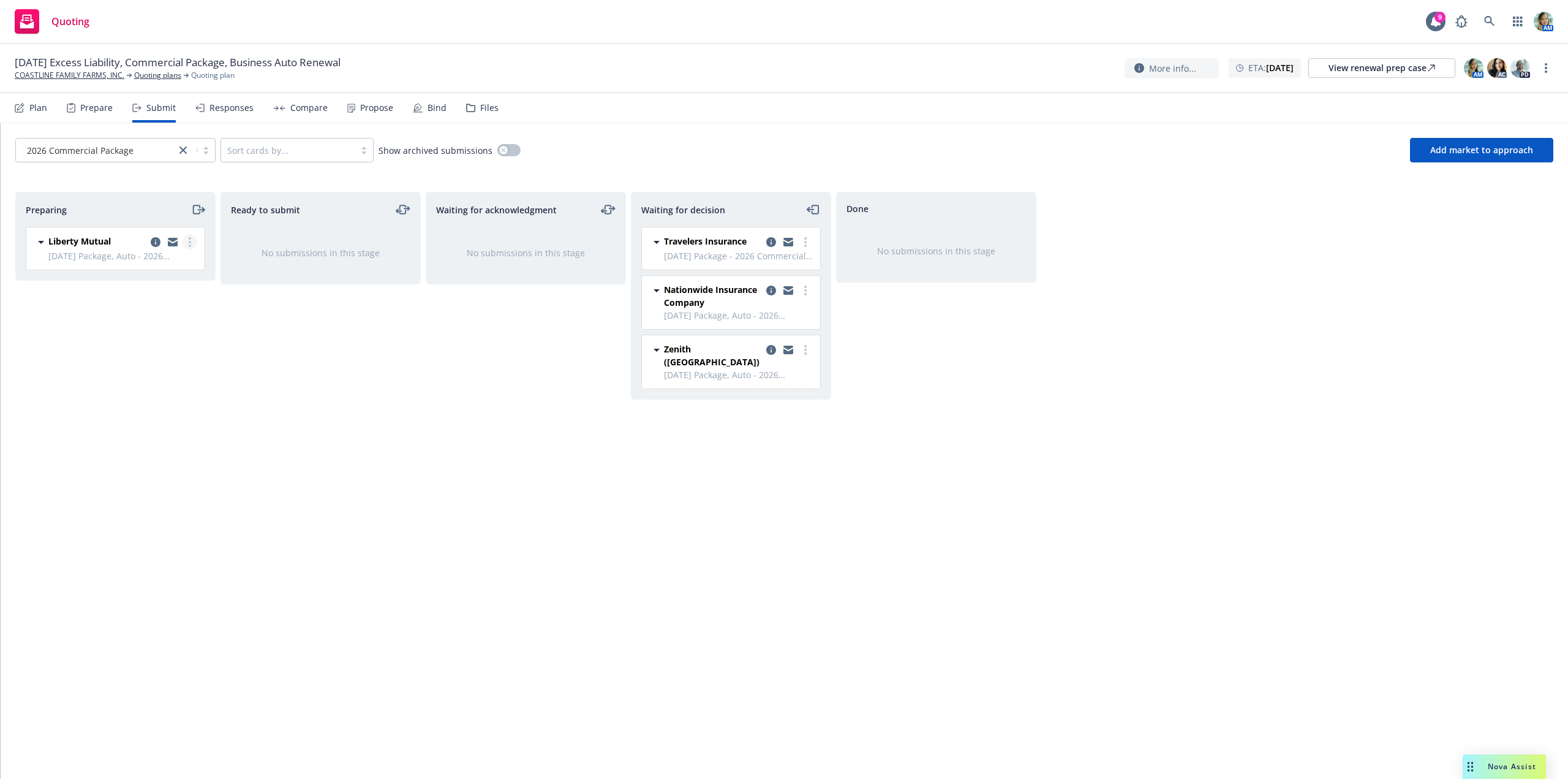
click at [190, 247] on circle "more" at bounding box center [189, 246] width 2 height 2
click at [157, 292] on span "Log acknowledgement" at bounding box center [134, 292] width 120 height 11
click at [485, 111] on div "Files" at bounding box center [490, 108] width 18 height 10
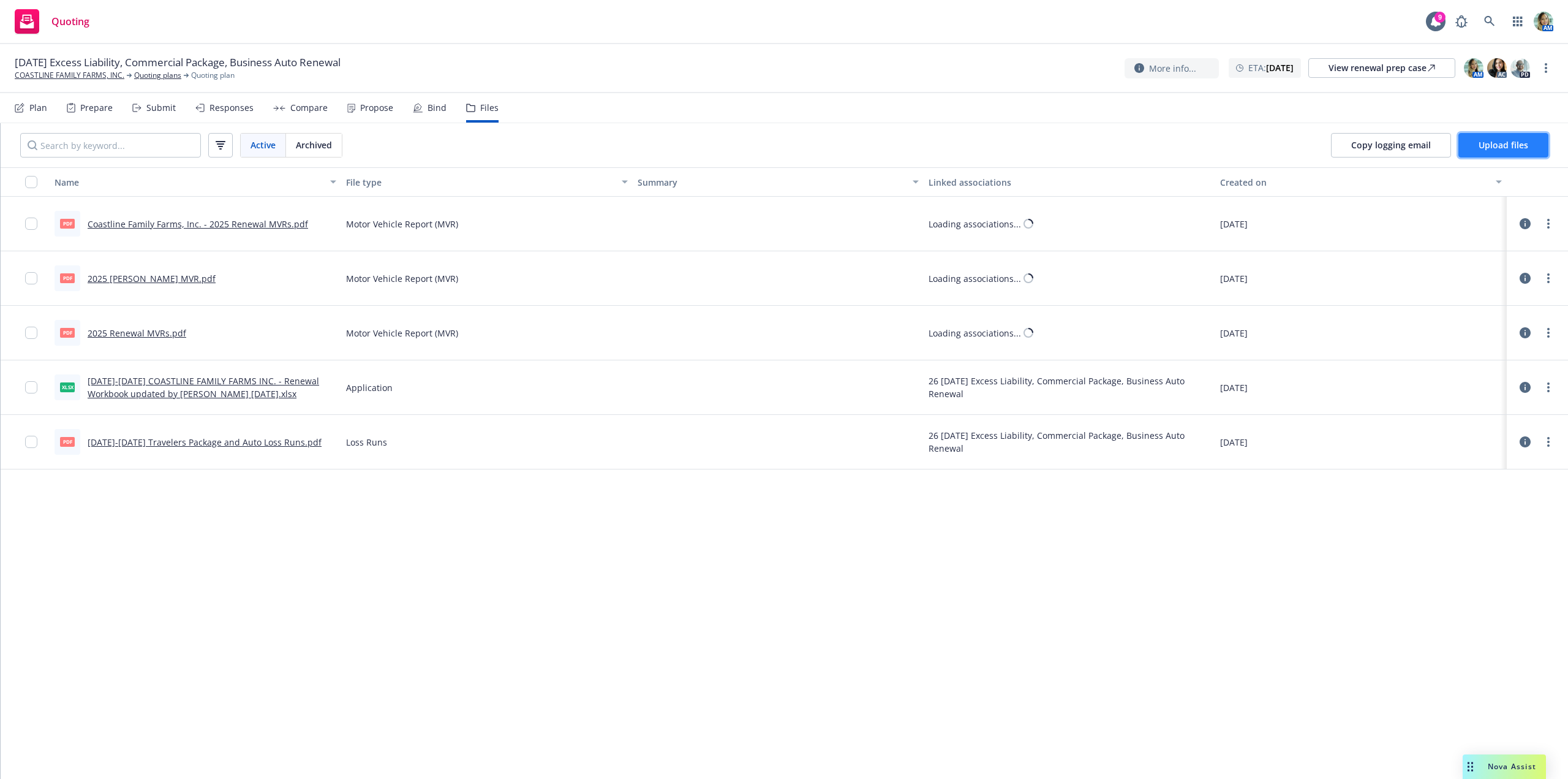
click at [1484, 145] on span "Upload files" at bounding box center [1503, 145] width 50 height 11
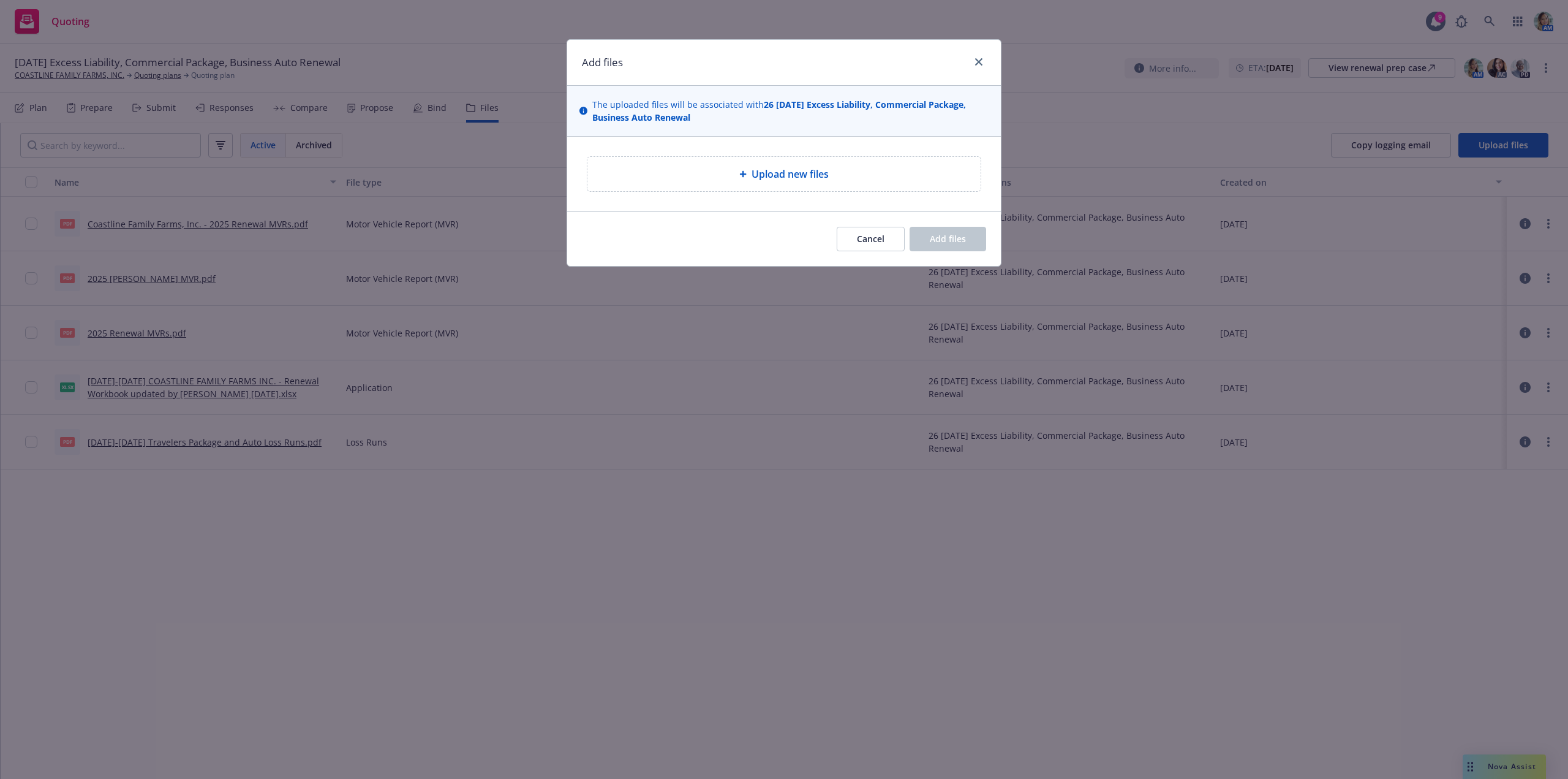
click at [801, 181] on span "Upload new files" at bounding box center [790, 174] width 77 height 15
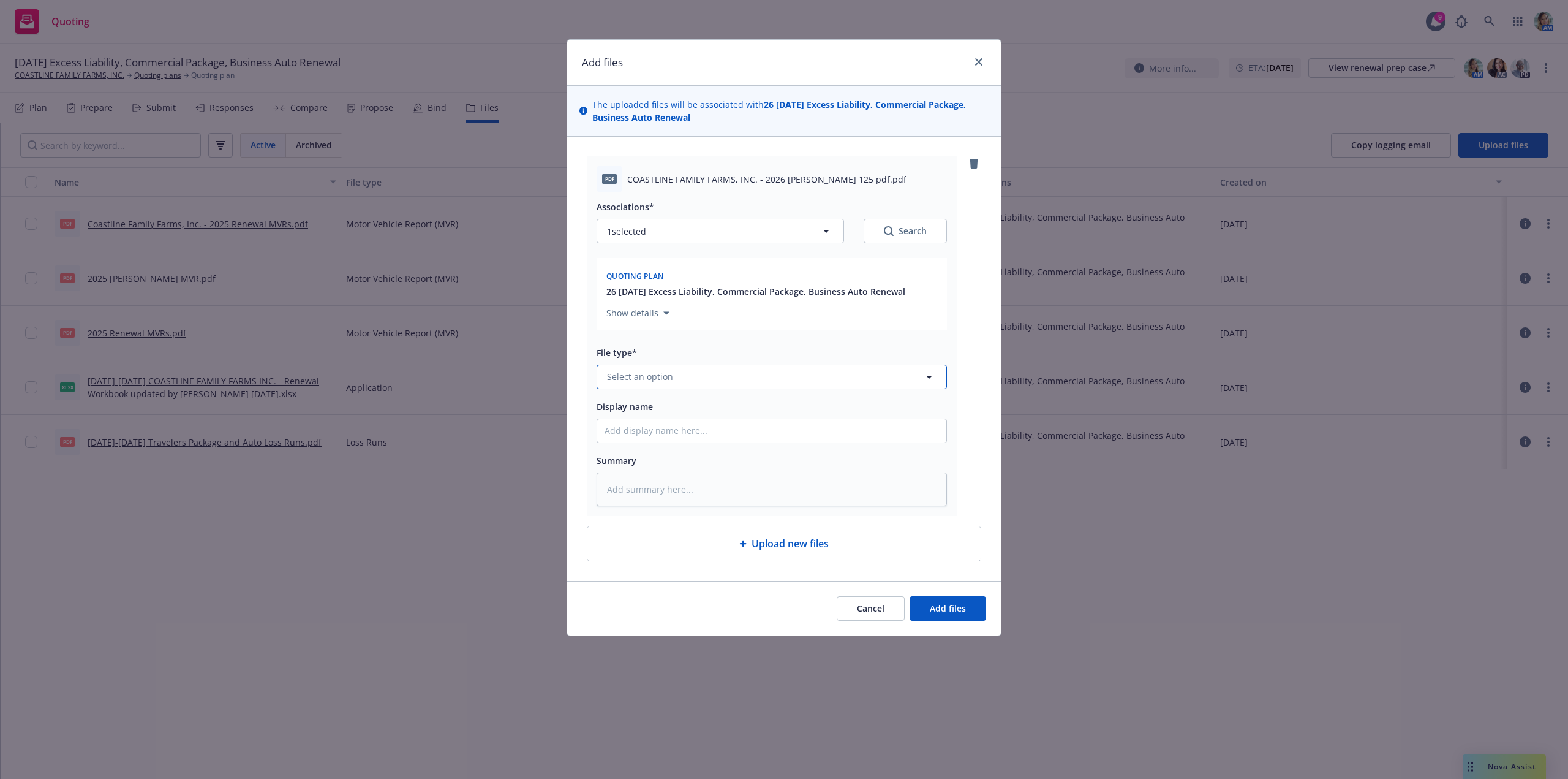
click at [698, 372] on button "Select an option" at bounding box center [772, 377] width 350 height 25
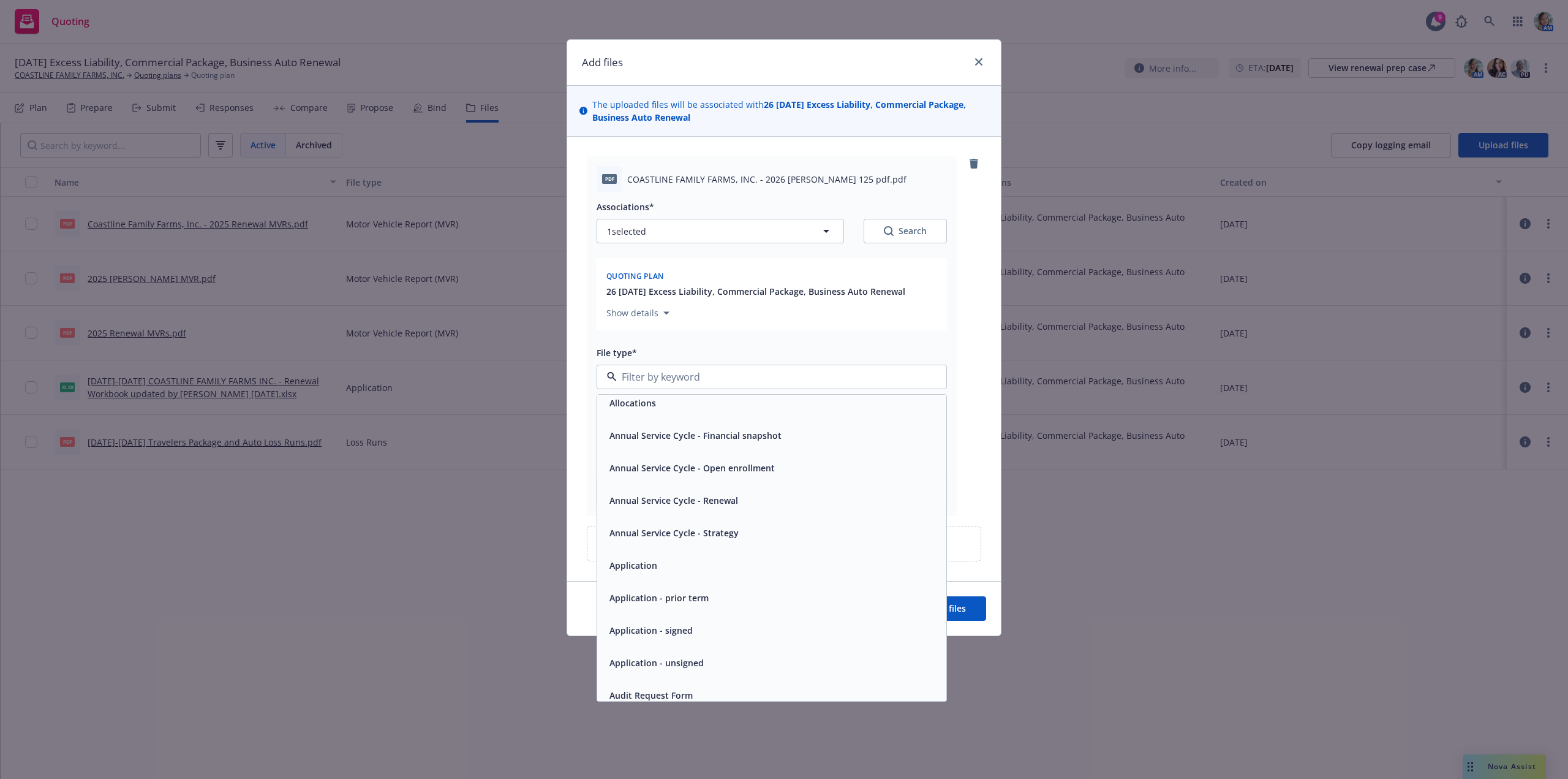
scroll to position [61, 0]
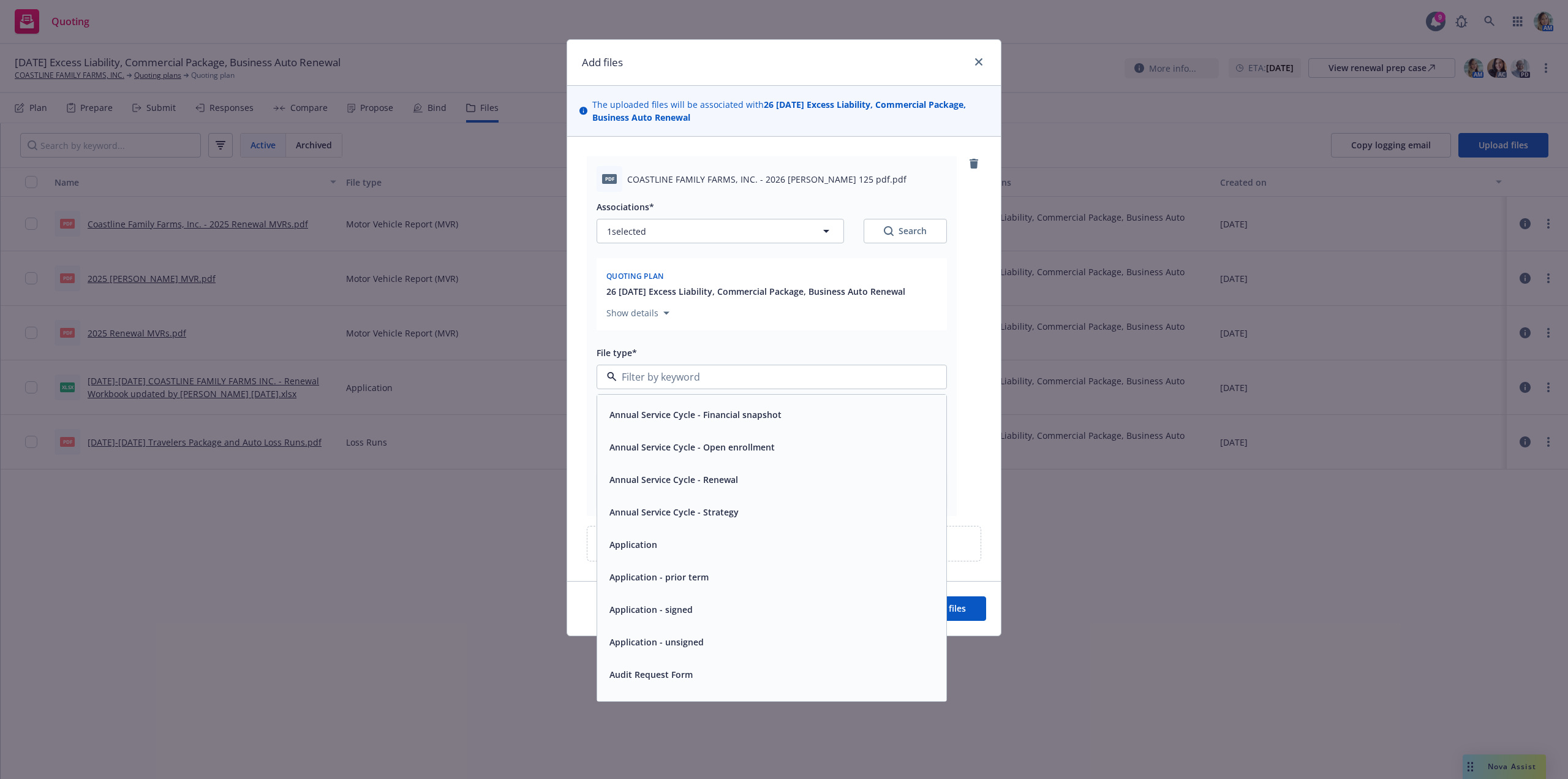
drag, startPoint x: 731, startPoint y: 641, endPoint x: 779, endPoint y: 634, distance: 48.5
click at [734, 640] on div "Application - unsigned" at bounding box center [771, 642] width 334 height 18
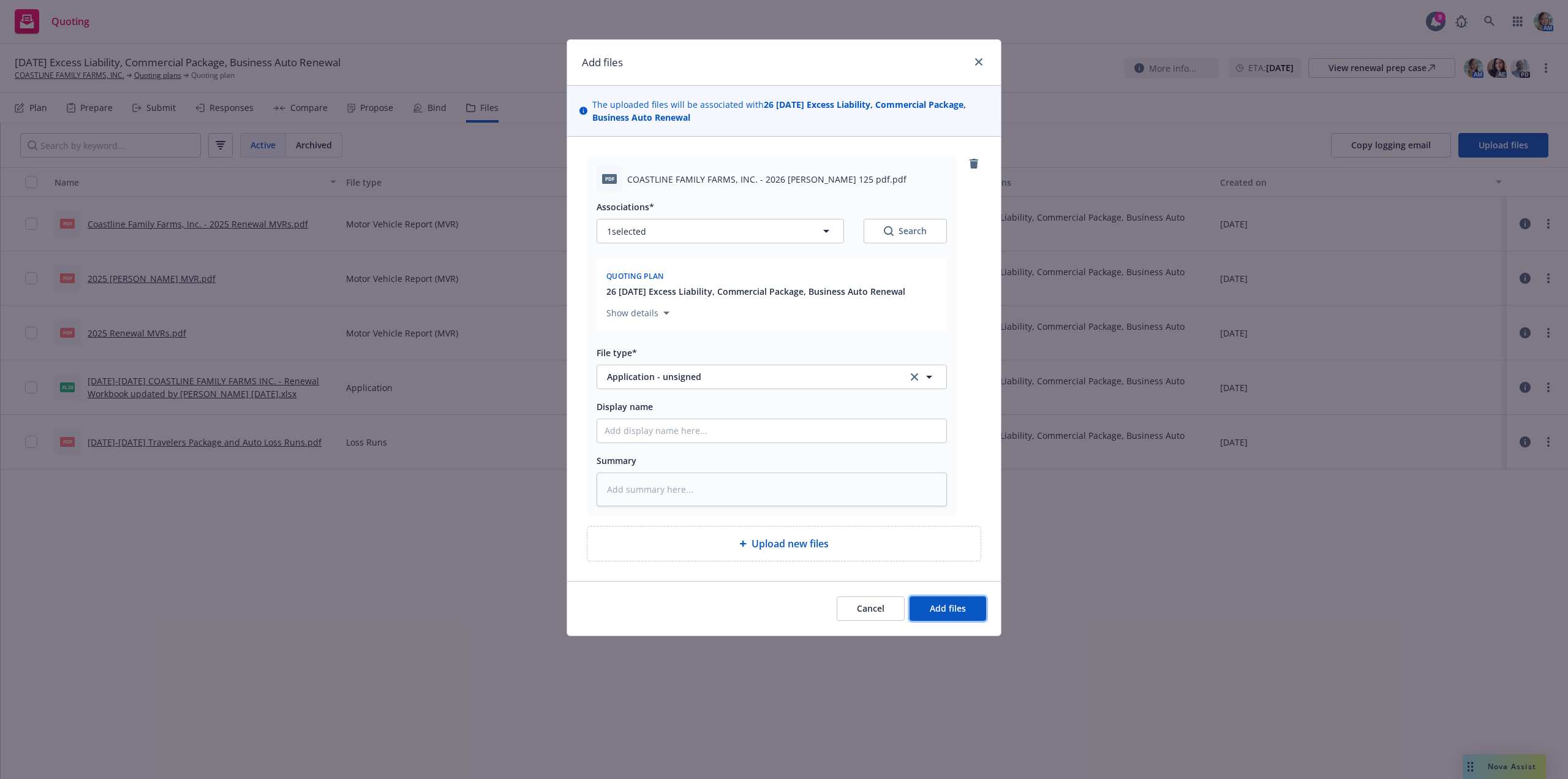
click at [920, 605] on button "Add files" at bounding box center [948, 609] width 77 height 25
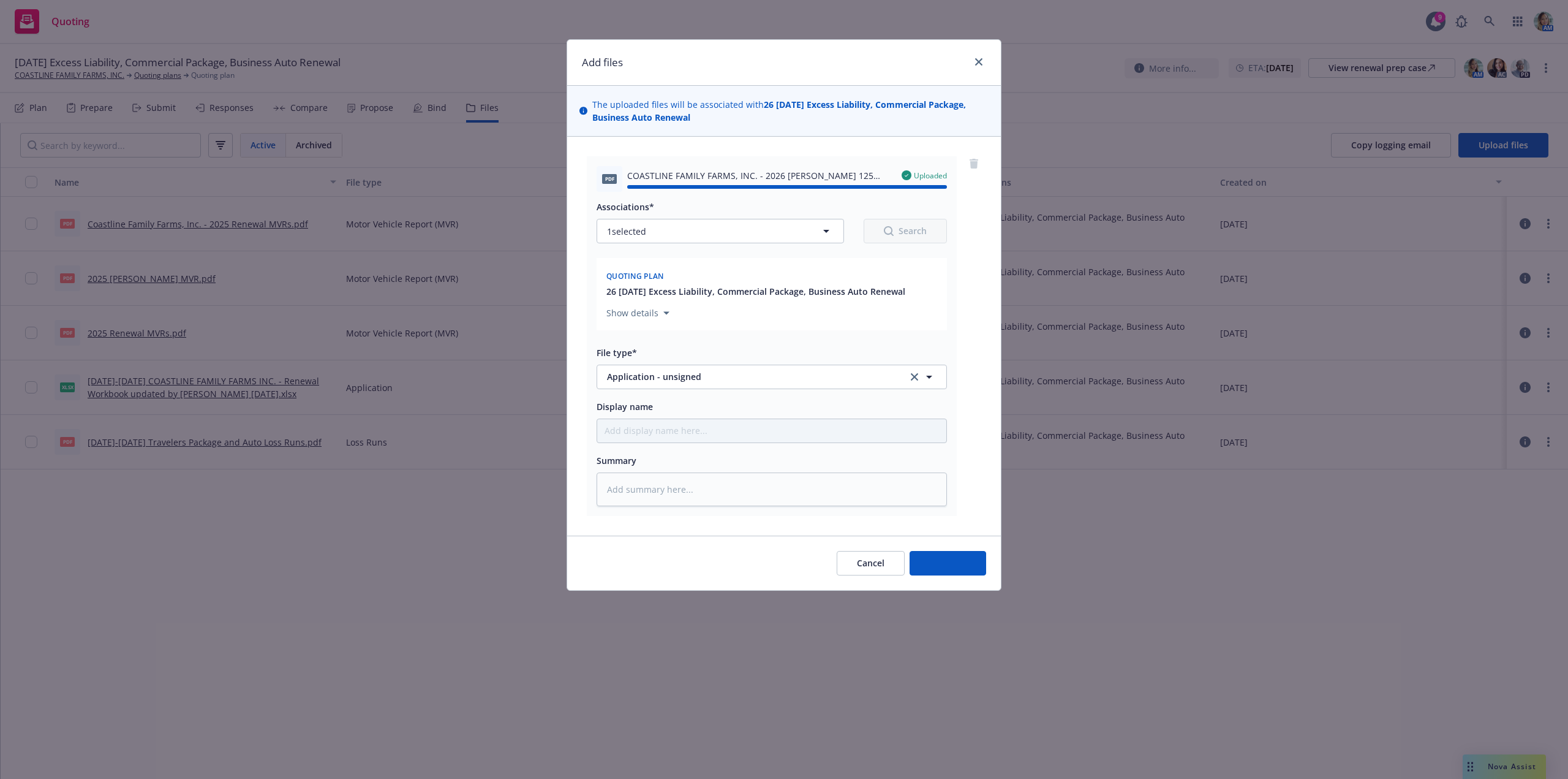
type textarea "x"
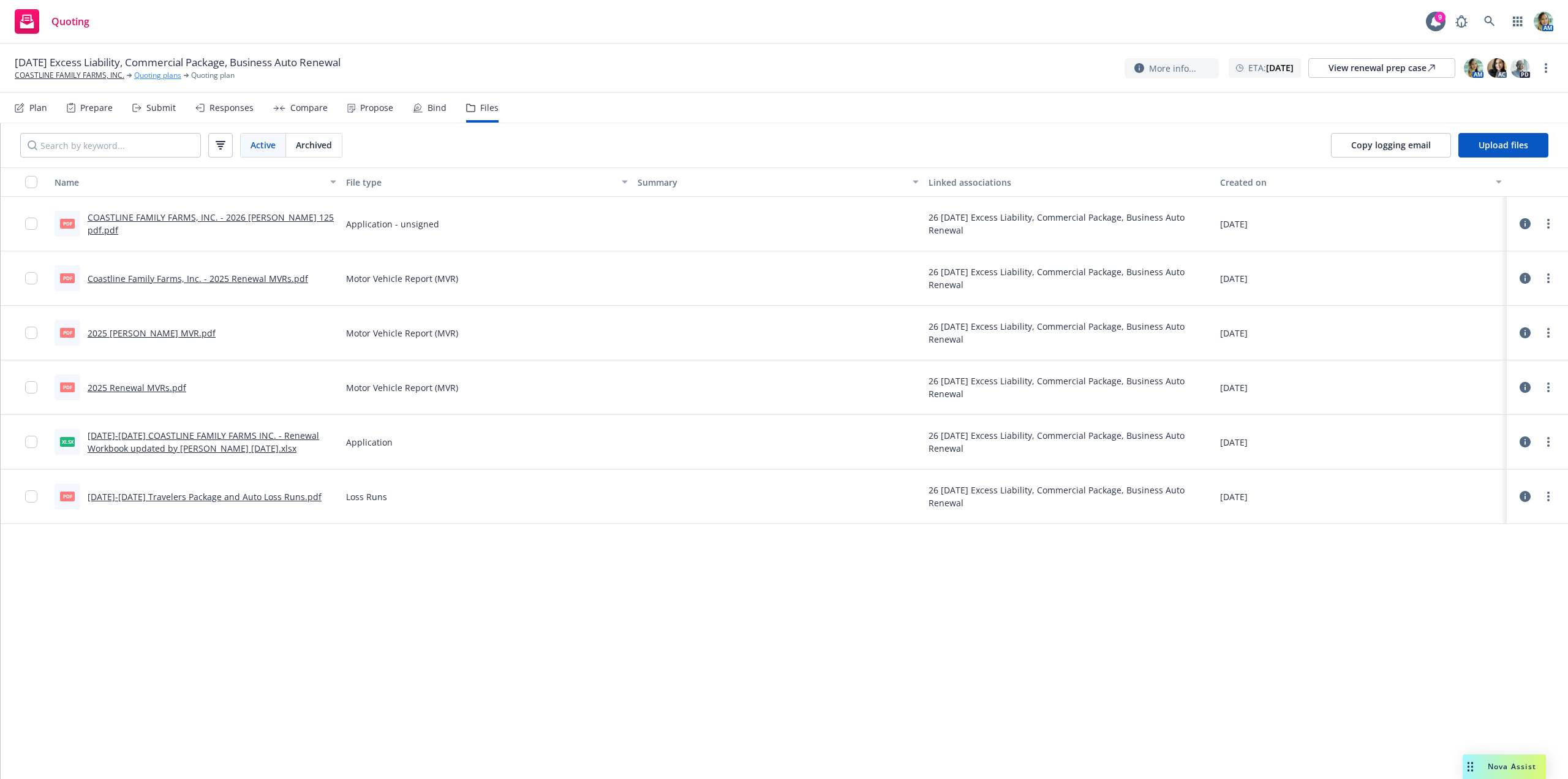
click at [160, 78] on link "Quoting plans" at bounding box center [158, 75] width 47 height 11
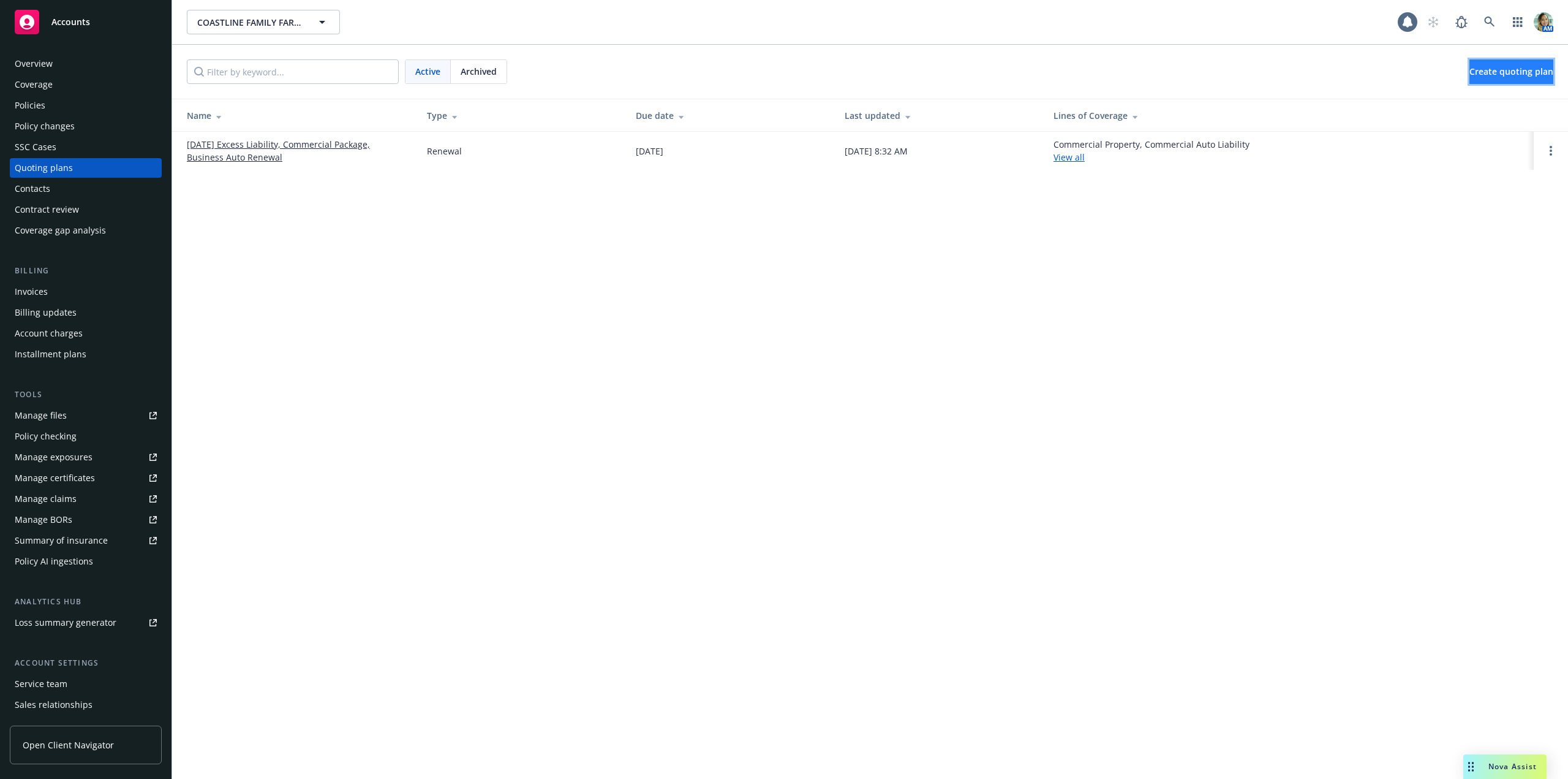
click at [1470, 75] on span "Create quoting plan" at bounding box center [1512, 71] width 84 height 11
click at [270, 146] on link "[DATE] Excess Liability, Commercial Package, Business Auto Renewal" at bounding box center [296, 150] width 220 height 25
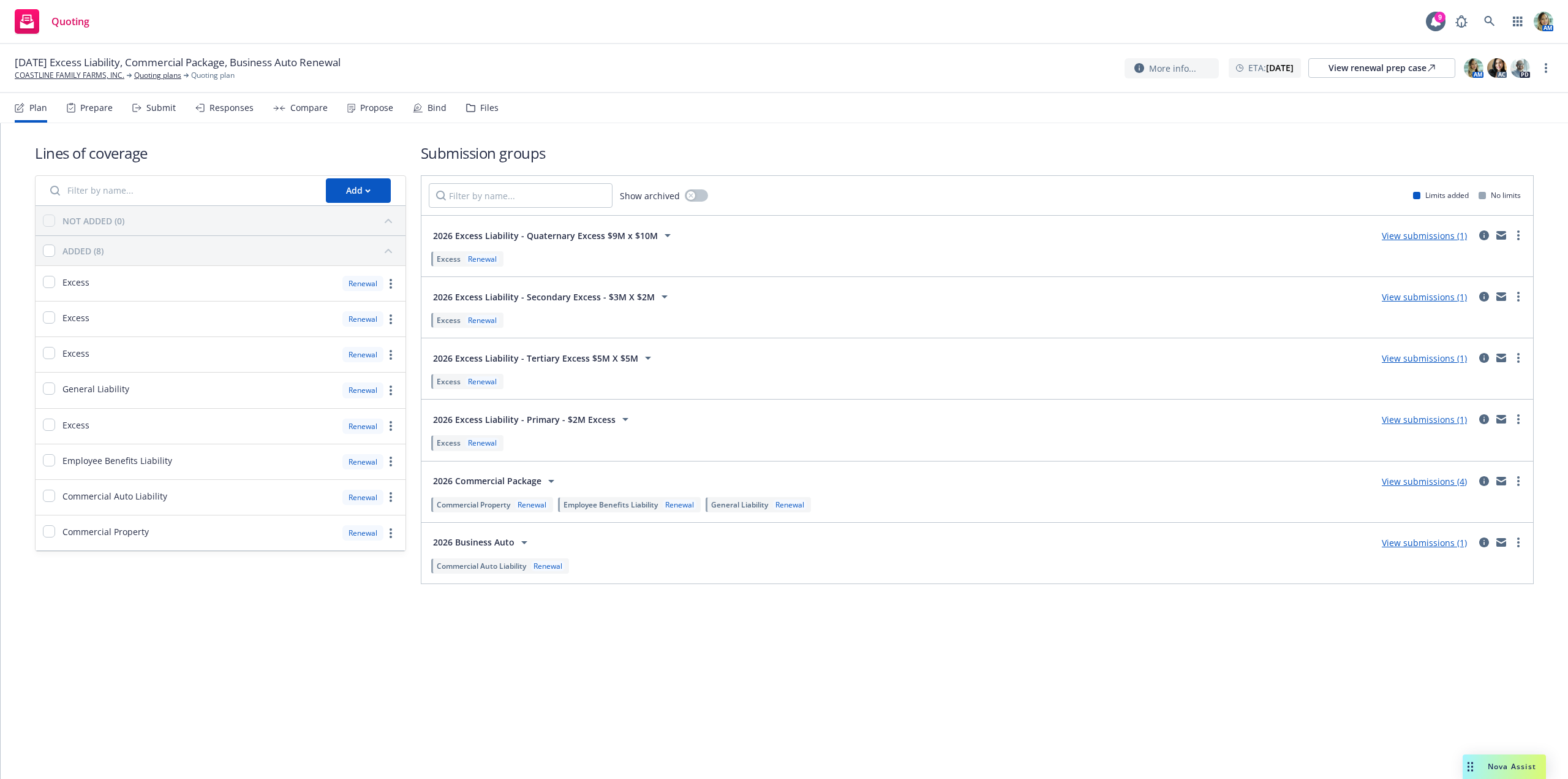
click at [1416, 485] on link "View submissions (4)" at bounding box center [1425, 482] width 85 height 11
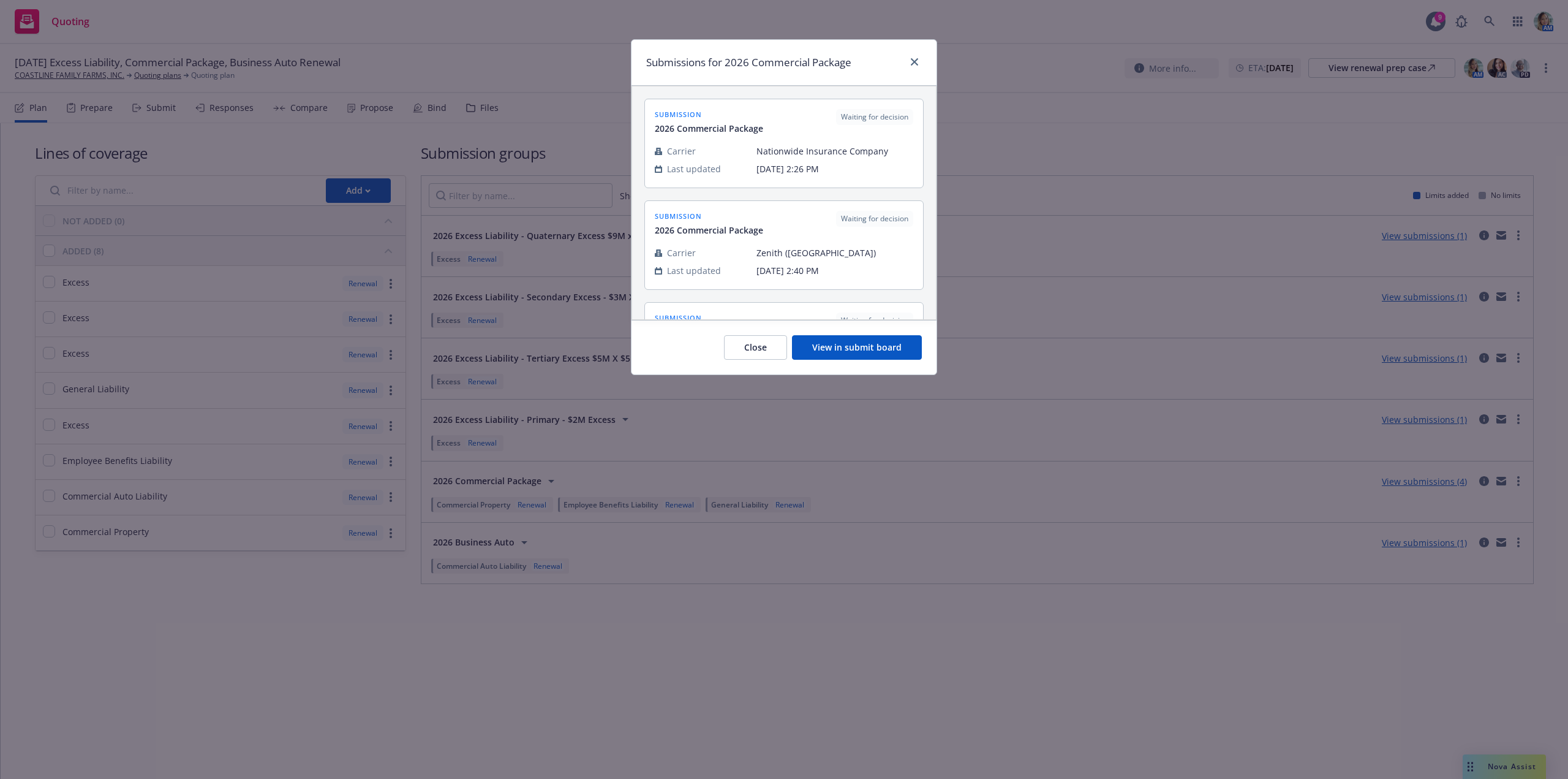
click at [833, 341] on button "View in submit board" at bounding box center [856, 347] width 130 height 25
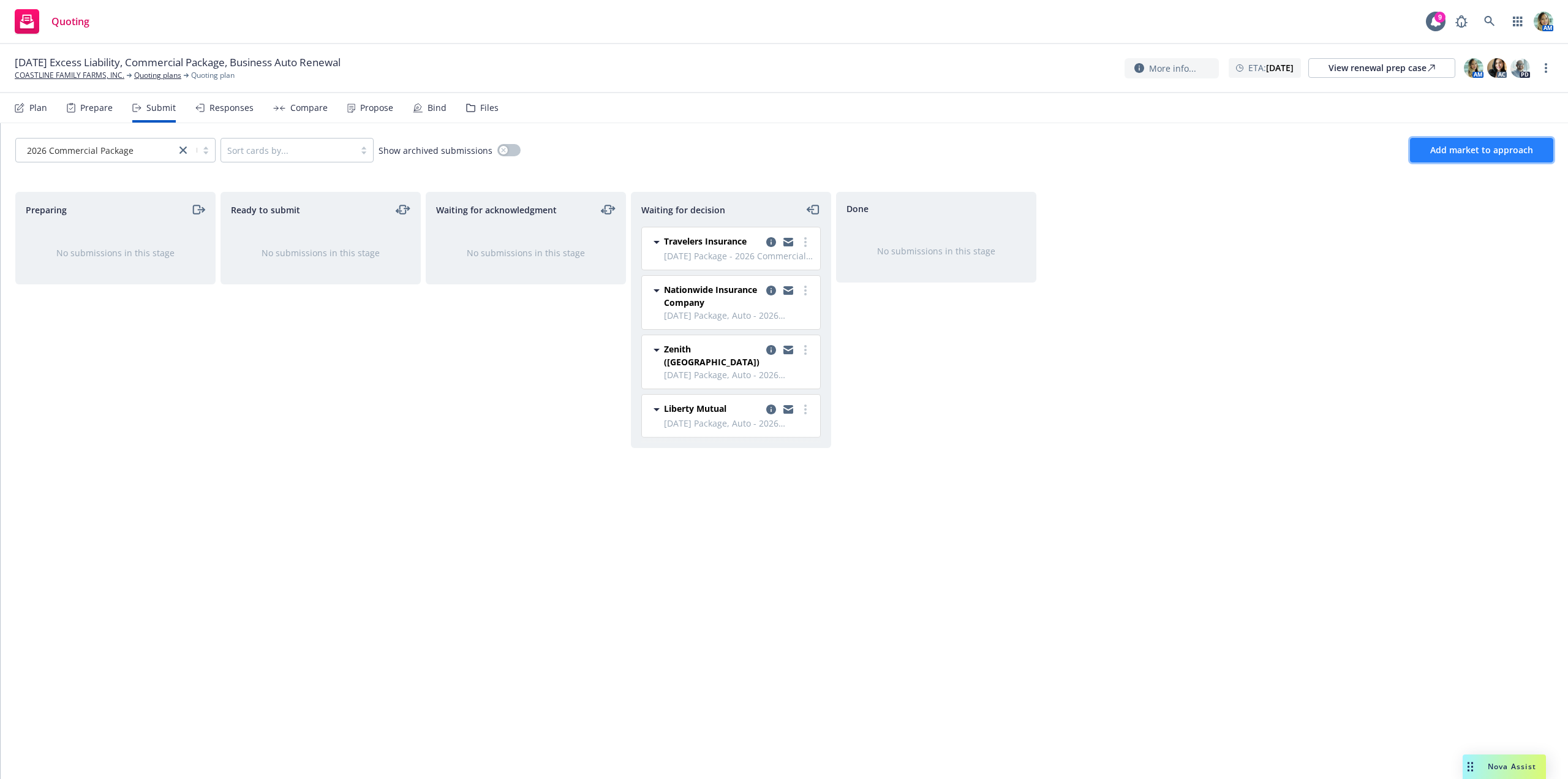
click at [1461, 144] on button "Add market to approach" at bounding box center [1481, 150] width 143 height 25
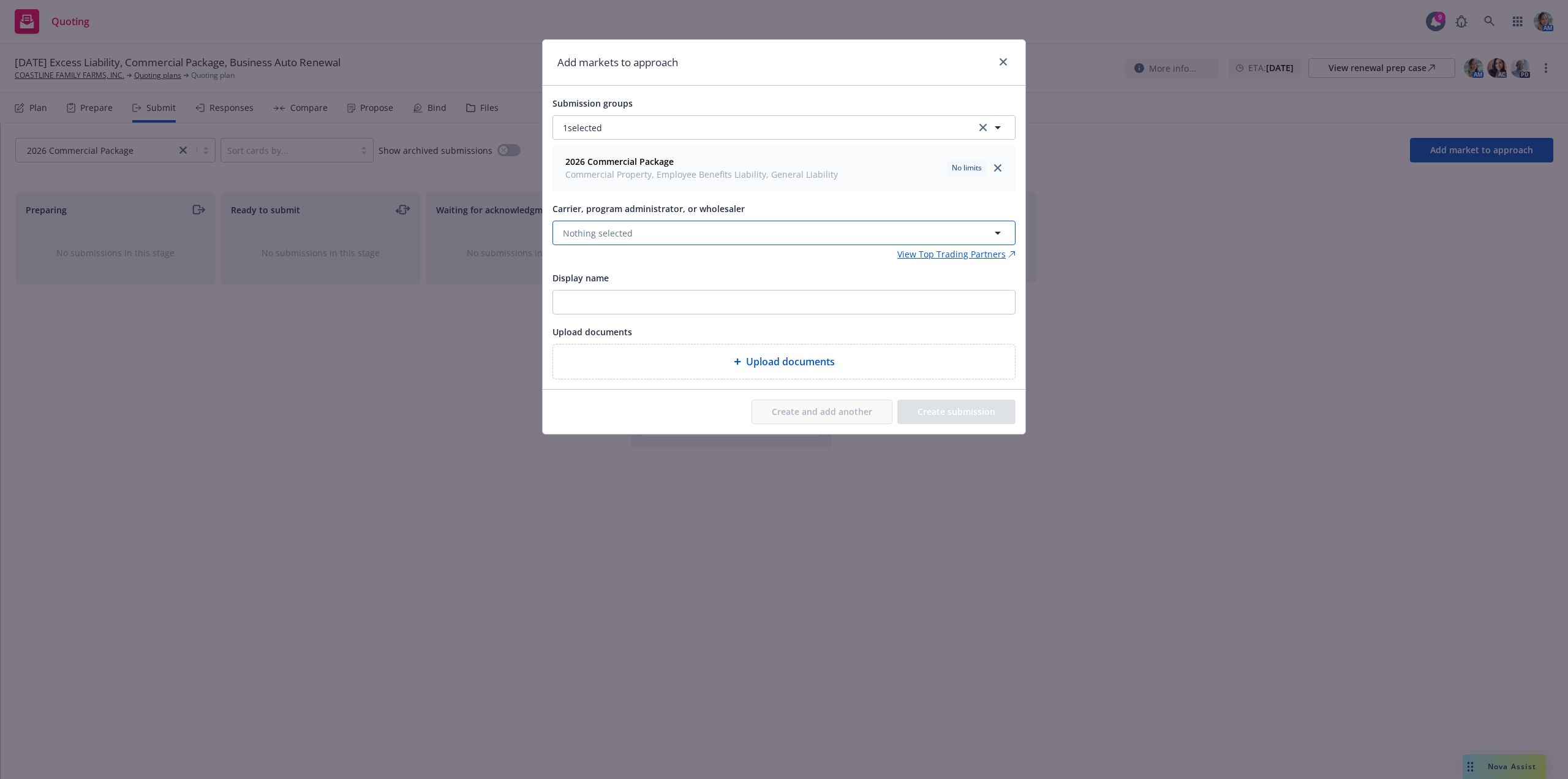
click at [725, 231] on button "Nothing selected" at bounding box center [784, 233] width 463 height 25
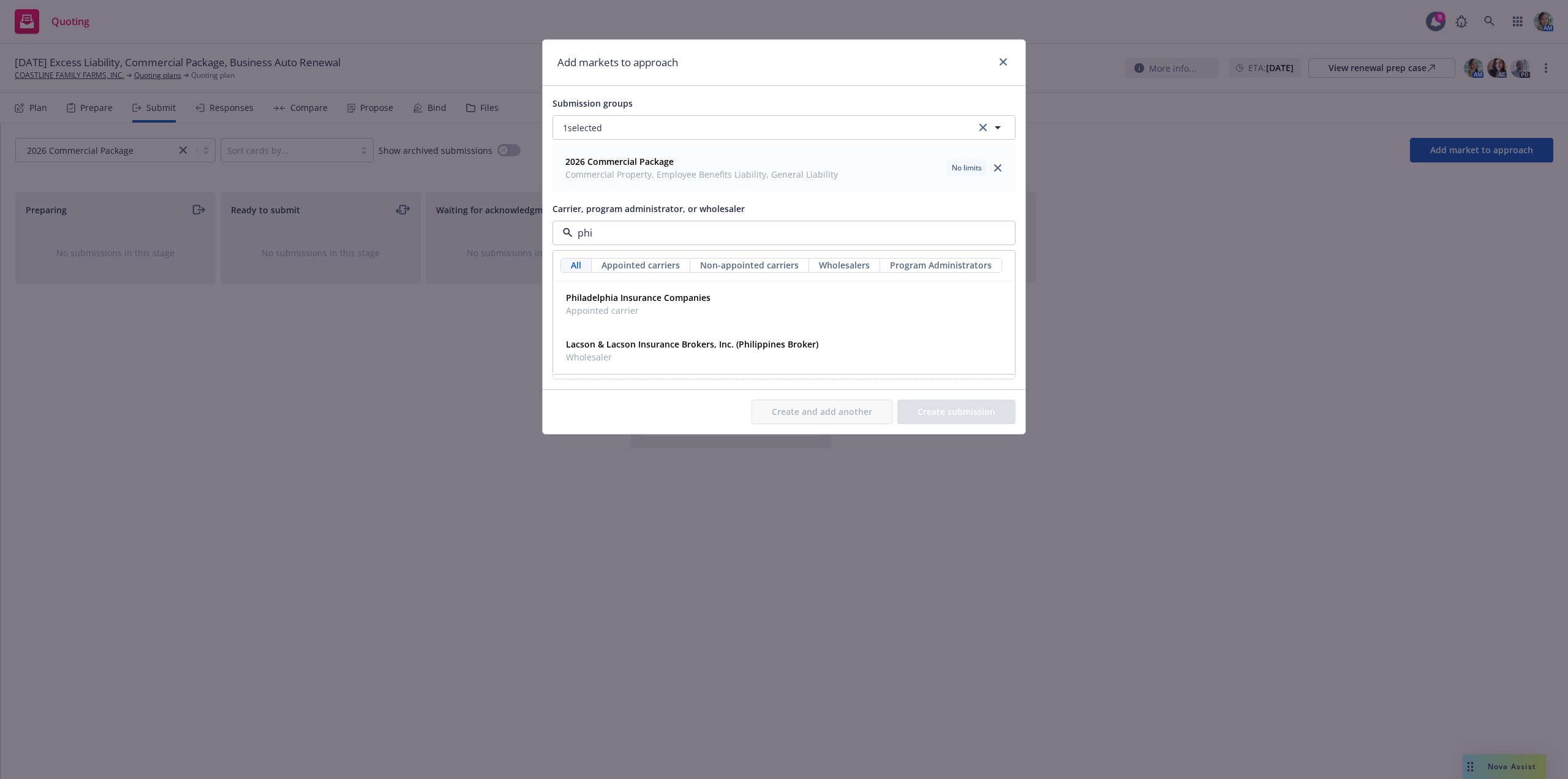
type input "phil"
click at [667, 297] on strong "Philadelphia Insurance Companies" at bounding box center [638, 297] width 145 height 11
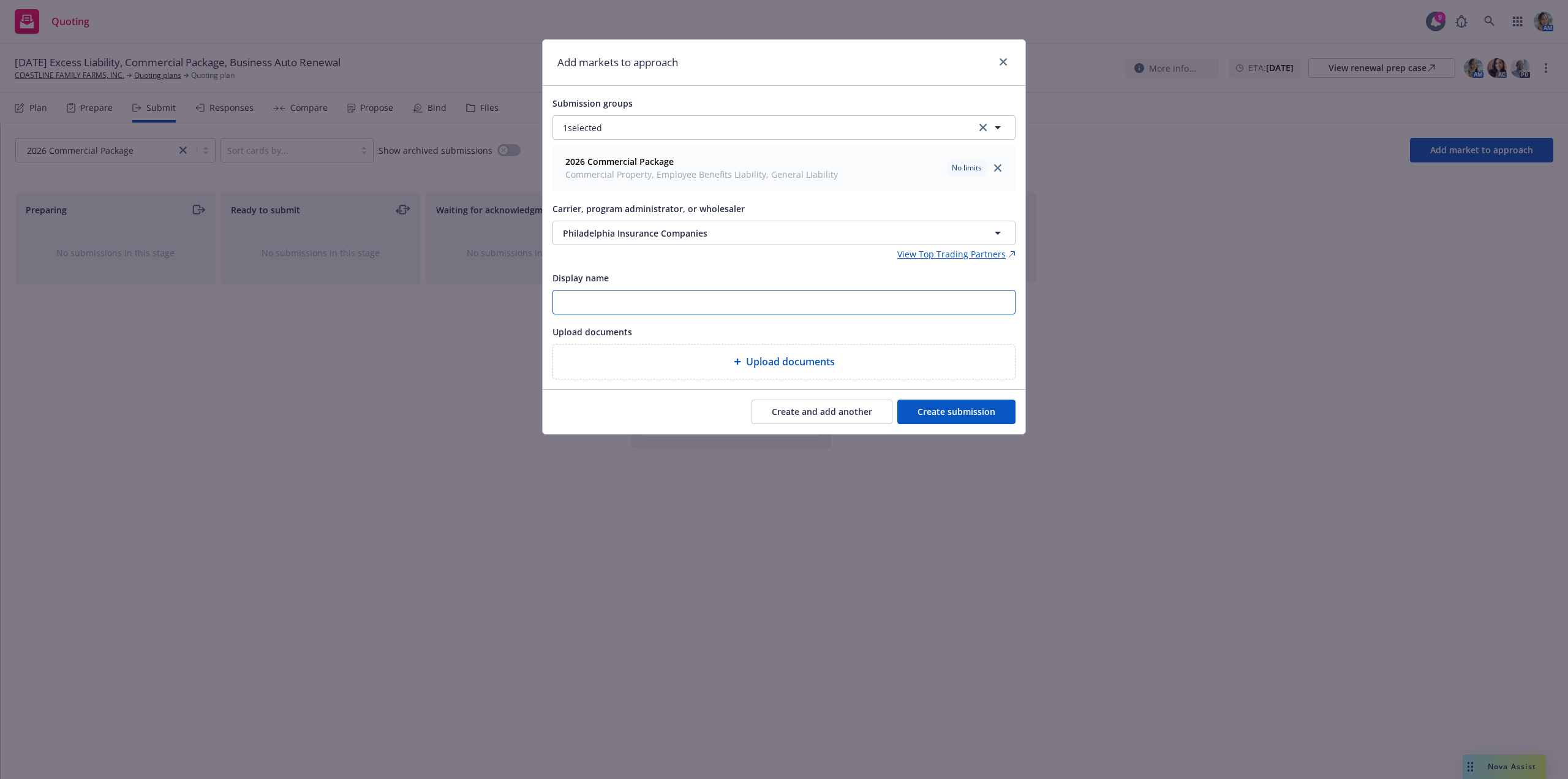
click at [658, 301] on input "Display name" at bounding box center [784, 302] width 462 height 23
paste input "COASTLINE FAMILY FARMS, INC. - 1/20/26 Package, Auto & Umbrella - Potential New…"
type input "COASTLINE FAMILY FARMS, INC. - 1/20/26 Package, Auto & Umbrella - Potential New…"
drag, startPoint x: 950, startPoint y: 305, endPoint x: 463, endPoint y: 279, distance: 487.7
click at [464, 279] on div "Add markets to approach Submission groups 1 selected 2026 Commercial Package Co…" at bounding box center [784, 389] width 1568 height 779
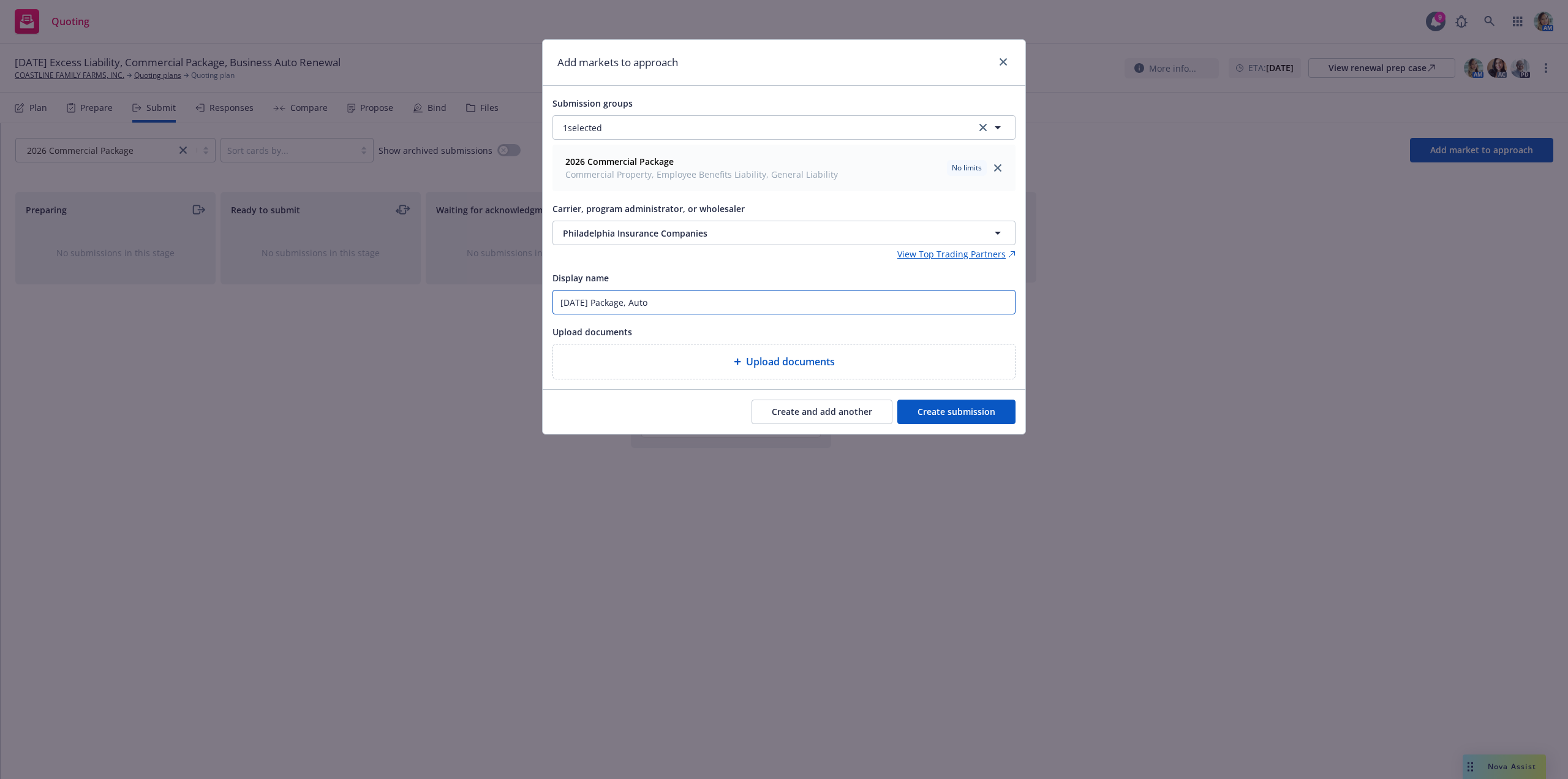
type input "1/20/26 Package, Auto"
click at [928, 421] on button "Create submission" at bounding box center [956, 412] width 118 height 25
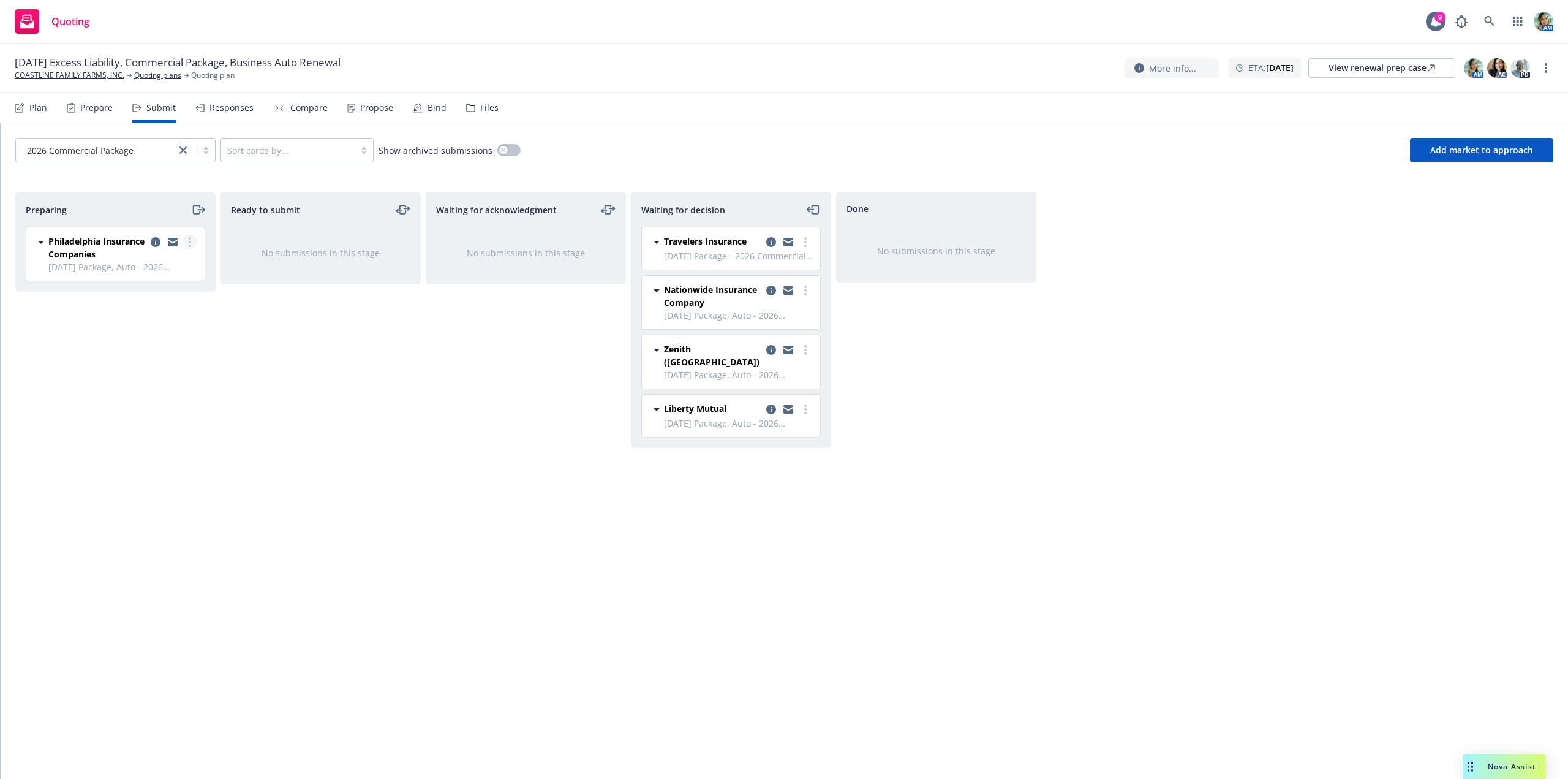
click at [189, 245] on circle "more" at bounding box center [189, 246] width 2 height 2
click at [133, 292] on span "Log acknowledgement" at bounding box center [134, 292] width 120 height 11
click at [444, 366] on div "Waiting for acknowledgment No submissions in this stage" at bounding box center [526, 472] width 201 height 561
click at [1434, 150] on span "Add market to approach" at bounding box center [1482, 150] width 103 height 11
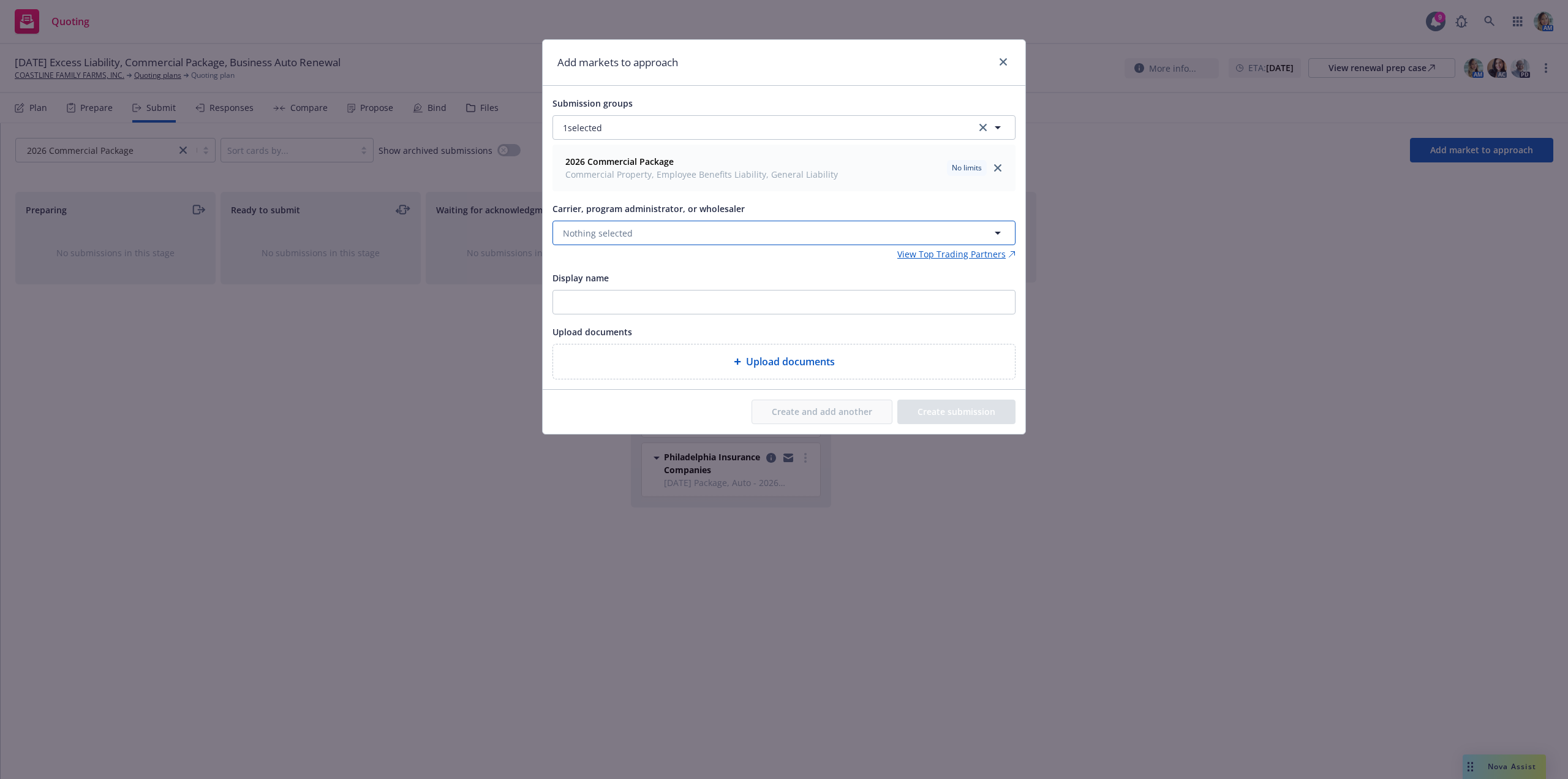
click at [608, 235] on span "Nothing selected" at bounding box center [598, 233] width 70 height 13
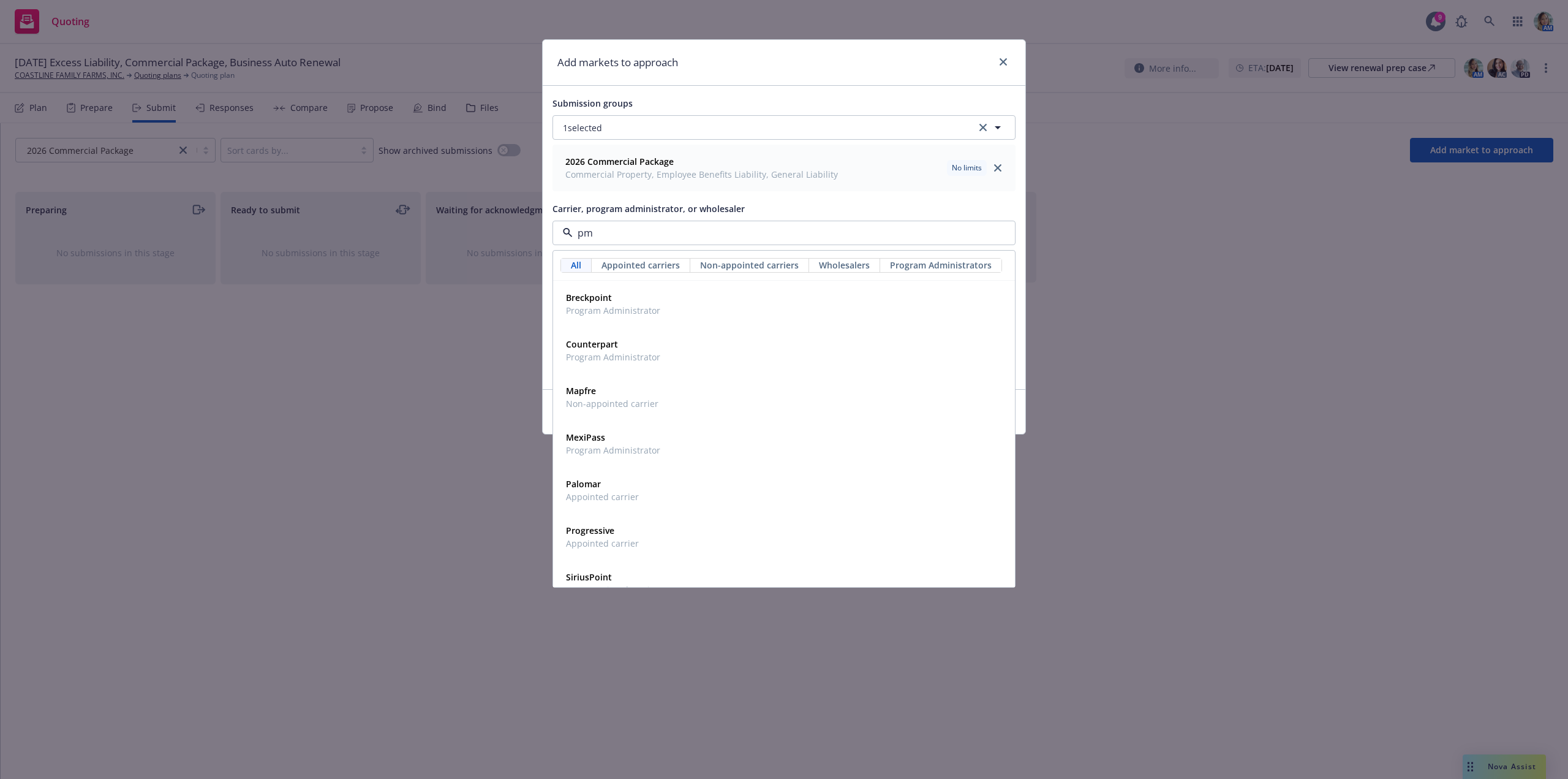
type input "pma"
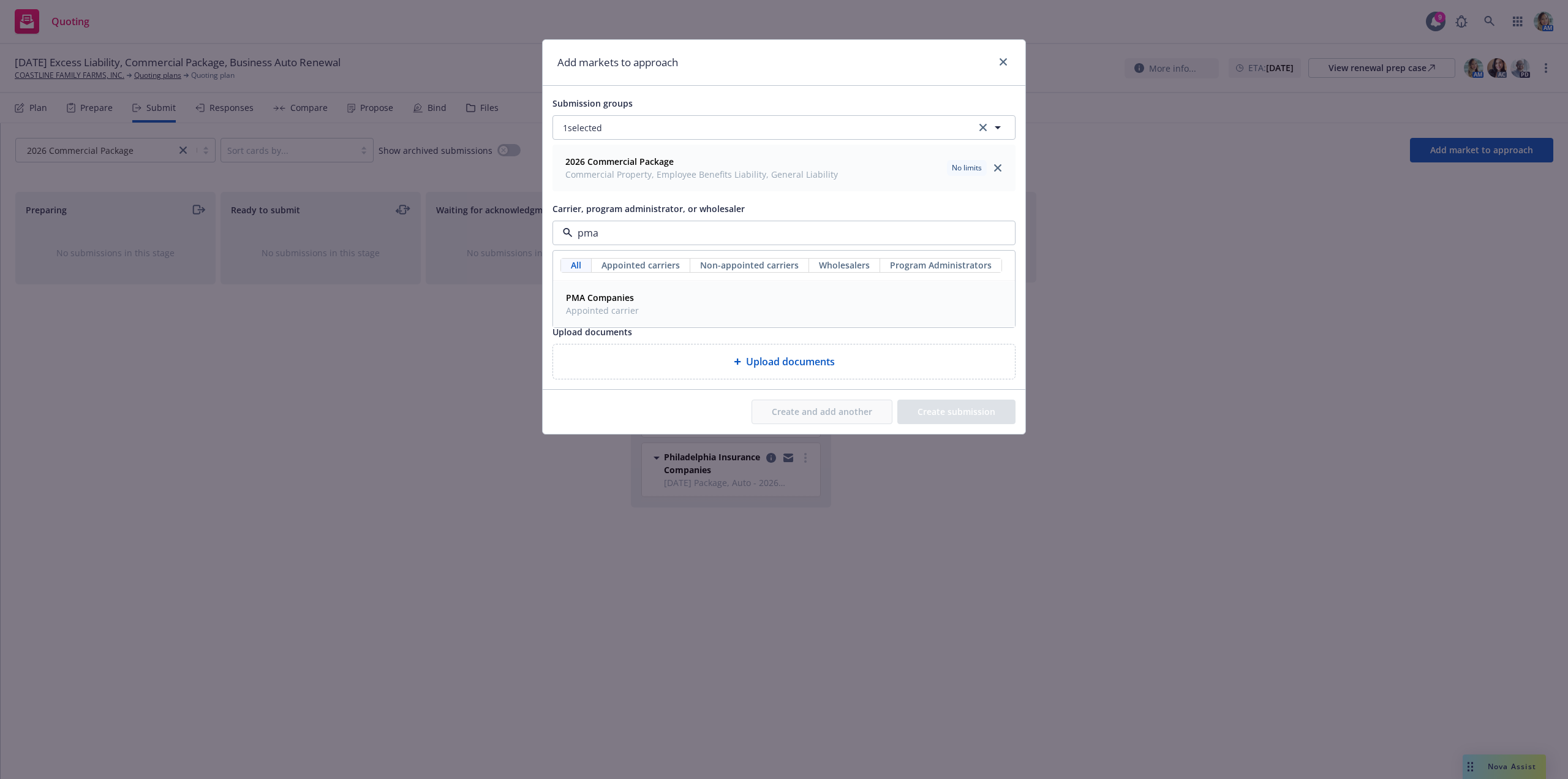
click at [620, 308] on span "Appointed carrier" at bounding box center [602, 310] width 73 height 13
click at [615, 301] on input "Display name" at bounding box center [784, 302] width 462 height 23
type input "1/20/26 Package, Auto"
drag, startPoint x: 991, startPoint y: 400, endPoint x: 1015, endPoint y: 403, distance: 24.2
click at [1010, 401] on button "Create submission" at bounding box center [956, 412] width 118 height 25
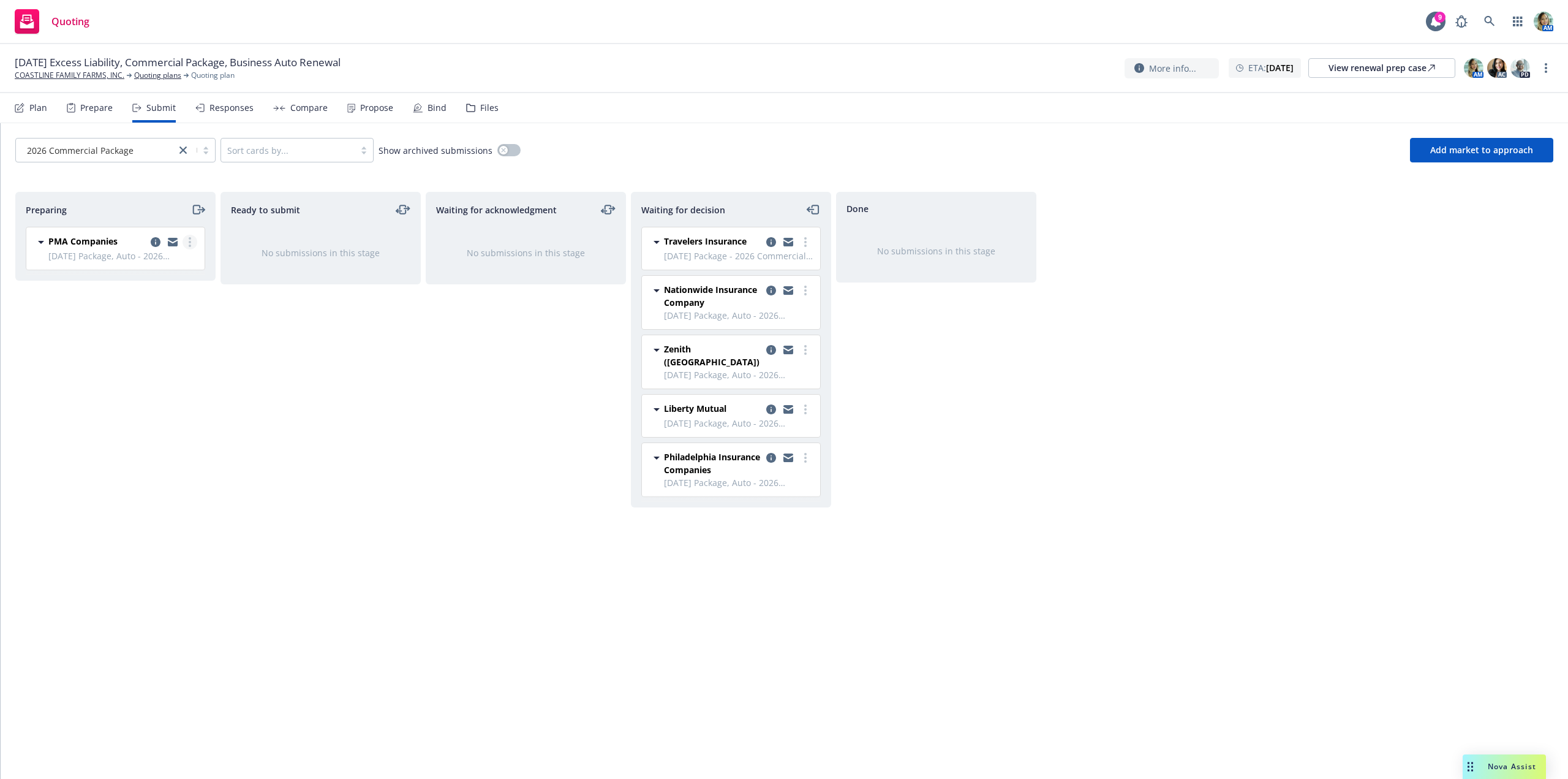
click at [185, 247] on link "more" at bounding box center [190, 242] width 15 height 15
click at [160, 287] on span "Log acknowledgement" at bounding box center [134, 292] width 120 height 11
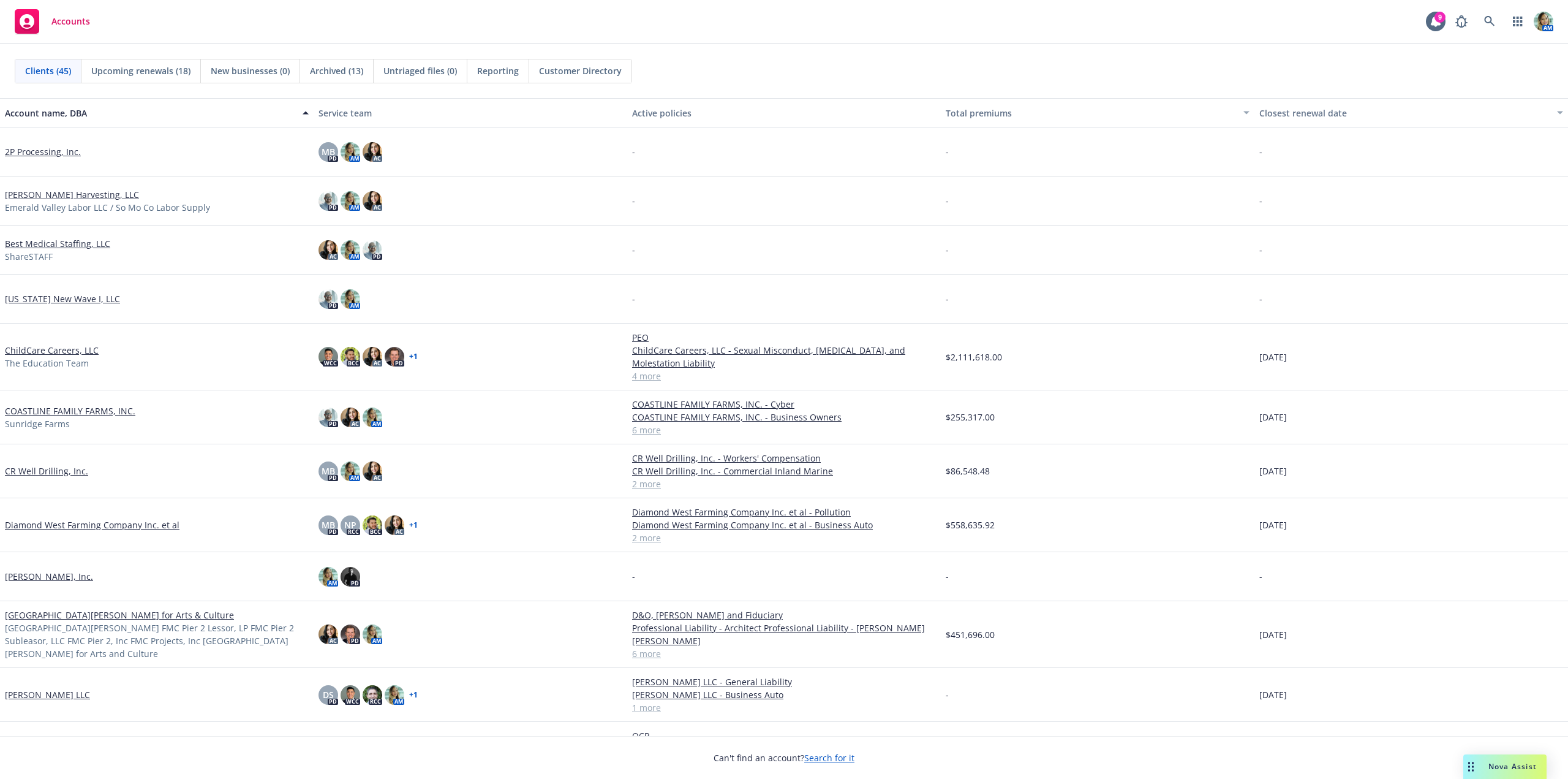
click at [66, 410] on link "COASTLINE FAMILY FARMS, INC." at bounding box center [70, 411] width 130 height 13
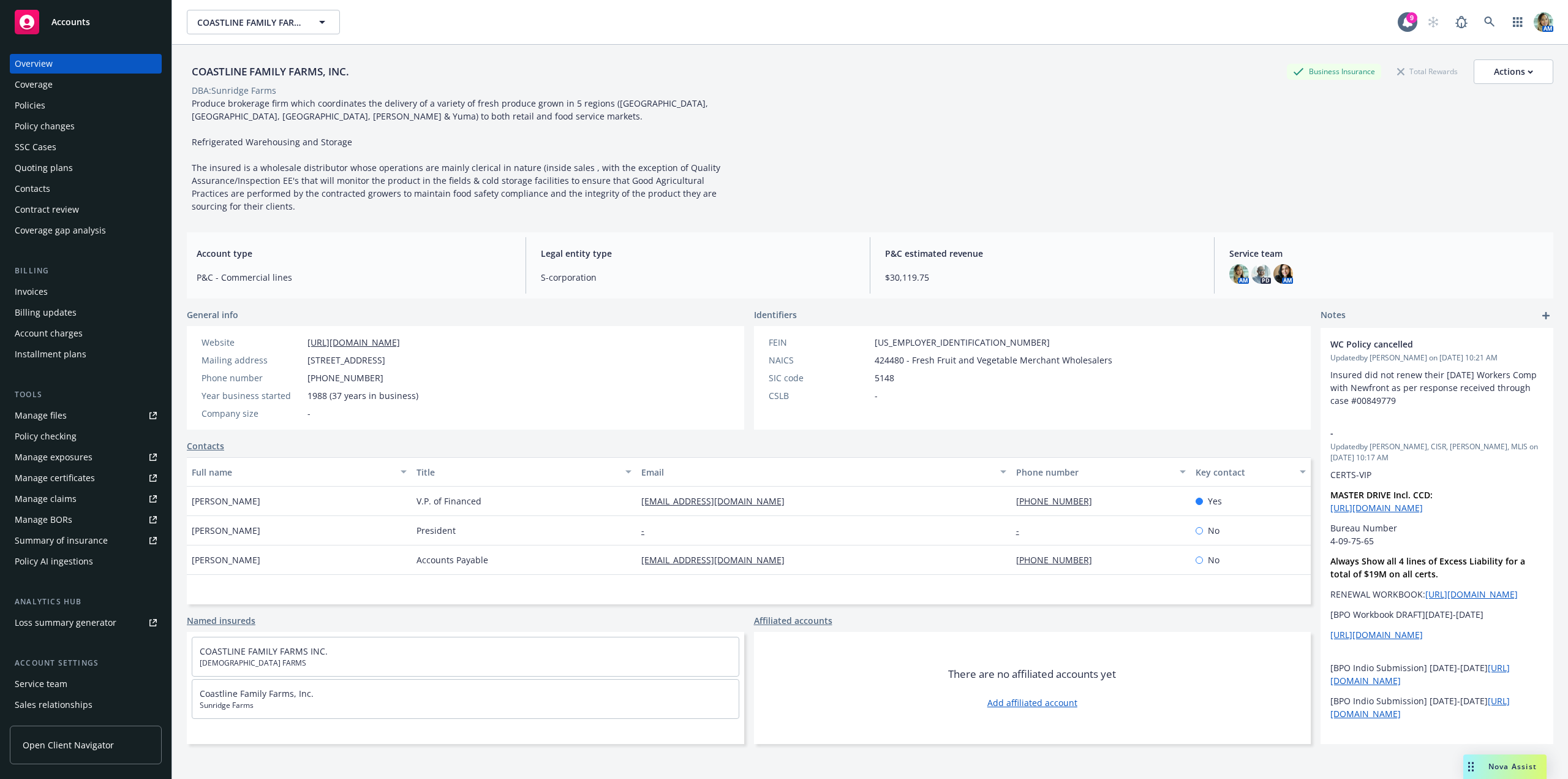
click at [62, 171] on div "Quoting plans" at bounding box center [43, 168] width 58 height 20
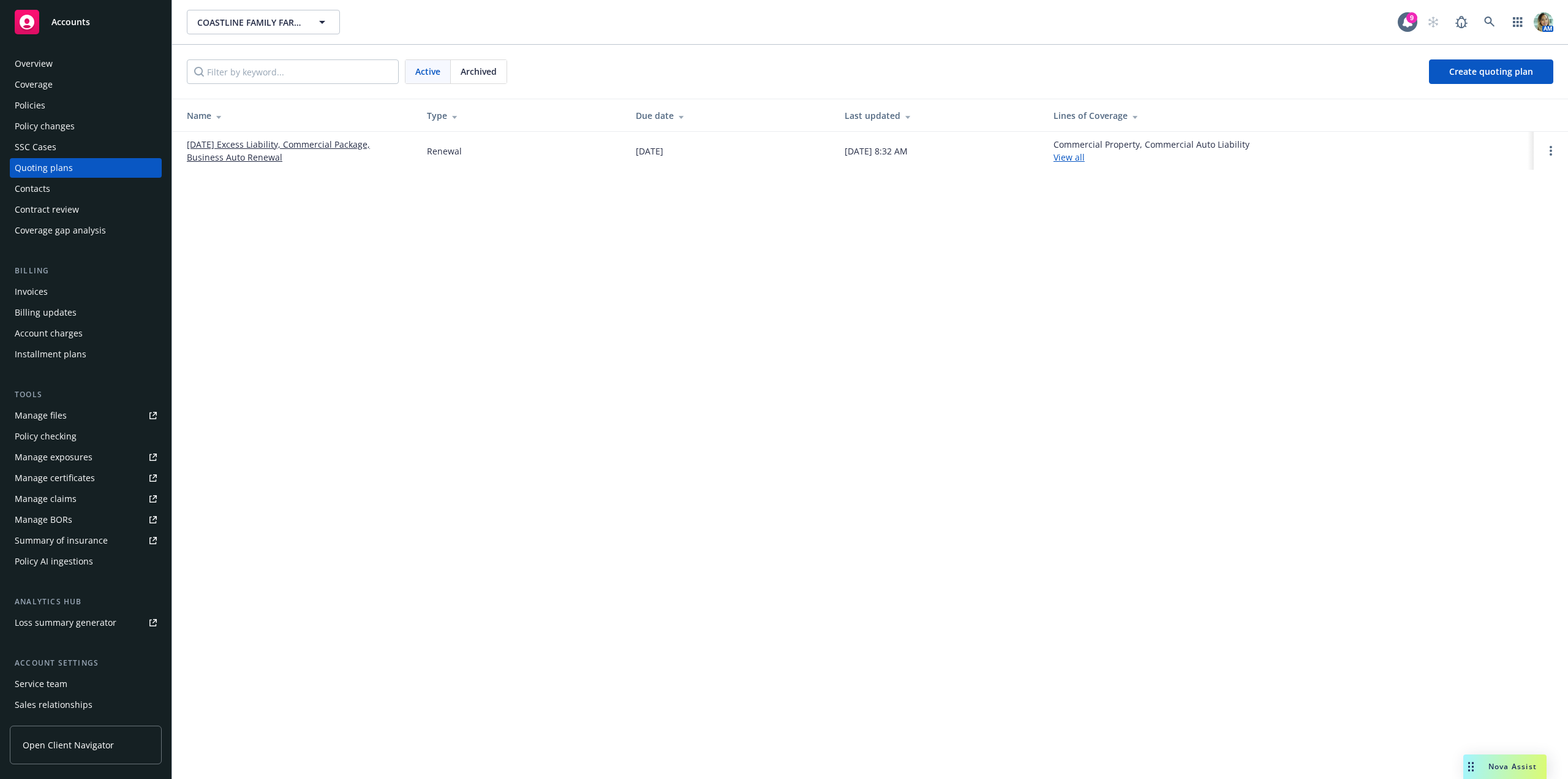
click at [250, 158] on link "01/20/26 Excess Liability, Commercial Package, Business Auto Renewal" at bounding box center [296, 150] width 220 height 25
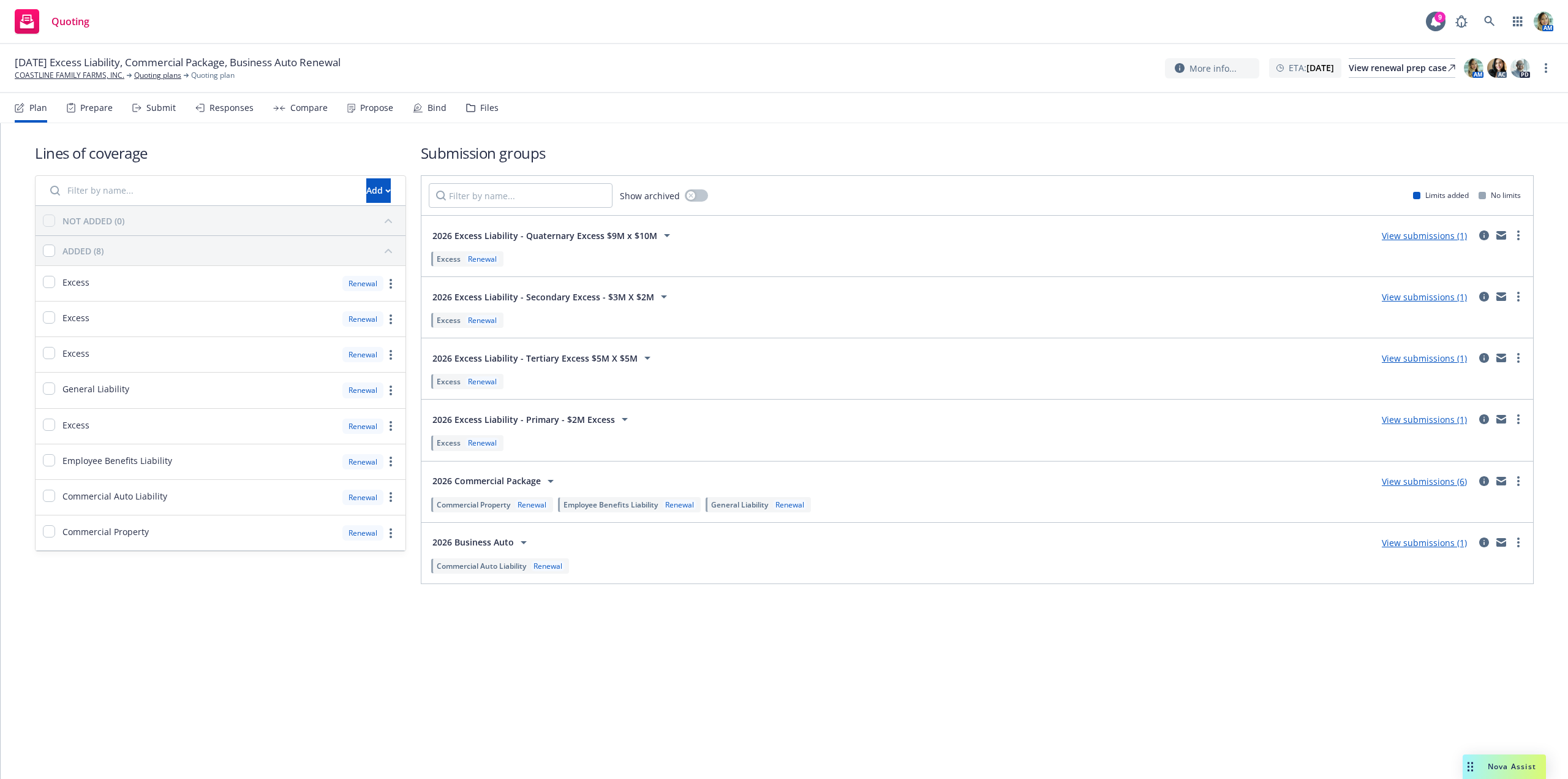
click at [1412, 481] on link "View submissions (6)" at bounding box center [1425, 482] width 85 height 11
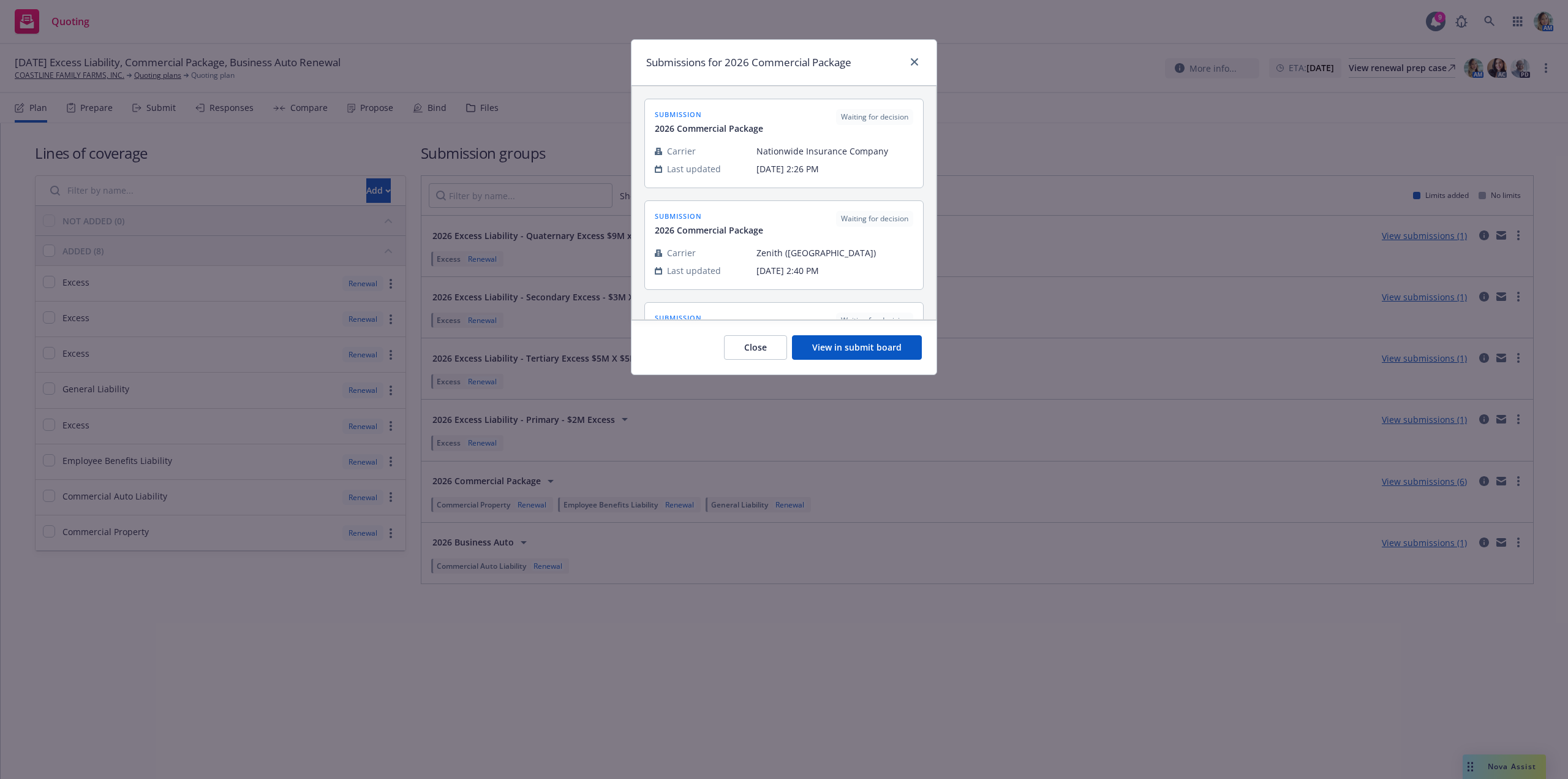
click at [890, 361] on div "Close View in submit board" at bounding box center [784, 347] width 305 height 55
click at [894, 354] on button "View in submit board" at bounding box center [856, 347] width 130 height 25
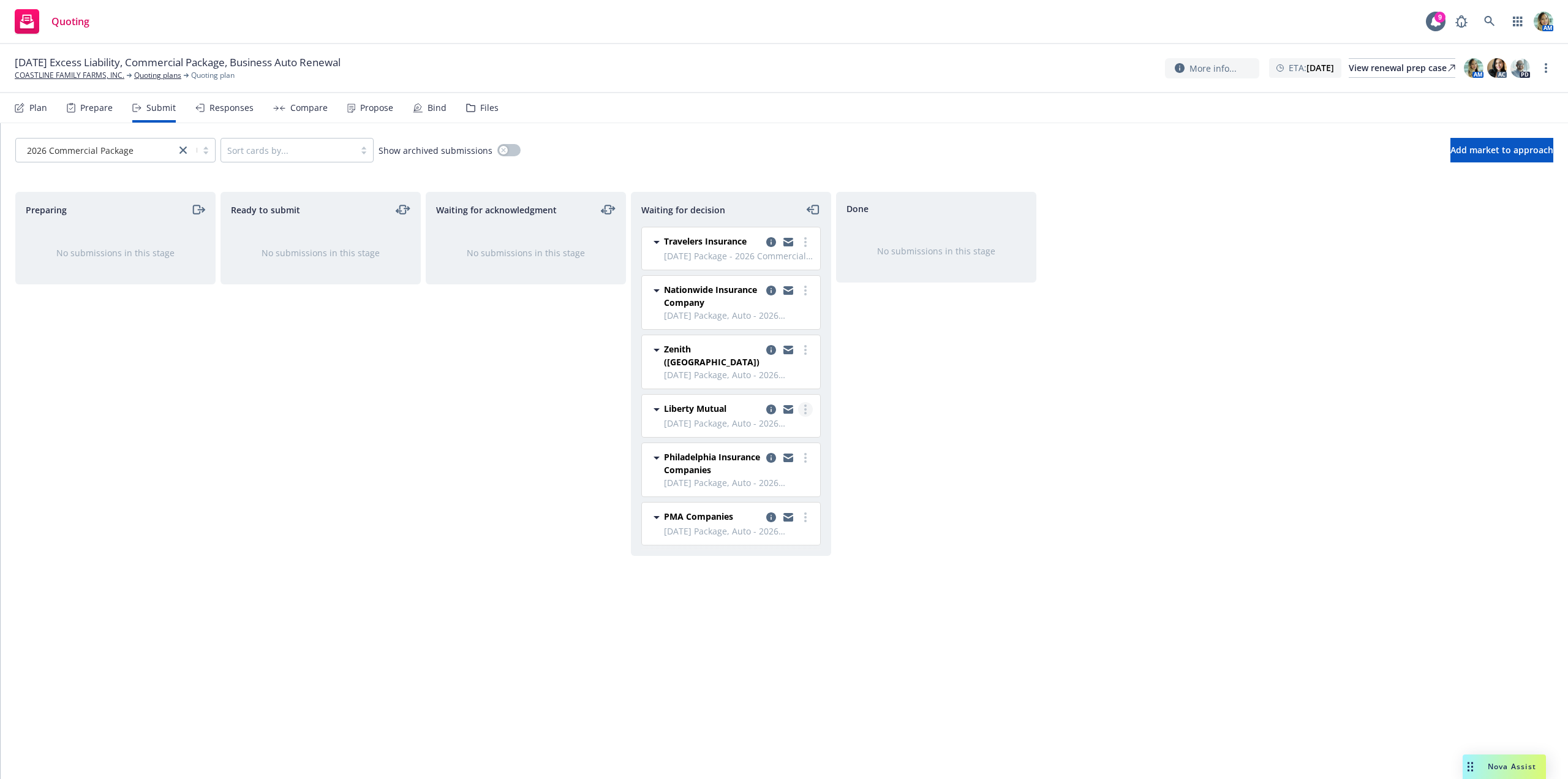
click at [804, 405] on icon "more" at bounding box center [805, 410] width 2 height 10
click at [767, 499] on span "Add declined decision" at bounding box center [749, 496] width 120 height 11
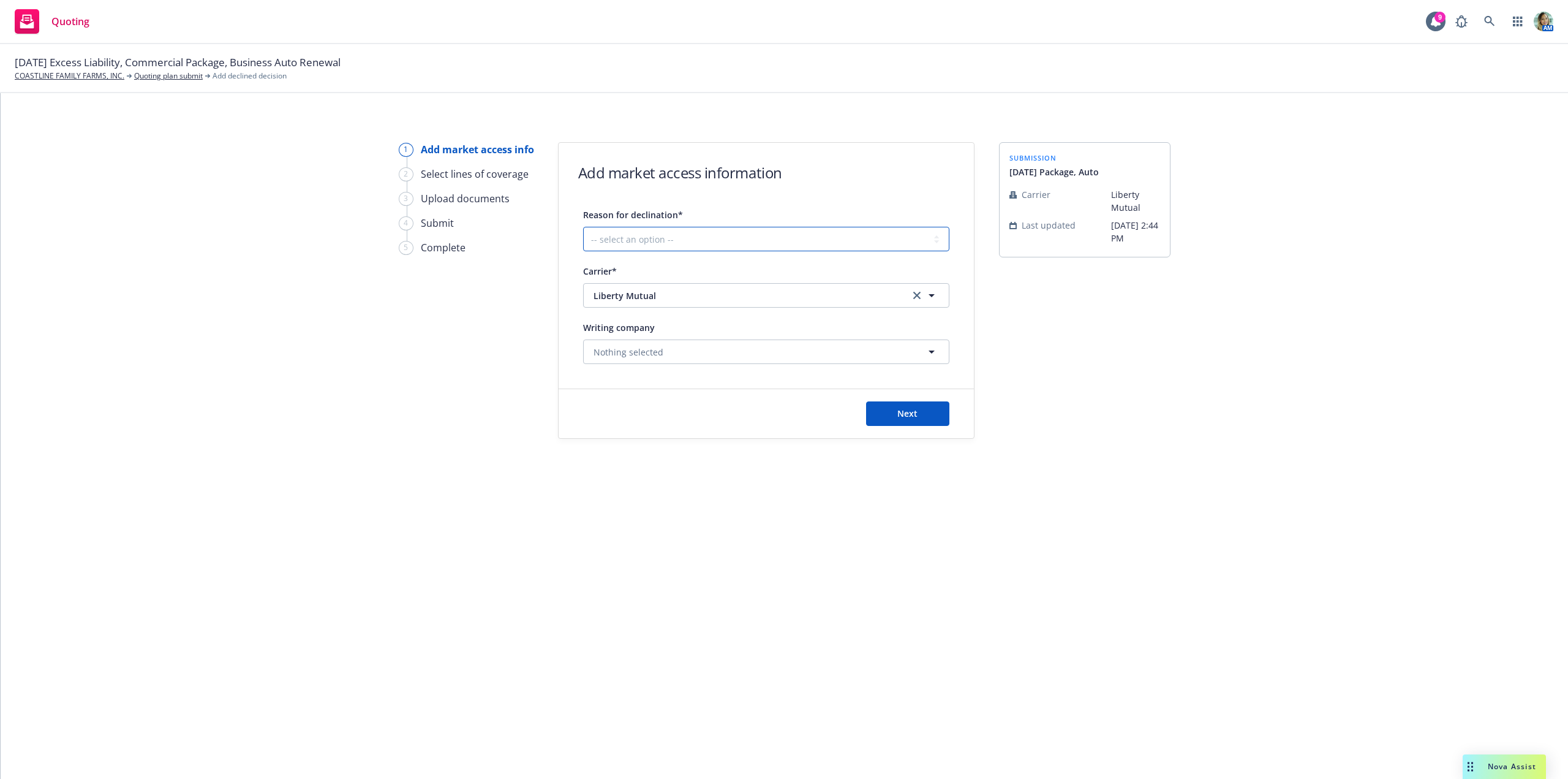
click at [648, 242] on select "-- select an option -- Cannot compete with other markets Carrier non-renewed Ca…" at bounding box center [766, 239] width 366 height 25
click at [482, 352] on div "1 Add market access info 2 Select lines of coverage 3 Upload documents 4 Submit…" at bounding box center [466, 291] width 135 height 297
click at [651, 244] on select "-- select an option -- Cannot compete with other markets Carrier non-renewed Ca…" at bounding box center [766, 239] width 366 height 25
select select "DOES_NOT_FIT_UNDERWRITER_APPETITE"
click at [583, 227] on select "-- select an option -- Cannot compete with other markets Carrier non-renewed Ca…" at bounding box center [766, 239] width 366 height 25
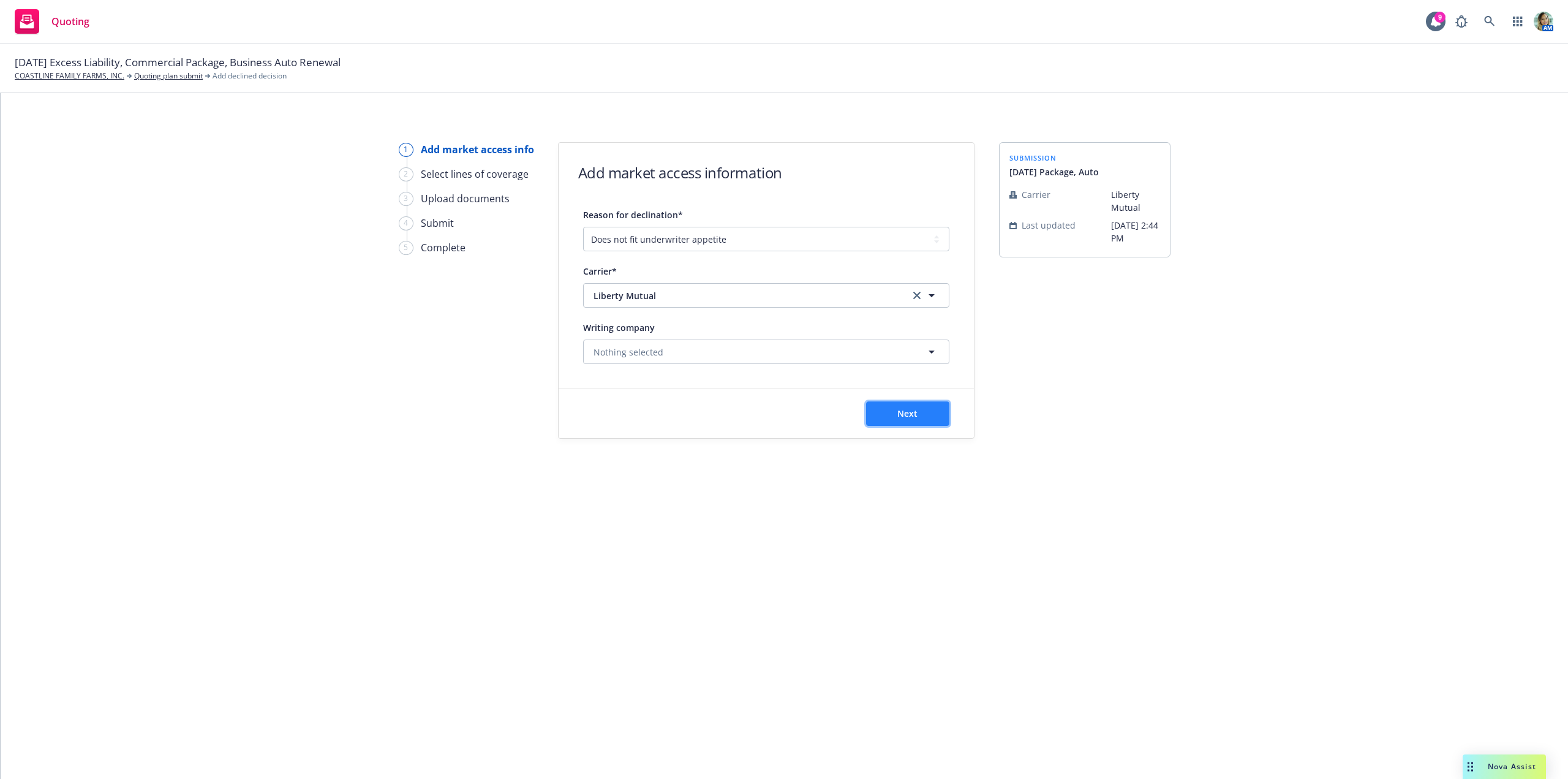
click at [915, 415] on span "Next" at bounding box center [907, 414] width 20 height 11
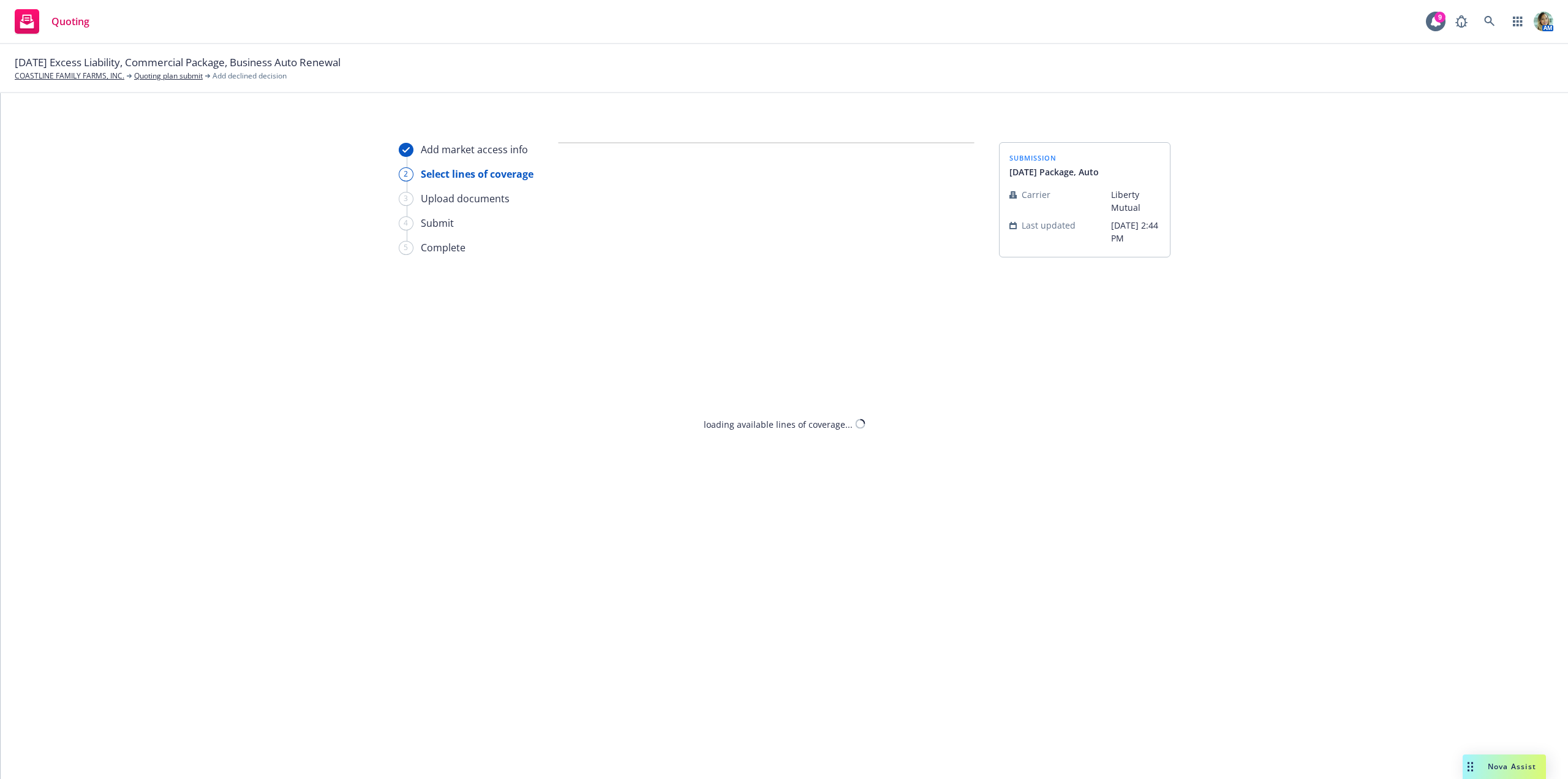
select select "DOES_NOT_FIT_UNDERWRITER_APPETITE"
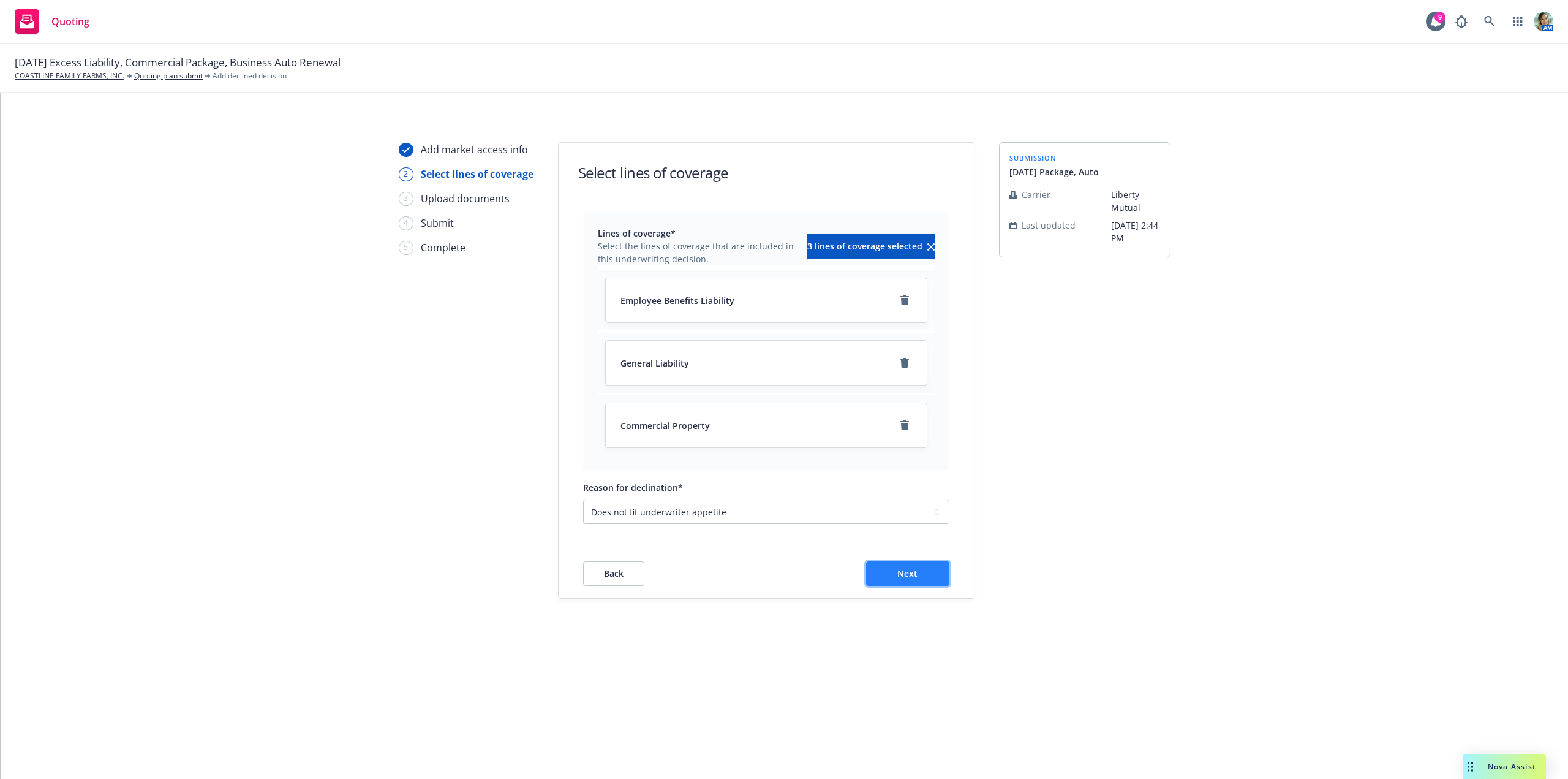
click at [901, 566] on button "Next" at bounding box center [908, 573] width 84 height 25
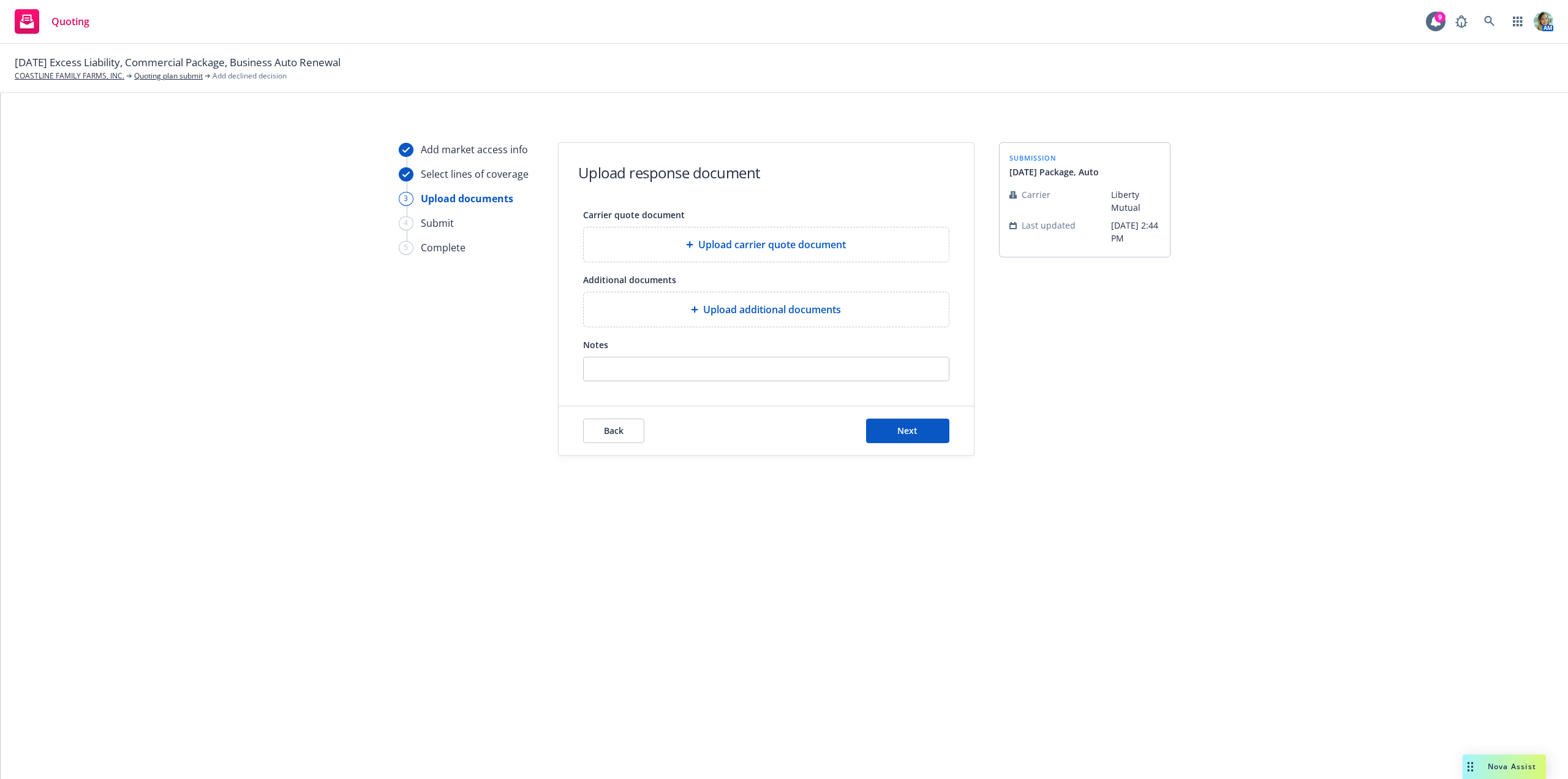
click at [743, 313] on span "Upload additional documents" at bounding box center [772, 310] width 138 height 15
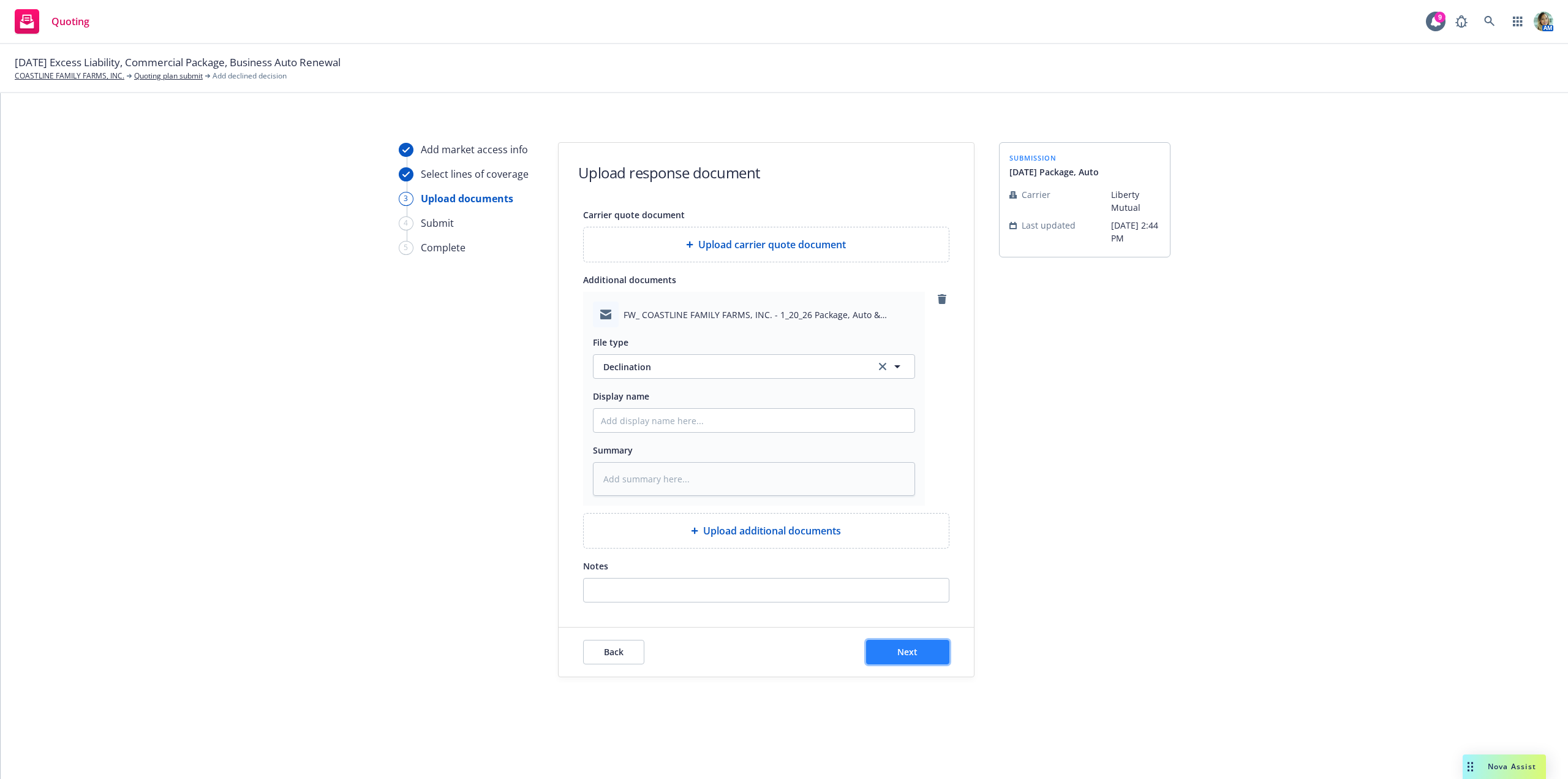
click at [933, 652] on button "Next" at bounding box center [908, 652] width 84 height 25
type textarea "x"
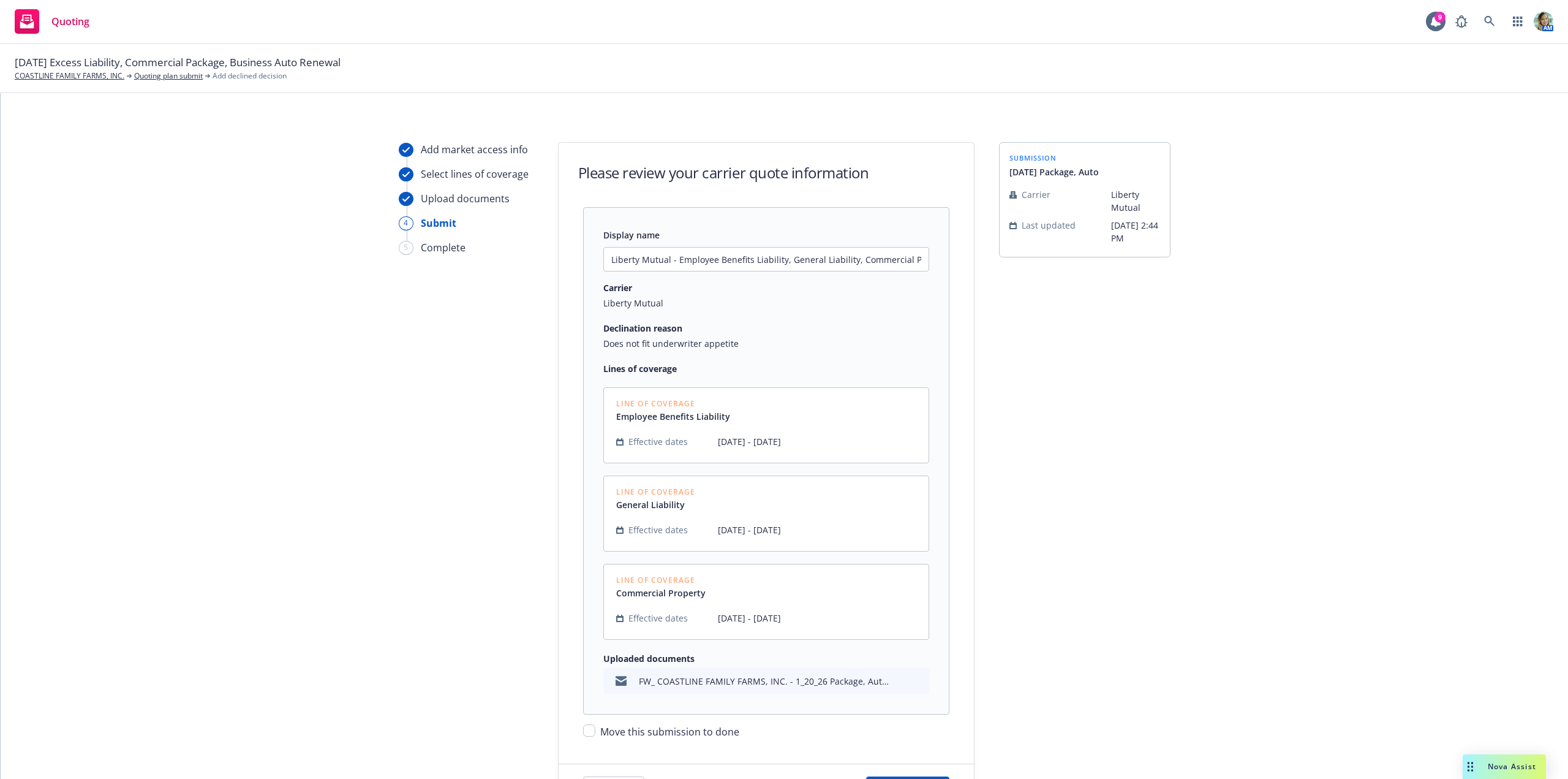
scroll to position [113, 0]
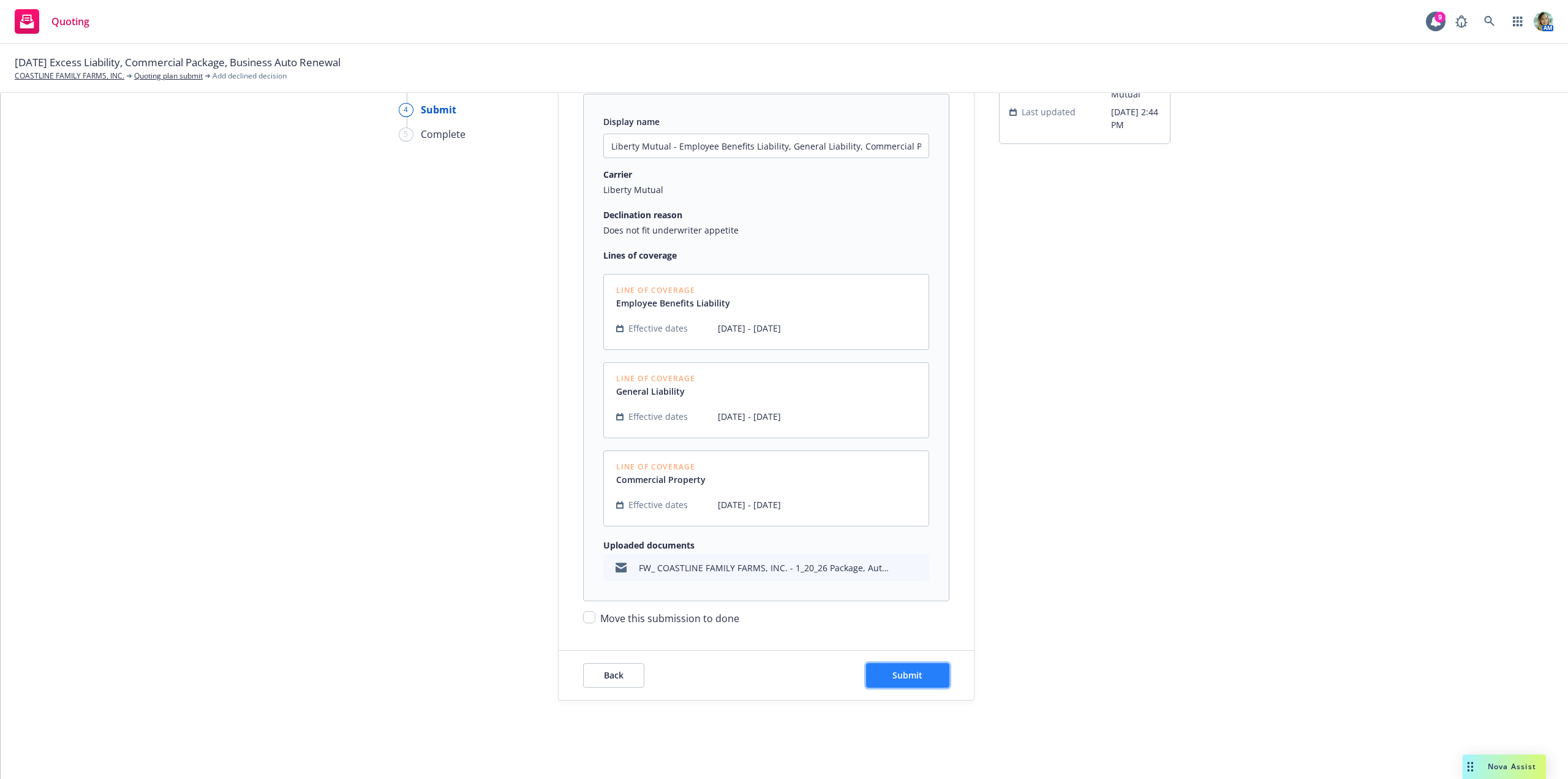
click at [913, 685] on button "Submit" at bounding box center [908, 675] width 84 height 25
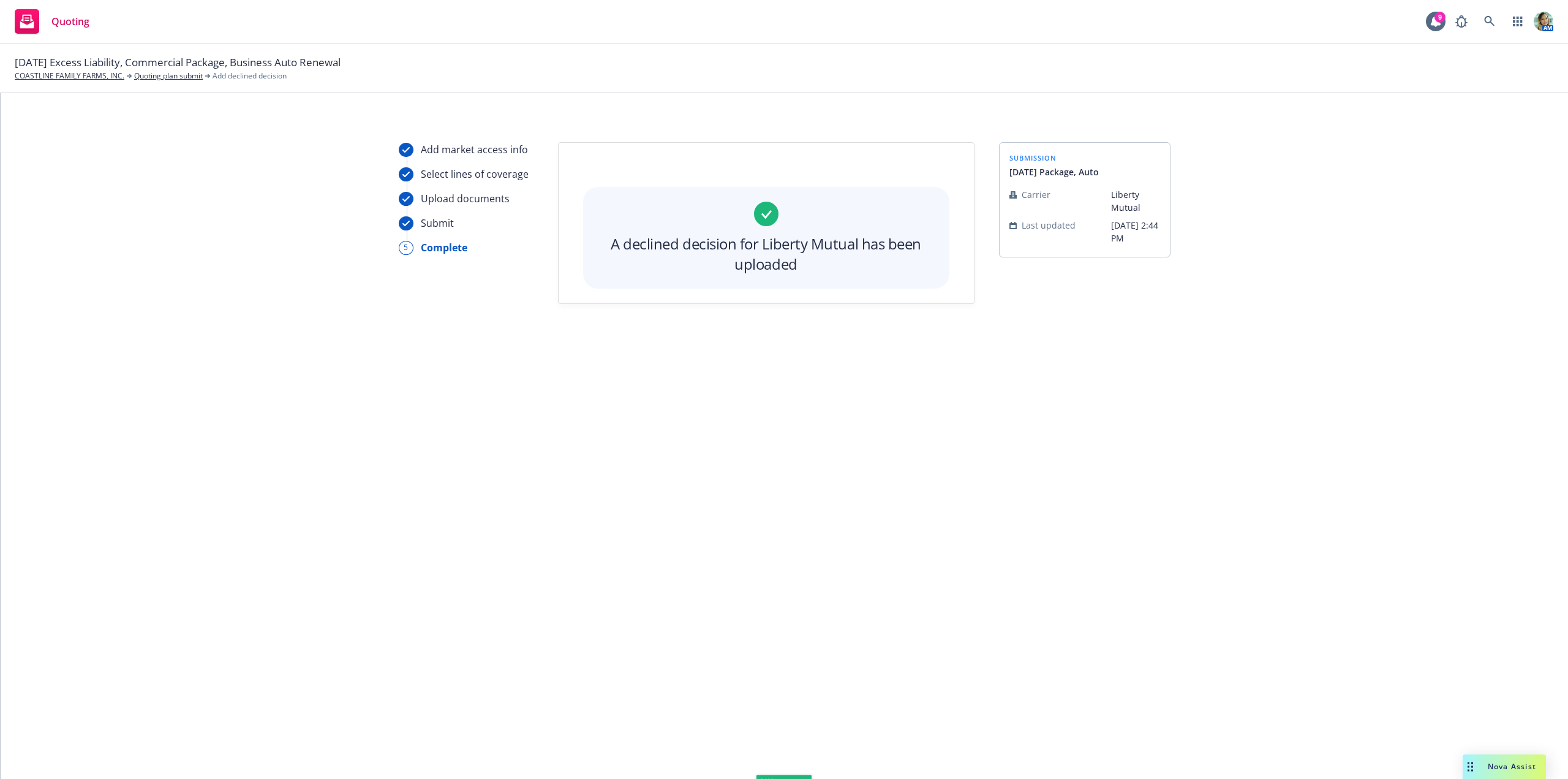
scroll to position [0, 0]
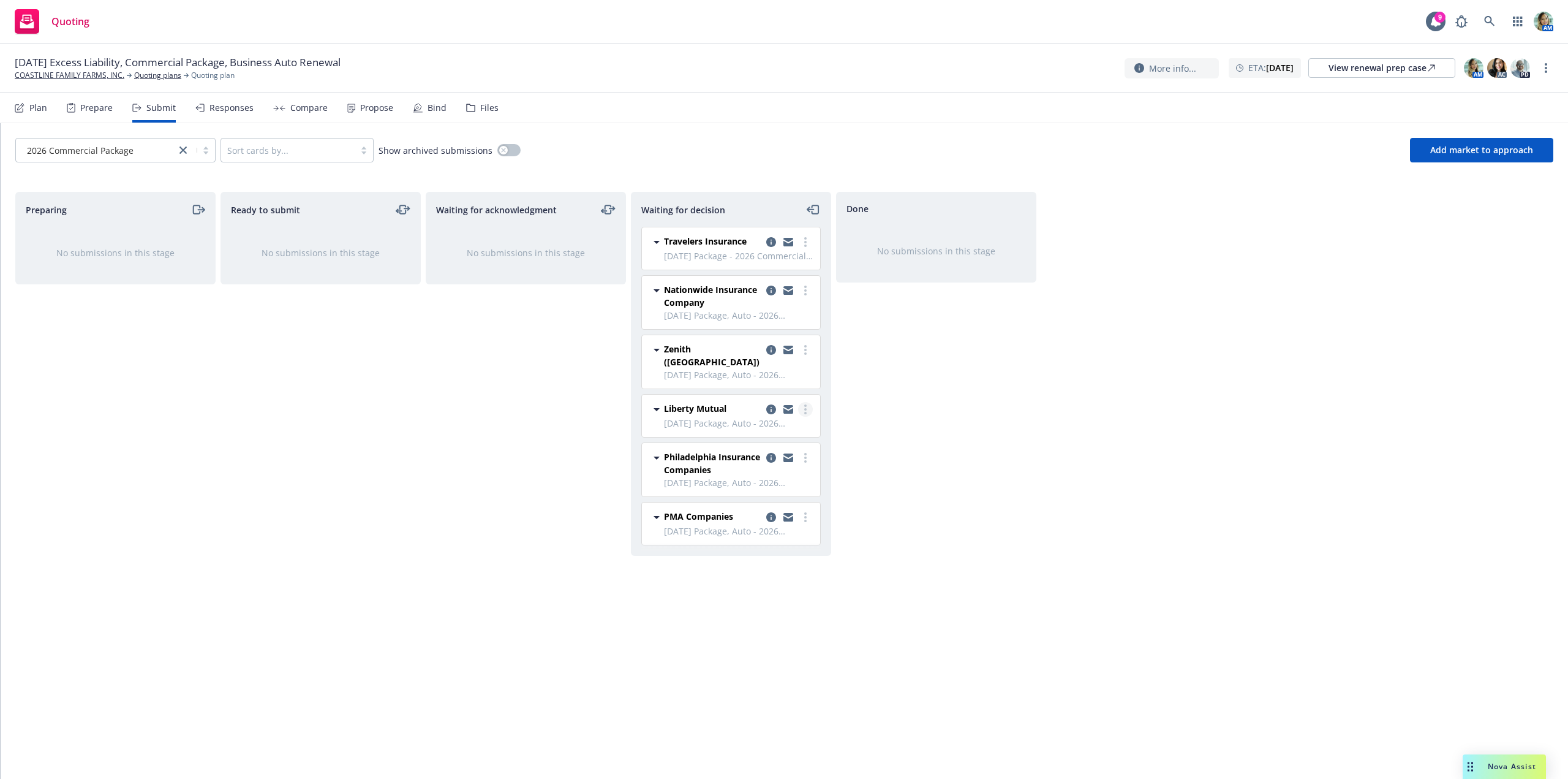
click at [809, 402] on link "more" at bounding box center [806, 410] width 15 height 15
click at [766, 444] on span "Move to done" at bounding box center [732, 447] width 85 height 11
